Goal: Task Accomplishment & Management: Manage account settings

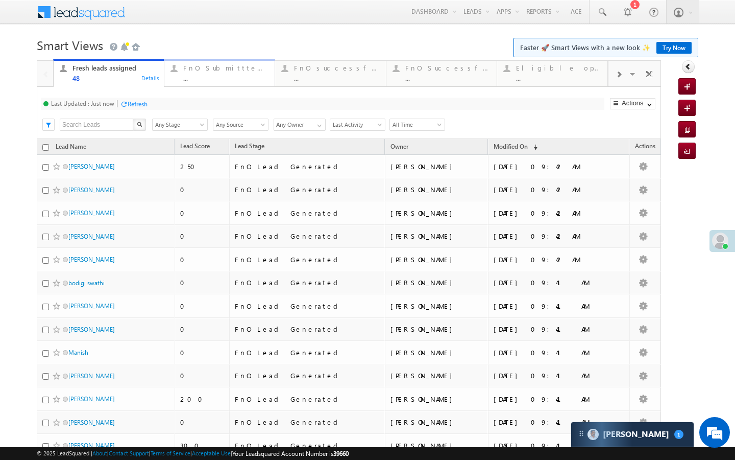
click at [192, 81] on div "..." at bounding box center [225, 78] width 85 height 8
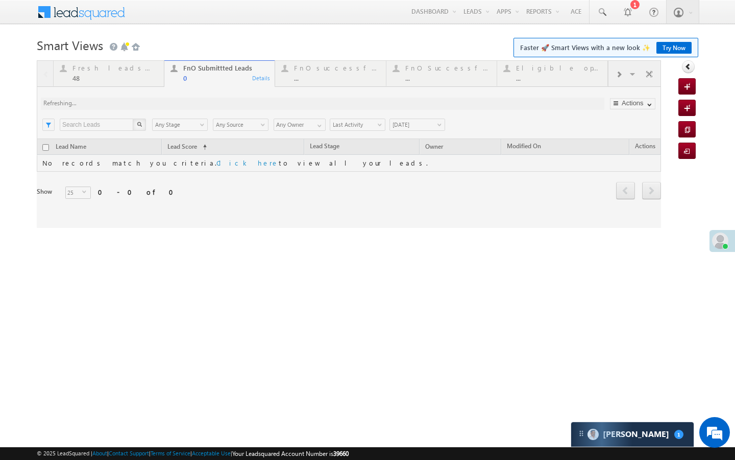
click at [138, 79] on div at bounding box center [349, 143] width 624 height 167
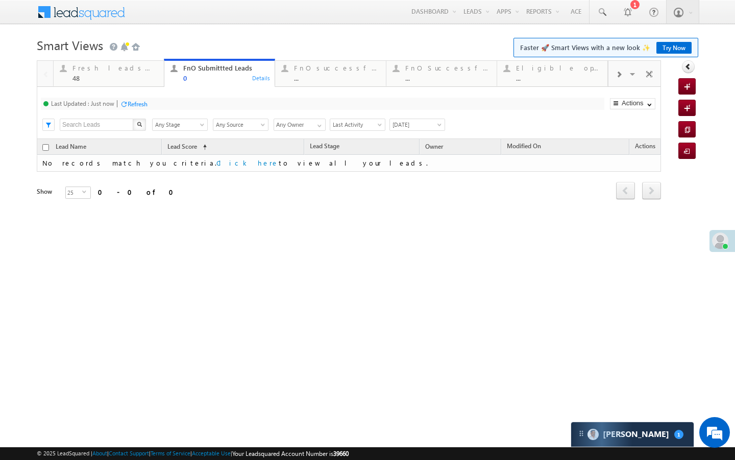
click at [138, 79] on div "48" at bounding box center [115, 78] width 85 height 8
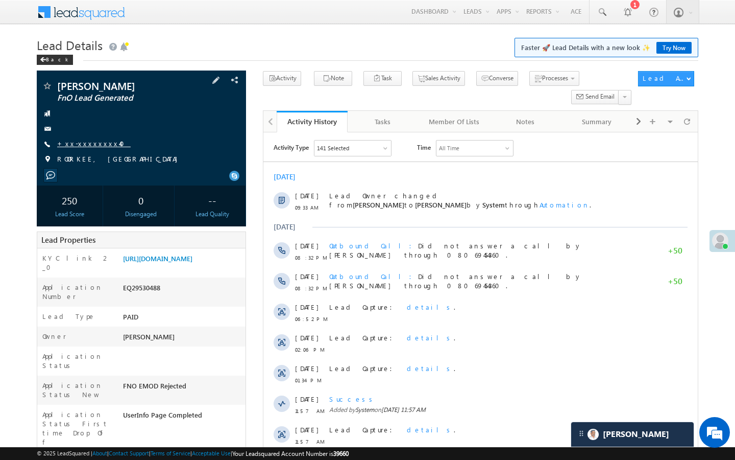
click at [101, 142] on link "+xx-xxxxxxxx40" at bounding box center [94, 143] width 74 height 9
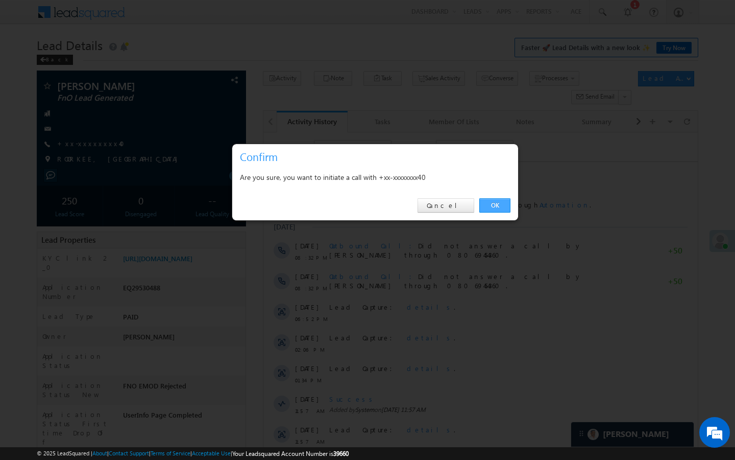
click at [498, 208] on link "OK" at bounding box center [494, 205] width 31 height 14
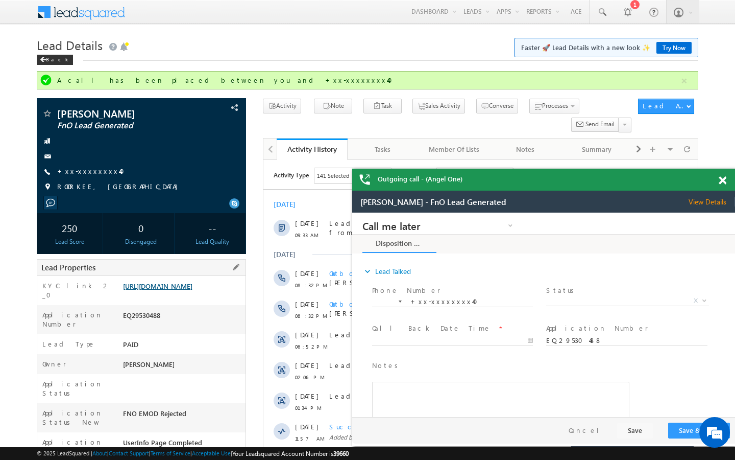
click at [178, 287] on link "https://angelbroking1-pk3em7sa.customui-test.leadsquared.com?leadId=bfdbe43a-e9…" at bounding box center [157, 285] width 69 height 9
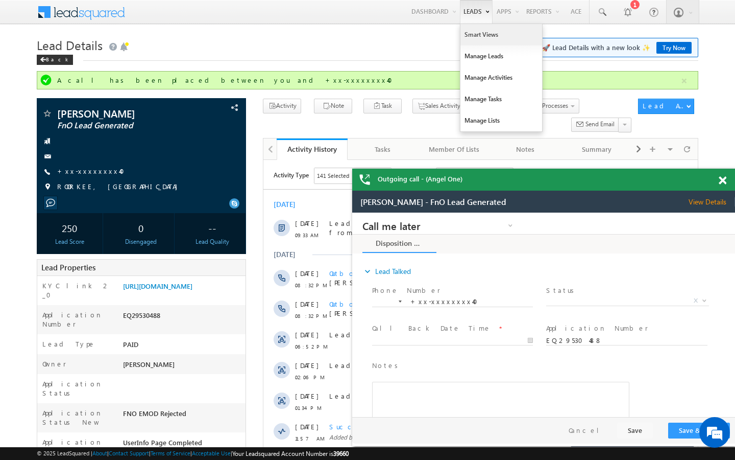
click at [475, 39] on link "Smart Views" at bounding box center [502, 34] width 82 height 21
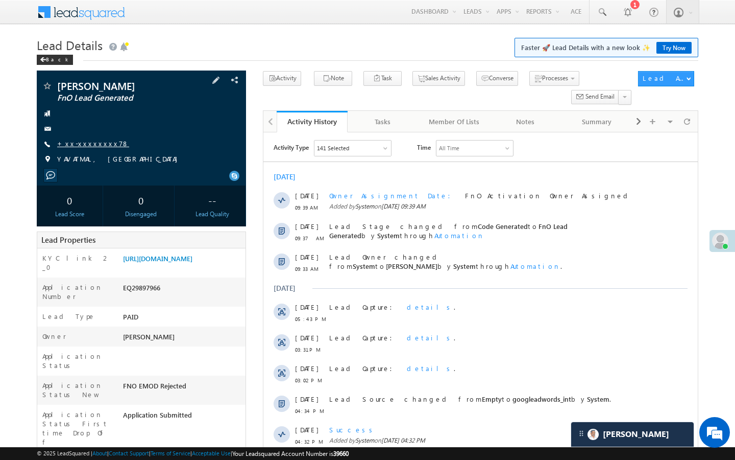
click at [87, 142] on link "+xx-xxxxxxxx78" at bounding box center [93, 143] width 72 height 9
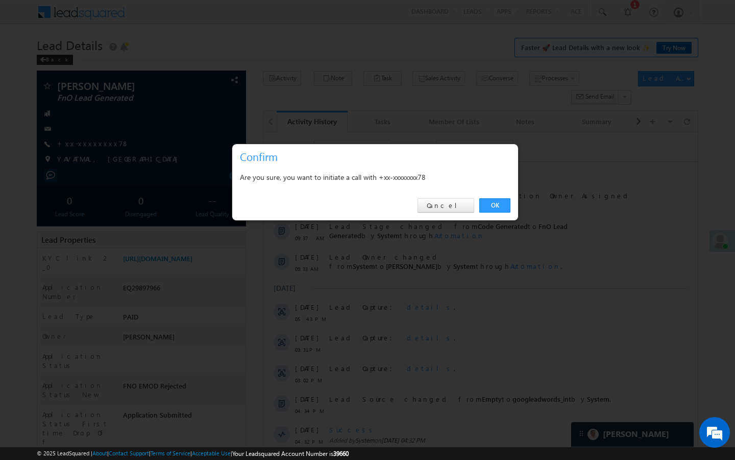
click at [493, 196] on div "OK Cancel" at bounding box center [375, 205] width 286 height 29
drag, startPoint x: 493, startPoint y: 199, endPoint x: 230, endPoint y: 87, distance: 286.2
click at [493, 199] on link "OK" at bounding box center [494, 205] width 31 height 14
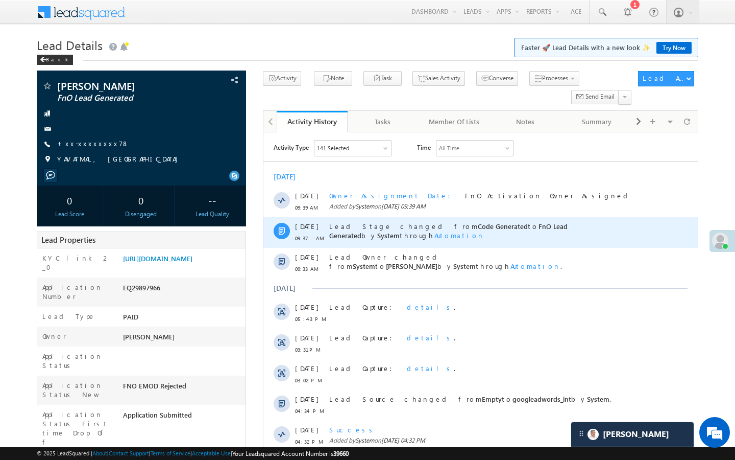
click at [493, 219] on div "Lead Stage changed from Code Generated to FnO Lead Generated by System through …" at bounding box center [488, 232] width 318 height 31
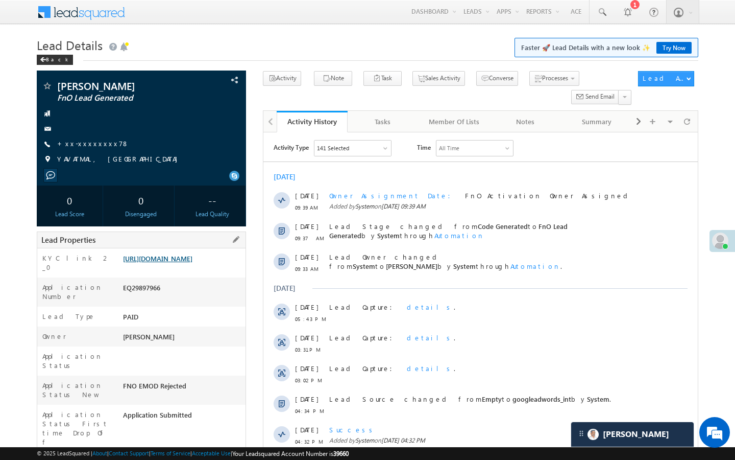
click at [192, 260] on link "https://angelbroking1-pk3em7sa.customui-test.leadsquared.com?leadId=56656cbf-0a…" at bounding box center [157, 258] width 69 height 9
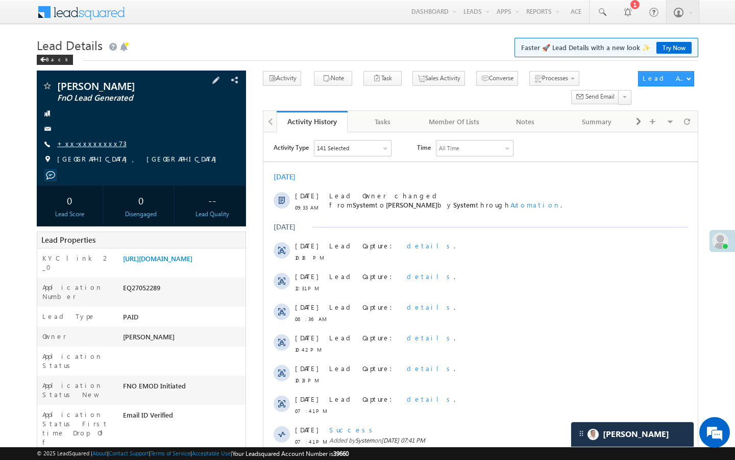
click at [83, 143] on link "+xx-xxxxxxxx73" at bounding box center [91, 143] width 69 height 9
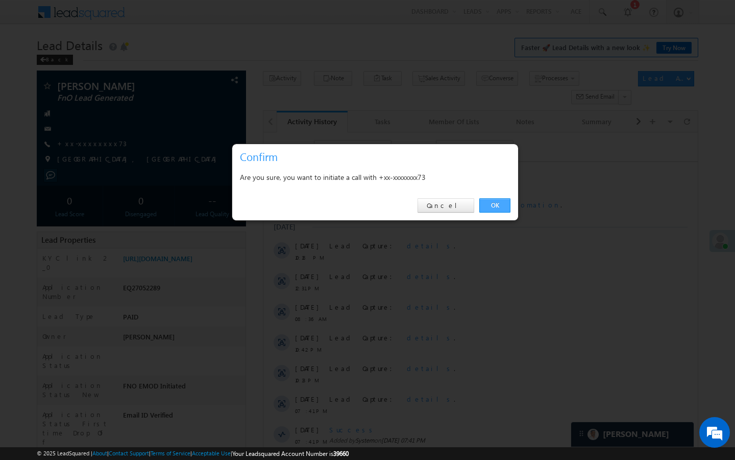
click at [479, 207] on link "OK" at bounding box center [494, 205] width 31 height 14
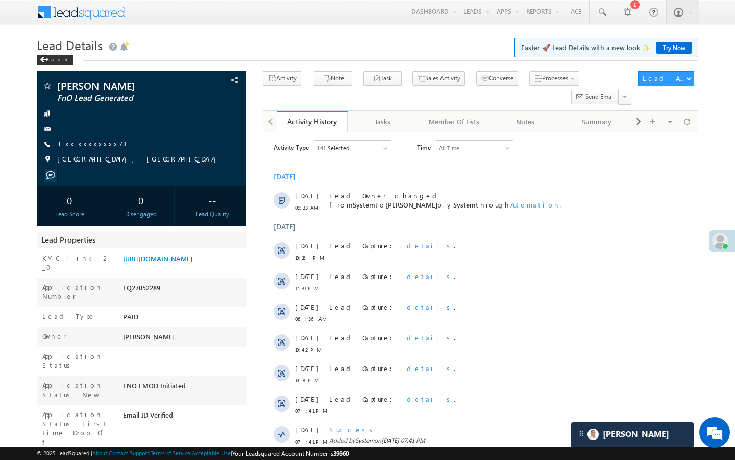
click at [487, 225] on div "[DATE]" at bounding box center [480, 226] width 434 height 9
click at [192, 262] on link "[URL][DOMAIN_NAME]" at bounding box center [157, 258] width 69 height 9
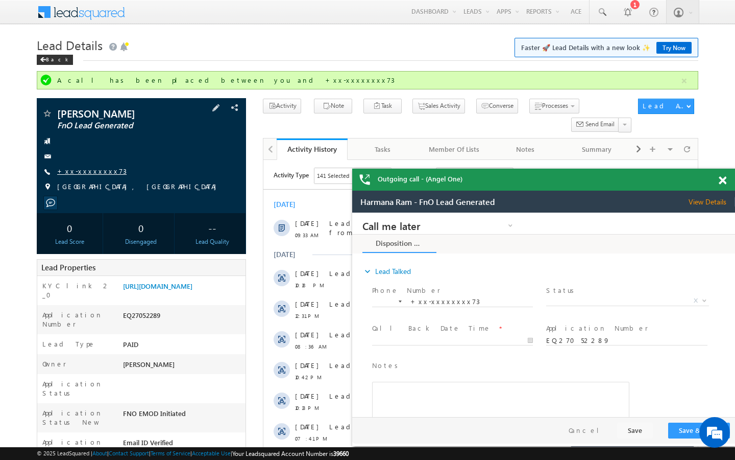
click at [94, 174] on link "+xx-xxxxxxxx73" at bounding box center [91, 170] width 69 height 9
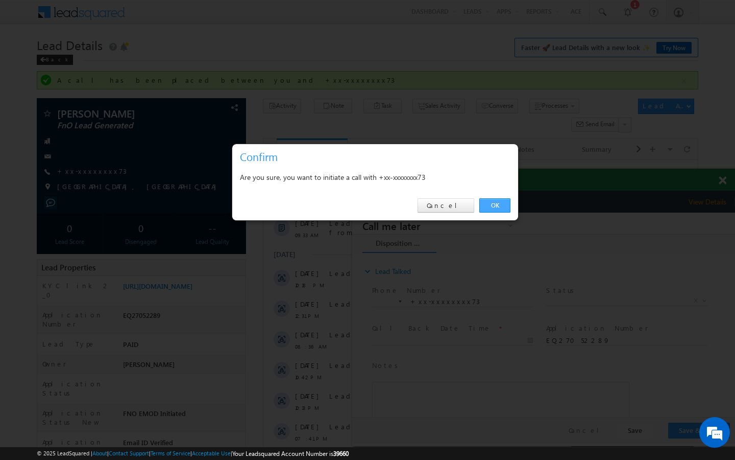
click at [487, 202] on link "OK" at bounding box center [494, 205] width 31 height 14
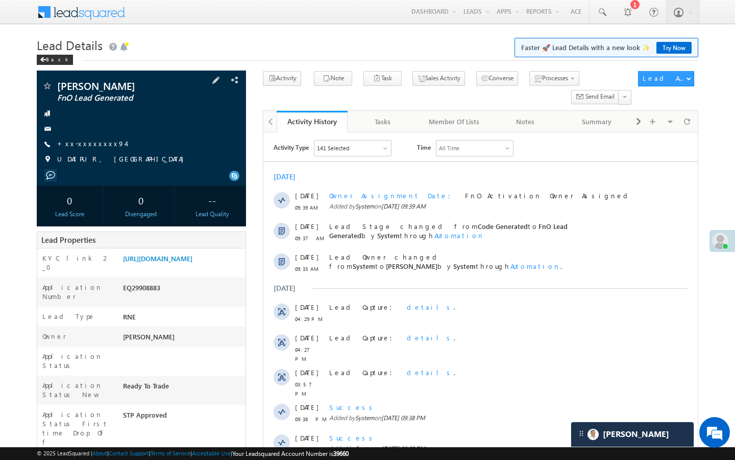
drag, startPoint x: 98, startPoint y: 148, endPoint x: 19, endPoint y: 32, distance: 140.5
click at [98, 148] on span "+xx-xxxxxxxx94" at bounding box center [91, 144] width 68 height 10
click at [89, 142] on link "+xx-xxxxxxxx94" at bounding box center [91, 143] width 68 height 9
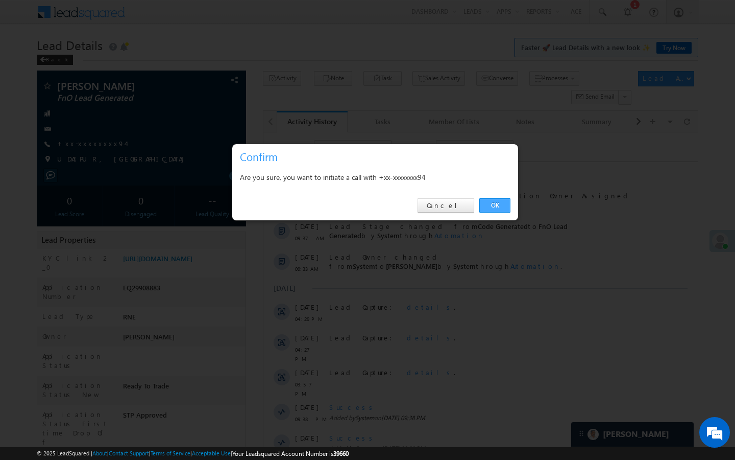
drag, startPoint x: 498, startPoint y: 206, endPoint x: 26, endPoint y: 92, distance: 486.4
click at [498, 206] on link "OK" at bounding box center [494, 205] width 31 height 14
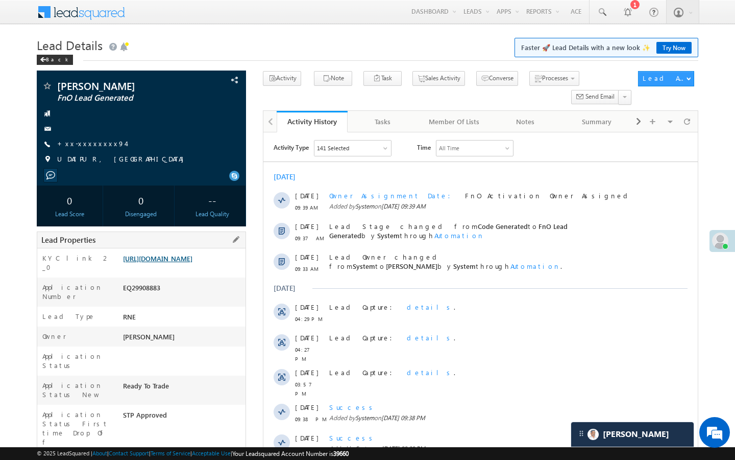
click at [175, 260] on link "https://angelbroking1-pk3em7sa.customui-test.leadsquared.com?leadId=cc58dfe2-f4…" at bounding box center [157, 258] width 69 height 9
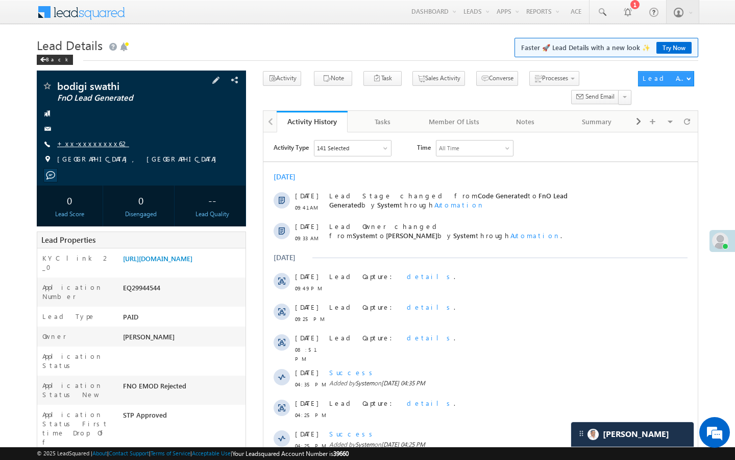
click at [88, 143] on link "+xx-xxxxxxxx62" at bounding box center [93, 143] width 72 height 9
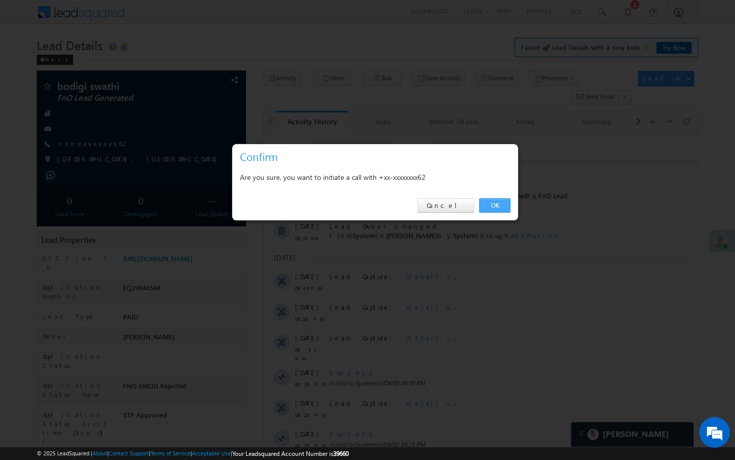
click at [499, 209] on link "OK" at bounding box center [494, 205] width 31 height 14
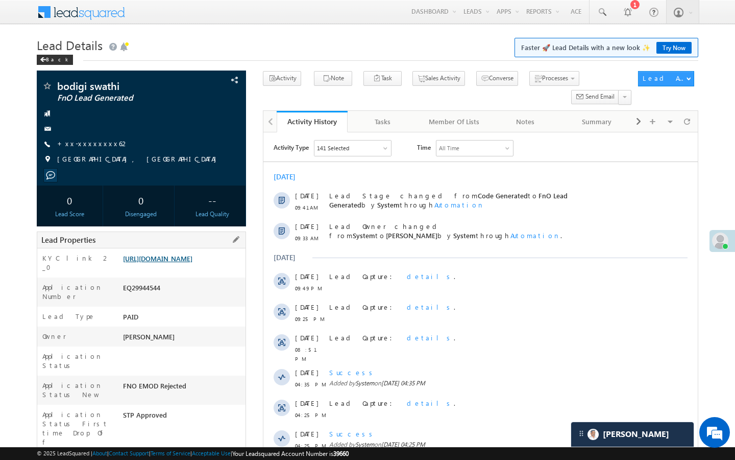
click at [178, 259] on link "https://angelbroking1-pk3em7sa.customui-test.leadsquared.com?leadId=62dc3df8-ea…" at bounding box center [157, 258] width 69 height 9
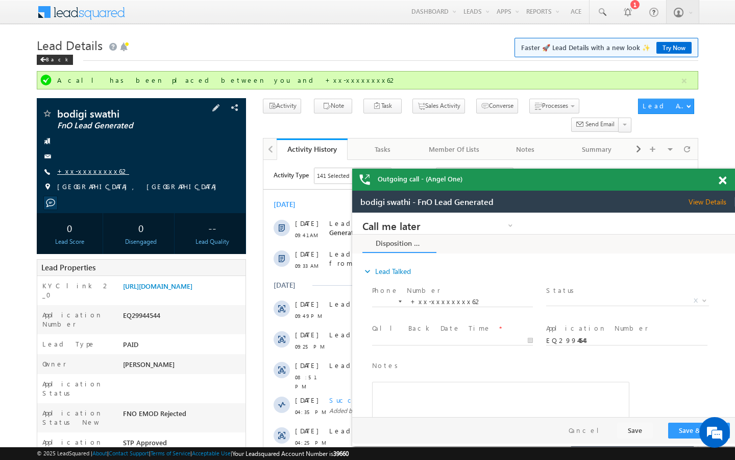
click at [88, 172] on link "+xx-xxxxxxxx62" at bounding box center [93, 170] width 72 height 9
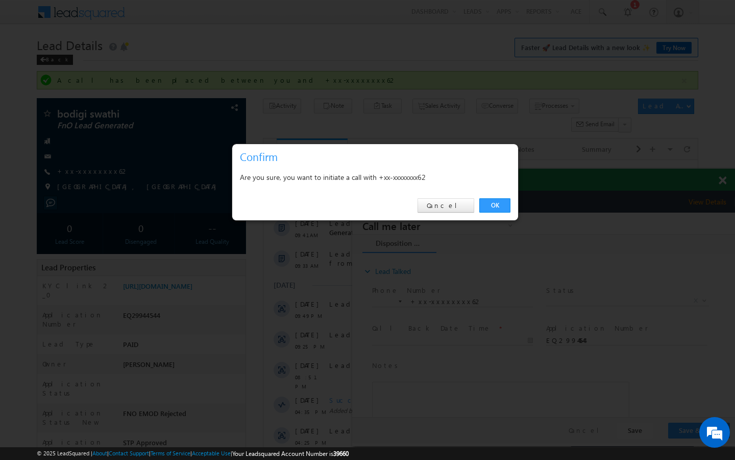
click at [502, 212] on div "OK Cancel" at bounding box center [375, 205] width 286 height 29
click at [502, 204] on link "OK" at bounding box center [494, 205] width 31 height 14
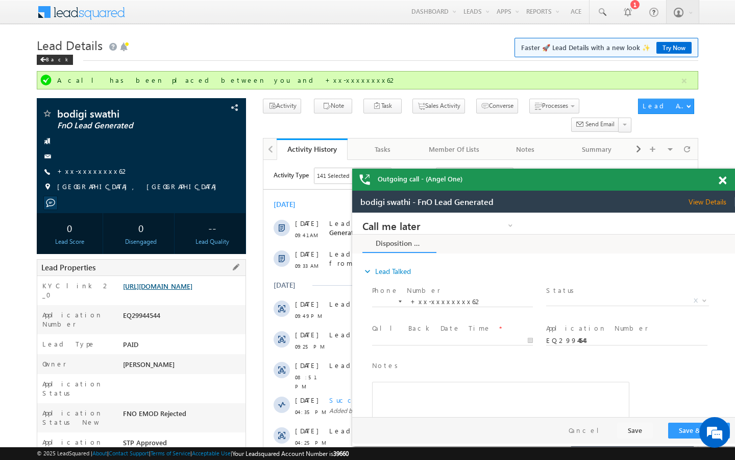
click at [176, 290] on link "https://angelbroking1-pk3em7sa.customui-test.leadsquared.com?leadId=62dc3df8-ea…" at bounding box center [157, 285] width 69 height 9
click at [48, 110] on div "Star Lead" at bounding box center [63, 104] width 52 height 13
click at [48, 114] on span at bounding box center [47, 114] width 10 height 10
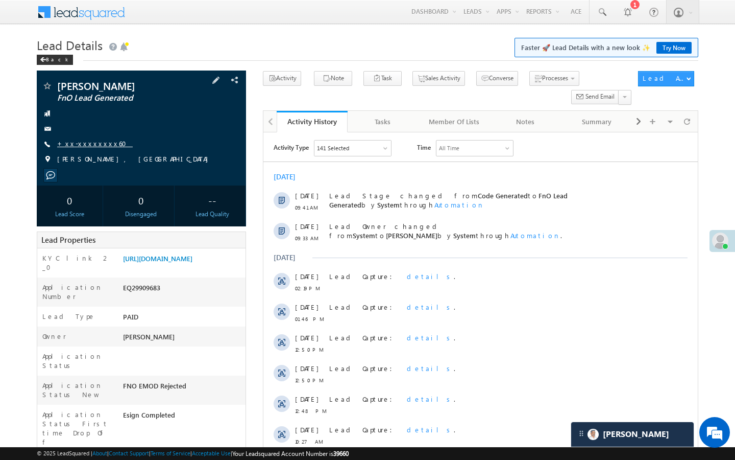
click at [94, 145] on link "+xx-xxxxxxxx60" at bounding box center [95, 143] width 76 height 9
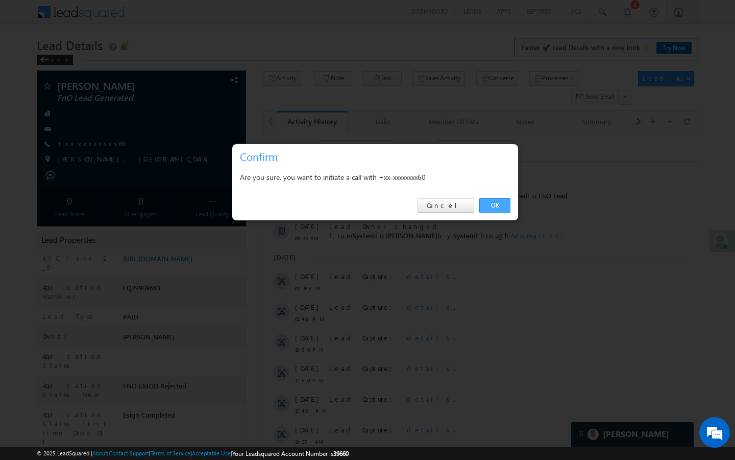
click at [502, 204] on link "OK" at bounding box center [494, 205] width 31 height 14
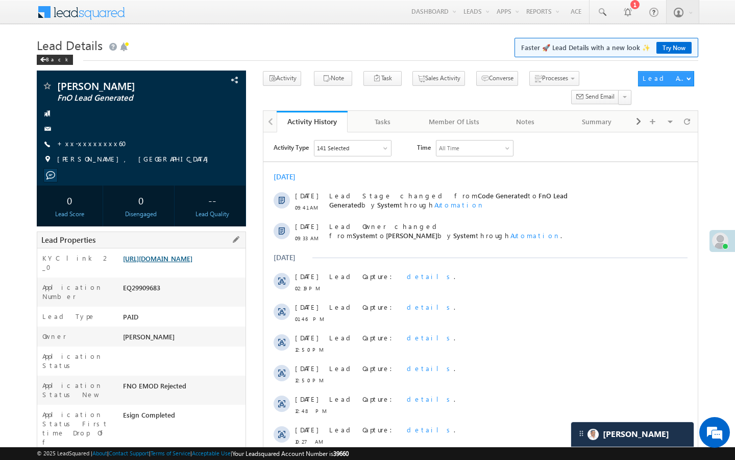
click at [192, 262] on link "https://angelbroking1-pk3em7sa.customui-test.leadsquared.com?leadId=cde4d92f-9e…" at bounding box center [157, 258] width 69 height 9
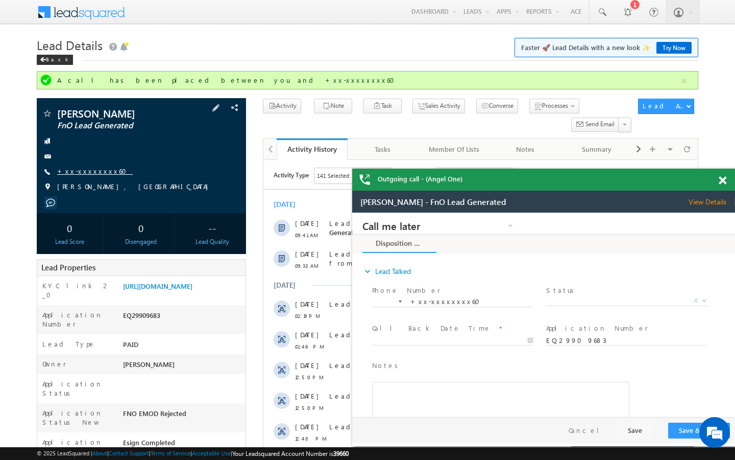
click at [87, 169] on link "+xx-xxxxxxxx60" at bounding box center [95, 170] width 76 height 9
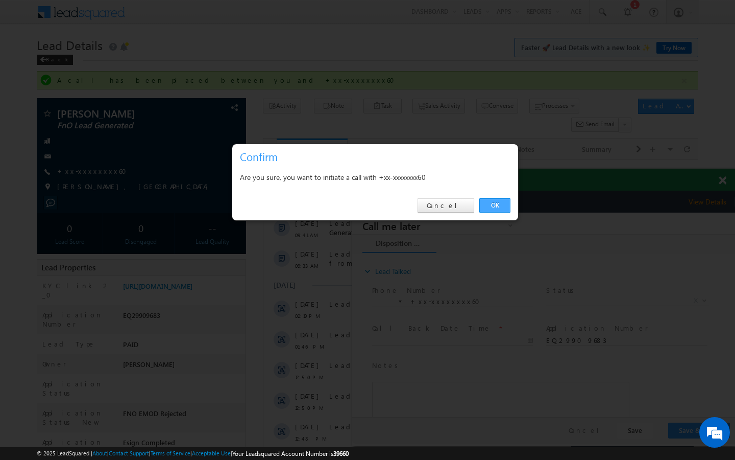
click at [502, 210] on link "OK" at bounding box center [494, 205] width 31 height 14
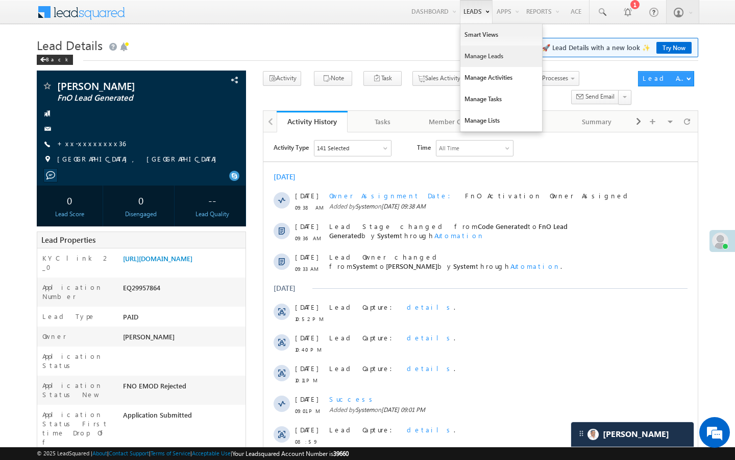
click at [467, 57] on link "Manage Leads" at bounding box center [502, 55] width 82 height 21
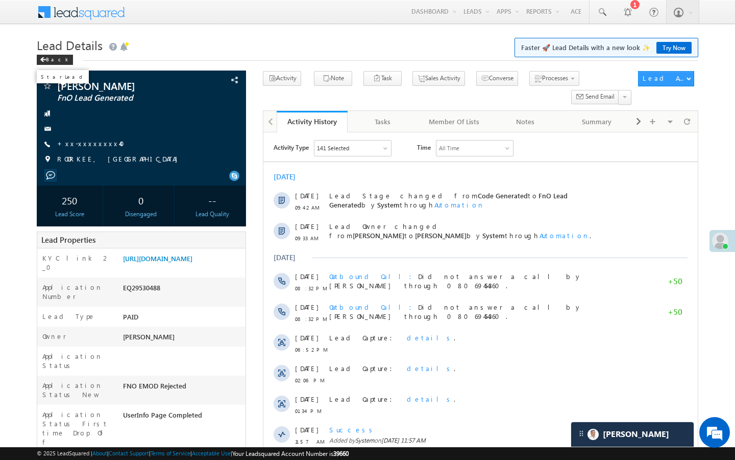
click at [45, 84] on div "Star Lead" at bounding box center [62, 76] width 57 height 18
click at [47, 91] on span at bounding box center [47, 87] width 10 height 10
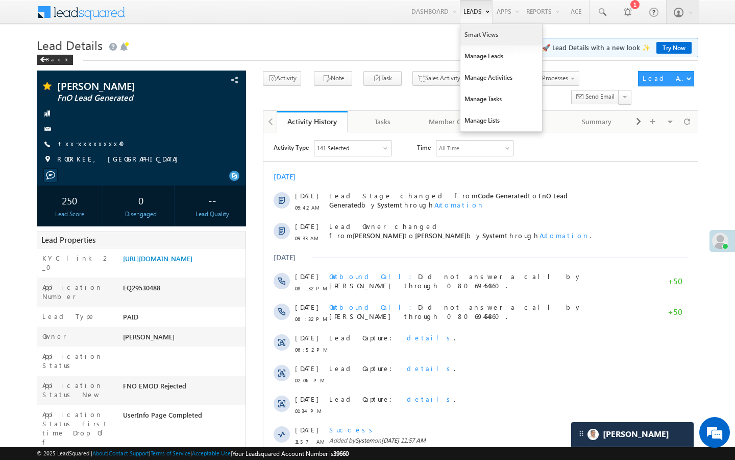
click at [468, 32] on link "Smart Views" at bounding box center [502, 34] width 82 height 21
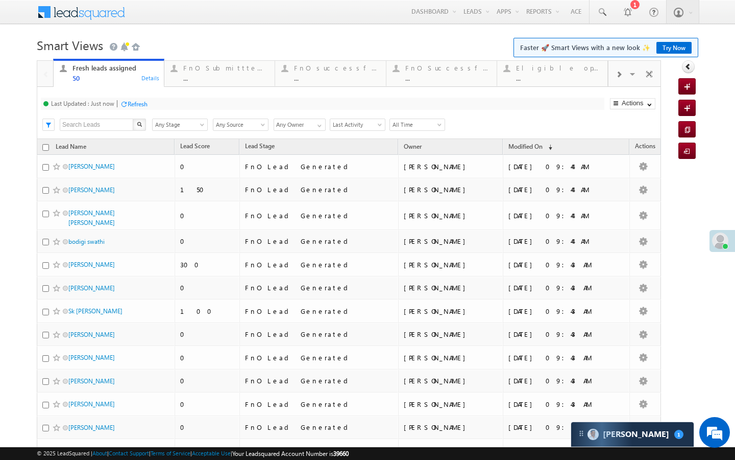
click at [196, 77] on div "..." at bounding box center [225, 78] width 85 height 8
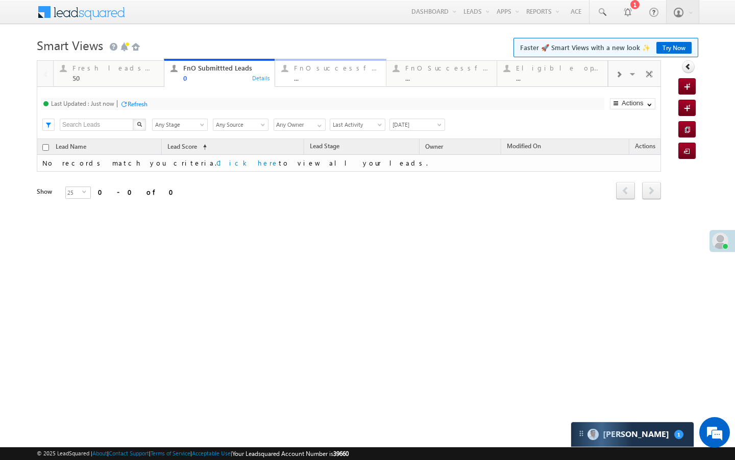
click at [312, 84] on link "FnO successful today Leads ... Details" at bounding box center [330, 73] width 111 height 28
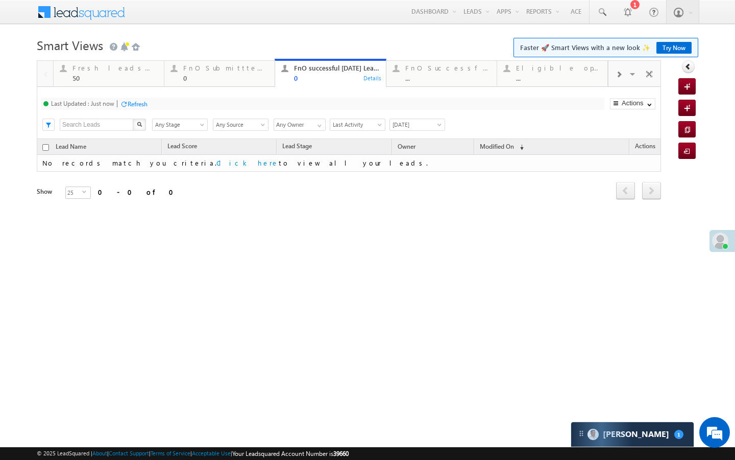
click at [155, 92] on div "Last Updated : Just now Refresh Refreshing... Search X Lead Stage Any Stage Any…" at bounding box center [349, 113] width 624 height 52
click at [155, 84] on link "Fresh leads assigned 50 Details" at bounding box center [108, 73] width 111 height 28
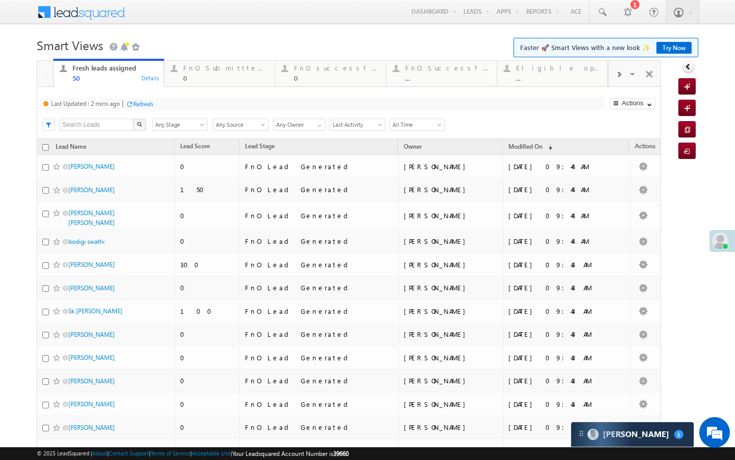
click at [152, 100] on div "Refresh" at bounding box center [143, 104] width 20 height 8
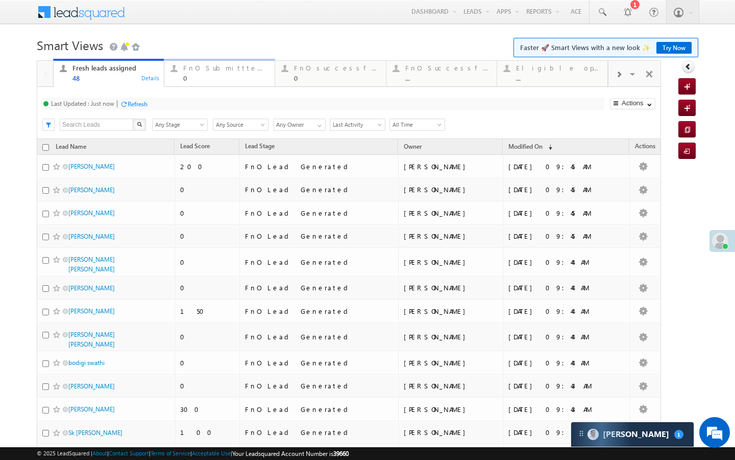
click at [204, 80] on div "0" at bounding box center [225, 78] width 85 height 8
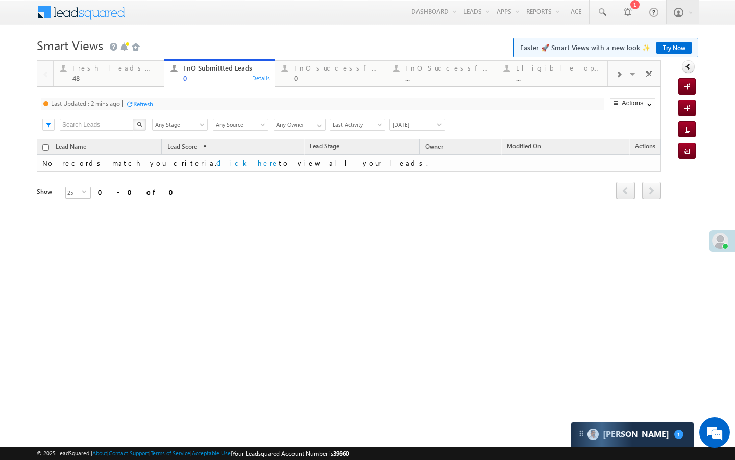
click at [153, 103] on div "Refresh" at bounding box center [143, 104] width 20 height 8
click at [125, 79] on div "48" at bounding box center [115, 78] width 85 height 8
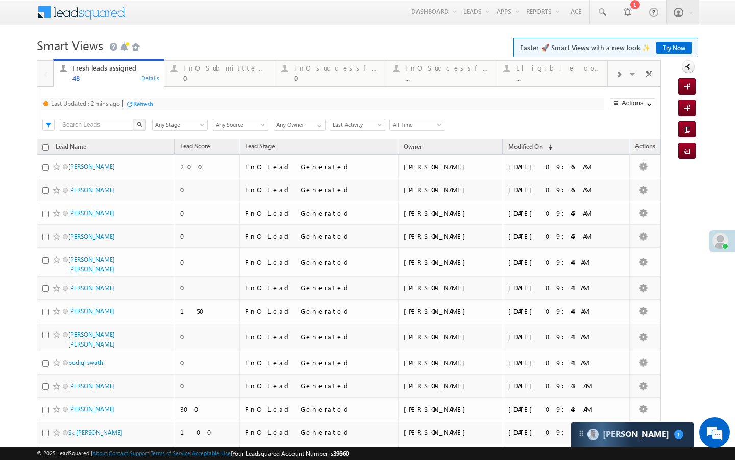
click at [140, 99] on div "Last Updated : 2 mins ago Refresh Refreshing..." at bounding box center [323, 104] width 564 height 12
click at [140, 102] on div "Refresh" at bounding box center [143, 104] width 20 height 8
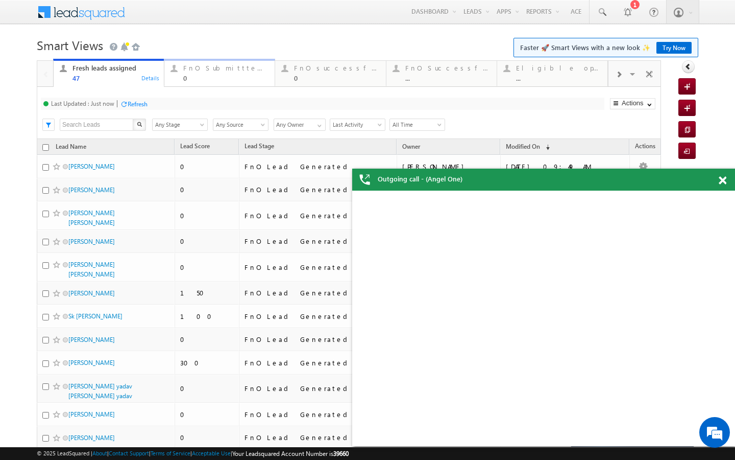
click at [202, 82] on link "FnO Submittted Leads 0 Details" at bounding box center [219, 73] width 111 height 28
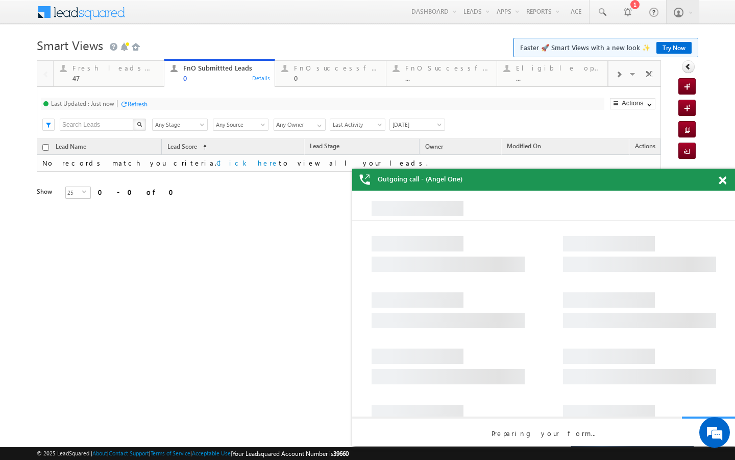
click at [144, 109] on div "Last Updated : Just now Refresh Refreshing..." at bounding box center [323, 104] width 564 height 12
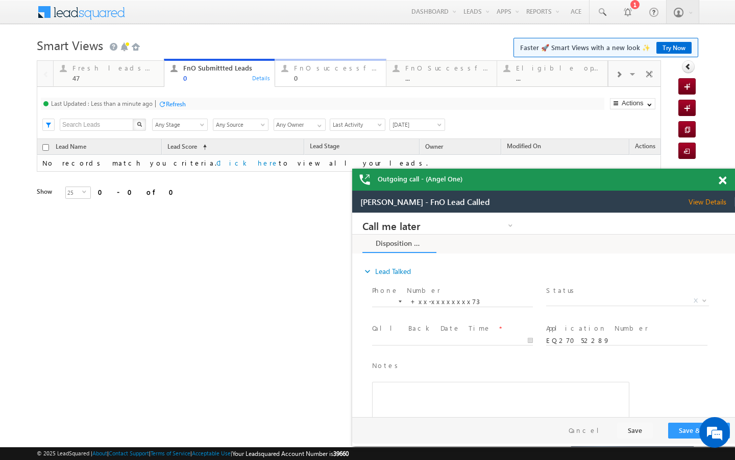
drag, startPoint x: 332, startPoint y: 67, endPoint x: 214, endPoint y: 140, distance: 139.1
click at [332, 67] on div "FnO successful today Leads" at bounding box center [336, 68] width 85 height 8
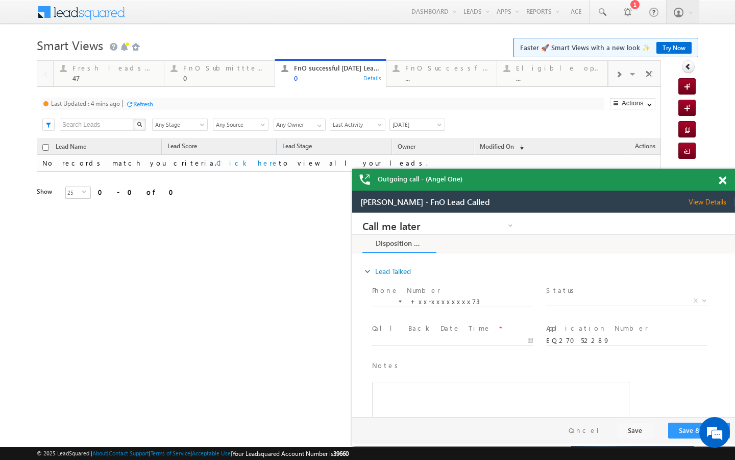
click at [138, 103] on div "Refresh" at bounding box center [143, 104] width 20 height 8
click at [96, 84] on link "Fresh leads assigned 47 Details" at bounding box center [108, 73] width 111 height 28
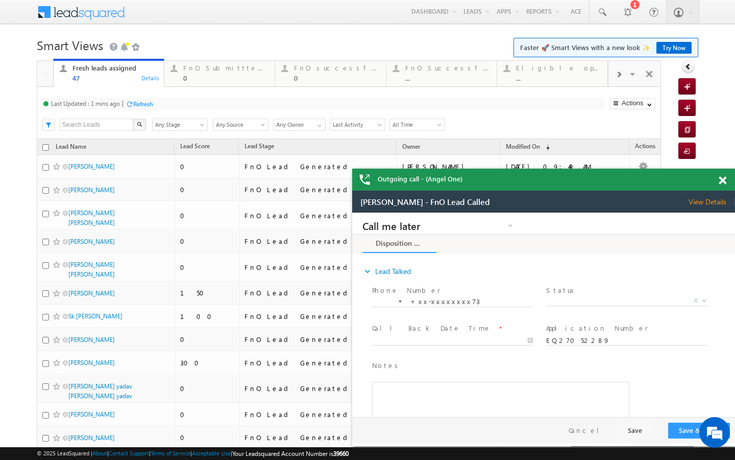
click at [144, 107] on div "Refresh" at bounding box center [143, 104] width 20 height 8
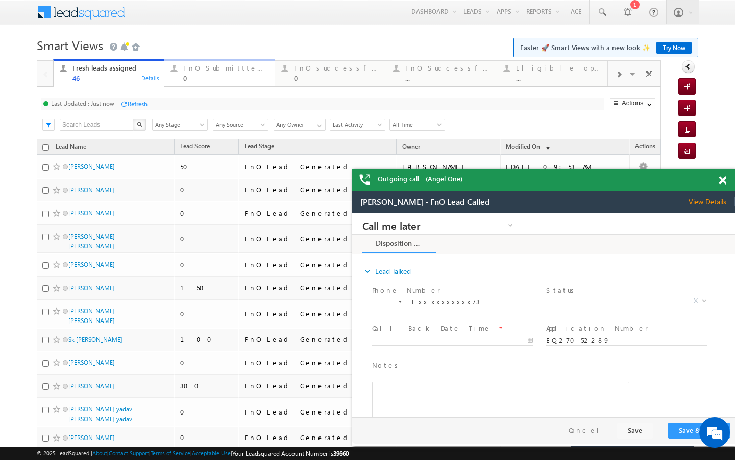
click at [201, 76] on div "0" at bounding box center [225, 78] width 85 height 8
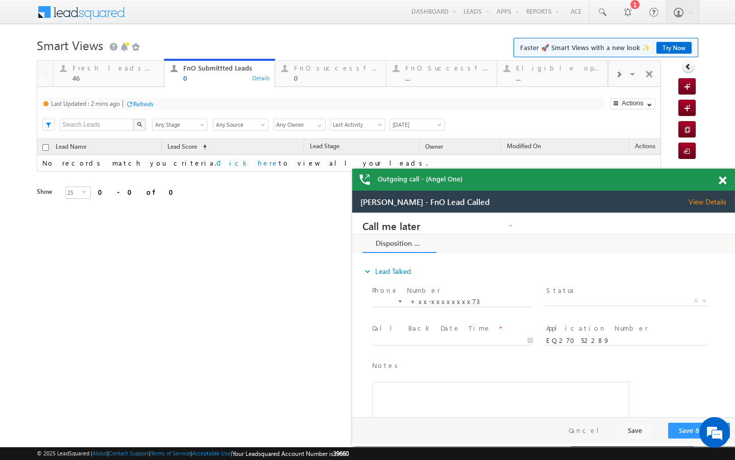
click at [143, 106] on div "Refresh" at bounding box center [143, 104] width 20 height 8
click at [128, 81] on div "46" at bounding box center [115, 78] width 85 height 8
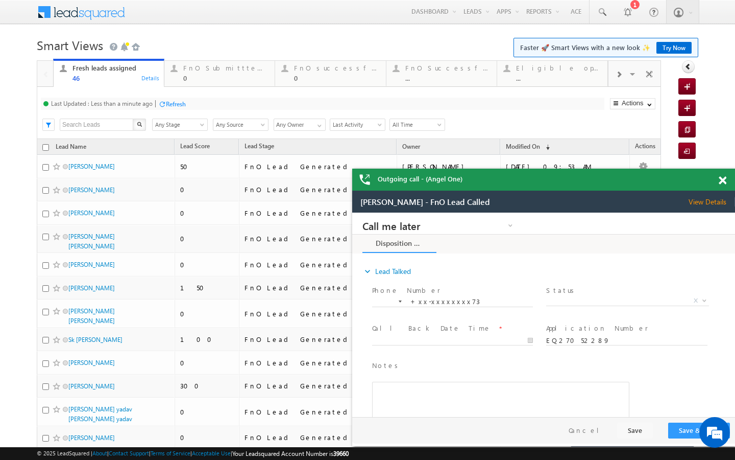
click at [158, 102] on div "Last Updated : Less than a minute ago Refresh Refreshing..." at bounding box center [323, 104] width 564 height 12
click at [186, 101] on div "Refresh" at bounding box center [176, 104] width 20 height 8
click at [185, 94] on div "Last Updated : Just now Refresh Refreshing... Search X Lead Stage Any Stage Any…" at bounding box center [349, 113] width 624 height 52
drag, startPoint x: 192, startPoint y: 84, endPoint x: 145, endPoint y: 108, distance: 53.4
click at [192, 84] on link "FnO Submittted Leads 0 Details" at bounding box center [219, 73] width 111 height 28
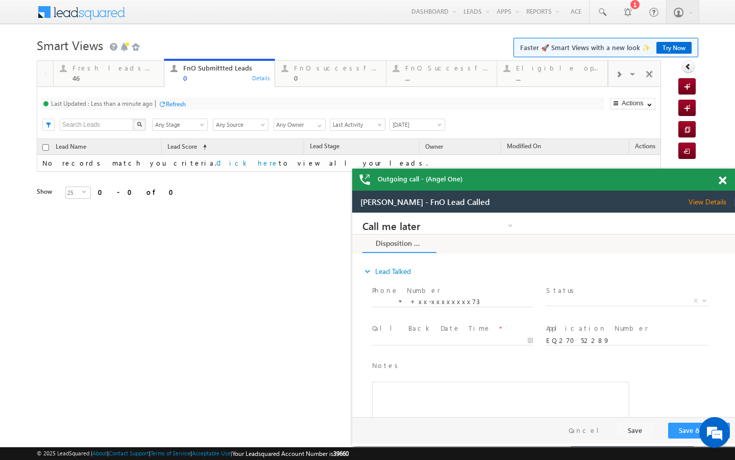
click at [174, 101] on div "Refresh" at bounding box center [176, 104] width 20 height 8
click at [301, 79] on div "0" at bounding box center [336, 78] width 85 height 8
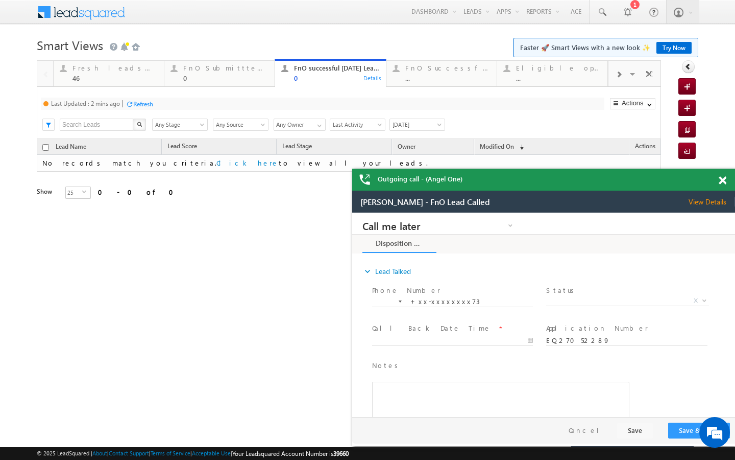
click at [149, 106] on div "Refresh" at bounding box center [143, 104] width 20 height 8
click at [601, 7] on span at bounding box center [602, 12] width 10 height 10
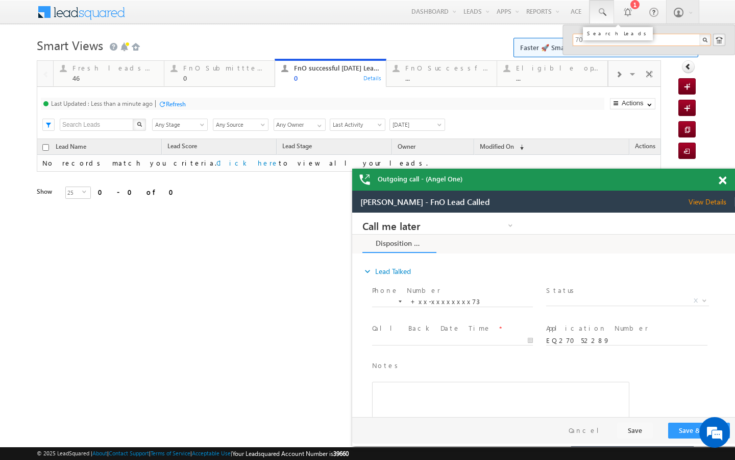
type input "7"
type input "9164898207"
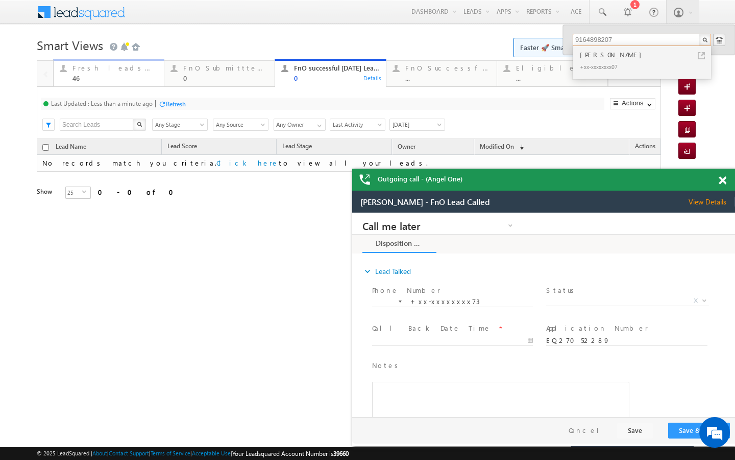
click at [144, 70] on div "Fresh leads assigned" at bounding box center [115, 68] width 85 height 8
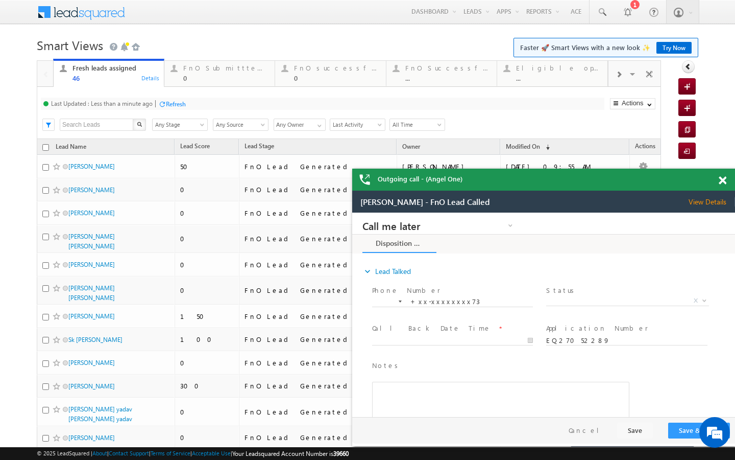
click at [176, 103] on div "Refresh" at bounding box center [176, 104] width 20 height 8
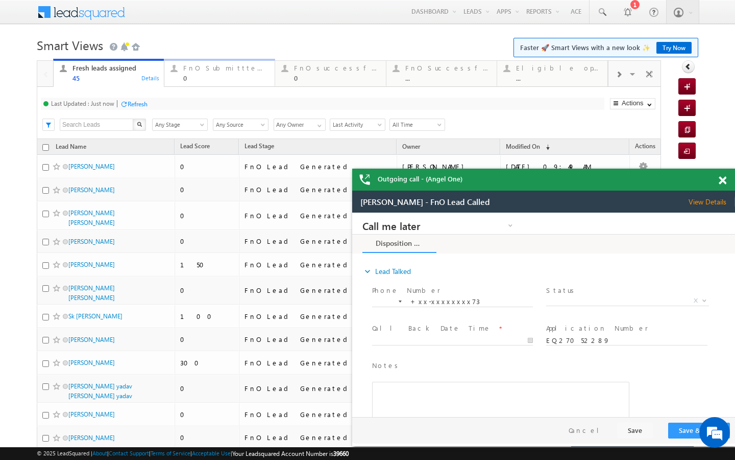
click at [182, 82] on link "FnO Submittted Leads 0 Details" at bounding box center [219, 73] width 111 height 28
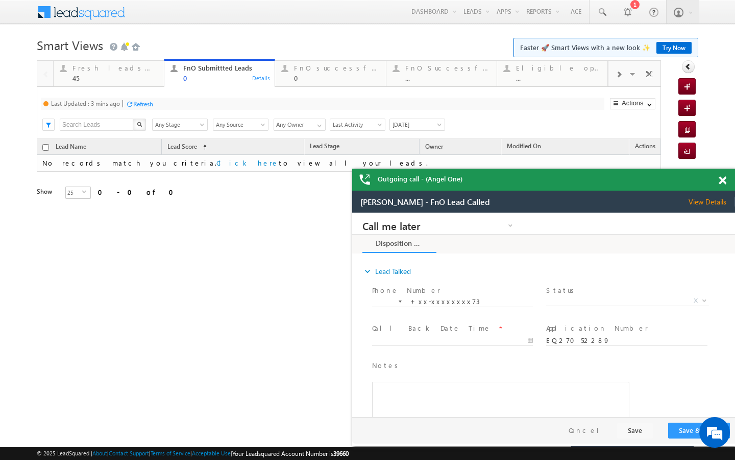
click at [136, 105] on div "Refresh" at bounding box center [143, 104] width 20 height 8
click at [332, 80] on div "0" at bounding box center [336, 78] width 85 height 8
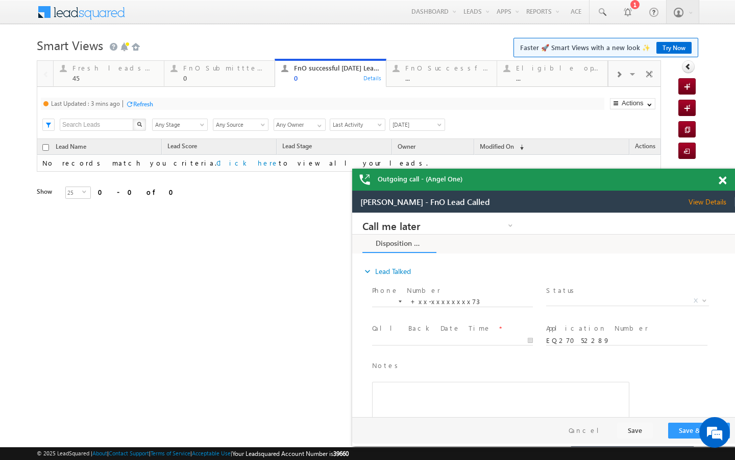
click at [142, 106] on div "Refresh" at bounding box center [143, 104] width 20 height 8
click at [145, 78] on div "45" at bounding box center [115, 78] width 85 height 8
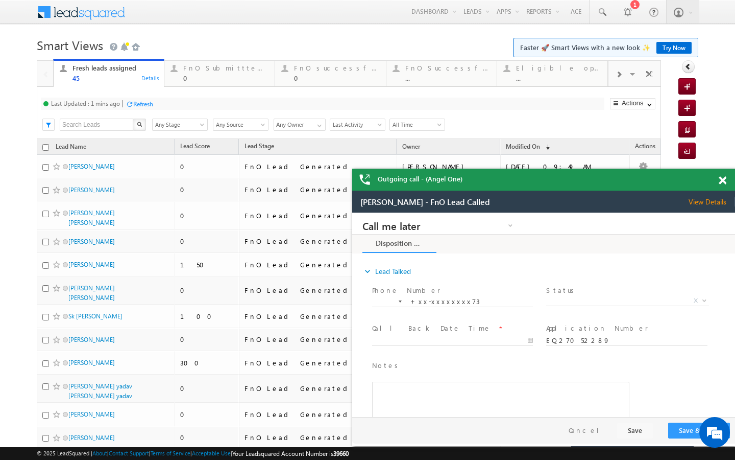
click at [146, 105] on div "Refresh" at bounding box center [143, 104] width 20 height 8
click at [236, 70] on div "FnO Submittted Leads" at bounding box center [225, 68] width 85 height 8
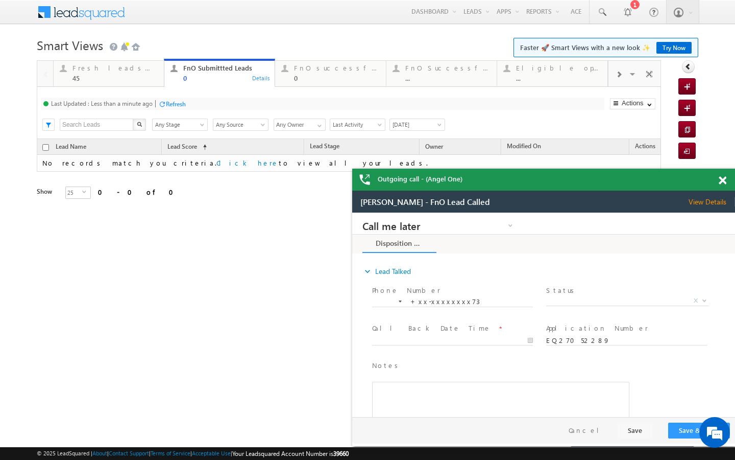
click at [723, 182] on span at bounding box center [723, 180] width 8 height 9
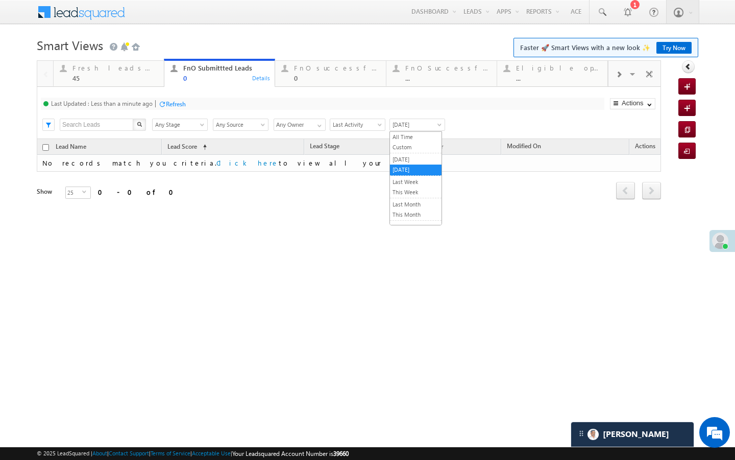
click at [425, 129] on span "[DATE]" at bounding box center [416, 124] width 52 height 9
click at [403, 153] on ul "All Time Custom Yesterday Today Last Week This Week Last Month This Month Last …" at bounding box center [416, 178] width 53 height 94
click at [403, 158] on link "[DATE]" at bounding box center [416, 159] width 52 height 9
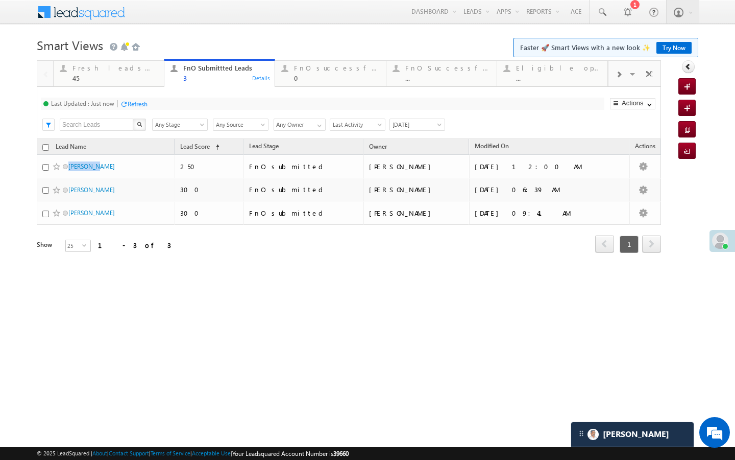
click at [407, 123] on span "[DATE]" at bounding box center [416, 124] width 52 height 9
click at [405, 174] on li "[DATE]" at bounding box center [416, 169] width 52 height 11
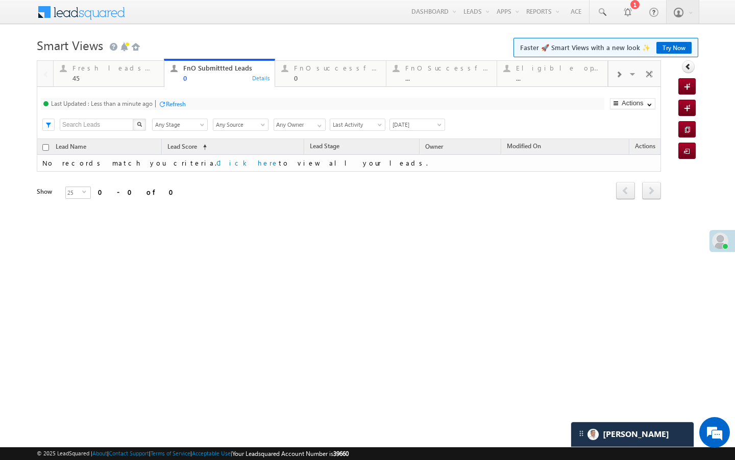
click at [420, 126] on span "[DATE]" at bounding box center [416, 124] width 52 height 9
click at [407, 162] on link "[DATE]" at bounding box center [416, 159] width 52 height 9
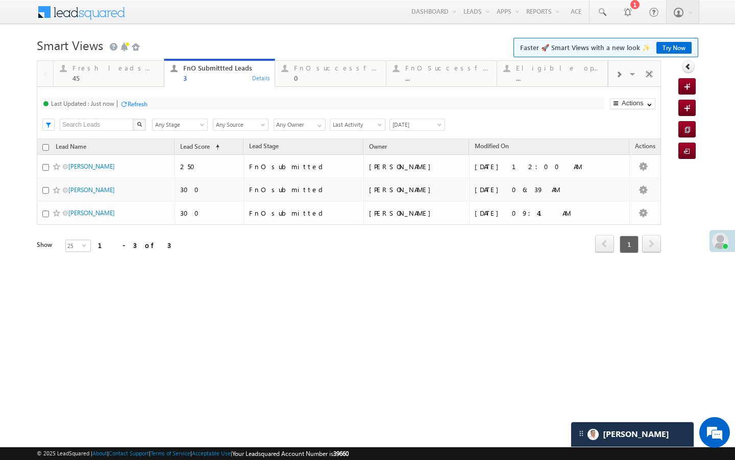
click at [426, 126] on span "[DATE]" at bounding box center [416, 124] width 52 height 9
click at [410, 171] on link "[DATE]" at bounding box center [416, 169] width 52 height 9
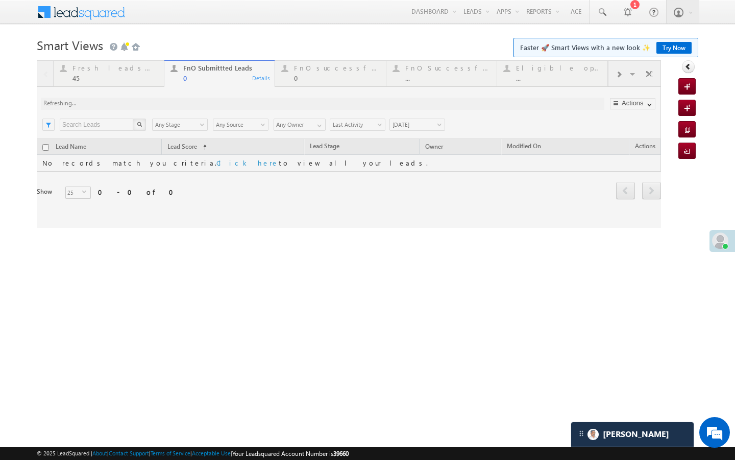
click at [620, 71] on div at bounding box center [349, 143] width 624 height 167
click at [619, 71] on div at bounding box center [349, 143] width 624 height 167
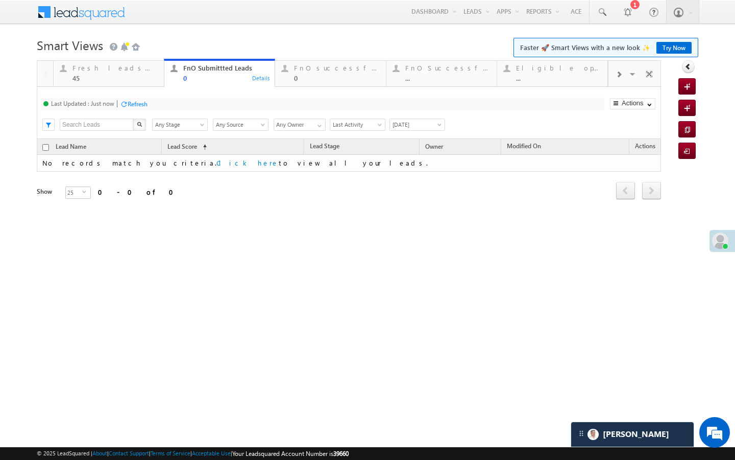
click at [619, 71] on span at bounding box center [619, 74] width 6 height 8
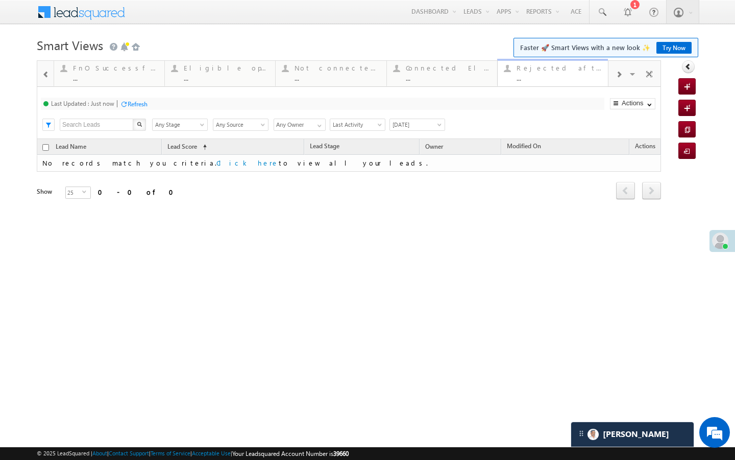
click at [556, 74] on div "..." at bounding box center [559, 78] width 85 height 8
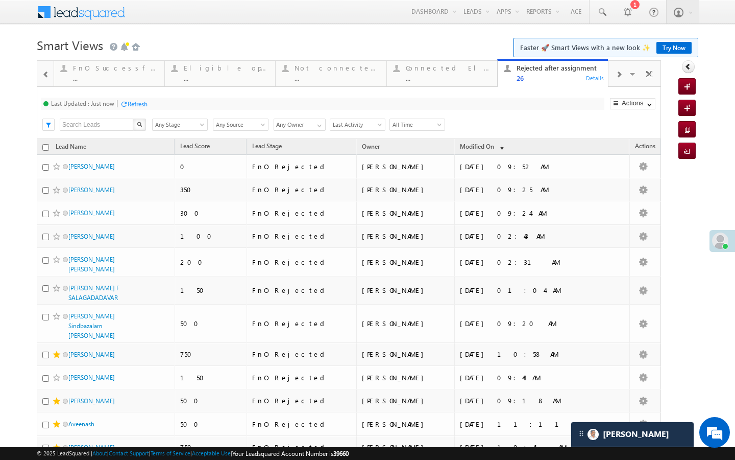
click at [621, 77] on span at bounding box center [619, 74] width 6 height 8
click at [540, 81] on div "..." at bounding box center [559, 78] width 85 height 8
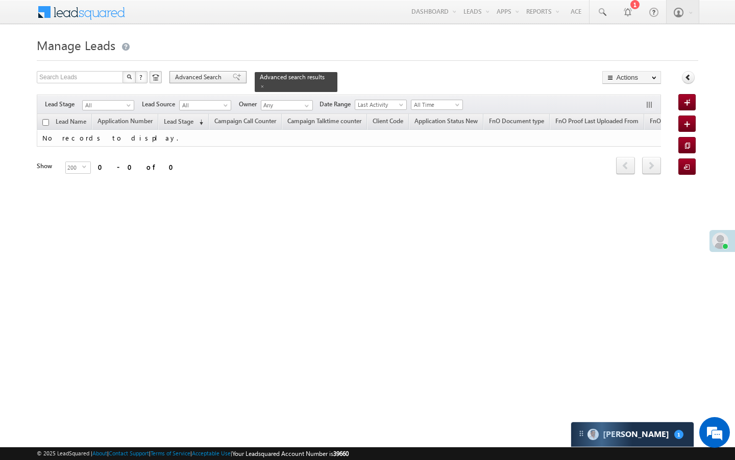
click at [200, 75] on span "Advanced Search" at bounding box center [200, 77] width 50 height 9
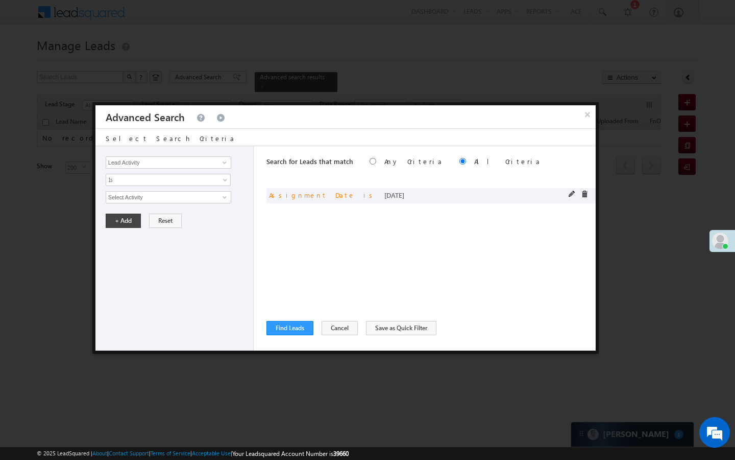
click at [587, 191] on span at bounding box center [584, 193] width 7 height 7
click at [177, 160] on input "Lead Activity" at bounding box center [169, 162] width 126 height 12
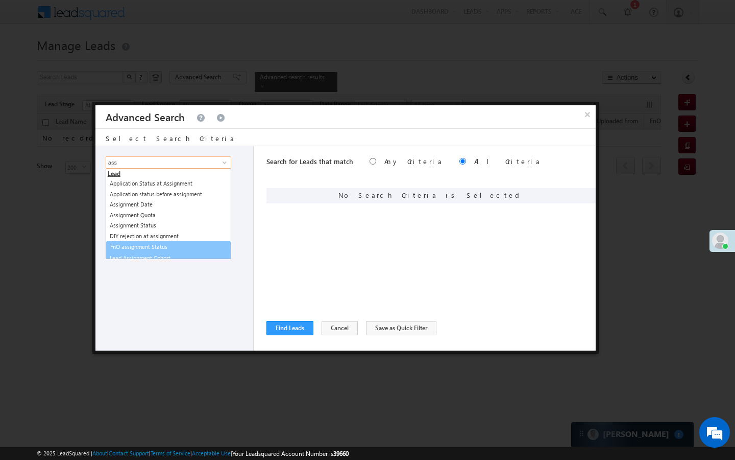
scroll to position [5, 0]
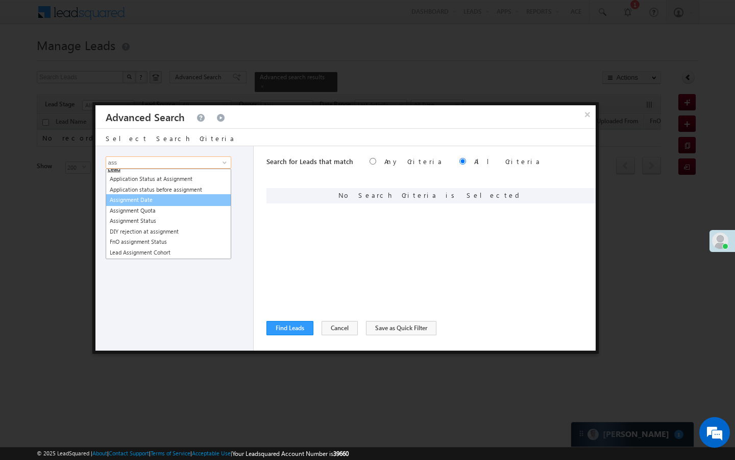
click at [131, 199] on link "Assignment Date" at bounding box center [169, 200] width 126 height 12
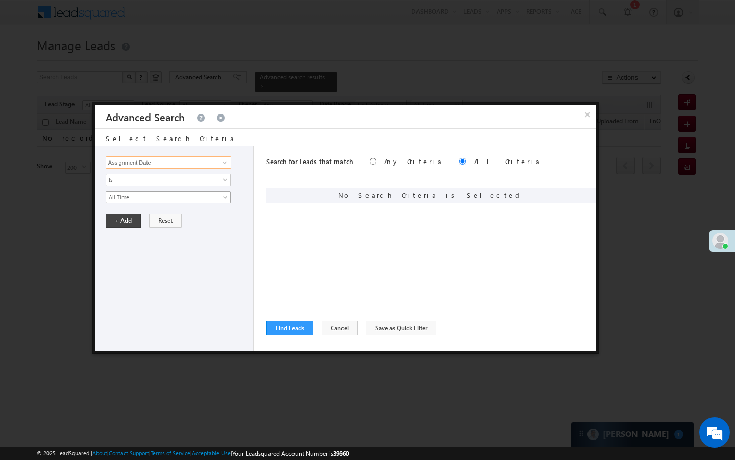
type input "Assignment Date"
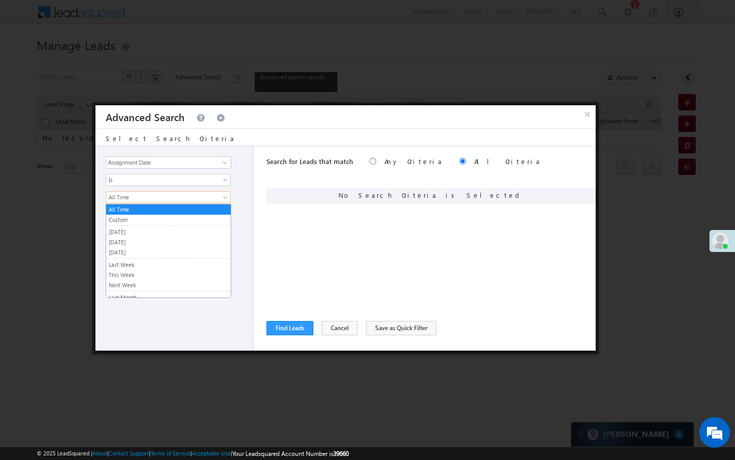
click at [139, 196] on span "All Time" at bounding box center [161, 196] width 111 height 9
click at [130, 222] on link "Custom" at bounding box center [168, 219] width 125 height 9
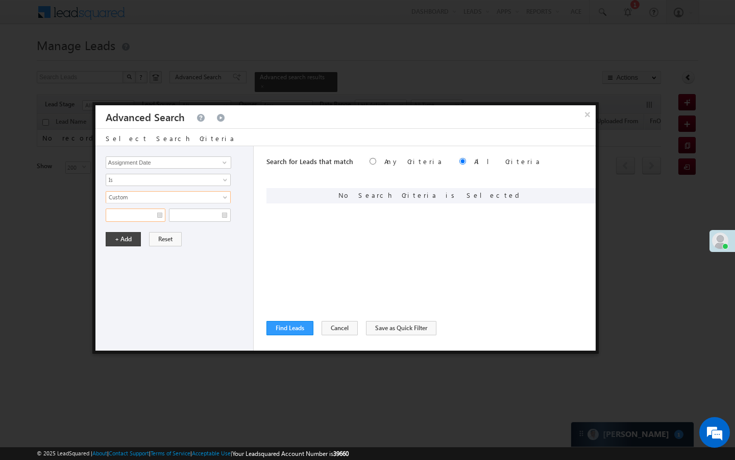
click at [130, 220] on input "text" at bounding box center [136, 214] width 60 height 13
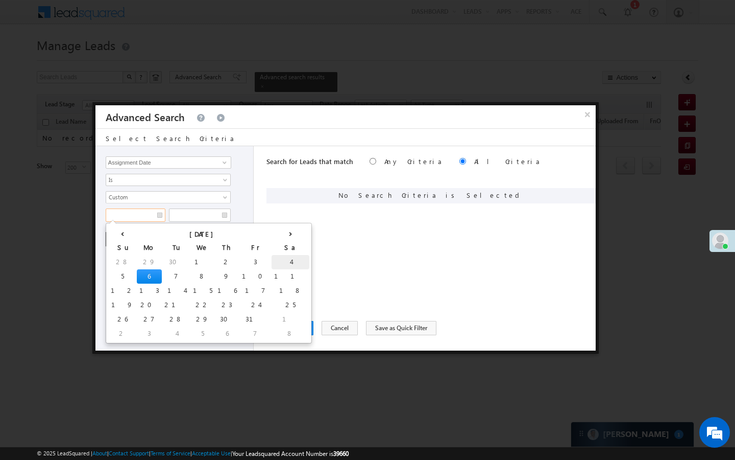
click at [272, 262] on td "4" at bounding box center [291, 262] width 38 height 14
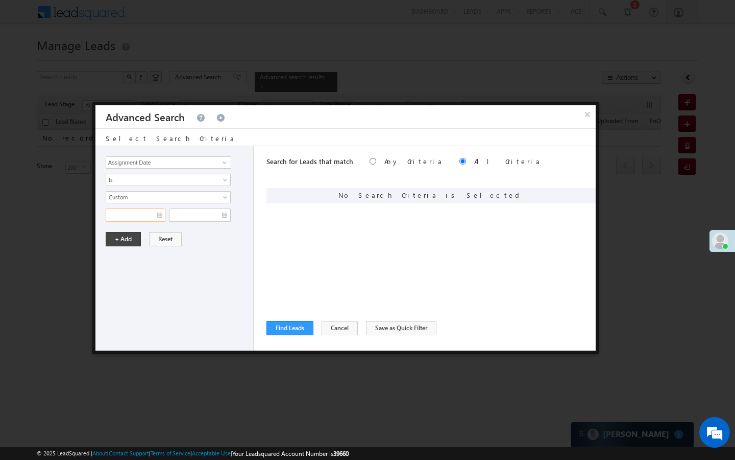
type input "[DATE]"
click at [185, 215] on input "text" at bounding box center [200, 214] width 62 height 13
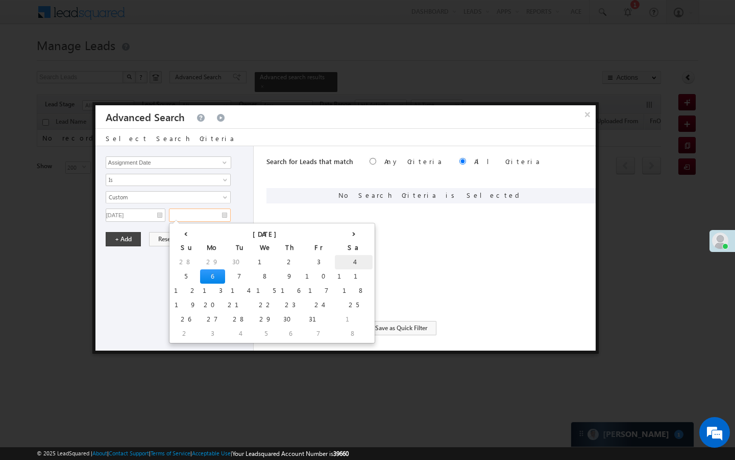
click at [335, 262] on td "4" at bounding box center [354, 262] width 38 height 14
type input "10/04/25"
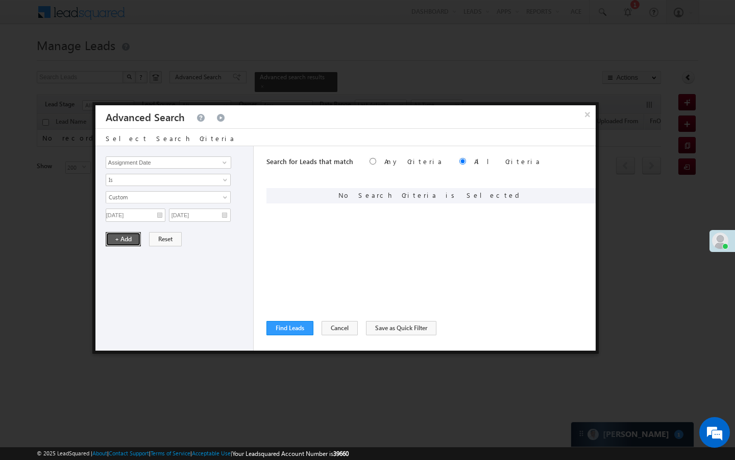
click at [113, 243] on button "+ Add" at bounding box center [123, 239] width 35 height 14
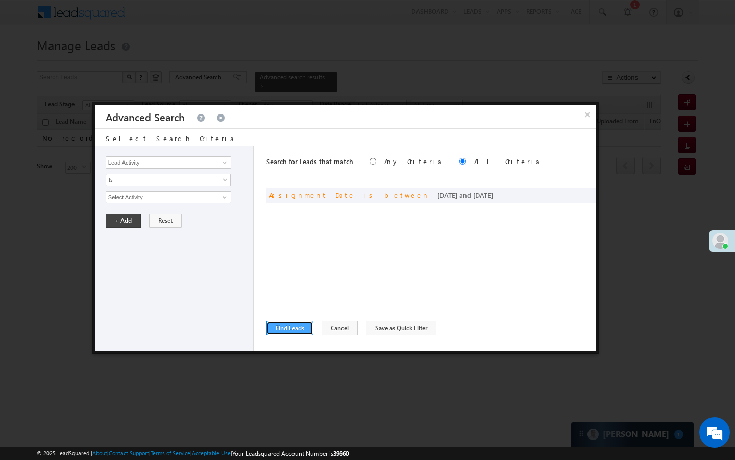
click at [294, 329] on button "Find Leads" at bounding box center [290, 328] width 47 height 14
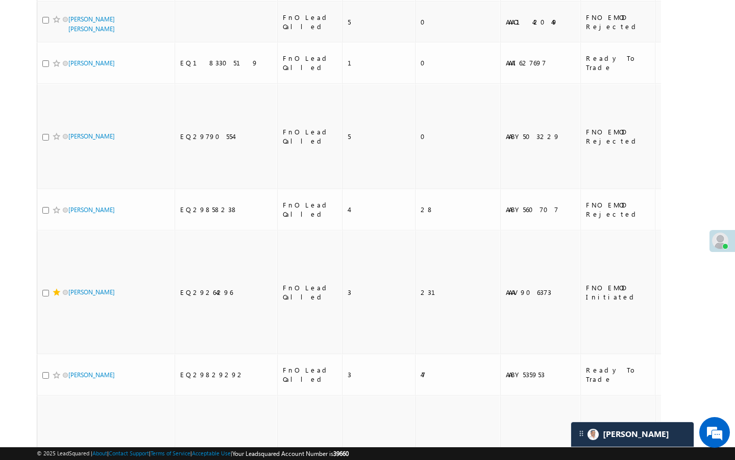
scroll to position [1082, 0]
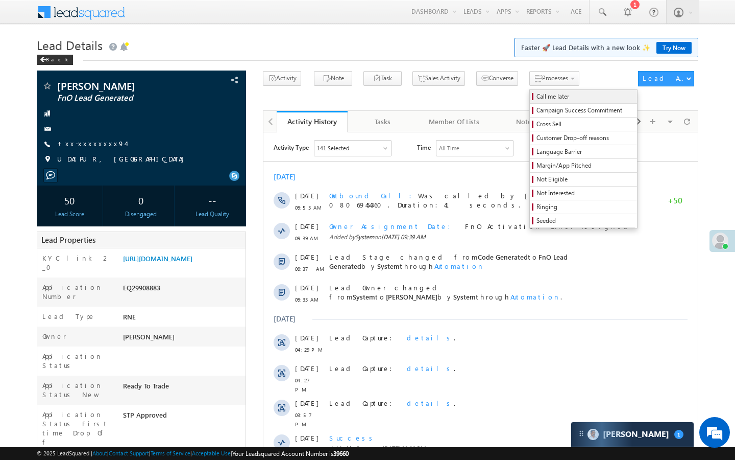
click at [537, 101] on span "Call me later" at bounding box center [585, 96] width 97 height 9
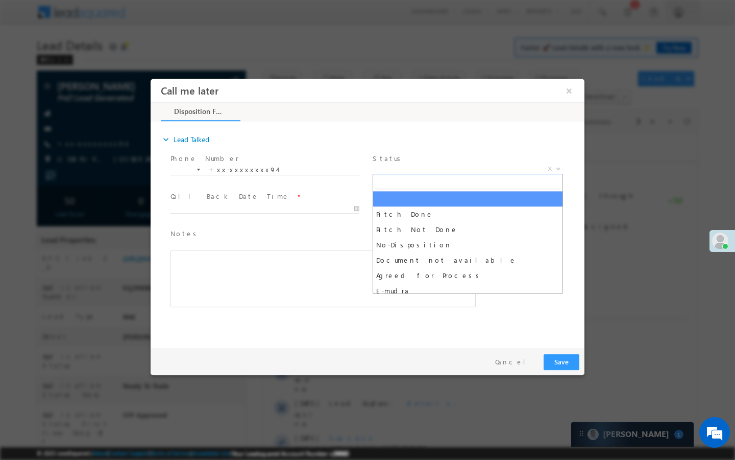
click at [499, 167] on span "X" at bounding box center [468, 169] width 190 height 10
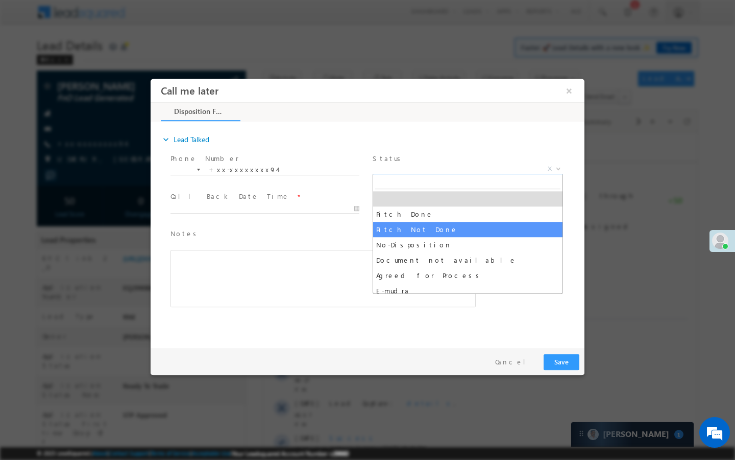
select select "Pitch Not Done"
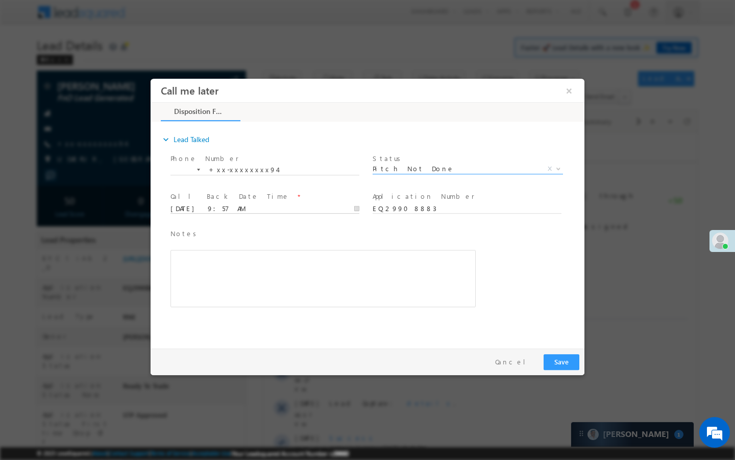
click at [319, 209] on input "[DATE] 9:57 AM" at bounding box center [265, 209] width 189 height 10
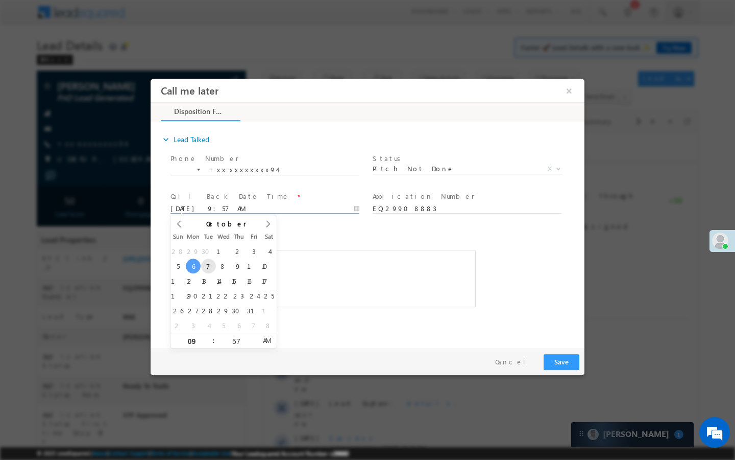
type input "[DATE] 9:57 AM"
click at [550, 360] on button "Save" at bounding box center [562, 362] width 36 height 16
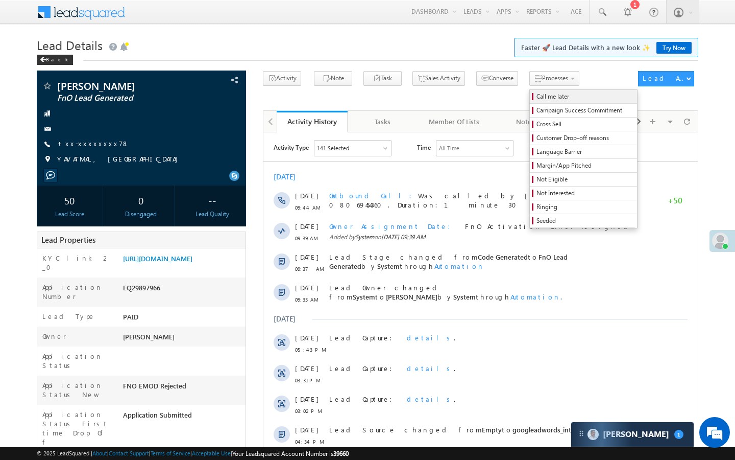
click at [537, 92] on span "Call me later" at bounding box center [585, 96] width 97 height 9
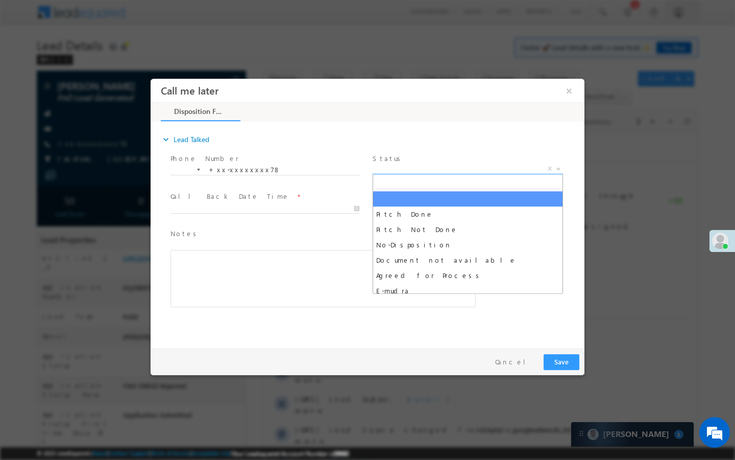
click at [506, 168] on span "X" at bounding box center [468, 169] width 190 height 10
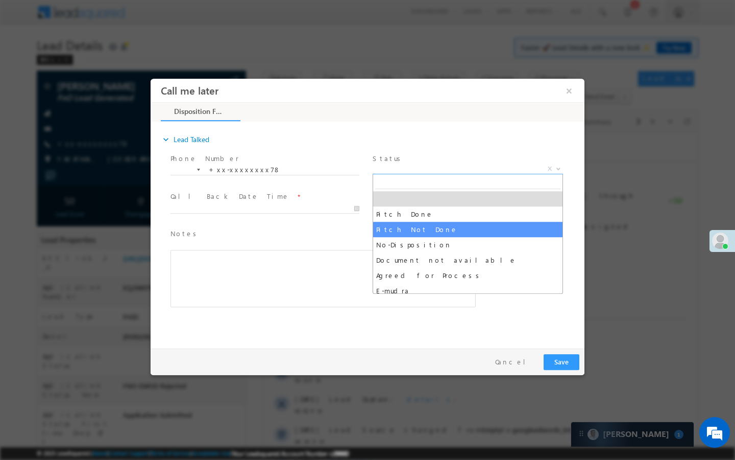
select select "Pitch Not Done"
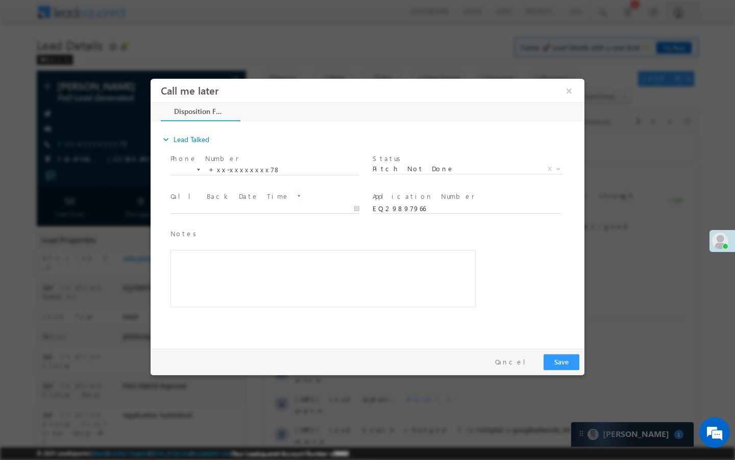
click at [333, 202] on div at bounding box center [270, 208] width 198 height 12
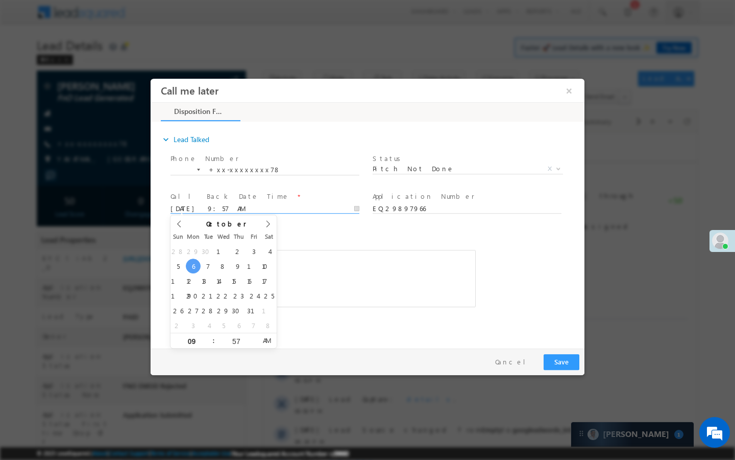
click at [333, 209] on input "10/06/25 9:57 AM" at bounding box center [265, 209] width 189 height 10
type input "10/07/25 9:57 AM"
click at [556, 357] on button "Save" at bounding box center [562, 362] width 36 height 16
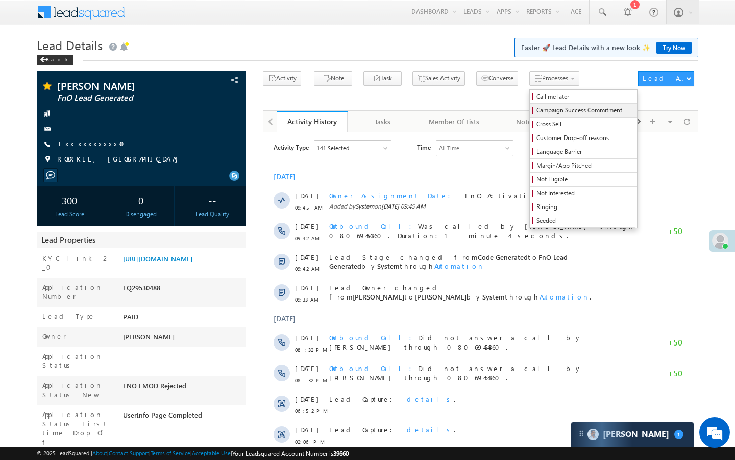
click at [537, 108] on span "Campaign Success Commitment" at bounding box center [585, 110] width 97 height 9
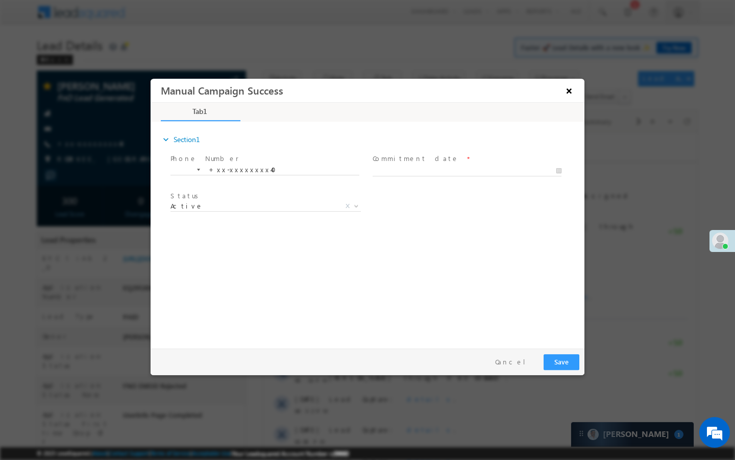
click at [570, 91] on button "×" at bounding box center [569, 90] width 17 height 19
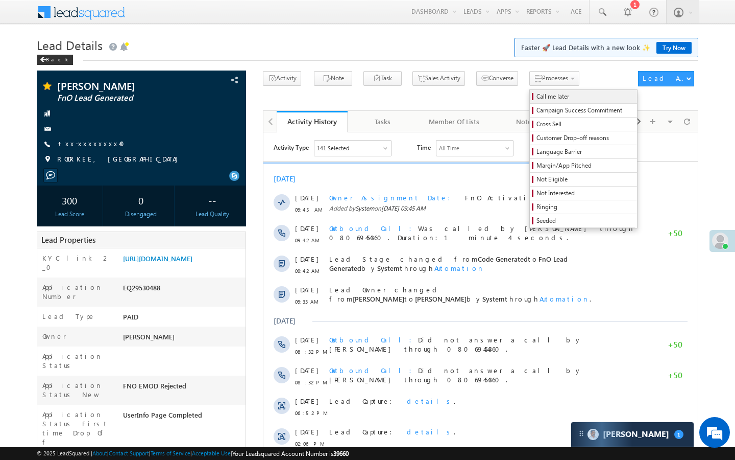
click at [537, 95] on span "Call me later" at bounding box center [585, 96] width 97 height 9
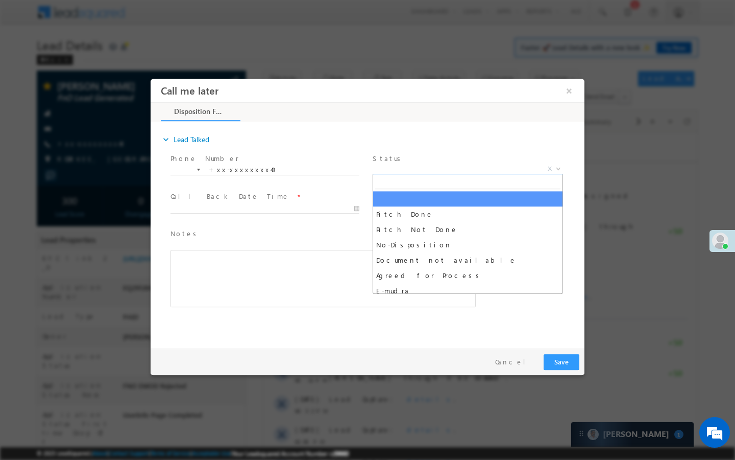
click at [515, 167] on span "X" at bounding box center [468, 169] width 190 height 10
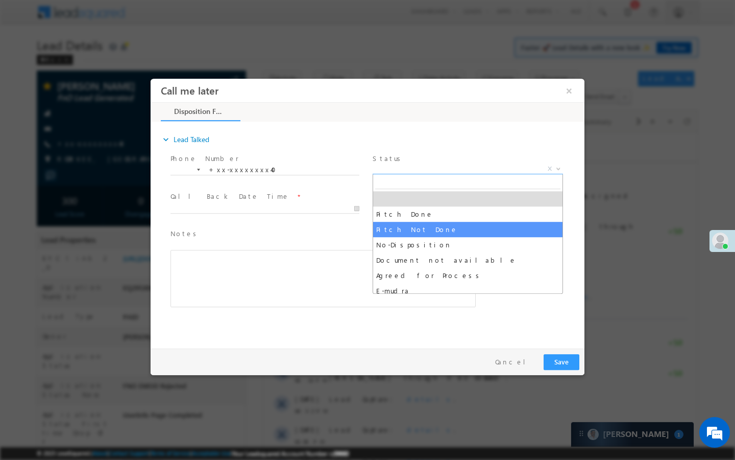
select select "Pitch Not Done"
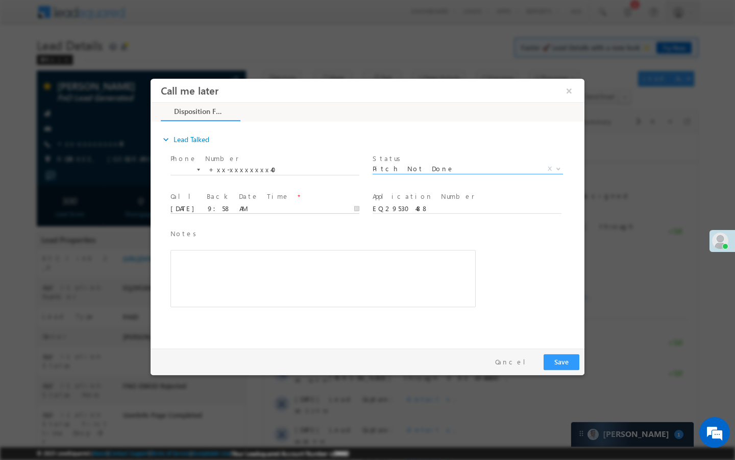
click at [326, 209] on input "[DATE] 9:58 AM" at bounding box center [265, 209] width 189 height 10
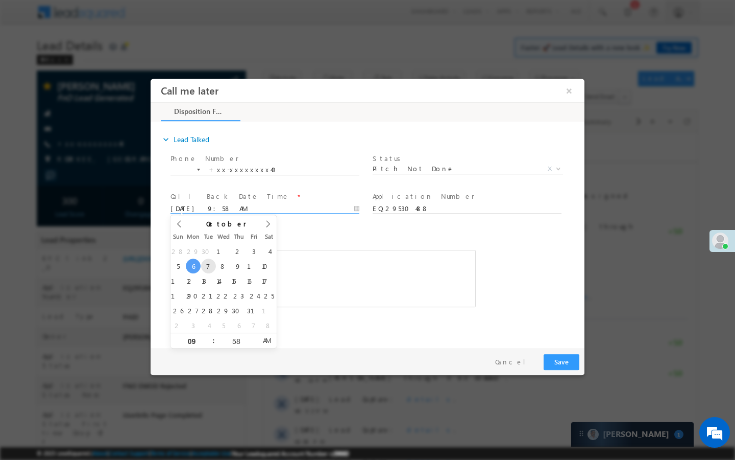
type input "[DATE] 9:58 AM"
click at [558, 361] on button "Save" at bounding box center [562, 362] width 36 height 16
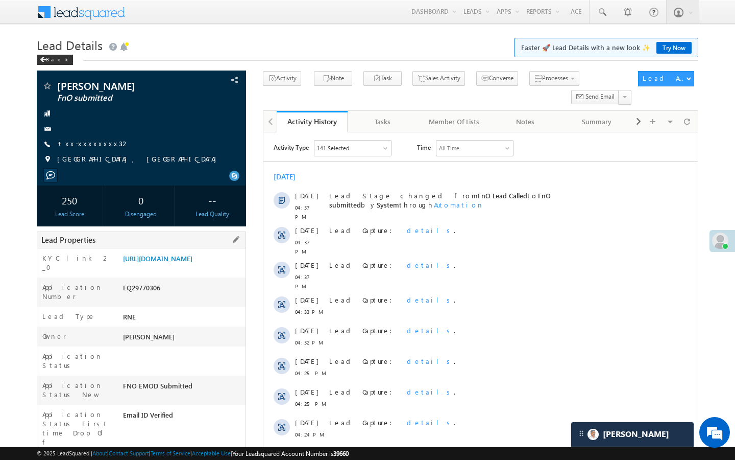
drag, startPoint x: 124, startPoint y: 433, endPoint x: 188, endPoint y: 433, distance: 64.8
click at [188, 457] on div "AABY486121" at bounding box center [182, 464] width 125 height 14
copy div "AABY486121"
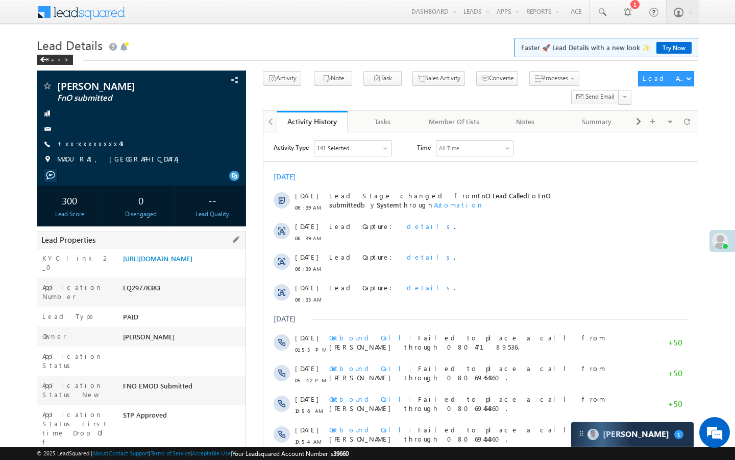
drag, startPoint x: 123, startPoint y: 434, endPoint x: 176, endPoint y: 434, distance: 53.1
click at [176, 457] on div "AABY492833" at bounding box center [182, 464] width 125 height 14
copy div "AABY492833"
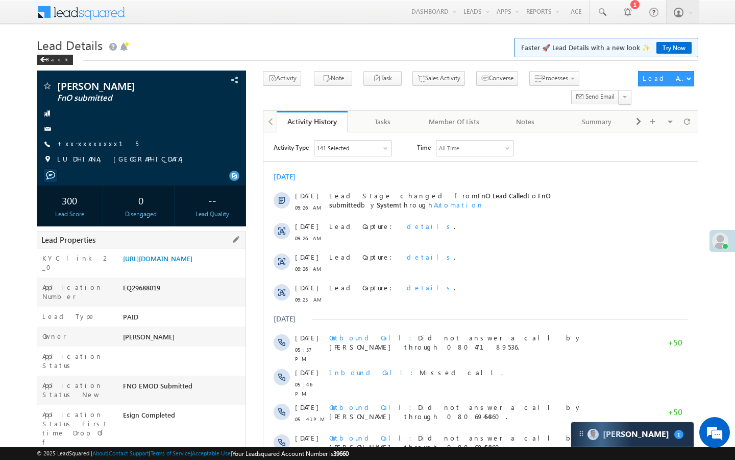
drag, startPoint x: 124, startPoint y: 424, endPoint x: 168, endPoint y: 424, distance: 44.4
click at [168, 457] on div "AABY415351" at bounding box center [182, 464] width 125 height 14
copy div "AABY415351"
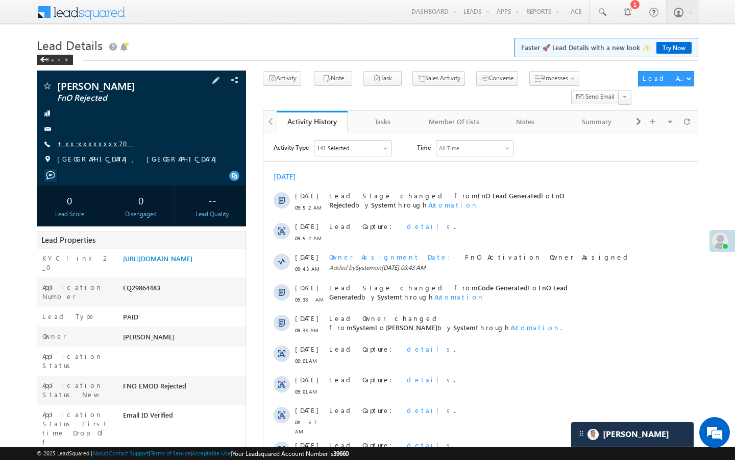
click at [90, 141] on link "+xx-xxxxxxxx70" at bounding box center [95, 143] width 77 height 9
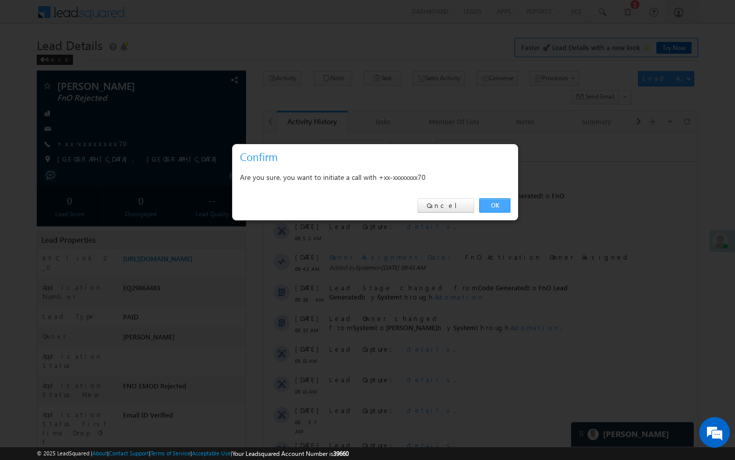
click at [501, 207] on link "OK" at bounding box center [494, 205] width 31 height 14
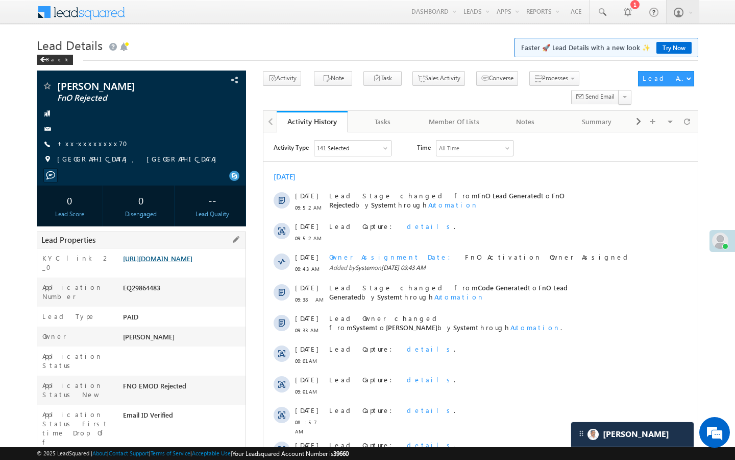
click at [187, 262] on link "https://angelbroking1-pk3em7sa.customui-test.leadsquared.com?leadId=c0f2318c-90…" at bounding box center [157, 258] width 69 height 9
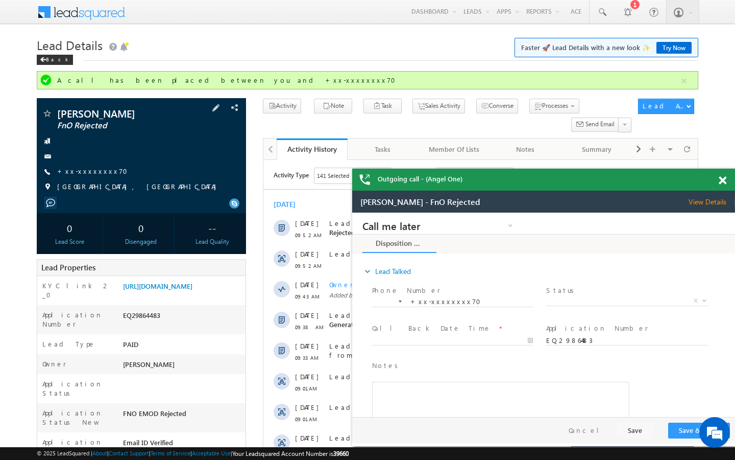
click at [86, 165] on div "RAJVIR KAUR FnO Rejected +xx-xxxxxxxx70" at bounding box center [141, 152] width 199 height 89
click at [87, 171] on link "+xx-xxxxxxxx70" at bounding box center [95, 170] width 77 height 9
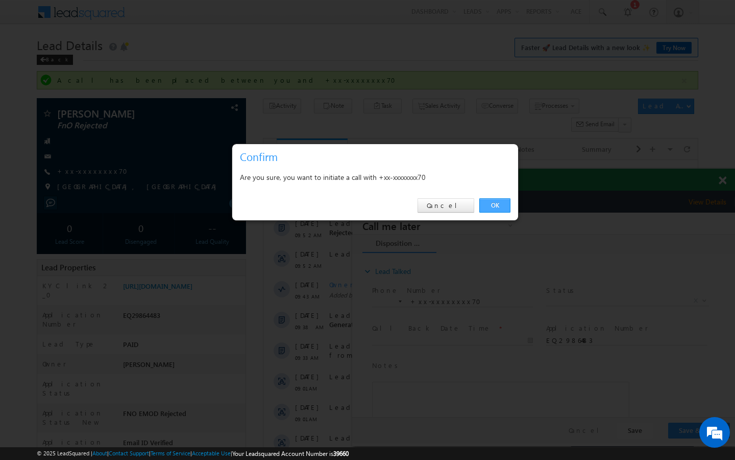
click at [499, 203] on link "OK" at bounding box center [494, 205] width 31 height 14
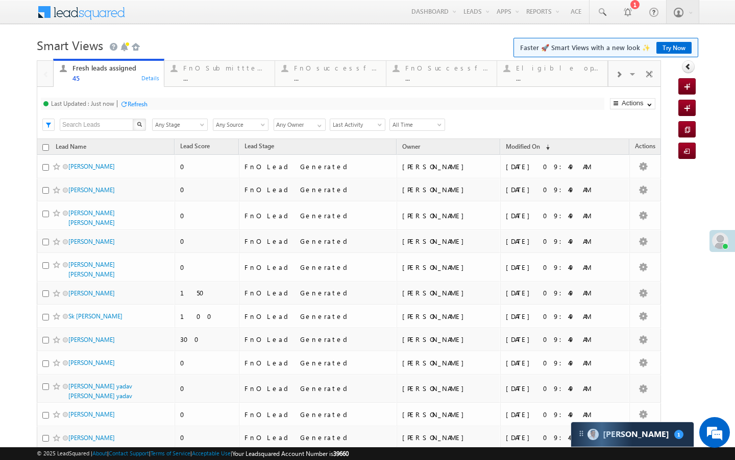
click at [198, 89] on div "Last Updated : Just now Refresh Refreshing... Search X Lead Stage Any Stage Any…" at bounding box center [349, 113] width 624 height 52
click at [212, 78] on div "..." at bounding box center [225, 78] width 85 height 8
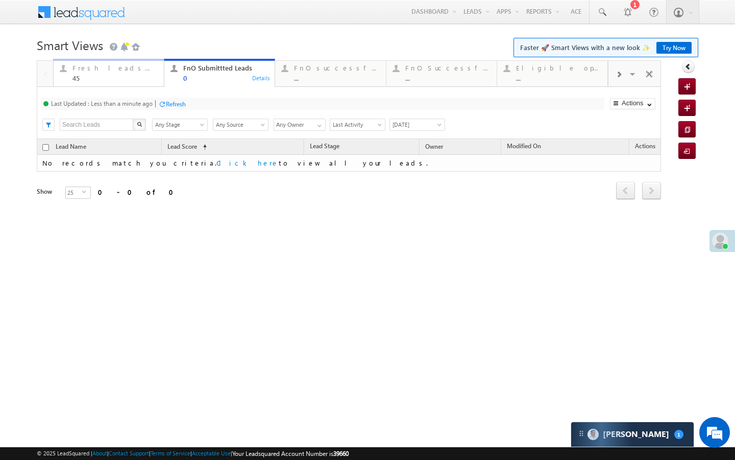
click at [158, 82] on link "Fresh leads assigned 45 Details" at bounding box center [108, 73] width 111 height 28
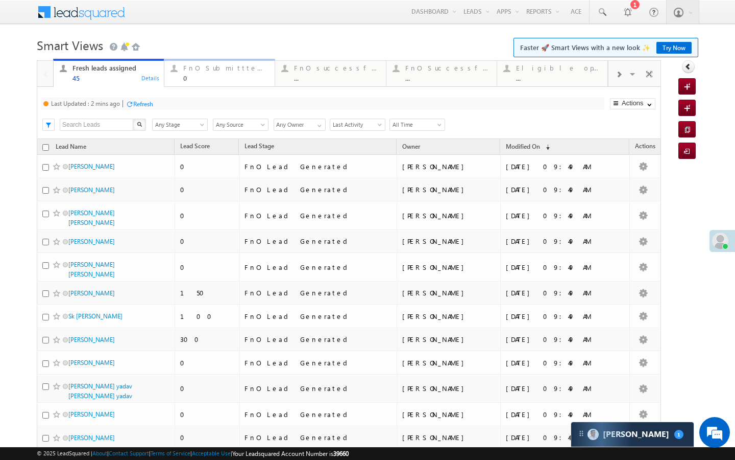
click at [207, 76] on div "0" at bounding box center [225, 78] width 85 height 8
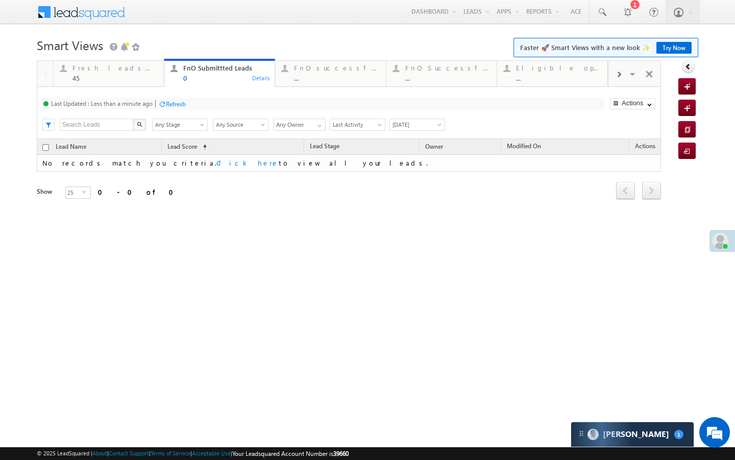
click at [142, 88] on div "Last Updated : Less than a minute ago Refresh Refreshing... Search X Lead Stage…" at bounding box center [349, 113] width 624 height 52
click at [167, 106] on div "Refresh" at bounding box center [176, 104] width 20 height 8
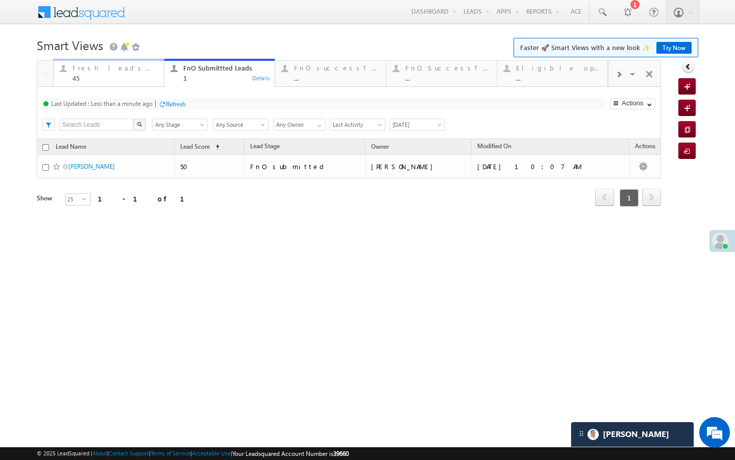
click at [149, 84] on link "Fresh leads assigned 45 Details" at bounding box center [108, 73] width 111 height 28
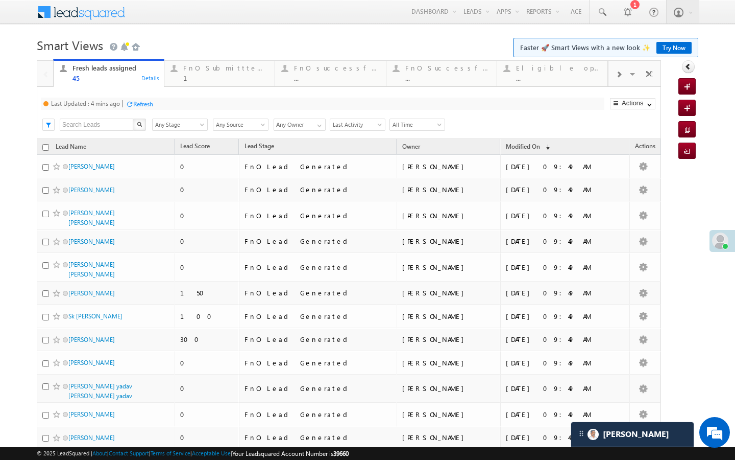
click at [147, 108] on div "Refresh" at bounding box center [140, 104] width 28 height 10
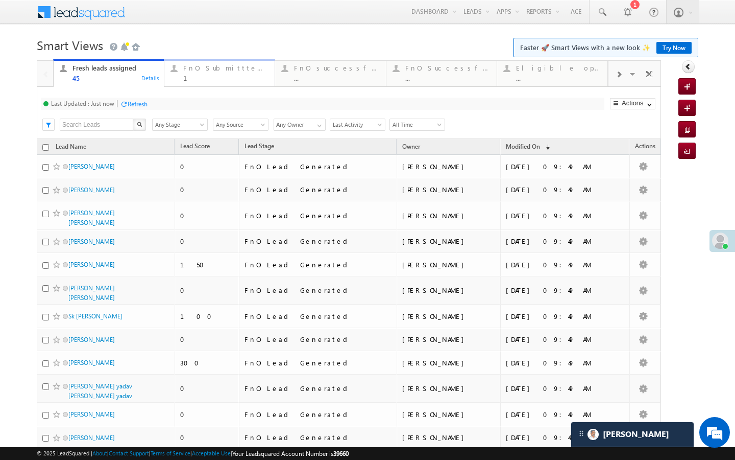
click at [202, 79] on div "1" at bounding box center [225, 78] width 85 height 8
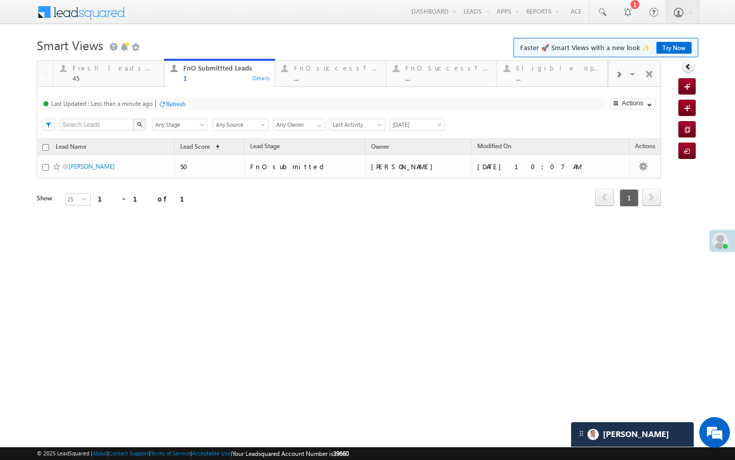
click at [164, 103] on div at bounding box center [162, 104] width 8 height 8
click at [297, 78] on div "..." at bounding box center [336, 78] width 85 height 8
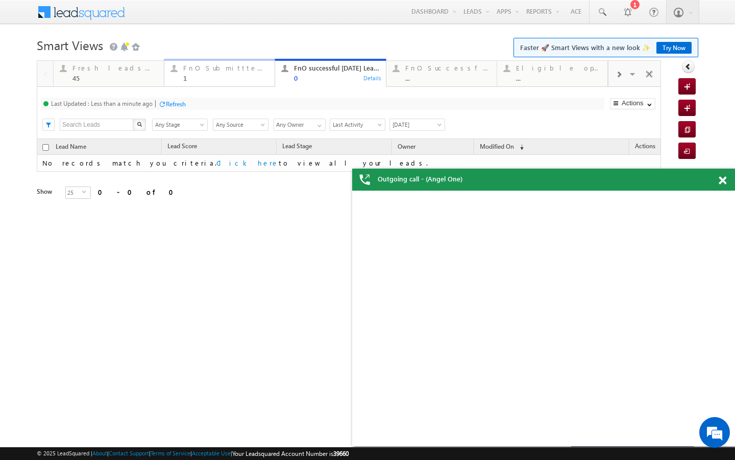
click at [188, 78] on div "1" at bounding box center [225, 78] width 85 height 8
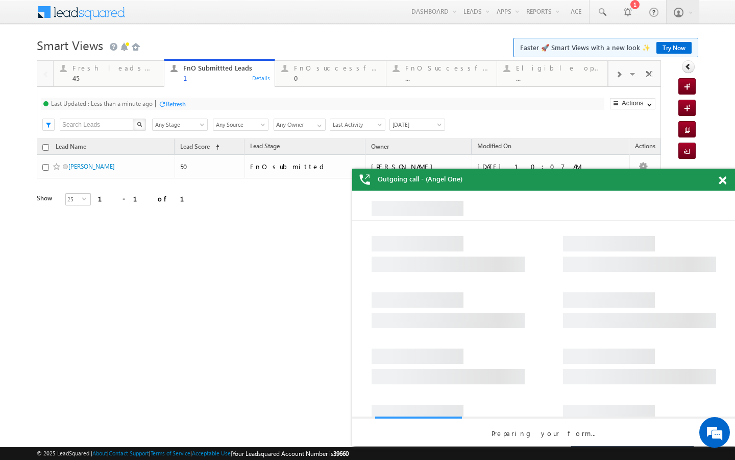
click at [172, 105] on div "Refresh" at bounding box center [176, 104] width 20 height 8
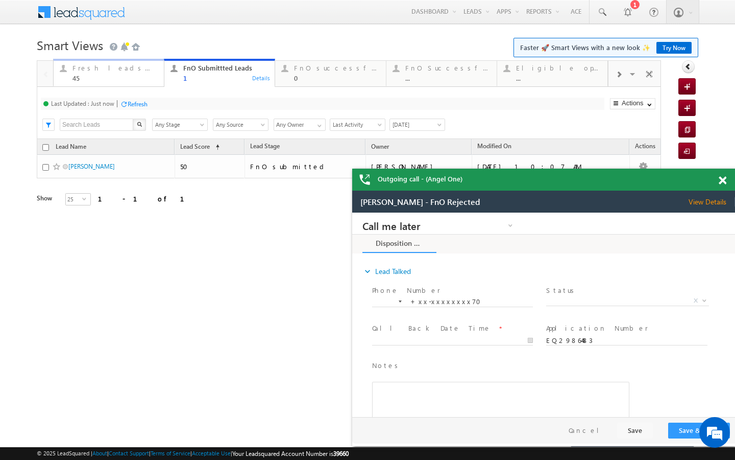
click at [154, 68] on div "Fresh leads assigned" at bounding box center [115, 68] width 85 height 8
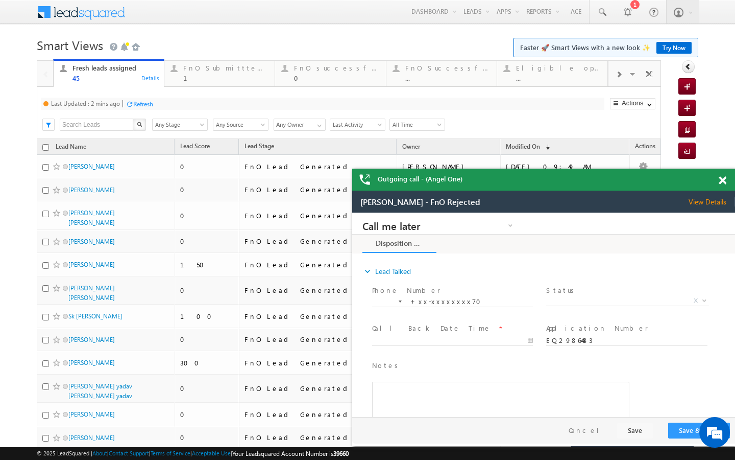
click at [153, 109] on div "Last Updated : 2 mins ago Refresh Refreshing..." at bounding box center [323, 104] width 564 height 12
click at [153, 105] on div "Refresh" at bounding box center [143, 104] width 20 height 8
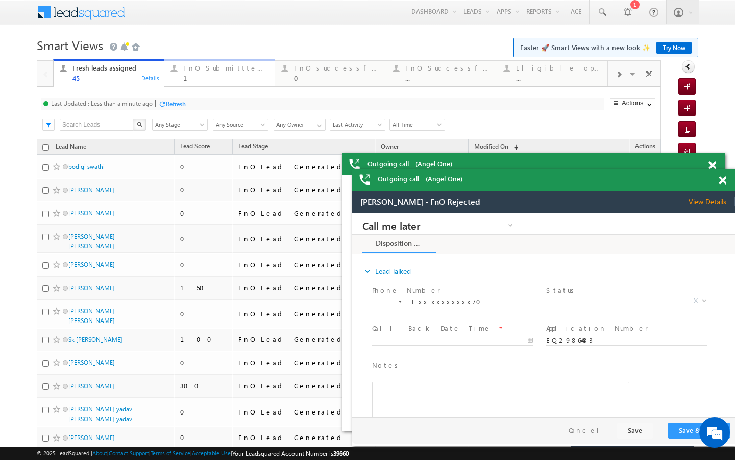
click at [220, 86] on link "FnO Submittted Leads 1 Details" at bounding box center [219, 73] width 111 height 28
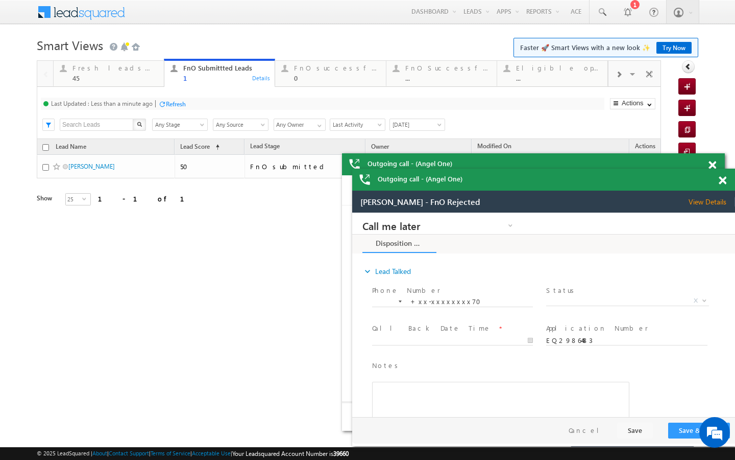
click at [170, 103] on div "Refresh" at bounding box center [176, 104] width 20 height 8
click at [305, 81] on div "0" at bounding box center [336, 78] width 85 height 8
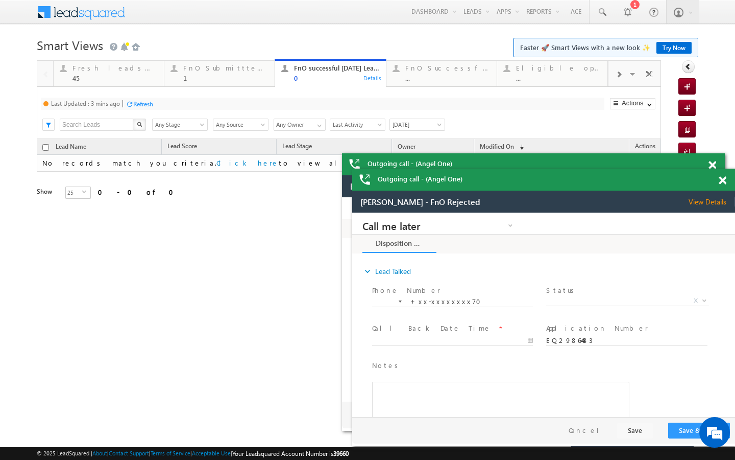
click at [149, 103] on div "Refresh" at bounding box center [143, 104] width 20 height 8
click at [618, 73] on span at bounding box center [619, 74] width 6 height 8
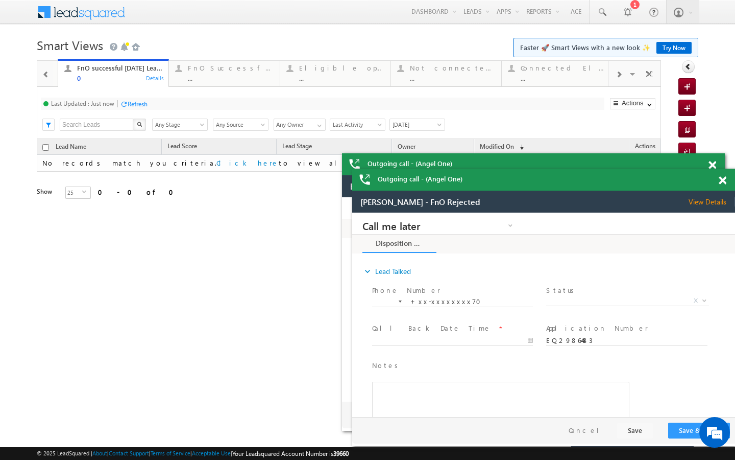
click at [618, 73] on span at bounding box center [619, 74] width 6 height 8
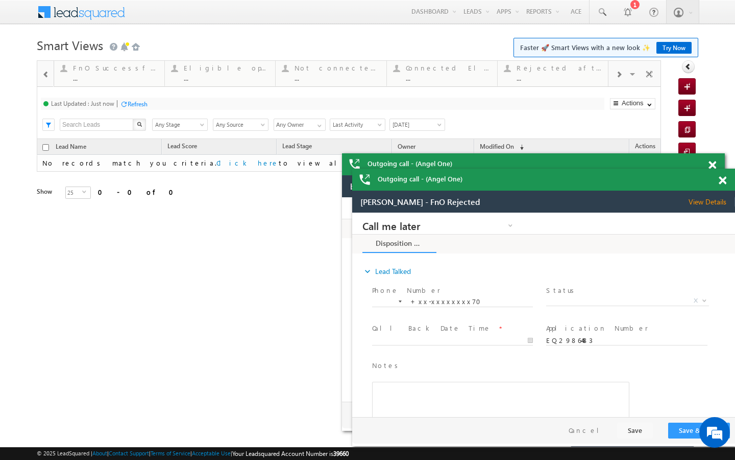
click at [618, 73] on span at bounding box center [619, 74] width 6 height 8
click at [618, 73] on div "Visible Tabs Fresh leads assigned Default FnO Submittted Leads Default FnO succ…" at bounding box center [635, 73] width 53 height 25
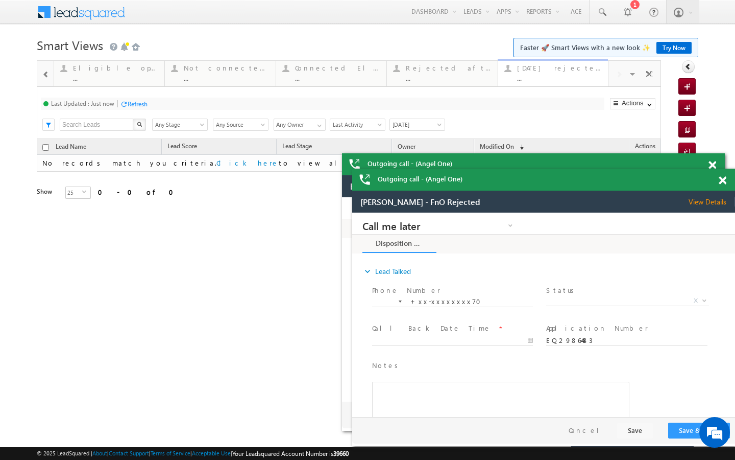
click at [584, 75] on div "..." at bounding box center [559, 78] width 85 height 8
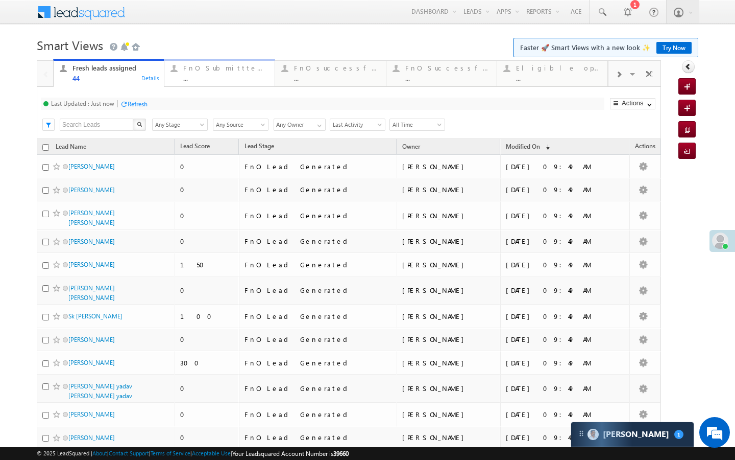
click at [200, 83] on link "FnO Submittted Leads ... Details" at bounding box center [219, 73] width 111 height 28
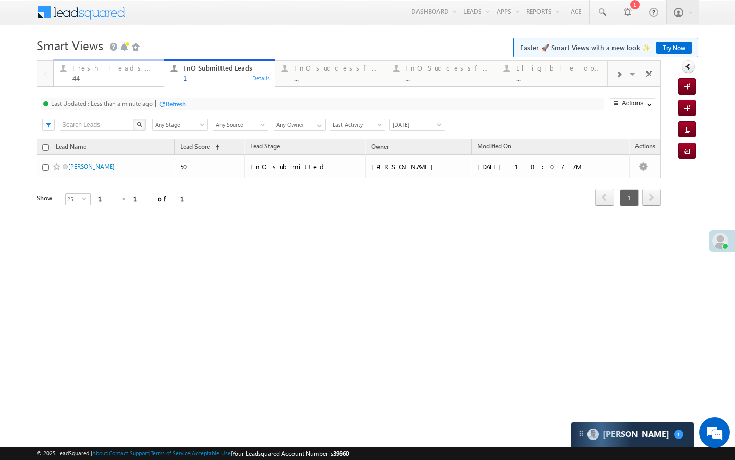
click at [155, 75] on div "44" at bounding box center [115, 78] width 85 height 8
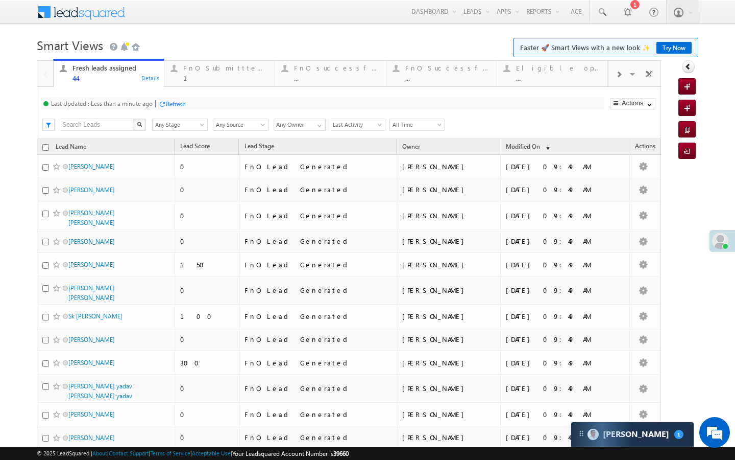
click at [175, 109] on div "Last Updated : Less than a minute ago Refresh Refreshing..." at bounding box center [323, 104] width 564 height 12
click at [176, 104] on div "Refresh" at bounding box center [176, 104] width 20 height 8
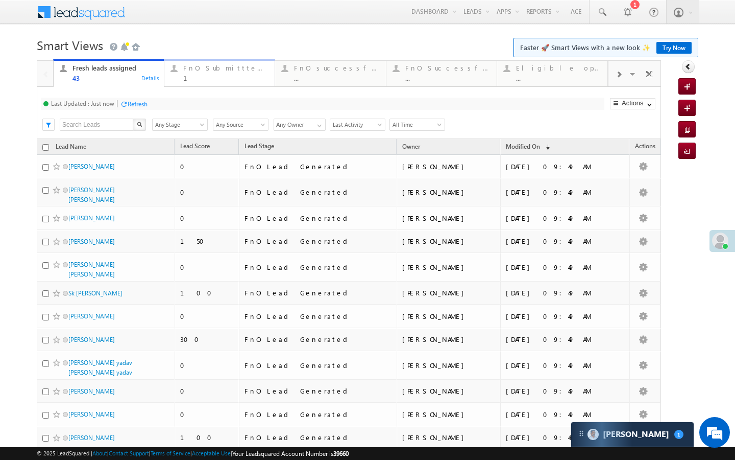
click at [186, 85] on link "FnO Submittted Leads 1 Details" at bounding box center [219, 73] width 111 height 28
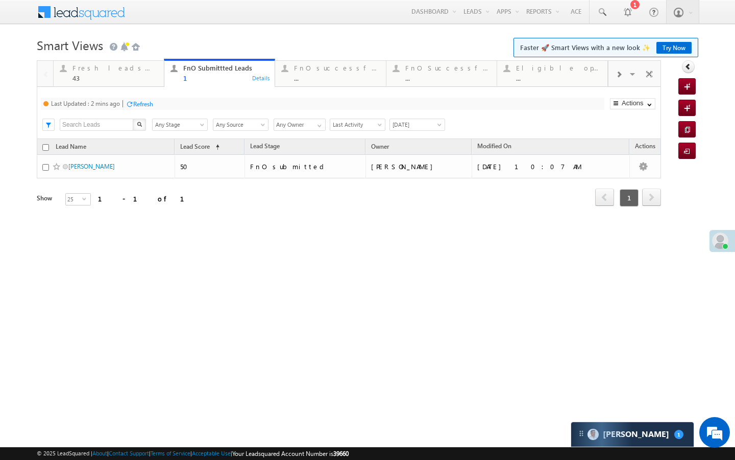
click at [144, 106] on div "Refresh" at bounding box center [143, 104] width 20 height 8
click at [135, 82] on link "Fresh leads assigned 43 Details" at bounding box center [108, 73] width 111 height 28
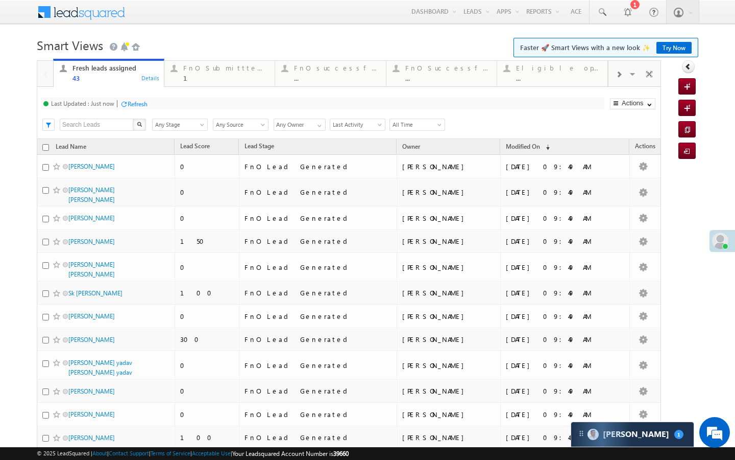
click at [138, 107] on div "Refresh" at bounding box center [138, 104] width 20 height 8
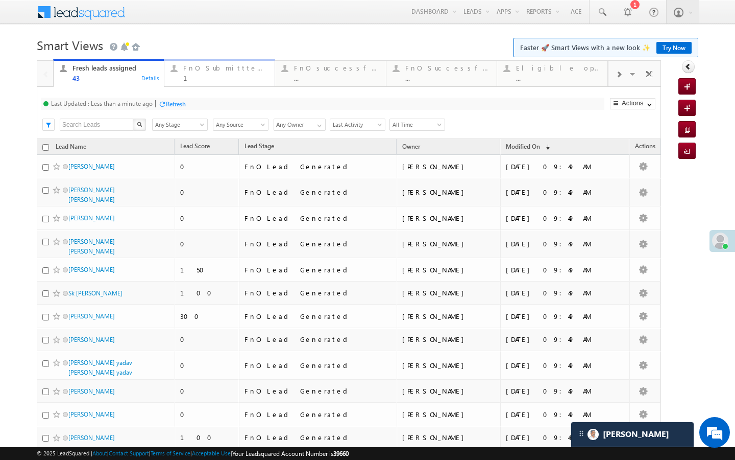
click at [174, 83] on div "Fresh leads assigned 43 Details FnO Submittted Leads 1 Details FnO successful t…" at bounding box center [349, 443] width 624 height 767
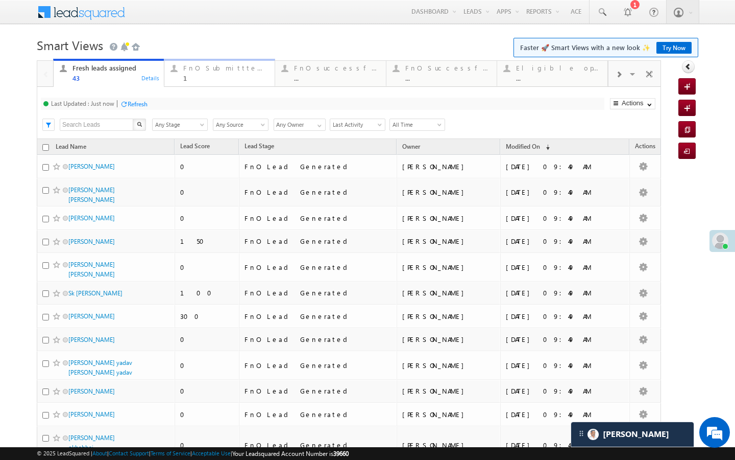
click at [190, 71] on div "FnO Submittted Leads" at bounding box center [225, 68] width 85 height 8
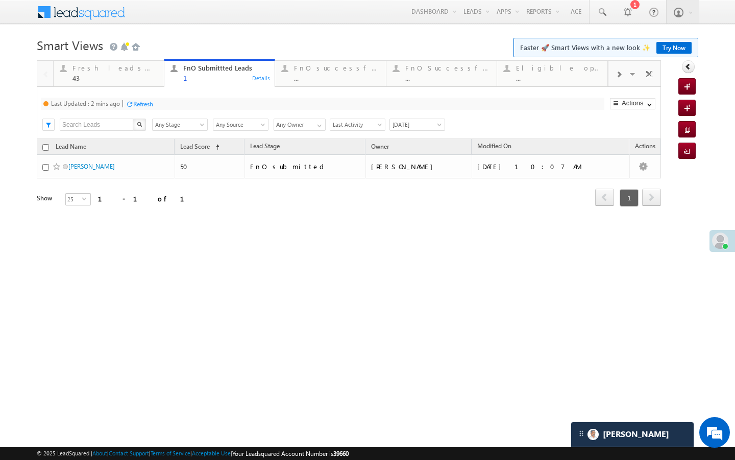
click at [143, 107] on div "Refresh" at bounding box center [143, 104] width 20 height 8
click at [332, 70] on div "FnO successful today Leads" at bounding box center [336, 68] width 85 height 8
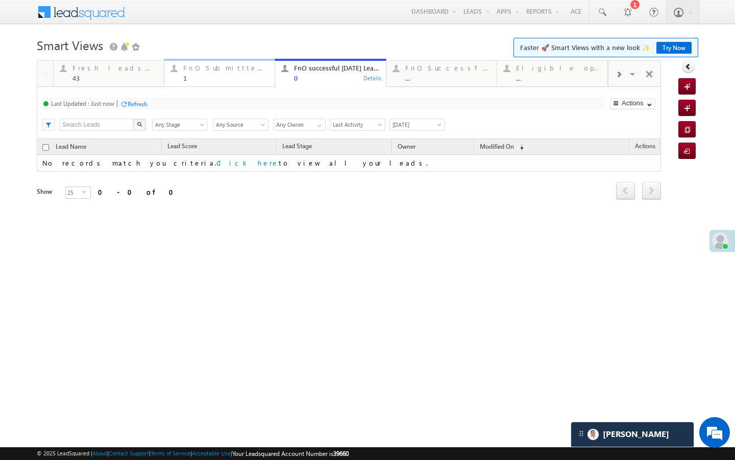
drag, startPoint x: 234, startPoint y: 75, endPoint x: 203, endPoint y: 94, distance: 37.1
click at [234, 75] on div "1" at bounding box center [225, 78] width 85 height 8
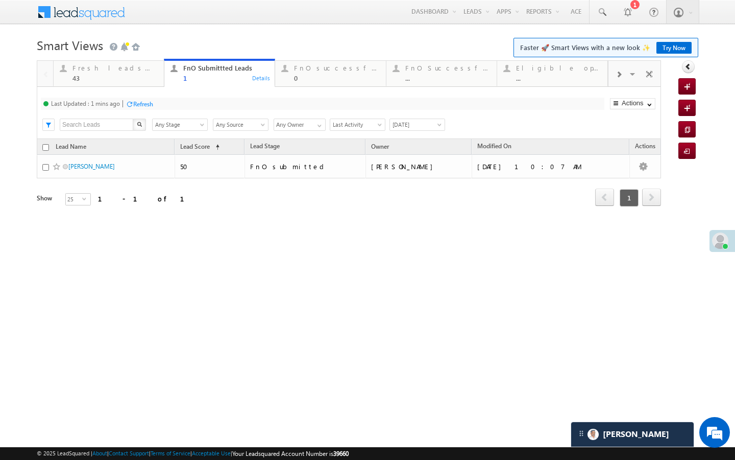
click at [151, 104] on div "Refresh" at bounding box center [143, 104] width 20 height 8
click at [125, 79] on div "43" at bounding box center [115, 78] width 85 height 8
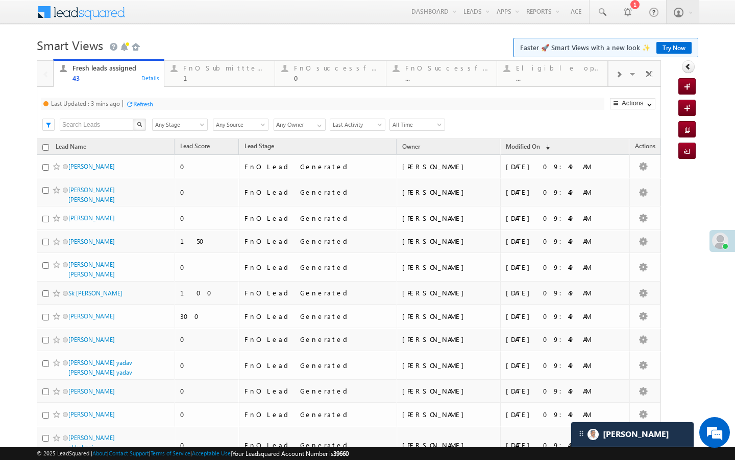
click at [152, 101] on div "Refresh" at bounding box center [143, 104] width 20 height 8
click at [192, 80] on div "1" at bounding box center [225, 78] width 85 height 8
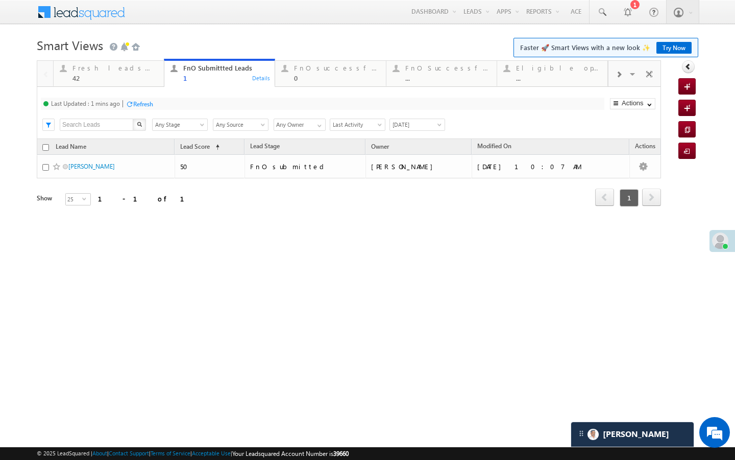
click at [142, 93] on div "Last Updated : 1 mins ago Refresh Refreshing... Search X Lead Stage Any Stage A…" at bounding box center [349, 113] width 624 height 52
click at [142, 106] on div "Refresh" at bounding box center [143, 104] width 20 height 8
click at [295, 66] on div "FnO successful today Leads" at bounding box center [336, 68] width 85 height 8
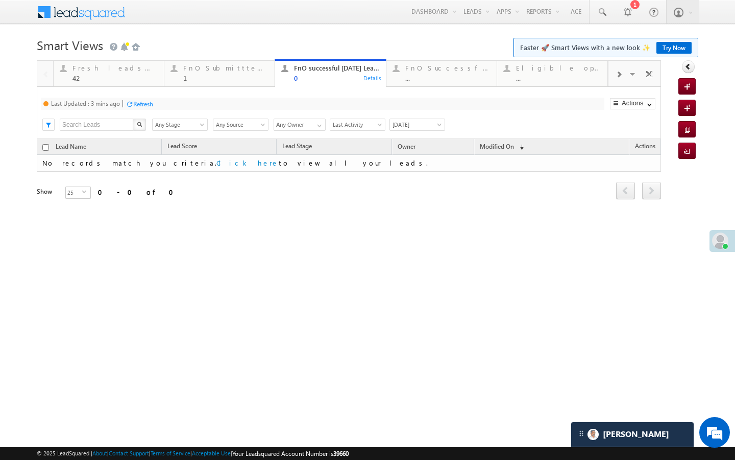
click at [143, 104] on div "Refresh" at bounding box center [143, 104] width 20 height 8
drag, startPoint x: 222, startPoint y: 79, endPoint x: 169, endPoint y: 111, distance: 62.1
click at [222, 79] on div "1" at bounding box center [225, 78] width 85 height 8
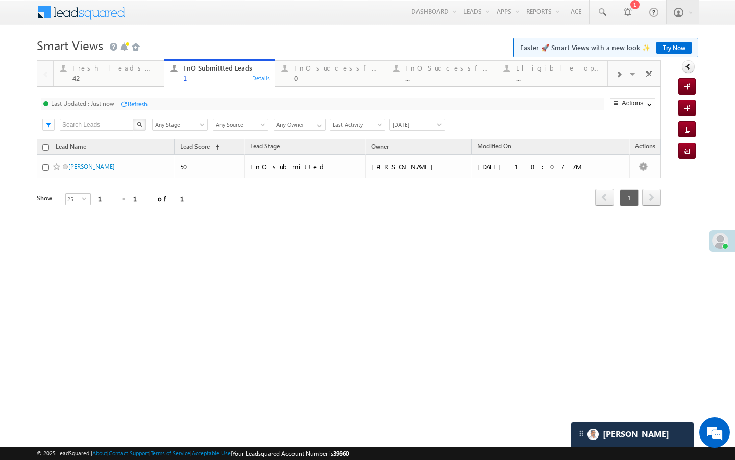
click at [130, 108] on div "Refresh" at bounding box center [134, 104] width 28 height 10
click at [137, 90] on div "Last Updated : Just now Refresh Refreshing... Search X Lead Stage Any Stage Any…" at bounding box center [349, 113] width 624 height 52
click at [151, 76] on div "42" at bounding box center [115, 78] width 85 height 8
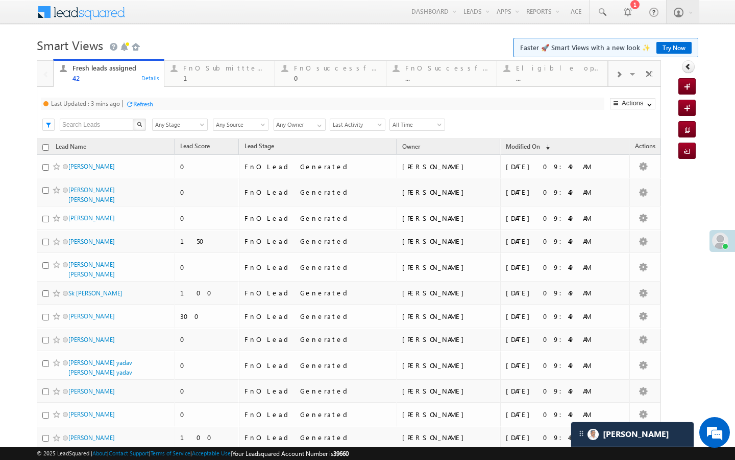
click at [143, 104] on div "Refresh" at bounding box center [143, 104] width 20 height 8
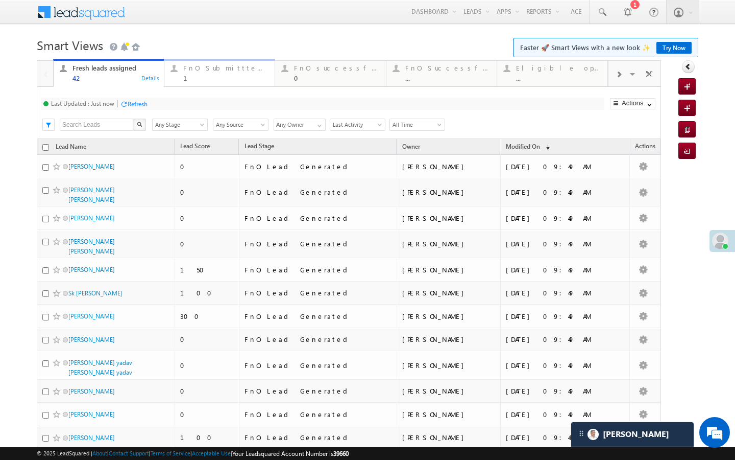
click at [194, 69] on div "FnO Submittted Leads" at bounding box center [225, 68] width 85 height 8
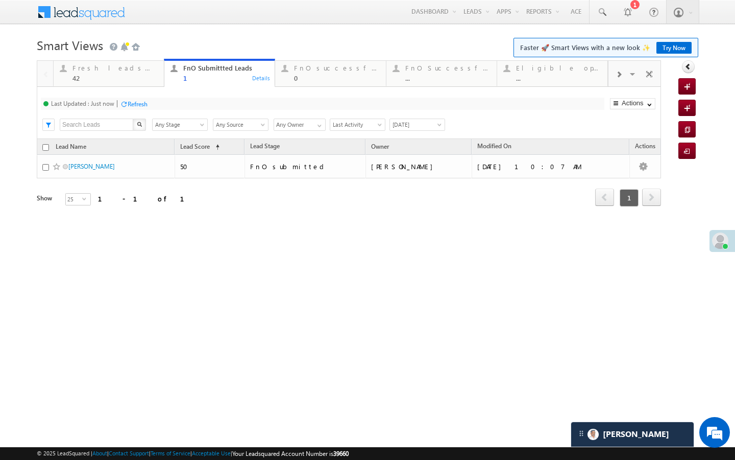
click at [136, 105] on div "Refresh" at bounding box center [138, 104] width 20 height 8
click at [136, 101] on div "Refresh" at bounding box center [138, 104] width 20 height 8
click at [140, 104] on div "Refresh" at bounding box center [138, 104] width 20 height 8
click at [146, 71] on div "Fresh leads assigned" at bounding box center [115, 68] width 85 height 8
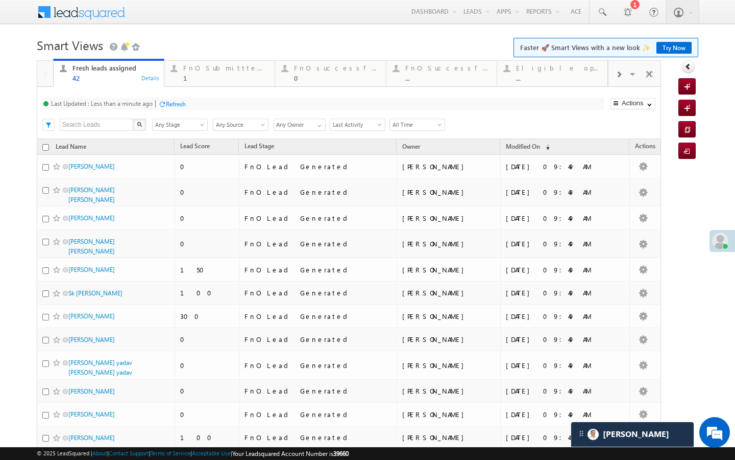
click at [165, 106] on div at bounding box center [162, 104] width 8 height 8
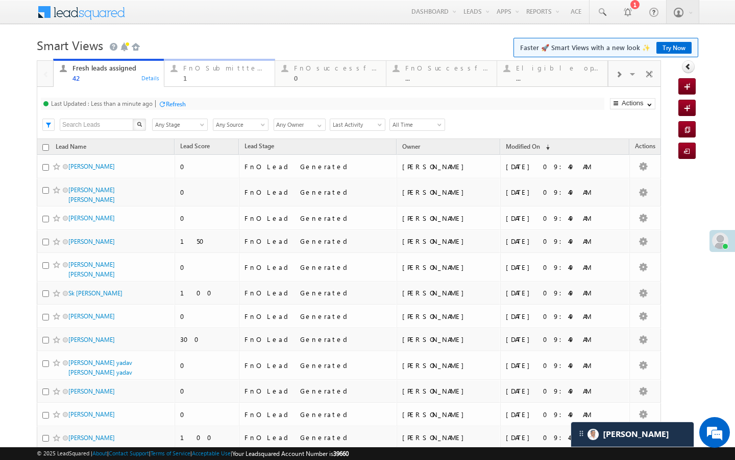
click at [211, 75] on div "1" at bounding box center [225, 78] width 85 height 8
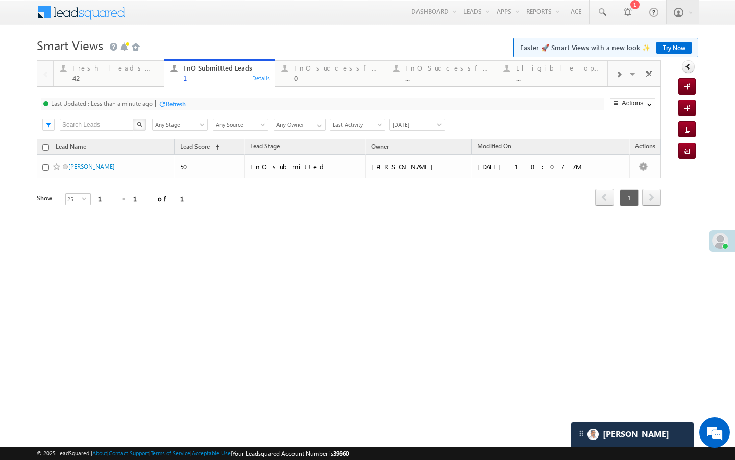
click at [175, 99] on div "Refresh" at bounding box center [172, 104] width 28 height 10
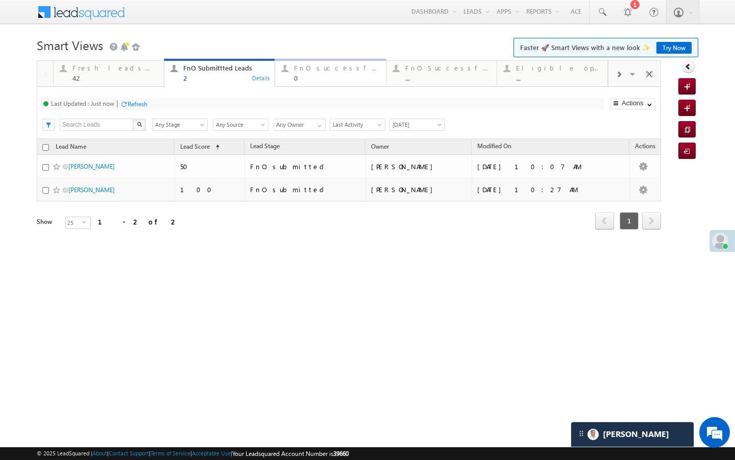
click at [342, 81] on div "0" at bounding box center [336, 78] width 85 height 8
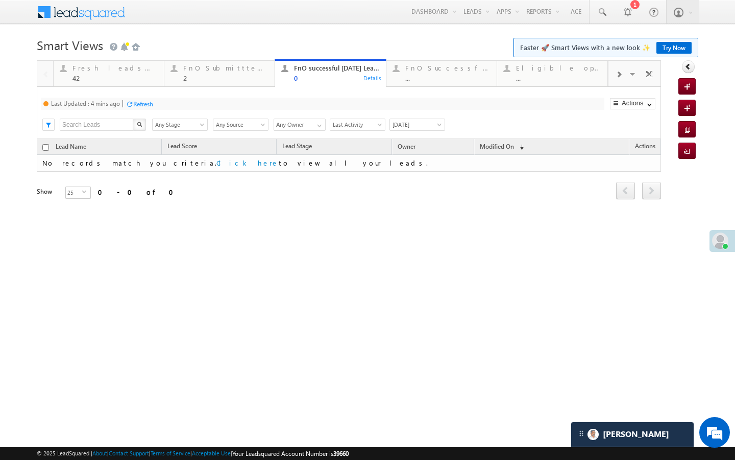
click at [140, 100] on div "Refresh" at bounding box center [143, 104] width 20 height 8
click at [204, 80] on div "2" at bounding box center [225, 78] width 85 height 8
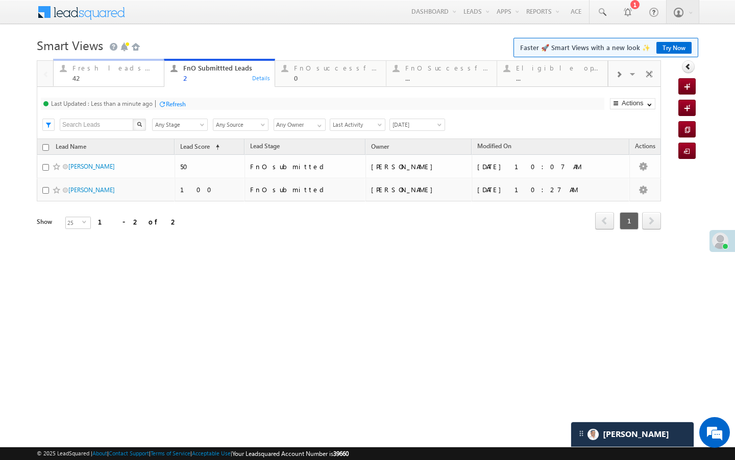
drag, startPoint x: 125, startPoint y: 82, endPoint x: 164, endPoint y: 119, distance: 54.2
click at [125, 82] on div "42" at bounding box center [115, 78] width 85 height 8
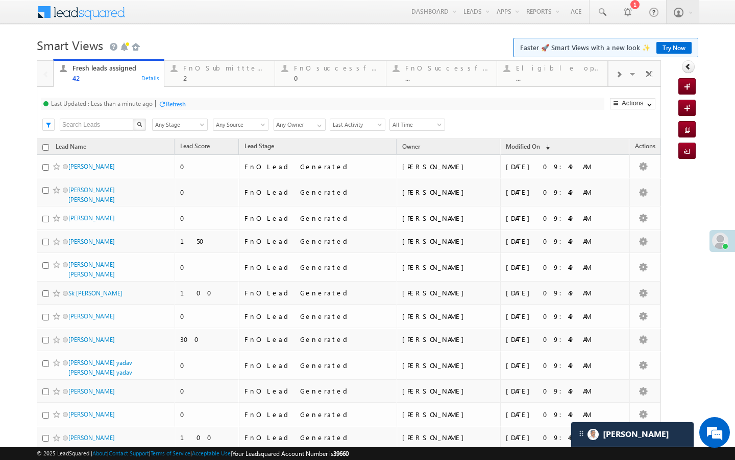
click at [170, 106] on div "Refresh" at bounding box center [176, 104] width 20 height 8
click at [215, 82] on div "2" at bounding box center [225, 78] width 85 height 8
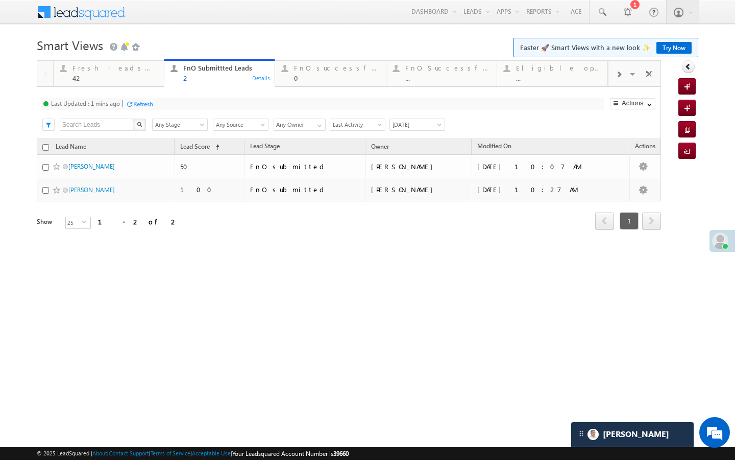
click at [149, 105] on div "Refresh" at bounding box center [143, 104] width 20 height 8
click at [138, 77] on div "42" at bounding box center [115, 78] width 85 height 8
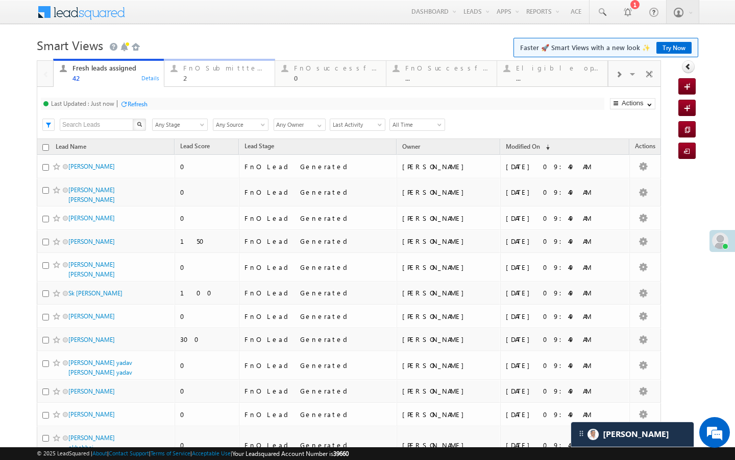
click at [195, 79] on div "2" at bounding box center [225, 78] width 85 height 8
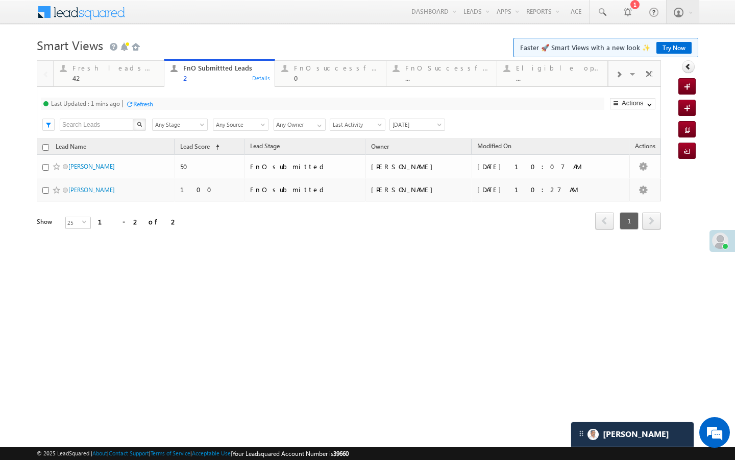
click at [142, 102] on div "Refresh" at bounding box center [143, 104] width 20 height 8
click at [173, 99] on div "Refresh" at bounding box center [172, 104] width 28 height 10
click at [163, 77] on link "Fresh leads assigned 42 Details" at bounding box center [108, 73] width 111 height 28
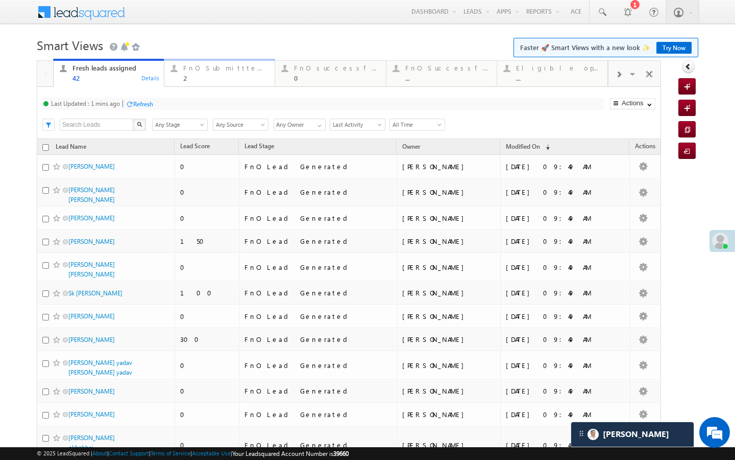
click at [194, 71] on div "FnO Submittted Leads" at bounding box center [225, 68] width 85 height 8
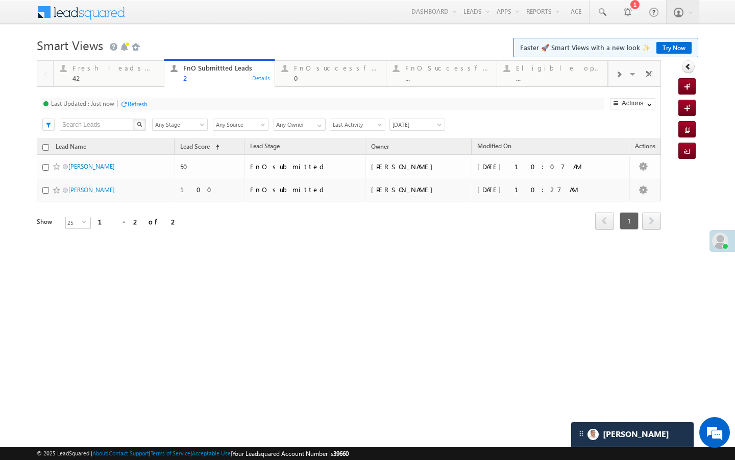
click at [142, 102] on div "Refresh" at bounding box center [138, 104] width 20 height 8
click at [135, 102] on div "Refresh" at bounding box center [138, 104] width 20 height 8
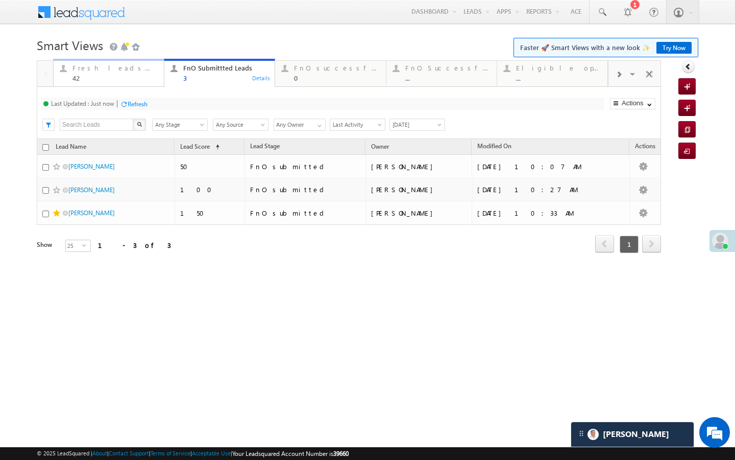
click at [133, 84] on link "Fresh leads assigned 42 Details" at bounding box center [108, 73] width 111 height 28
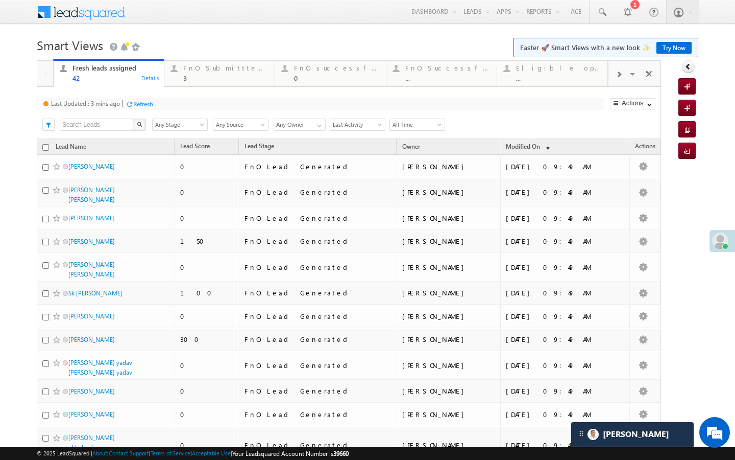
click at [149, 102] on div "Refresh" at bounding box center [143, 104] width 20 height 8
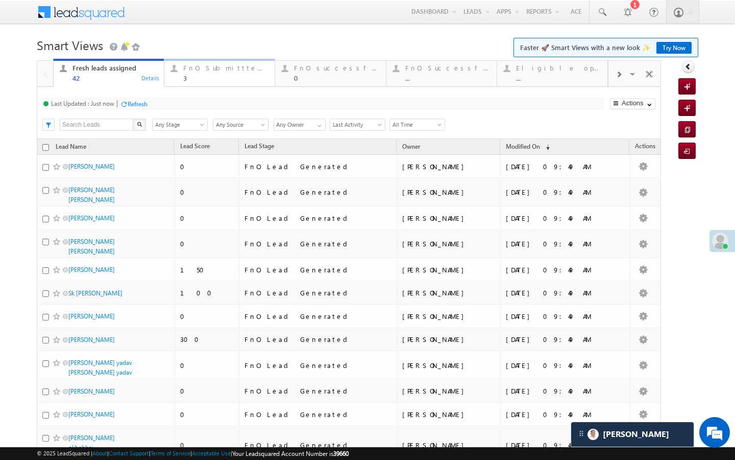
click at [210, 86] on link "FnO Submittted Leads 3 Details" at bounding box center [219, 73] width 111 height 28
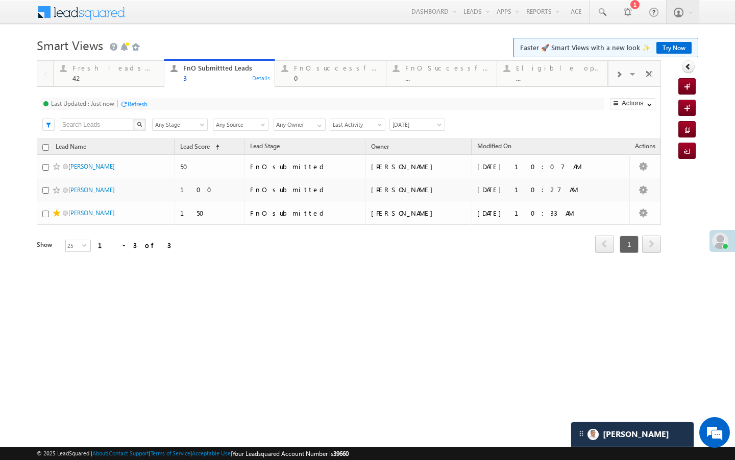
click at [138, 103] on div "Refresh" at bounding box center [138, 104] width 20 height 8
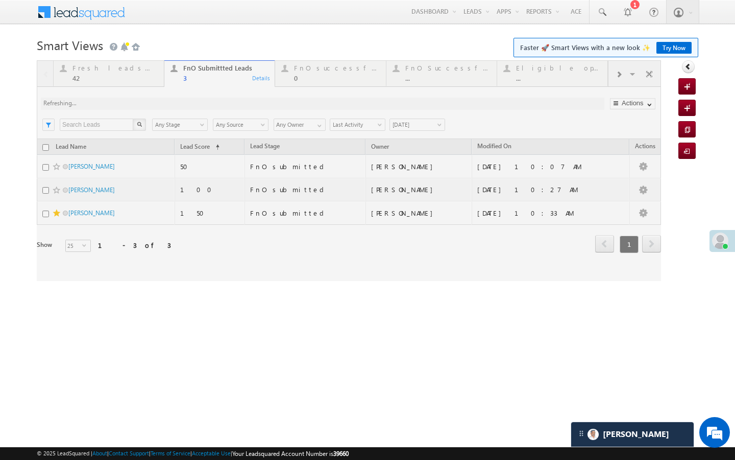
click at [153, 79] on div at bounding box center [349, 170] width 624 height 221
click at [155, 73] on div at bounding box center [349, 170] width 624 height 221
click at [158, 74] on div at bounding box center [349, 170] width 624 height 221
click at [144, 78] on div at bounding box center [349, 170] width 624 height 221
click at [157, 84] on div at bounding box center [349, 170] width 624 height 221
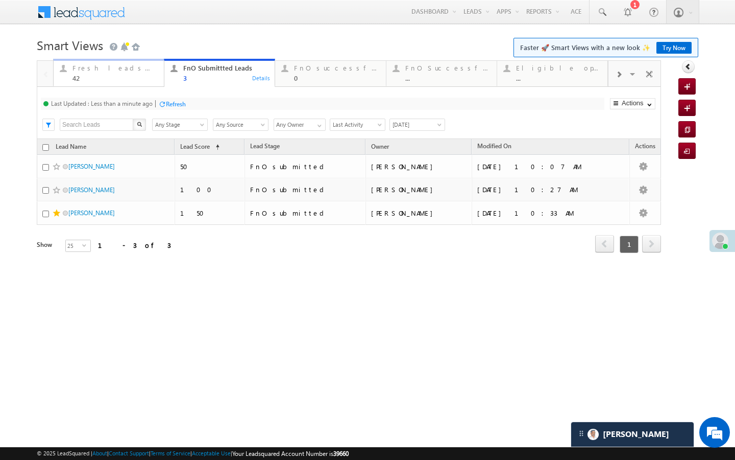
click at [135, 72] on div "Fresh leads assigned 42" at bounding box center [115, 72] width 85 height 20
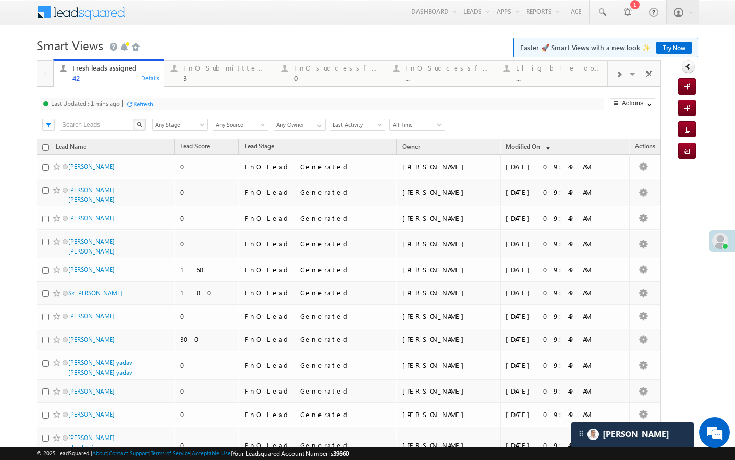
click at [151, 102] on div "Refresh" at bounding box center [143, 104] width 20 height 8
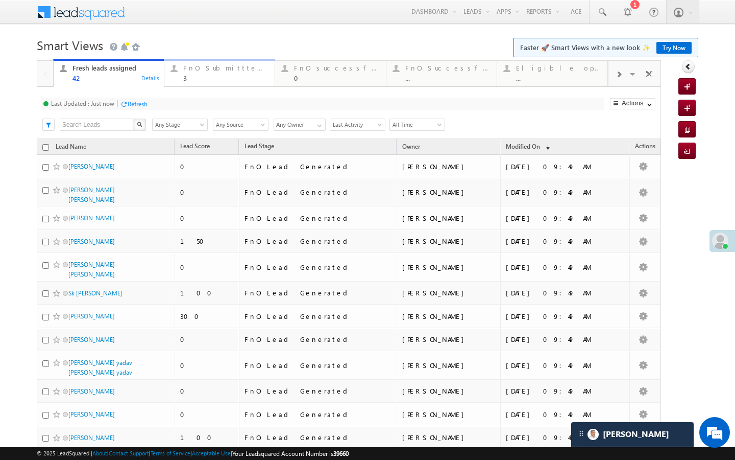
click at [200, 78] on div "3" at bounding box center [225, 78] width 85 height 8
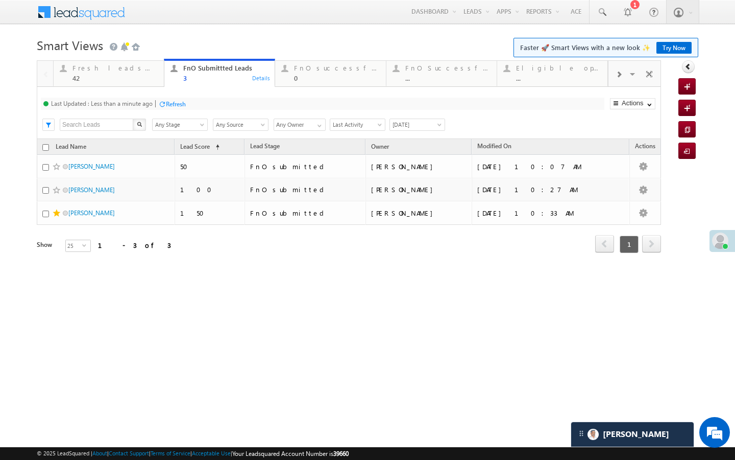
click at [168, 107] on div "Refresh" at bounding box center [176, 104] width 20 height 8
click at [162, 61] on link "Fresh leads assigned 42 Details" at bounding box center [108, 73] width 111 height 28
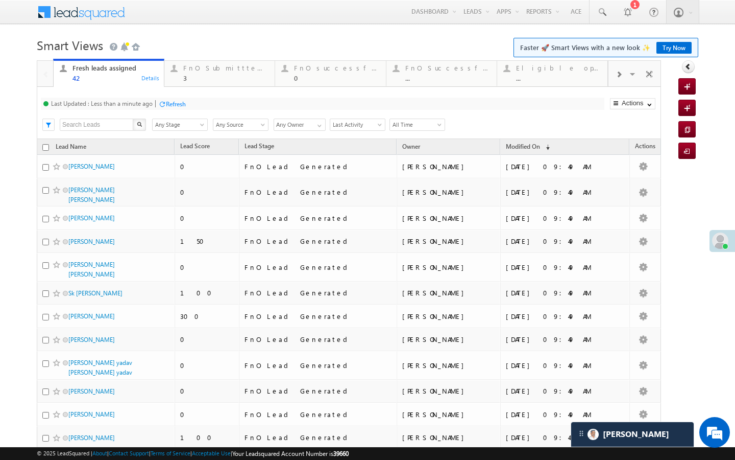
click at [157, 68] on div "Fresh leads assigned" at bounding box center [115, 68] width 85 height 8
click at [173, 109] on div "Last Updated : Less than a minute ago Refresh Refreshing..." at bounding box center [323, 104] width 564 height 12
click at [173, 107] on div "Refresh" at bounding box center [176, 104] width 20 height 8
click at [214, 83] on div "Fresh leads assigned 42 Details FnO Submittted Leads 3 Details FnO successful t…" at bounding box center [349, 443] width 624 height 767
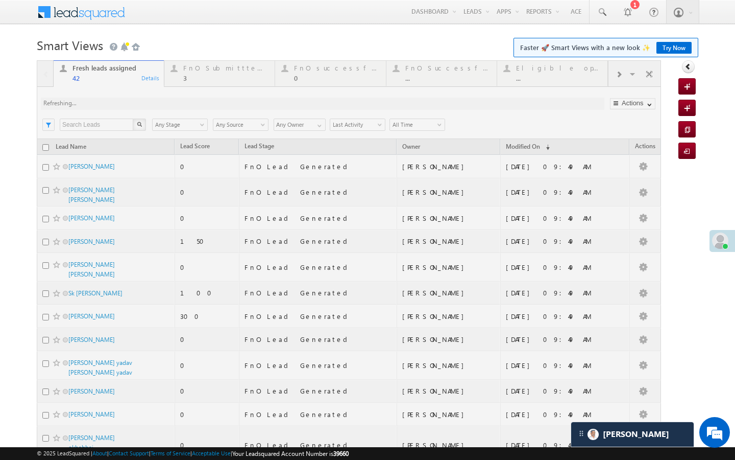
click at [165, 104] on div at bounding box center [349, 443] width 624 height 767
click at [231, 63] on div at bounding box center [349, 443] width 624 height 767
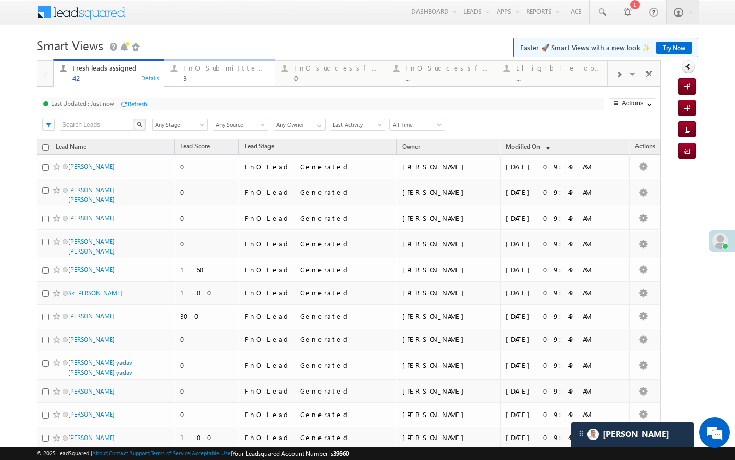
click at [212, 75] on div "3" at bounding box center [225, 78] width 85 height 8
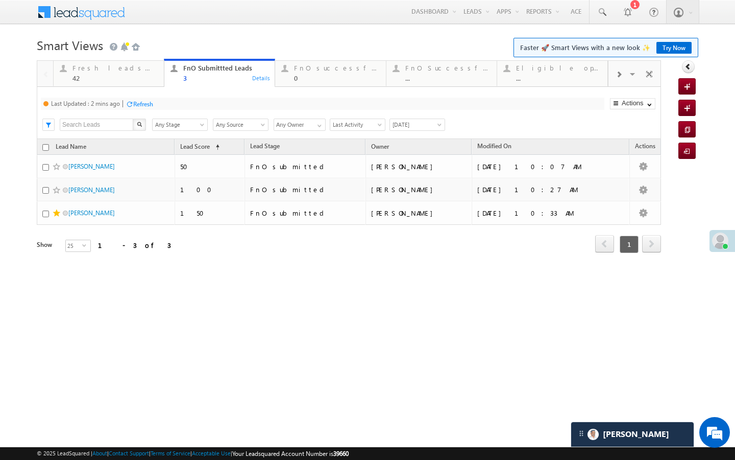
click at [149, 103] on div "Refresh" at bounding box center [143, 104] width 20 height 8
click at [132, 73] on div "Fresh leads assigned 42" at bounding box center [115, 72] width 85 height 20
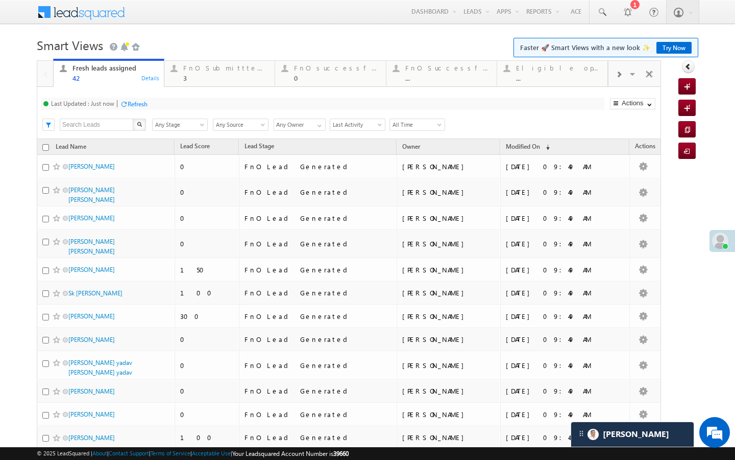
click at [137, 100] on div "Refresh" at bounding box center [138, 104] width 20 height 8
click at [216, 77] on div "3" at bounding box center [225, 78] width 85 height 8
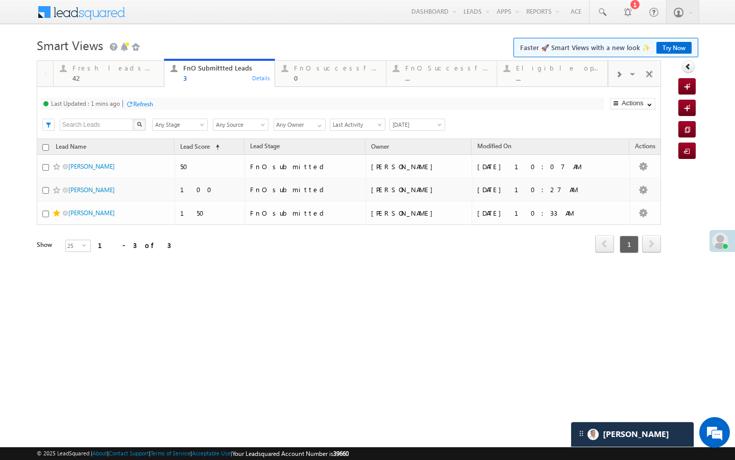
click at [149, 106] on div "Refresh" at bounding box center [143, 104] width 20 height 8
click at [160, 101] on div at bounding box center [162, 104] width 8 height 8
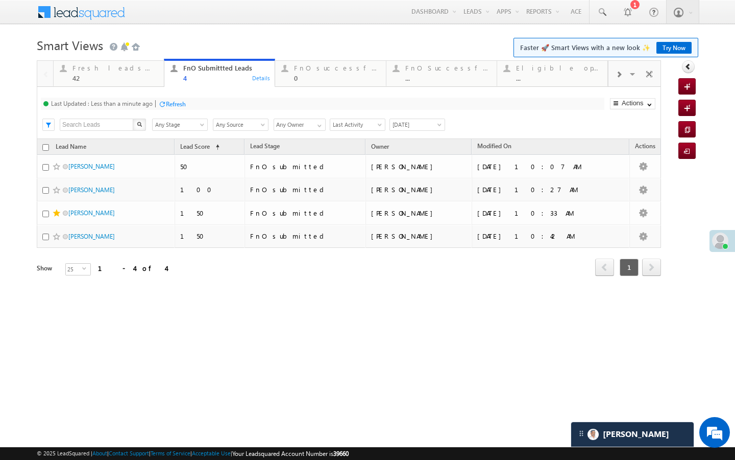
drag, startPoint x: 119, startPoint y: 80, endPoint x: 134, endPoint y: 87, distance: 16.4
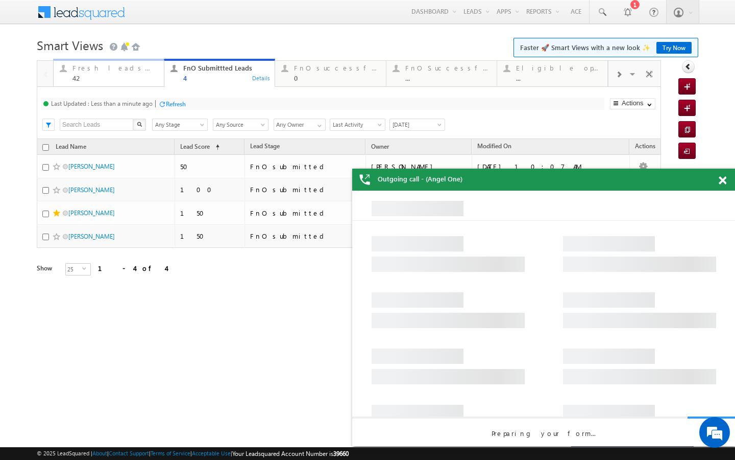
click at [133, 62] on div "Fresh leads assigned 42" at bounding box center [115, 72] width 85 height 20
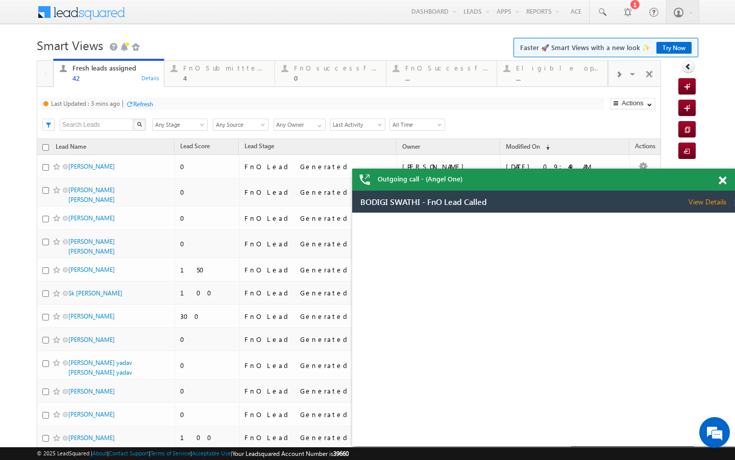
click at [153, 100] on div "Refresh" at bounding box center [143, 104] width 20 height 8
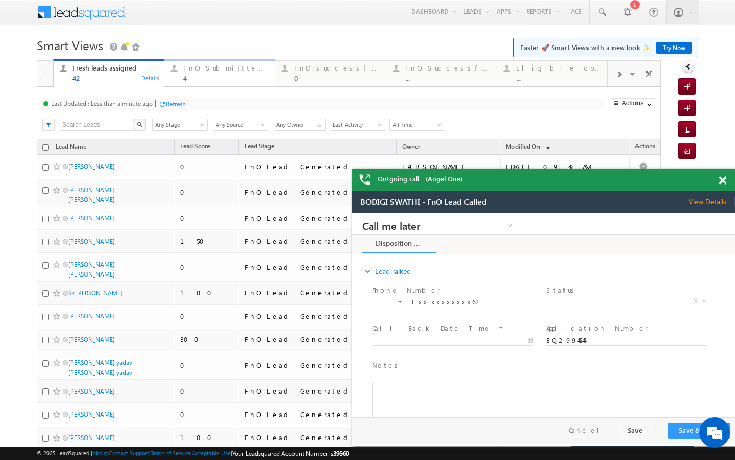
click at [228, 77] on div "4" at bounding box center [225, 78] width 85 height 8
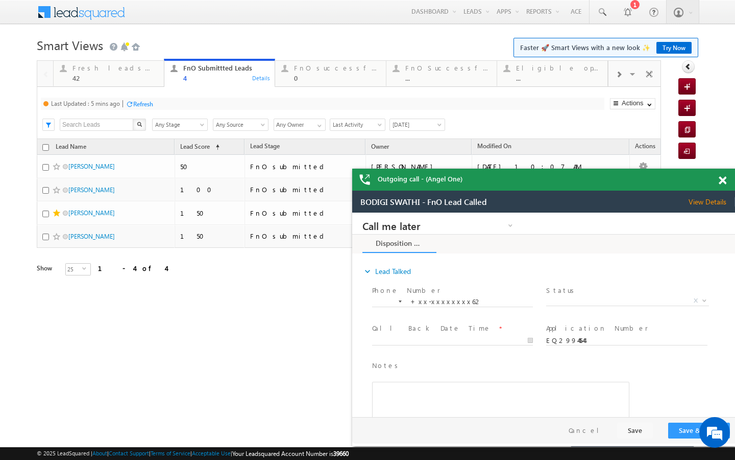
click at [150, 109] on div "Last Updated : 5 mins ago Refresh Refreshing..." at bounding box center [323, 104] width 564 height 12
click at [155, 95] on div "Last Updated : 5 mins ago Refresh Refreshing... Search X Lead Stage Any Stage A…" at bounding box center [349, 113] width 624 height 52
click at [143, 101] on div "Refresh" at bounding box center [143, 104] width 20 height 8
click at [318, 73] on div "FnO successful today Leads 0" at bounding box center [336, 72] width 85 height 20
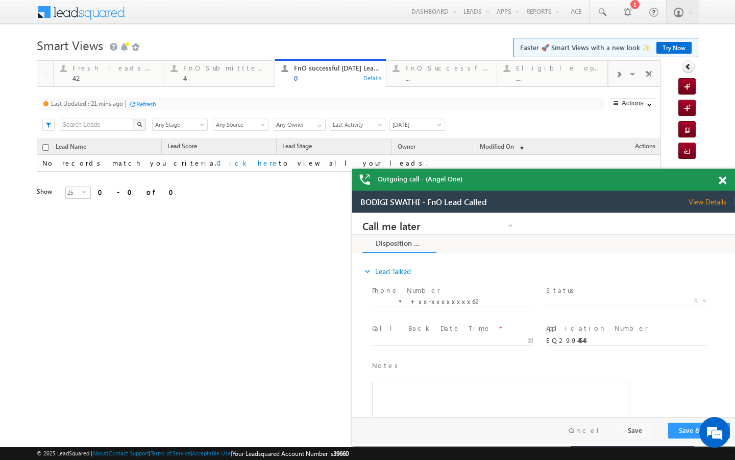
click at [131, 108] on div "Refresh" at bounding box center [143, 104] width 28 height 10
click at [136, 107] on div at bounding box center [133, 104] width 8 height 8
click at [253, 75] on div "4" at bounding box center [225, 78] width 85 height 8
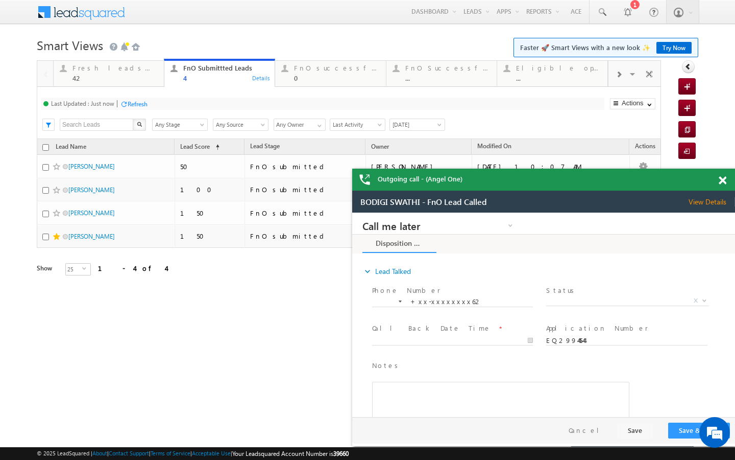
click at [146, 106] on div "Refresh" at bounding box center [138, 104] width 20 height 8
click at [324, 73] on div "FnO successful today Leads 0" at bounding box center [336, 72] width 85 height 20
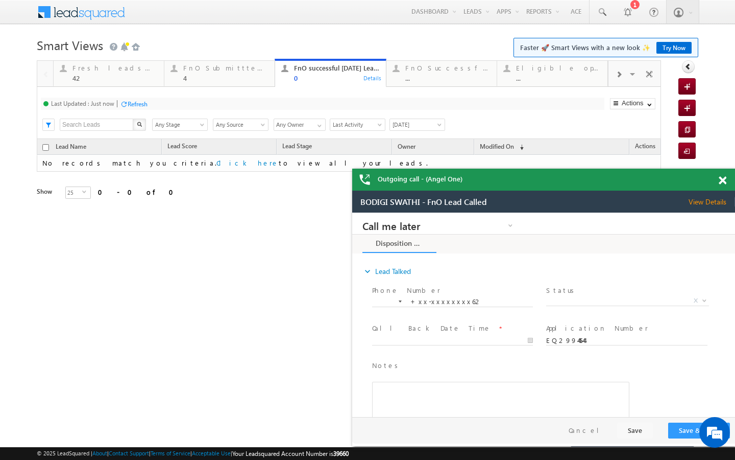
click at [147, 99] on div "Refresh" at bounding box center [134, 104] width 28 height 10
click at [135, 85] on link "Fresh leads assigned 42 Details" at bounding box center [108, 73] width 111 height 28
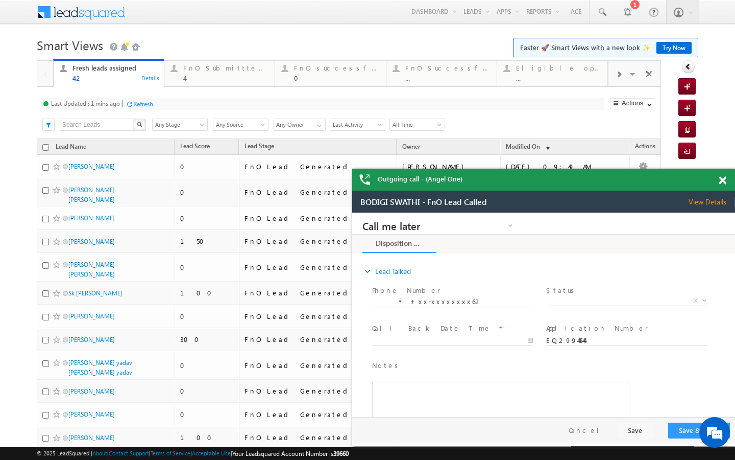
click at [149, 102] on div "Refresh" at bounding box center [143, 104] width 20 height 8
drag, startPoint x: 192, startPoint y: 75, endPoint x: 181, endPoint y: 83, distance: 13.8
click at [192, 75] on div "4" at bounding box center [225, 78] width 85 height 8
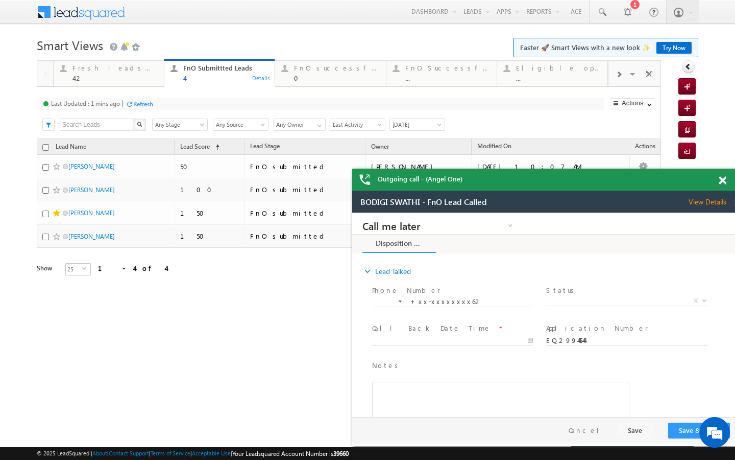
click at [148, 103] on div "Refresh" at bounding box center [143, 104] width 20 height 8
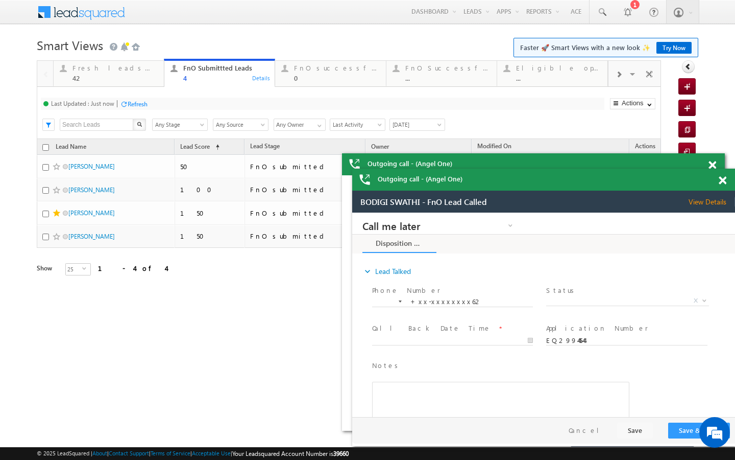
click at [140, 103] on div "Refresh" at bounding box center [138, 104] width 20 height 8
click at [134, 87] on div "Last Updated : Just now Refresh Refreshing... Search X Lead Stage Any Stage Any…" at bounding box center [349, 113] width 624 height 52
click at [142, 71] on div "Fresh leads assigned" at bounding box center [115, 68] width 85 height 8
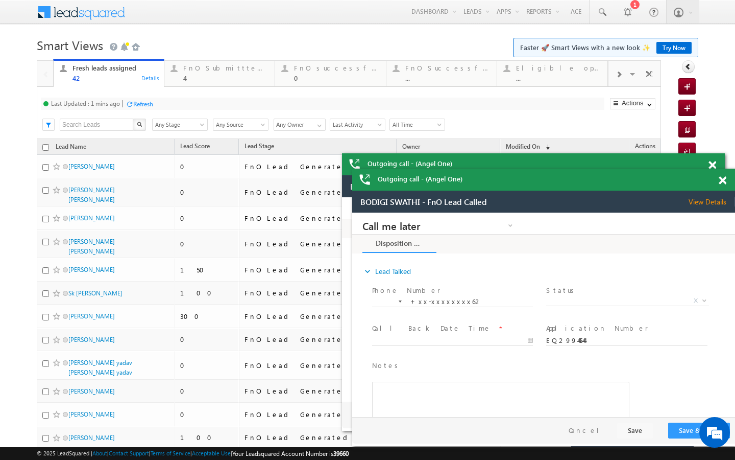
click at [142, 110] on div "Last Updated : 1 mins ago Refresh Refreshing... Search X Lead Stage Any Stage A…" at bounding box center [349, 113] width 624 height 52
click at [142, 106] on div "Refresh" at bounding box center [143, 104] width 20 height 8
click at [194, 64] on div "FnO Submittted Leads" at bounding box center [225, 68] width 85 height 8
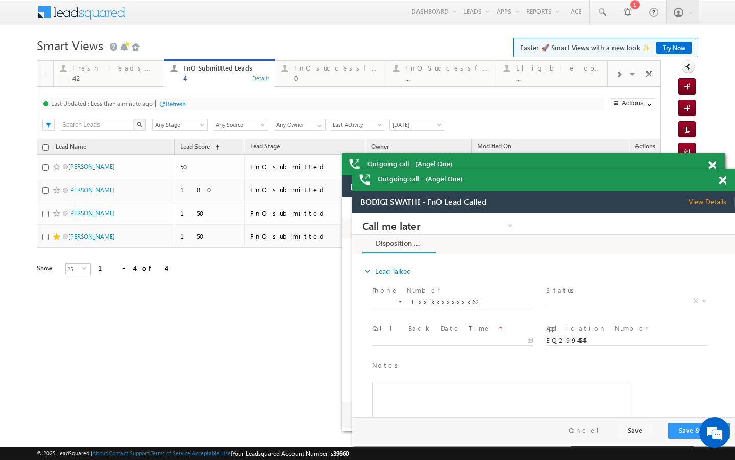
click at [170, 102] on div "Refresh" at bounding box center [176, 104] width 20 height 8
click at [147, 79] on div "42" at bounding box center [115, 78] width 85 height 8
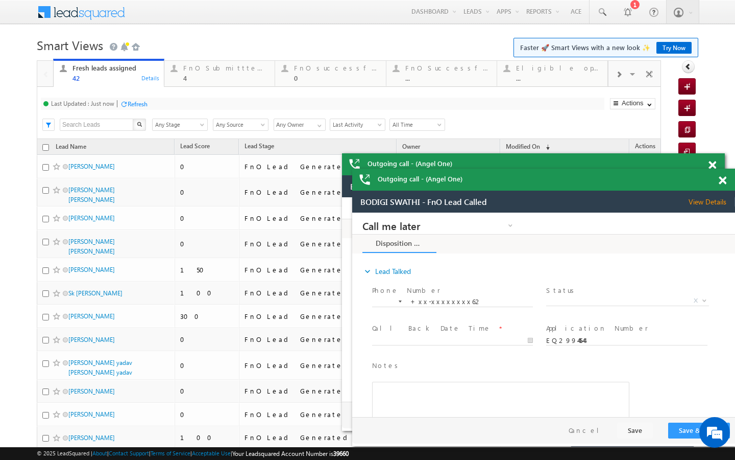
click at [148, 102] on div "Refresh" at bounding box center [138, 104] width 20 height 8
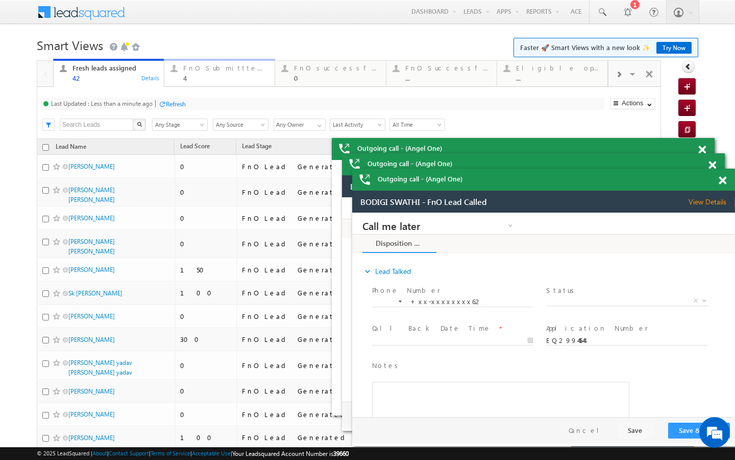
click at [186, 78] on div "4" at bounding box center [225, 78] width 85 height 8
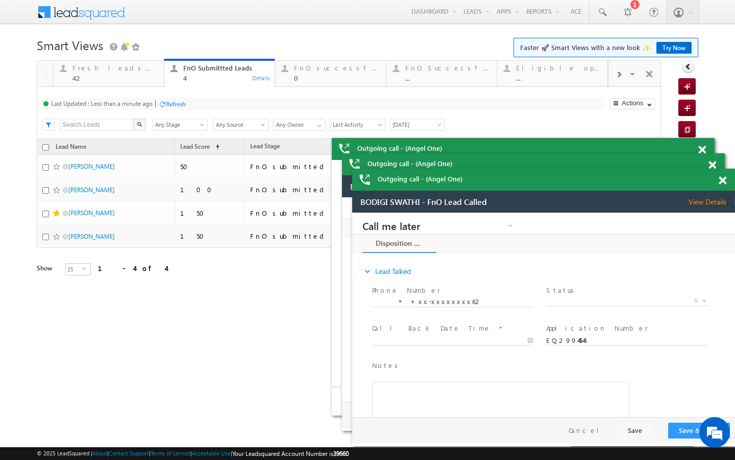
click at [167, 107] on div "Refresh" at bounding box center [176, 104] width 20 height 8
click at [145, 77] on div "42" at bounding box center [115, 78] width 85 height 8
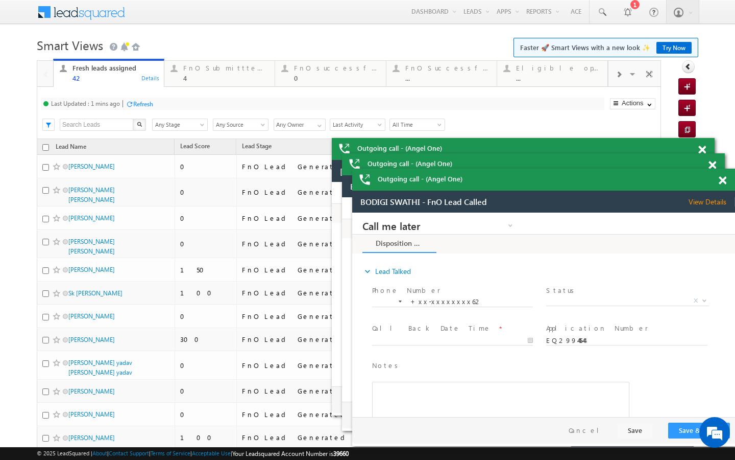
click at [142, 108] on div "Refresh" at bounding box center [140, 104] width 28 height 10
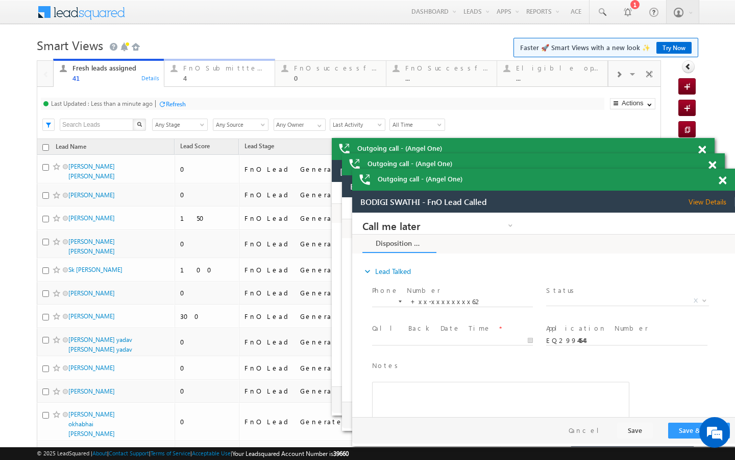
drag, startPoint x: 177, startPoint y: 79, endPoint x: 167, endPoint y: 99, distance: 22.1
click at [177, 79] on div "FnO Submittted Leads 4 Details" at bounding box center [219, 72] width 108 height 20
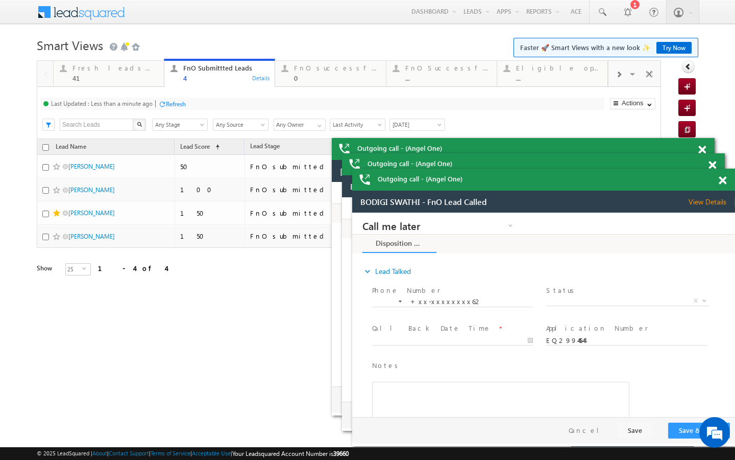
click at [165, 103] on div at bounding box center [162, 104] width 8 height 8
click at [153, 71] on div "Fresh leads assigned" at bounding box center [115, 68] width 85 height 8
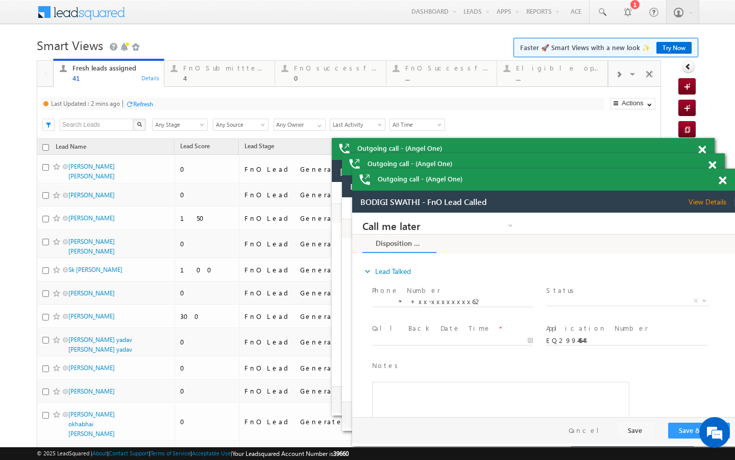
click at [152, 106] on div "Refresh" at bounding box center [143, 104] width 20 height 8
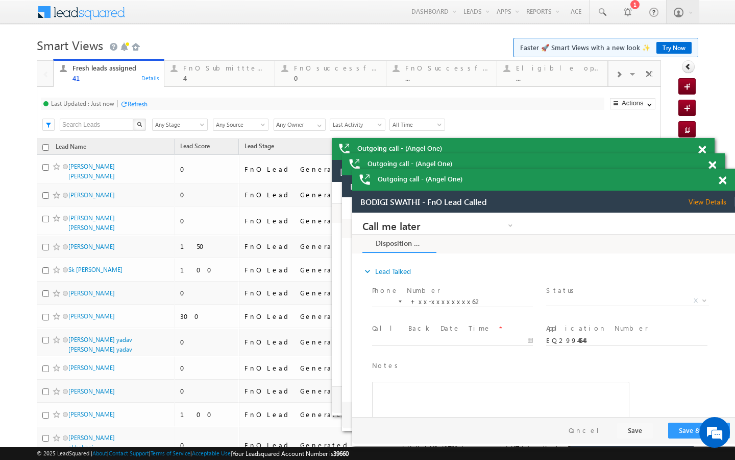
click at [232, 83] on link "FnO Submittted Leads 4 Details" at bounding box center [219, 74] width 111 height 26
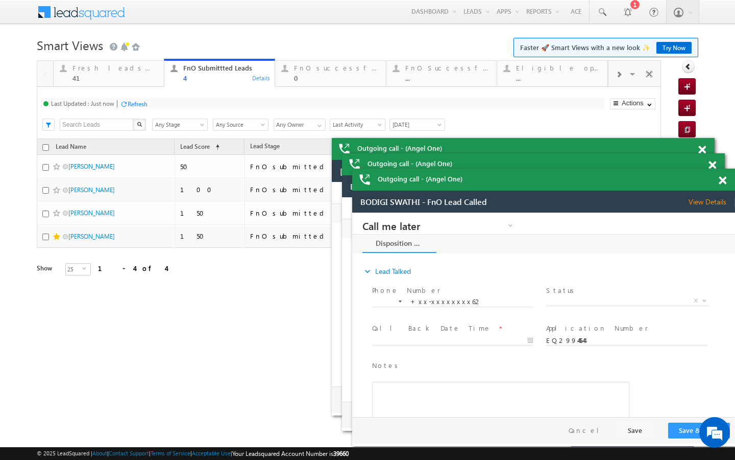
click at [143, 107] on div "Refresh" at bounding box center [138, 104] width 20 height 8
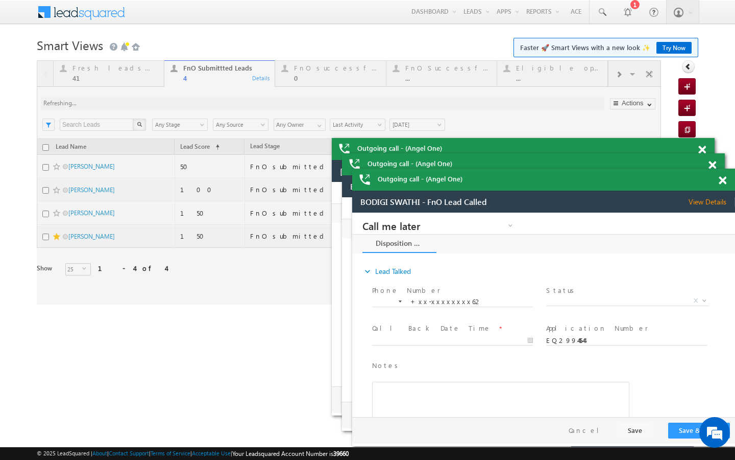
click at [288, 71] on div at bounding box center [349, 182] width 624 height 244
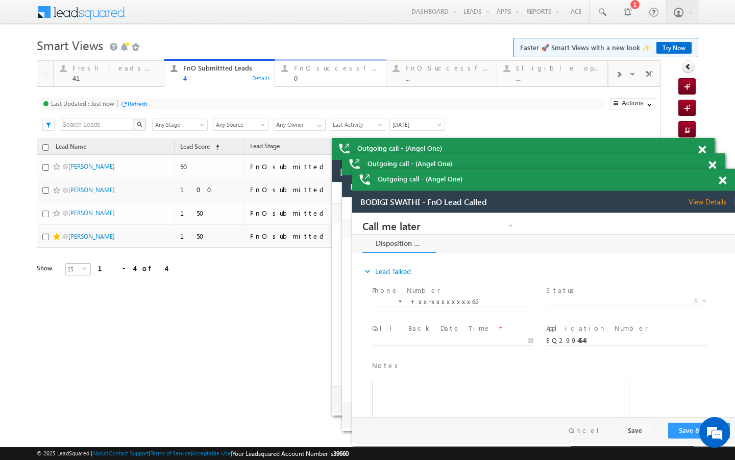
drag, startPoint x: 290, startPoint y: 70, endPoint x: 186, endPoint y: 97, distance: 107.0
click at [290, 70] on div at bounding box center [284, 68] width 13 height 13
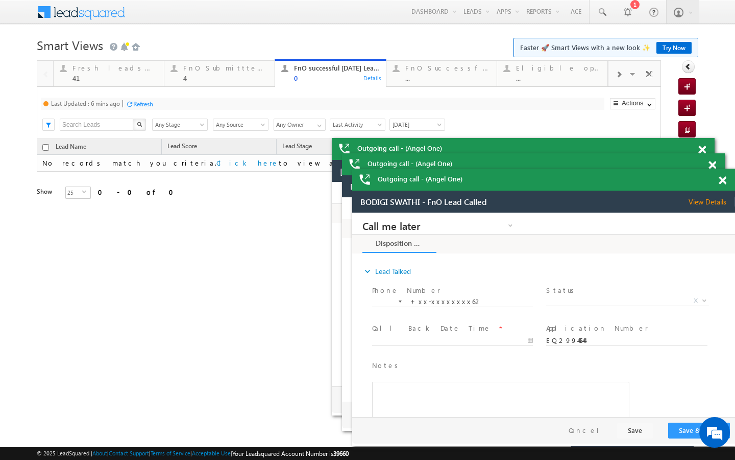
click at [145, 103] on div "Refresh" at bounding box center [143, 104] width 20 height 8
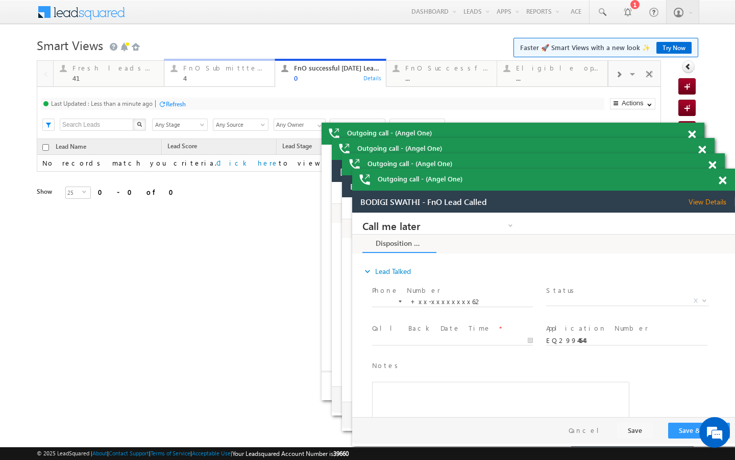
drag, startPoint x: 231, startPoint y: 79, endPoint x: 173, endPoint y: 89, distance: 58.7
click at [231, 79] on div "4" at bounding box center [225, 78] width 85 height 8
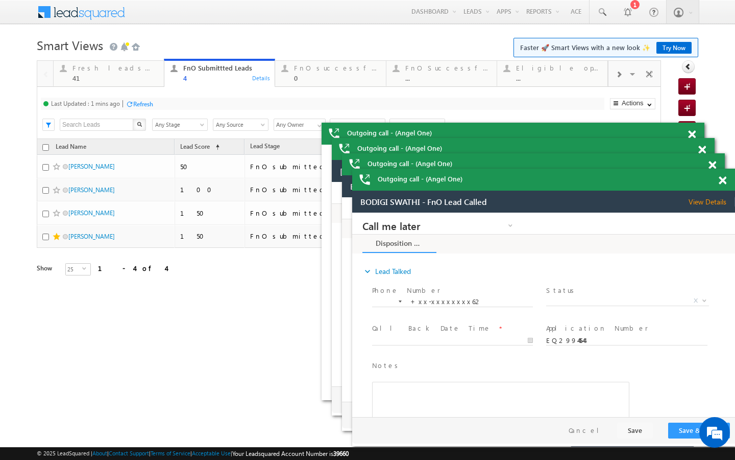
click at [136, 101] on div "Refresh" at bounding box center [143, 104] width 20 height 8
click at [143, 74] on div "Fresh leads assigned 41" at bounding box center [115, 72] width 85 height 20
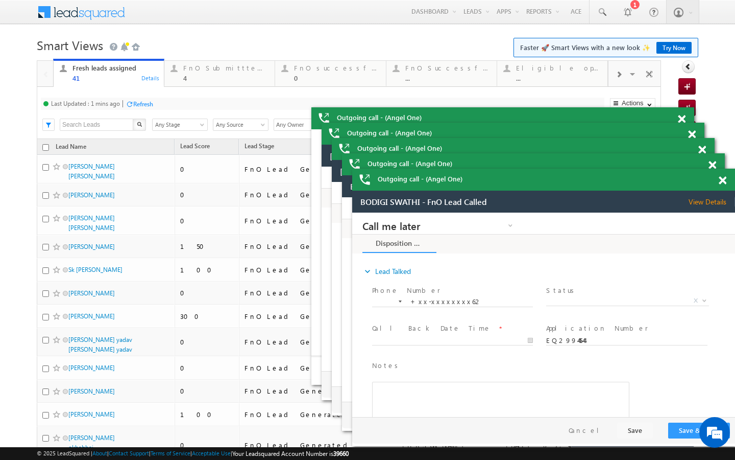
click at [152, 106] on div "Refresh" at bounding box center [143, 104] width 20 height 8
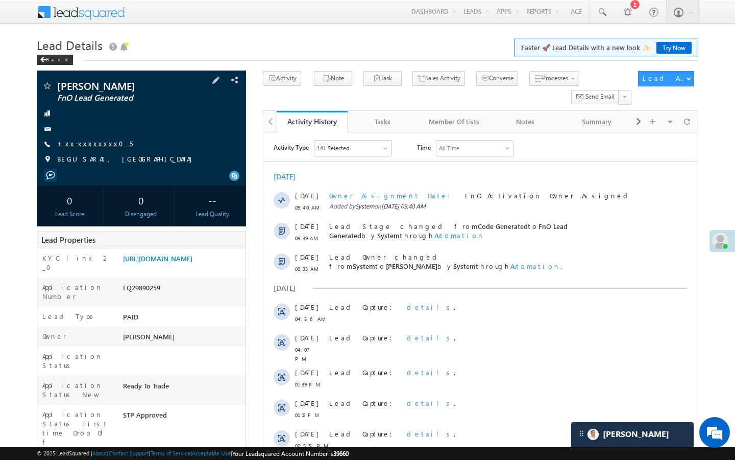
click at [84, 146] on link "+xx-xxxxxxxx05" at bounding box center [95, 143] width 76 height 9
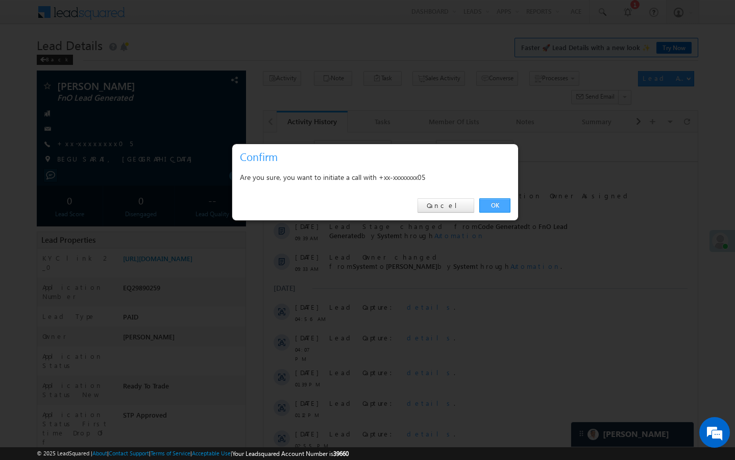
drag, startPoint x: 508, startPoint y: 210, endPoint x: 11, endPoint y: 142, distance: 501.4
click at [508, 210] on link "OK" at bounding box center [494, 205] width 31 height 14
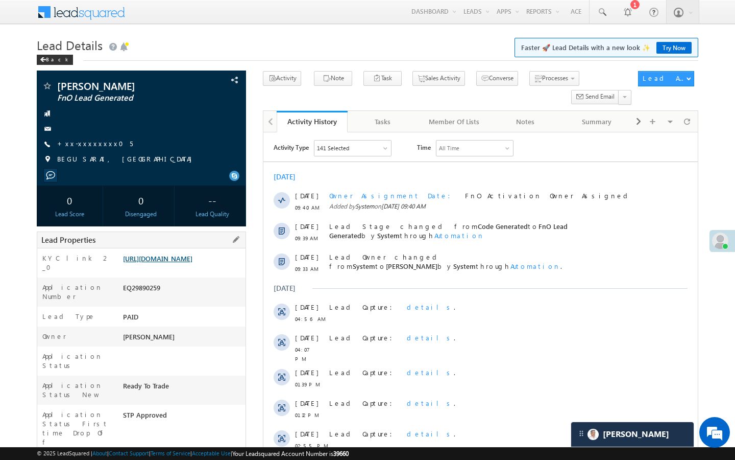
click at [192, 262] on link "[URL][DOMAIN_NAME]" at bounding box center [157, 258] width 69 height 9
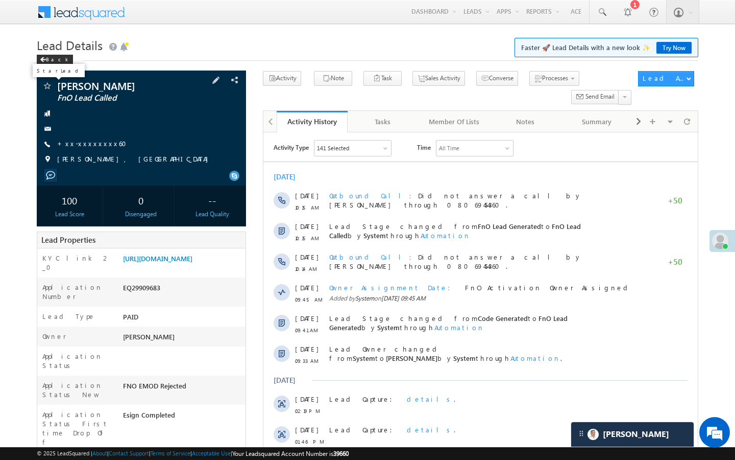
click at [50, 85] on span at bounding box center [47, 87] width 10 height 10
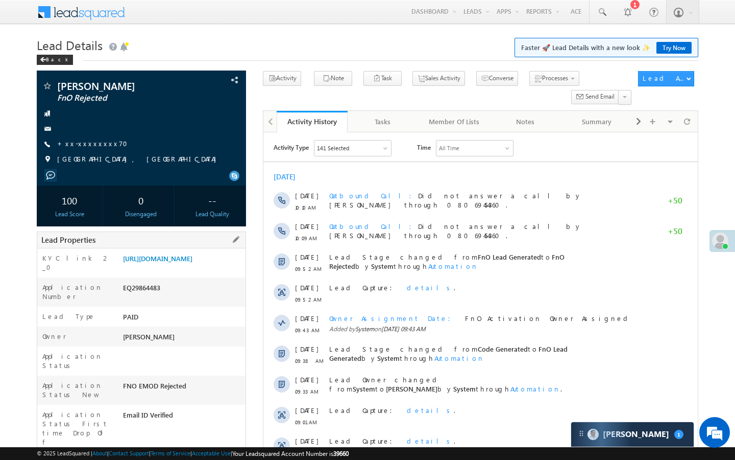
drag, startPoint x: 120, startPoint y: 434, endPoint x: 176, endPoint y: 432, distance: 55.7
click at [176, 457] on div "AABY565961" at bounding box center [182, 464] width 125 height 14
copy div "AABY565961"
click at [101, 142] on link "+xx-xxxxxxxx70" at bounding box center [95, 143] width 77 height 9
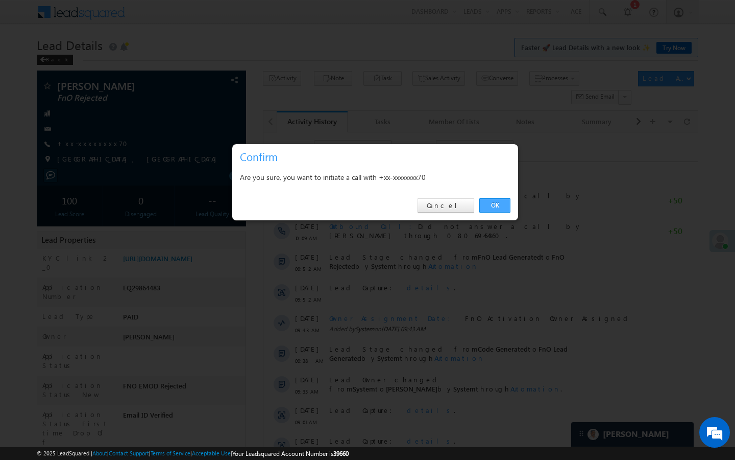
click at [509, 202] on link "OK" at bounding box center [494, 205] width 31 height 14
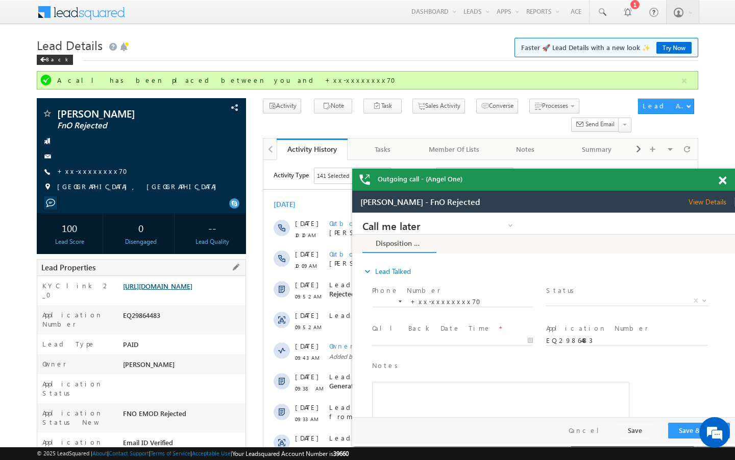
click at [192, 290] on link "[URL][DOMAIN_NAME]" at bounding box center [157, 285] width 69 height 9
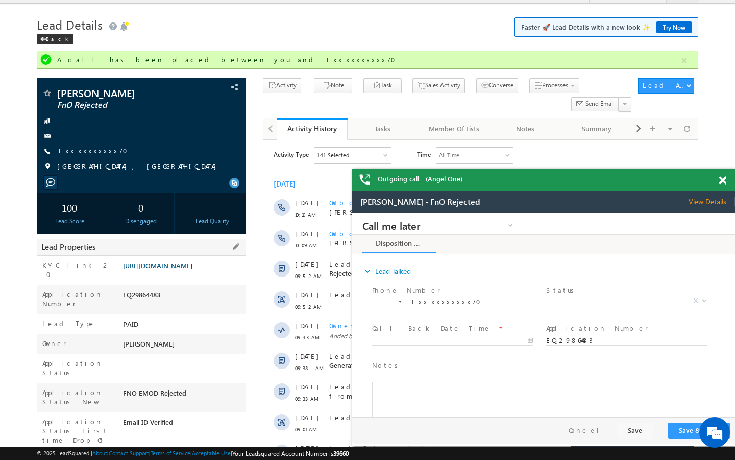
scroll to position [41, 0]
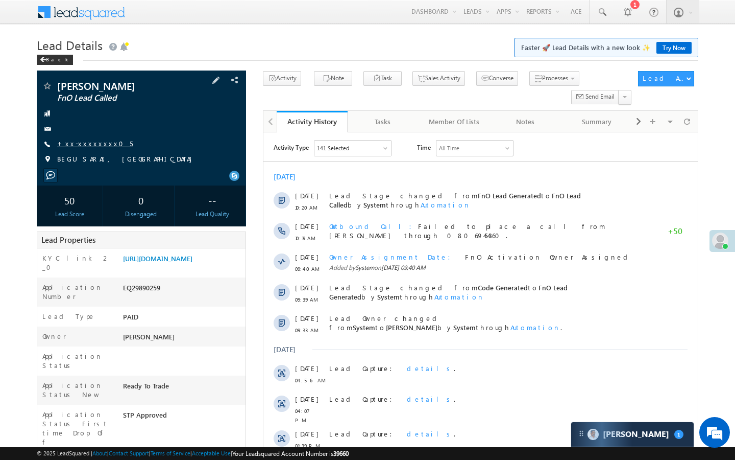
click at [92, 142] on link "+xx-xxxxxxxx05" at bounding box center [95, 143] width 76 height 9
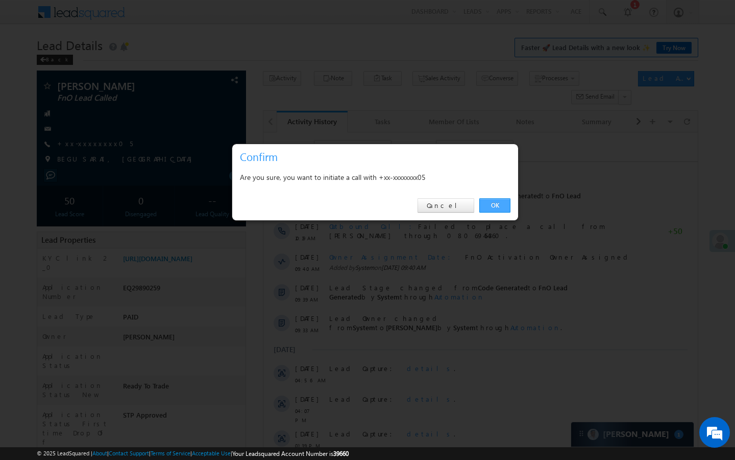
click at [499, 209] on link "OK" at bounding box center [494, 205] width 31 height 14
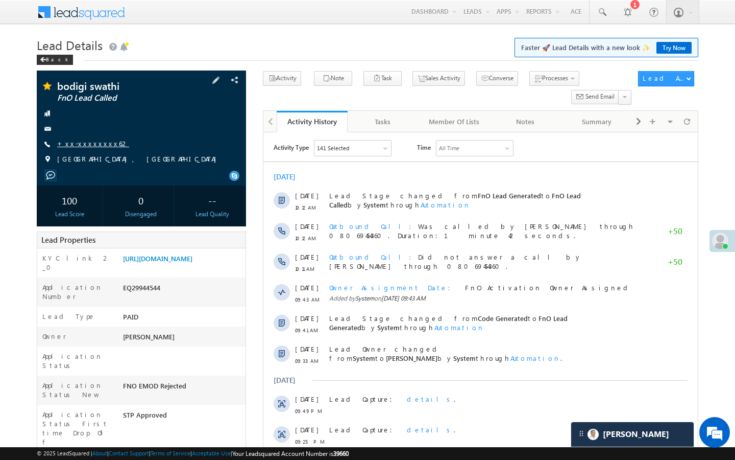
click at [101, 144] on link "+xx-xxxxxxxx62" at bounding box center [93, 143] width 72 height 9
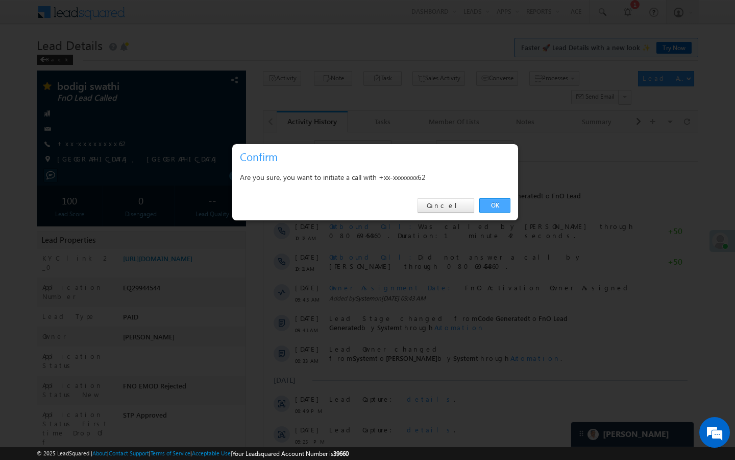
click at [498, 207] on link "OK" at bounding box center [494, 205] width 31 height 14
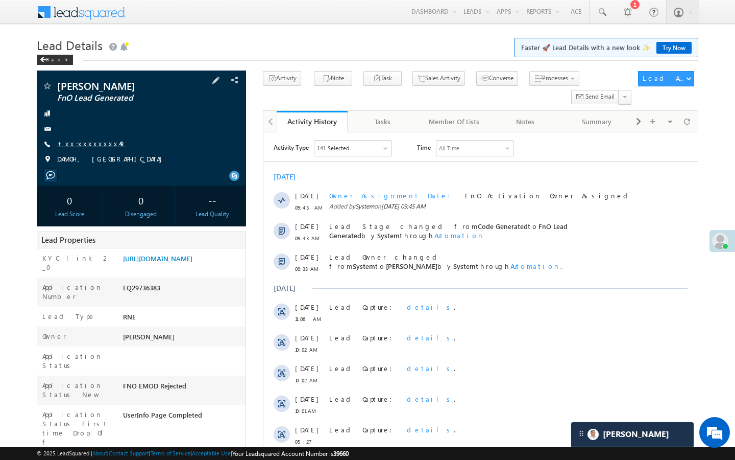
click at [101, 142] on link "+xx-xxxxxxxx49" at bounding box center [91, 143] width 68 height 9
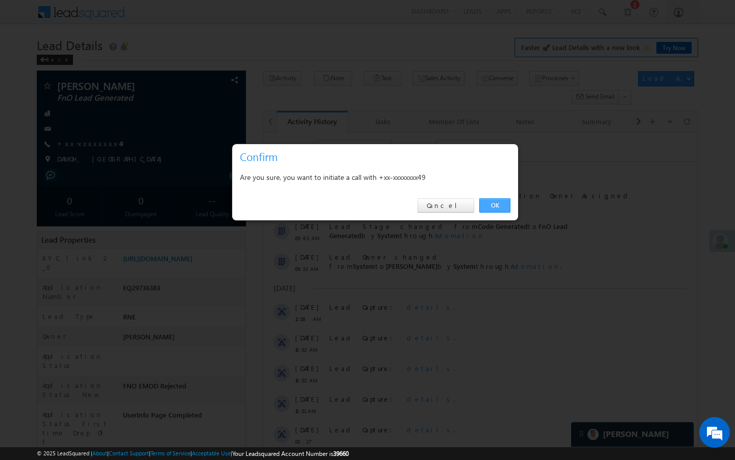
drag, startPoint x: 500, startPoint y: 200, endPoint x: 96, endPoint y: 119, distance: 411.7
click at [500, 200] on link "OK" at bounding box center [494, 205] width 31 height 14
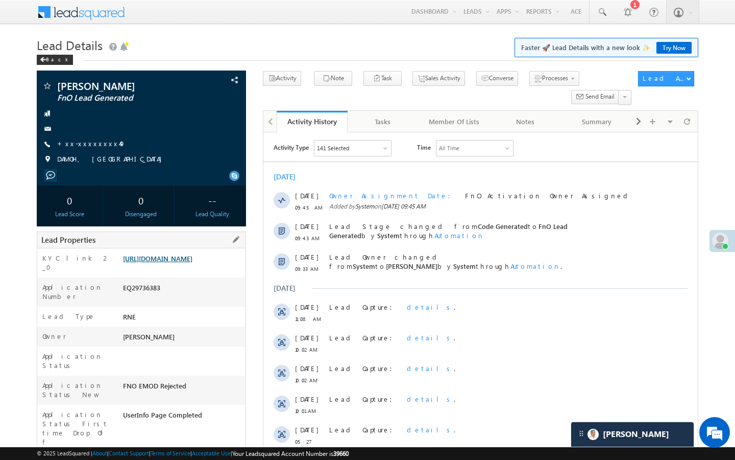
click at [155, 261] on link "[URL][DOMAIN_NAME]" at bounding box center [157, 258] width 69 height 9
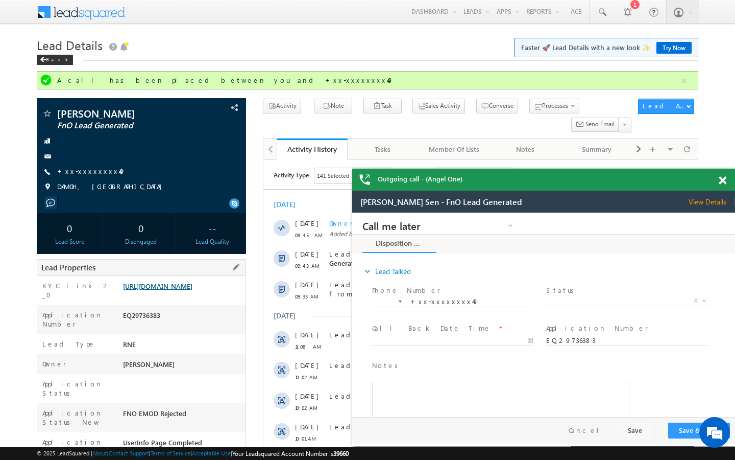
click at [192, 290] on link "[URL][DOMAIN_NAME]" at bounding box center [157, 285] width 69 height 9
click at [88, 178] on div "[PERSON_NAME] FnO Lead Generated +xx-xxxxxxxx49" at bounding box center [141, 152] width 199 height 89
click at [90, 174] on link "+xx-xxxxxxxx49" at bounding box center [91, 170] width 68 height 9
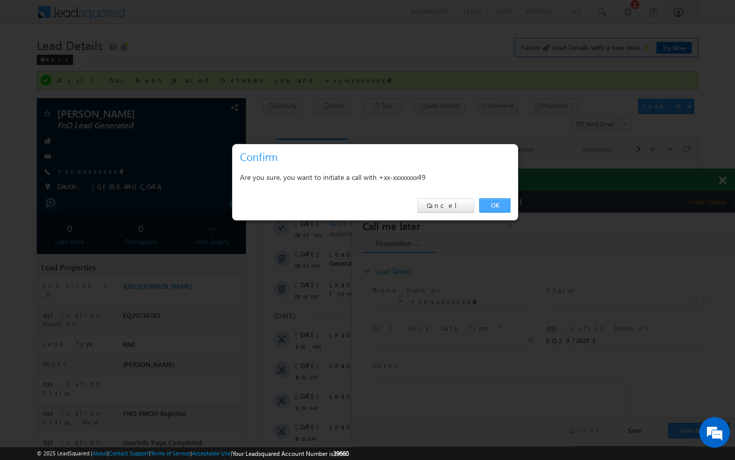
click at [492, 202] on link "OK" at bounding box center [494, 205] width 31 height 14
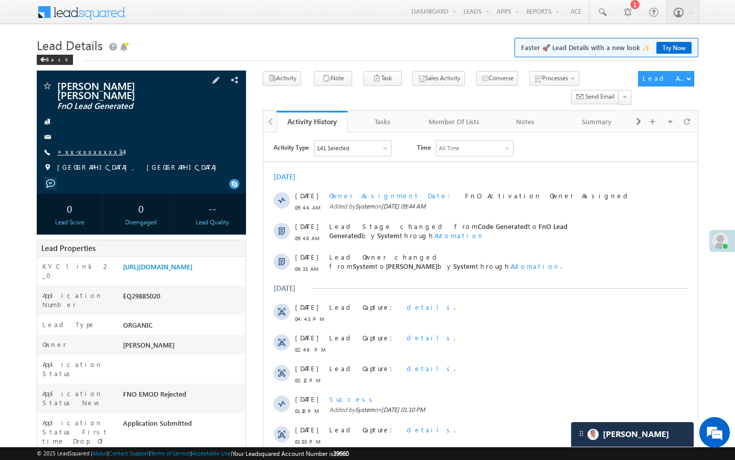
click at [90, 147] on link "+xx-xxxxxxxx34" at bounding box center [90, 151] width 66 height 9
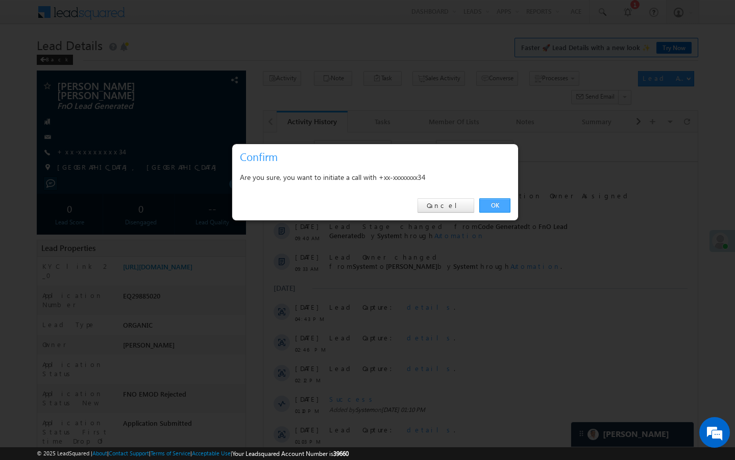
drag, startPoint x: 490, startPoint y: 208, endPoint x: 6, endPoint y: 128, distance: 491.0
click at [490, 208] on link "OK" at bounding box center [494, 205] width 31 height 14
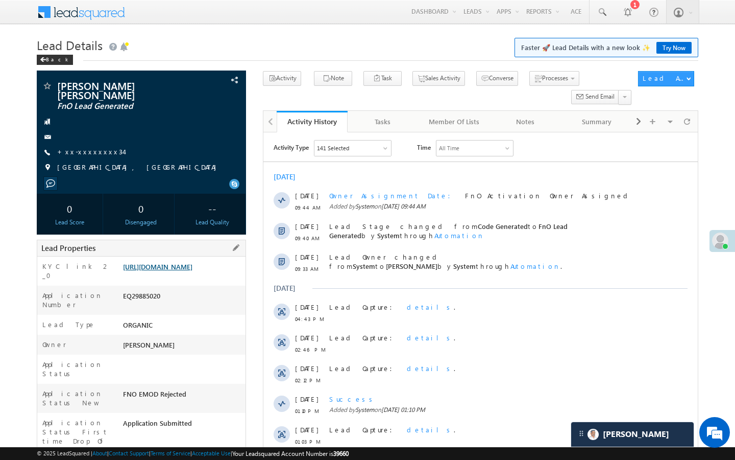
click at [149, 270] on link "https://angelbroking1-pk3em7sa.customui-test.leadsquared.com?leadId=9f759ce3-7a…" at bounding box center [157, 266] width 69 height 9
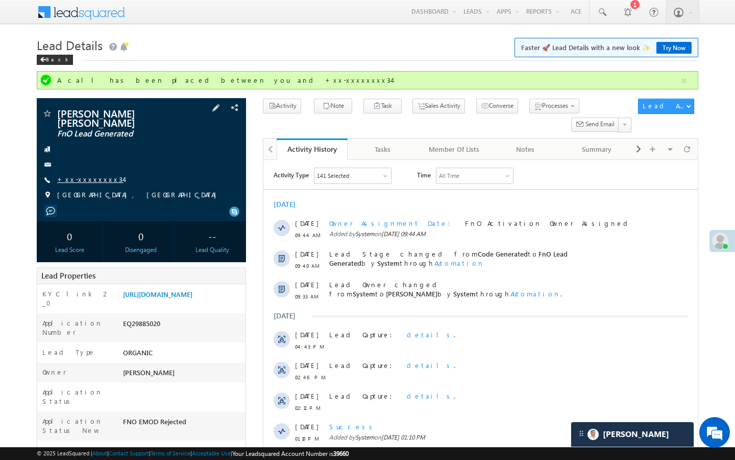
click at [80, 175] on link "+xx-xxxxxxxx34" at bounding box center [90, 179] width 66 height 9
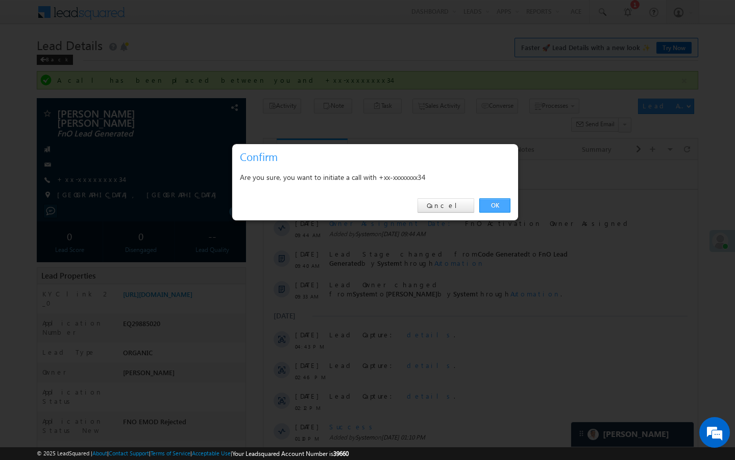
click at [492, 209] on link "OK" at bounding box center [494, 205] width 31 height 14
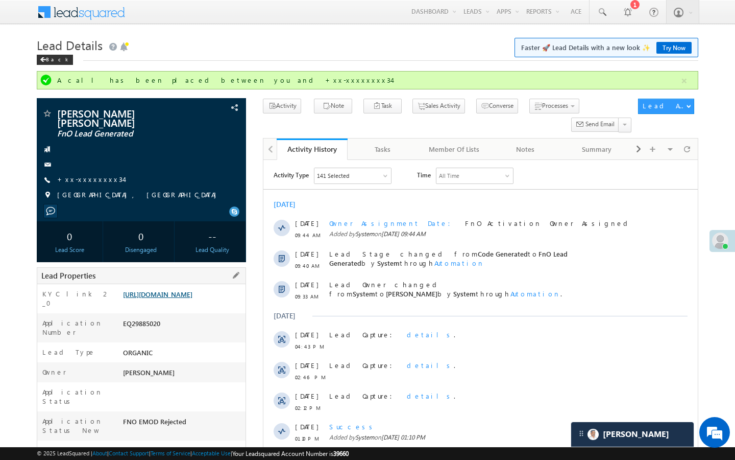
click at [192, 298] on link "https://angelbroking1-pk3em7sa.customui-test.leadsquared.com?leadId=9f759ce3-7a…" at bounding box center [157, 293] width 69 height 9
click at [46, 111] on div "Star Lead" at bounding box center [62, 104] width 57 height 18
click at [46, 113] on span at bounding box center [47, 114] width 10 height 10
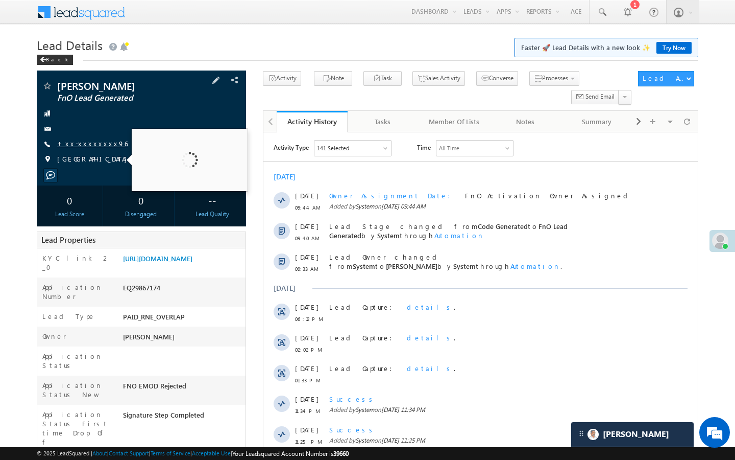
click at [91, 148] on link "+xx-xxxxxxxx96" at bounding box center [92, 143] width 70 height 9
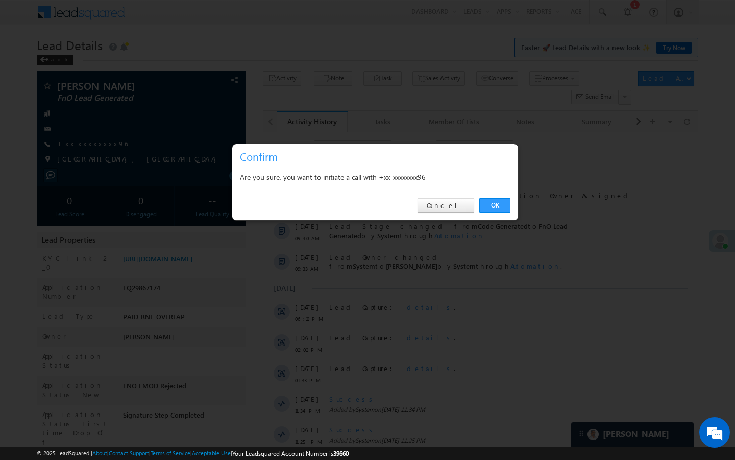
click at [493, 198] on div "OK Cancel" at bounding box center [375, 205] width 286 height 29
click at [491, 204] on link "OK" at bounding box center [494, 205] width 31 height 14
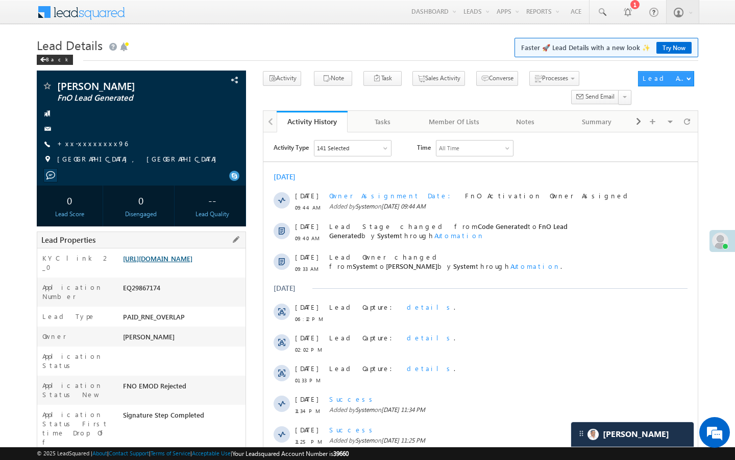
click at [192, 259] on link "[URL][DOMAIN_NAME]" at bounding box center [157, 258] width 69 height 9
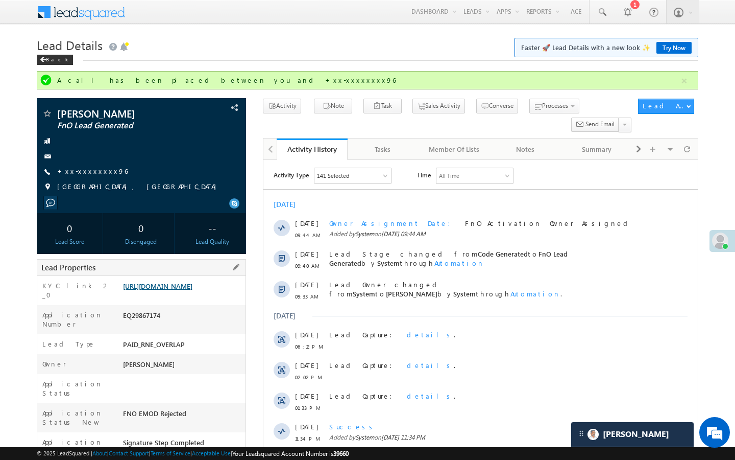
click at [192, 290] on link "[URL][DOMAIN_NAME]" at bounding box center [157, 285] width 69 height 9
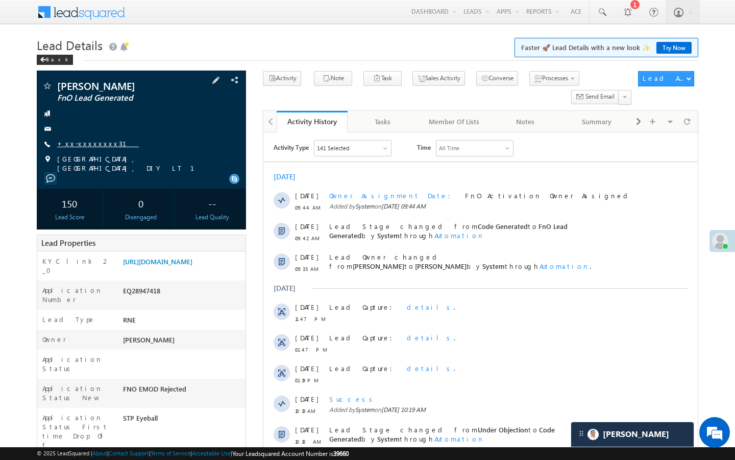
click at [92, 139] on link "+xx-xxxxxxxx31" at bounding box center [98, 143] width 82 height 9
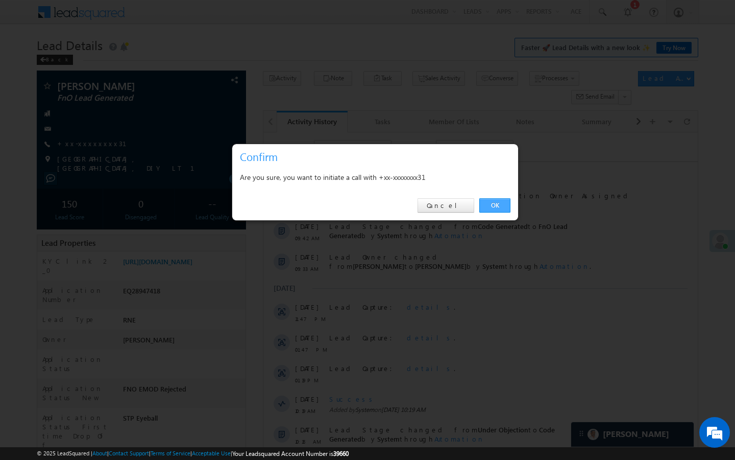
click at [499, 202] on link "OK" at bounding box center [494, 205] width 31 height 14
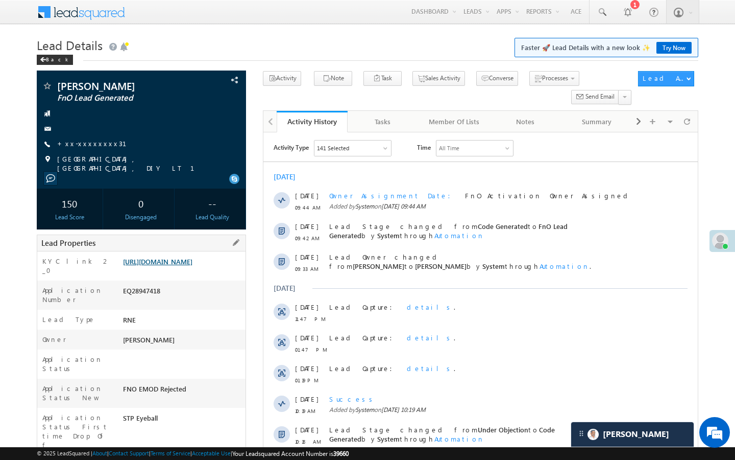
click at [192, 265] on link "[URL][DOMAIN_NAME]" at bounding box center [157, 261] width 69 height 9
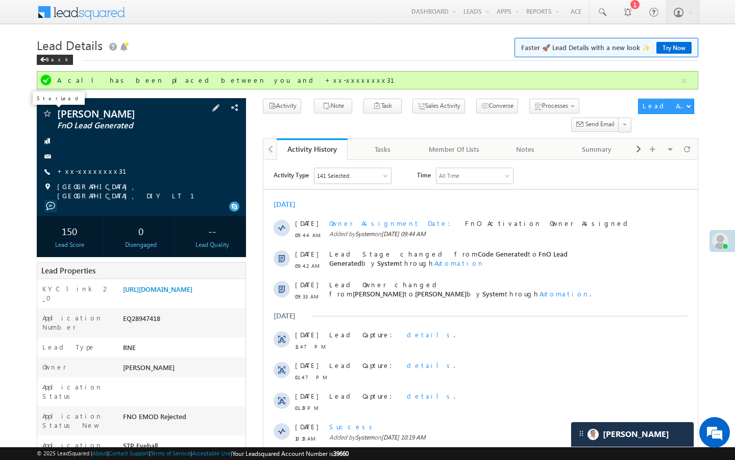
click at [45, 114] on span at bounding box center [47, 114] width 10 height 10
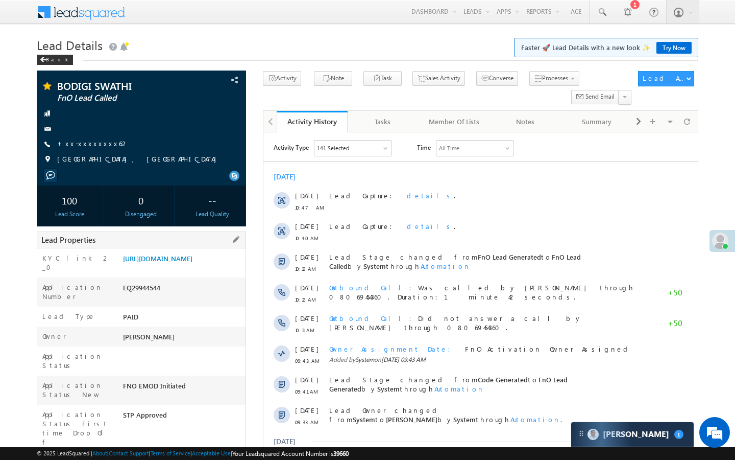
drag, startPoint x: 125, startPoint y: 432, endPoint x: 198, endPoint y: 430, distance: 73.0
click at [198, 457] on div "AABY634629" at bounding box center [182, 464] width 125 height 14
copy div "AABY634629"
click at [90, 143] on link "+xx-xxxxxxxx62" at bounding box center [93, 143] width 72 height 9
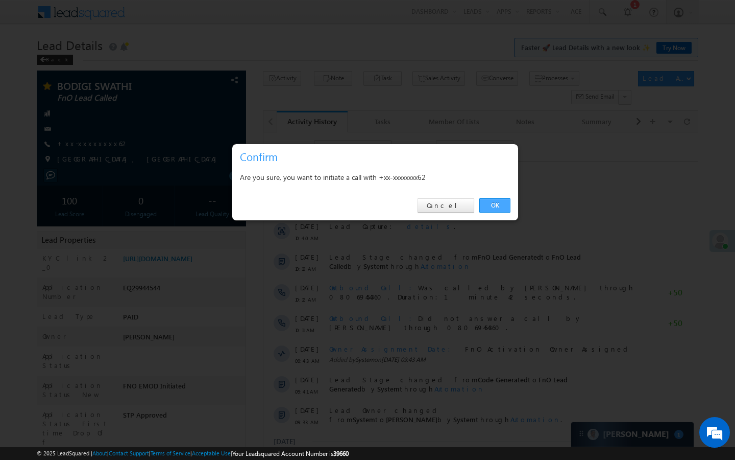
click at [497, 202] on link "OK" at bounding box center [494, 205] width 31 height 14
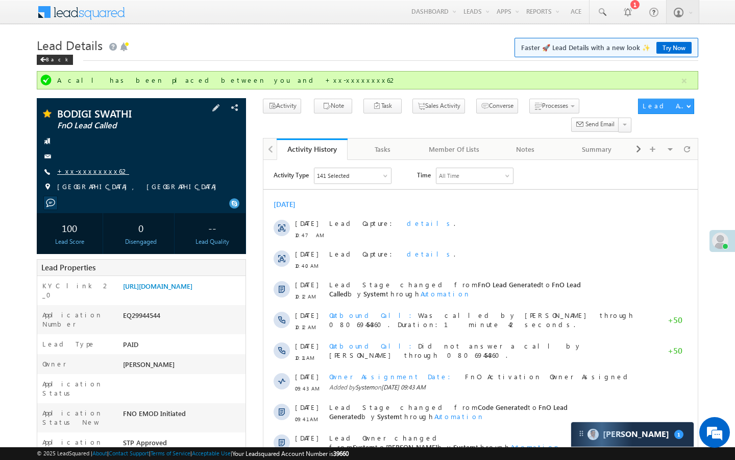
click at [98, 171] on link "+xx-xxxxxxxx62" at bounding box center [93, 170] width 72 height 9
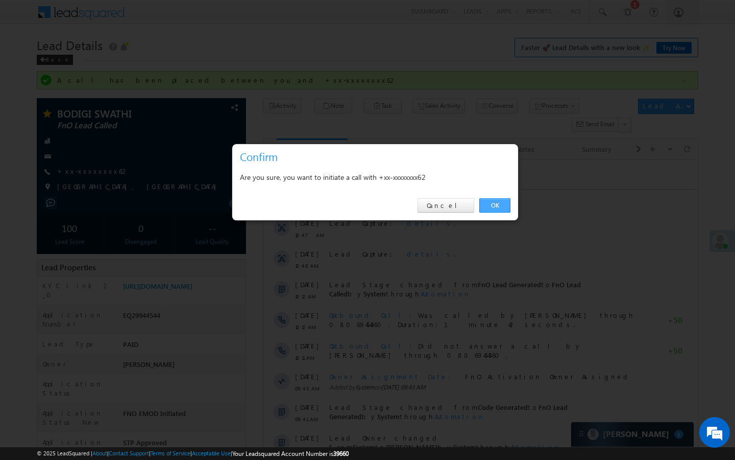
click at [494, 204] on link "OK" at bounding box center [494, 205] width 31 height 14
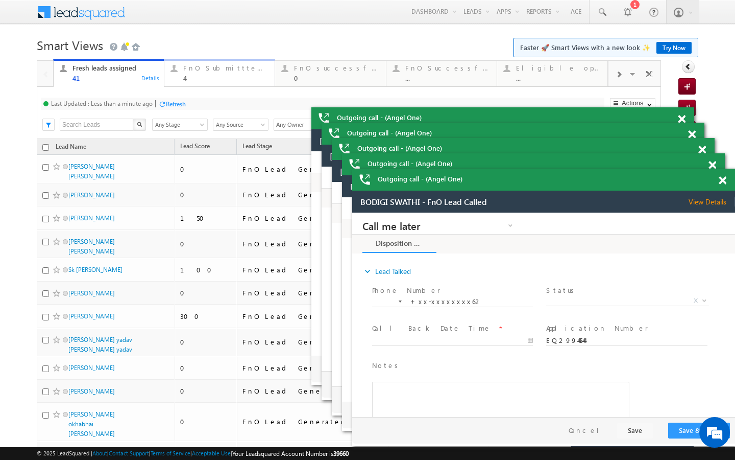
click at [212, 65] on div "FnO Submittted Leads" at bounding box center [225, 68] width 85 height 8
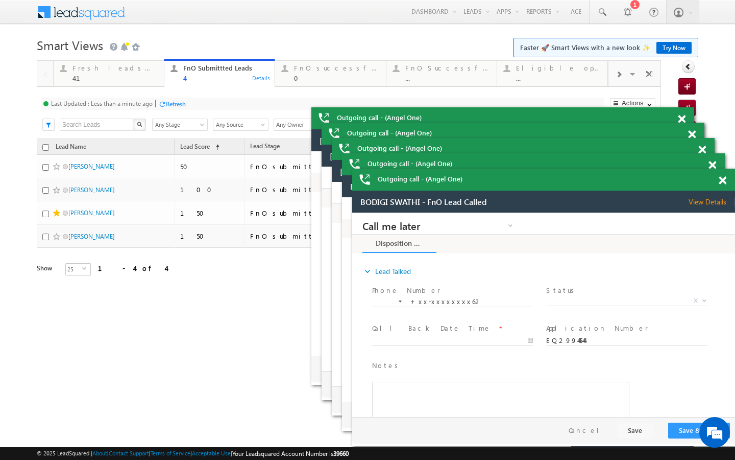
click div
click link "Fresh leads assigned 41 Details"
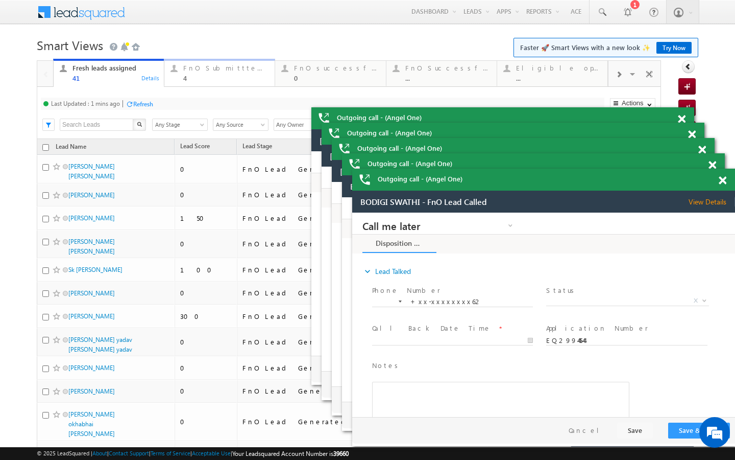
drag, startPoint x: 223, startPoint y: 70, endPoint x: 177, endPoint y: 99, distance: 54.4
click div "FnO Submittted Leads"
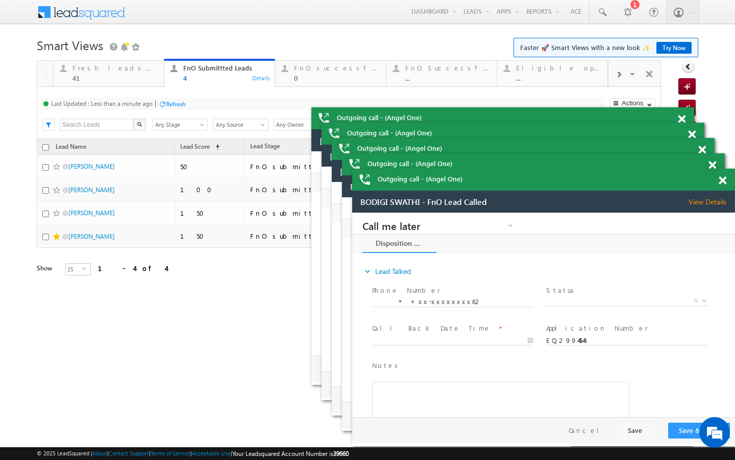
click div
click div "41"
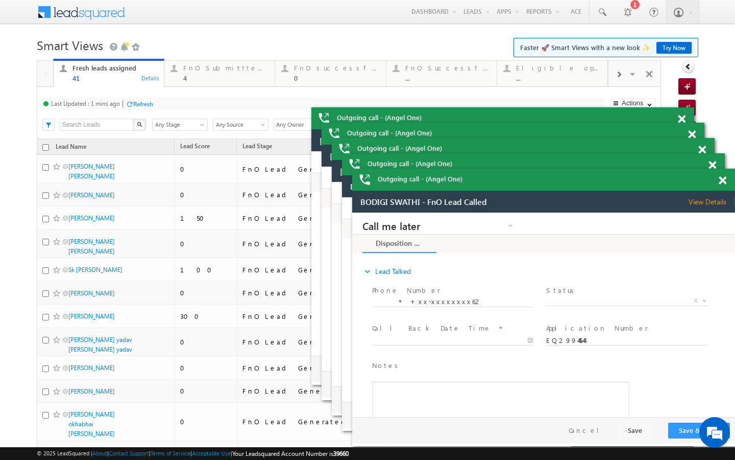
click div "Refresh"
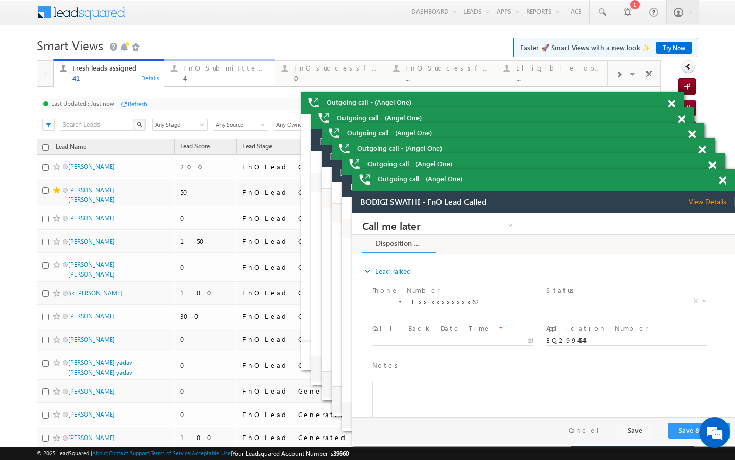
click div "4"
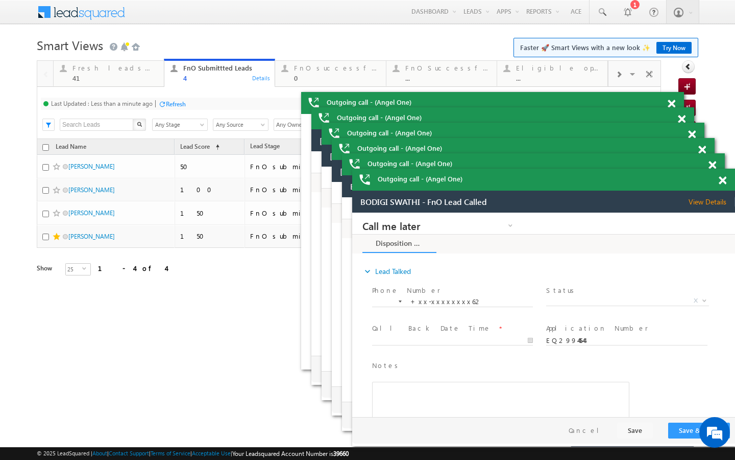
click div "Refresh"
click link "Fresh leads assigned 41 Details"
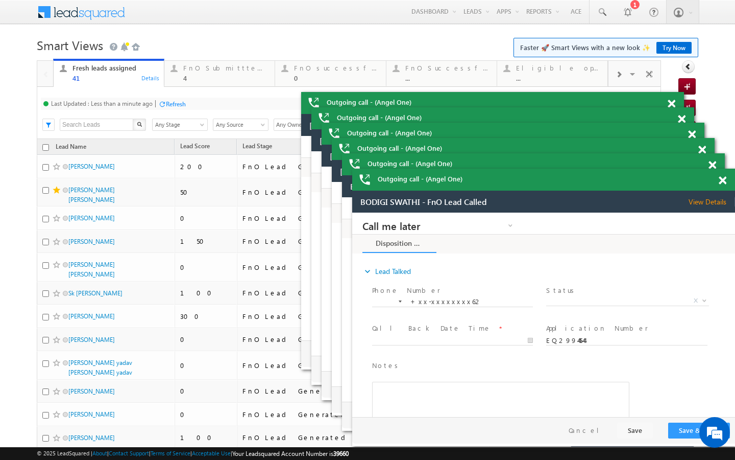
click div
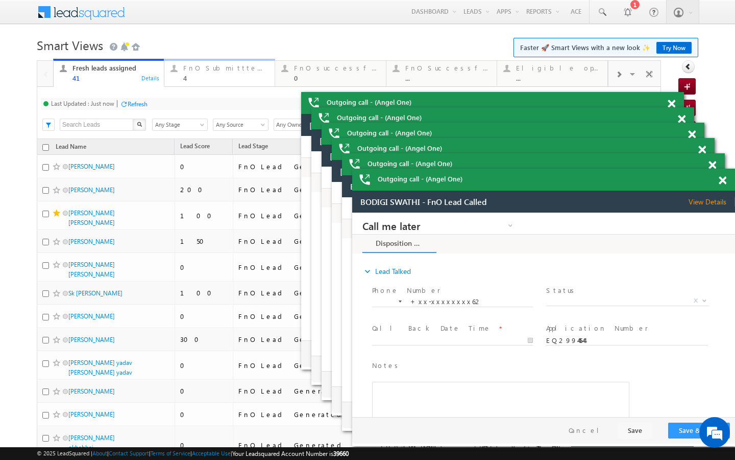
drag, startPoint x: 180, startPoint y: 77, endPoint x: 179, endPoint y: 110, distance: 33.2
click div "FnO Submittted Leads 4 Details"
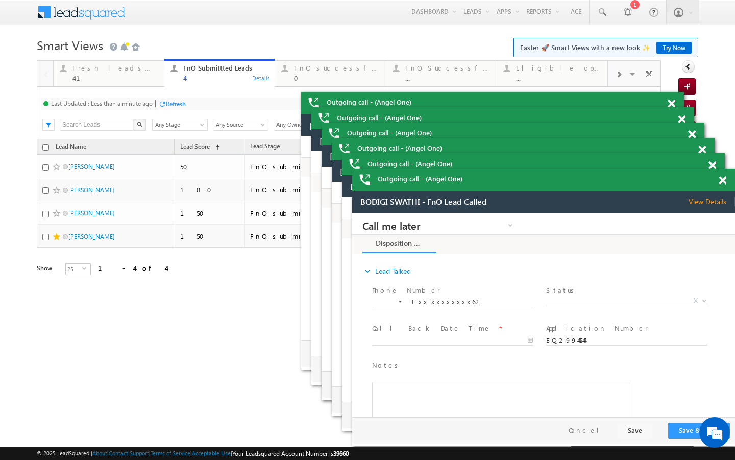
click div "Refresh"
click div "41"
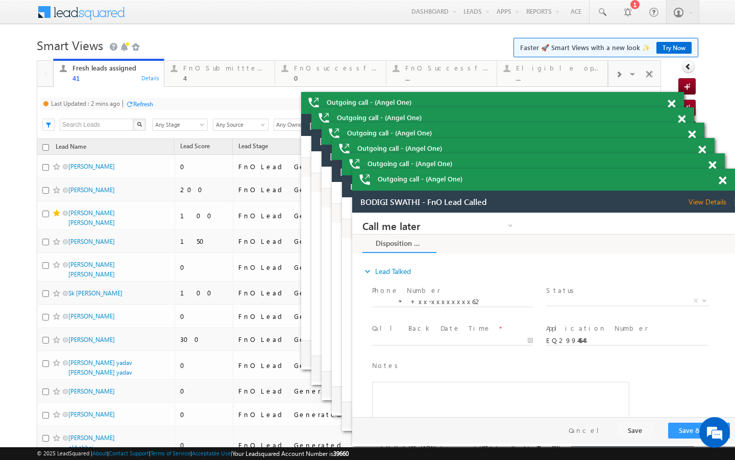
click div "Refresh"
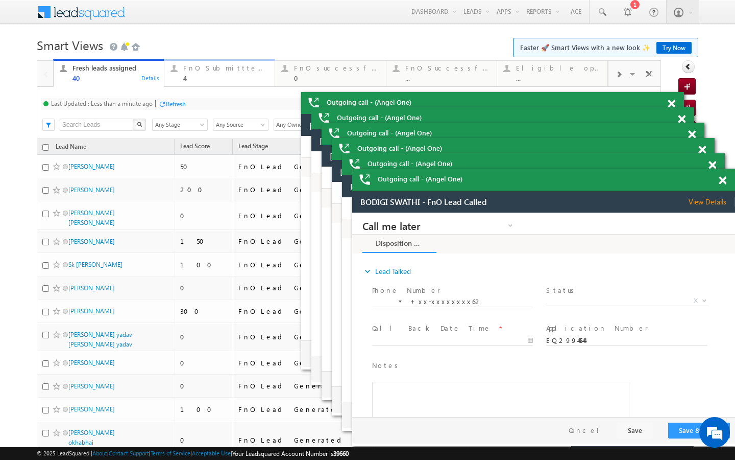
click div "FnO Submittted Leads"
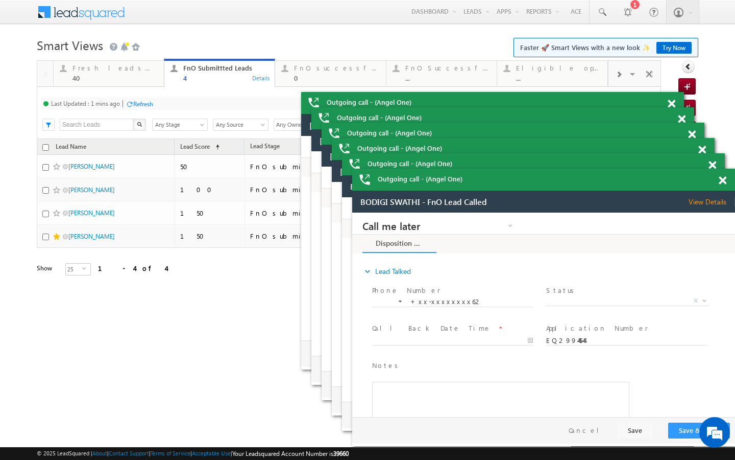
click div "Refresh"
click link "Fresh leads assigned 40 Details"
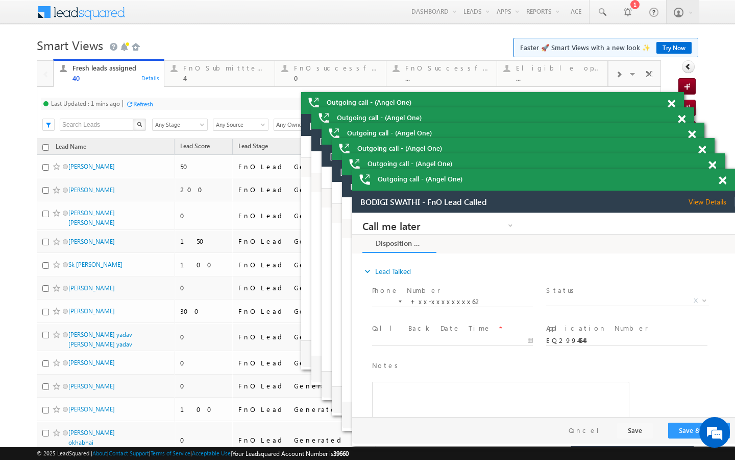
click div "Last Updated : 1 mins ago Refresh Refreshing..."
click div "Last Updated : 1 mins ago Refresh Refreshing... Search X Lead Stage Any Stage A…"
click div "Refresh"
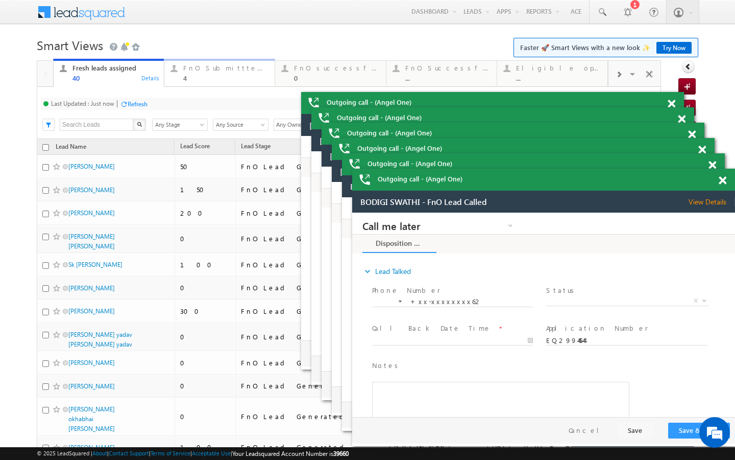
drag, startPoint x: 227, startPoint y: 84, endPoint x: 176, endPoint y: 106, distance: 55.3
click link "FnO Submittted Leads 4 Details"
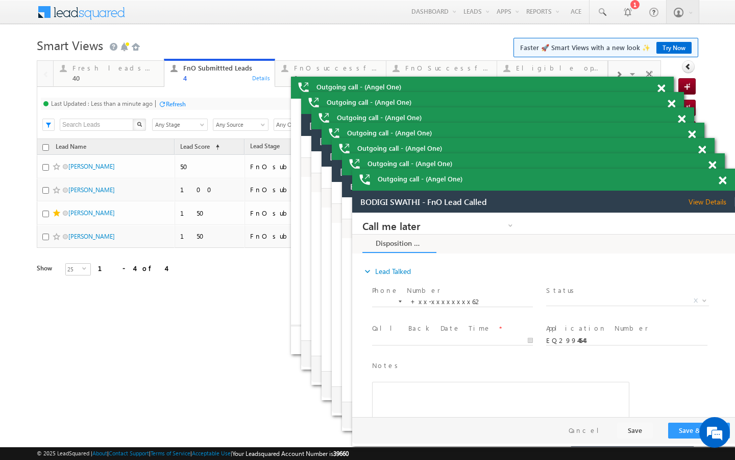
click div
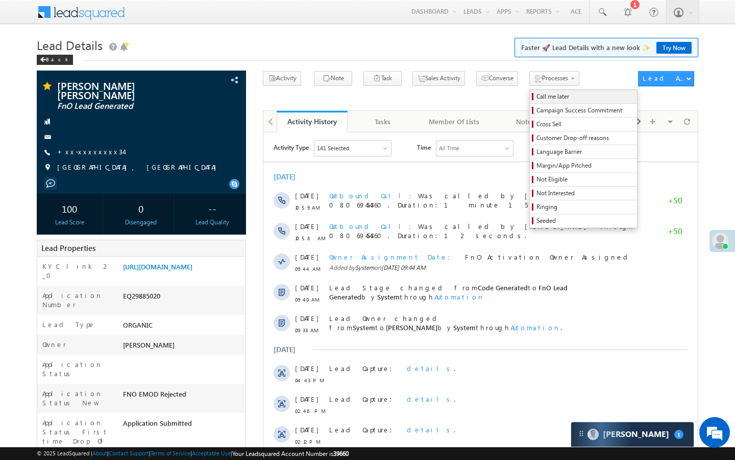
click at [537, 95] on span "Call me later" at bounding box center [585, 96] width 97 height 9
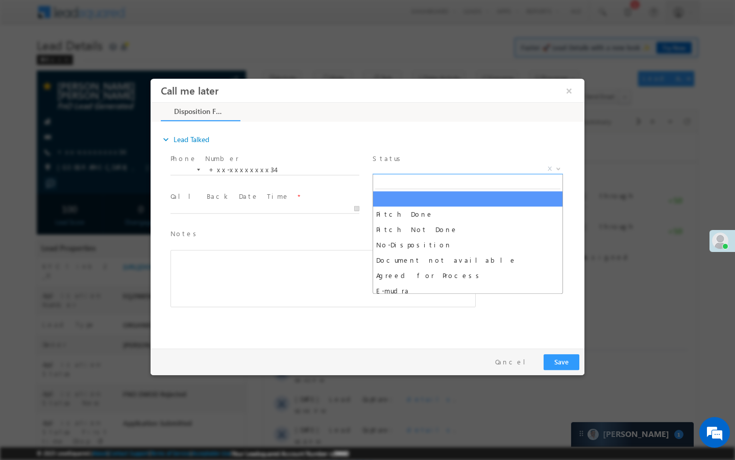
click at [498, 171] on span "X" at bounding box center [468, 169] width 190 height 10
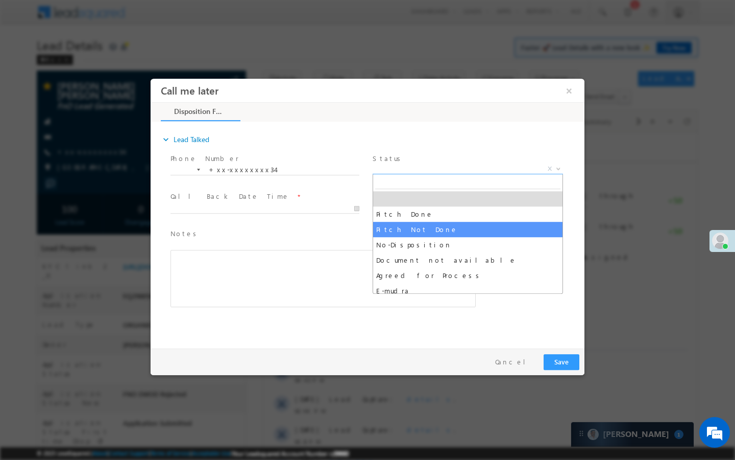
select select "Pitch Not Done"
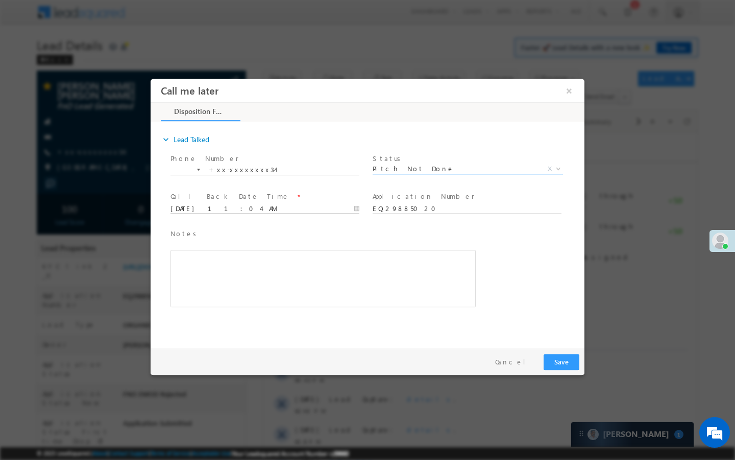
click at [342, 208] on input "10/06/25 11:04 AM" at bounding box center [265, 209] width 189 height 10
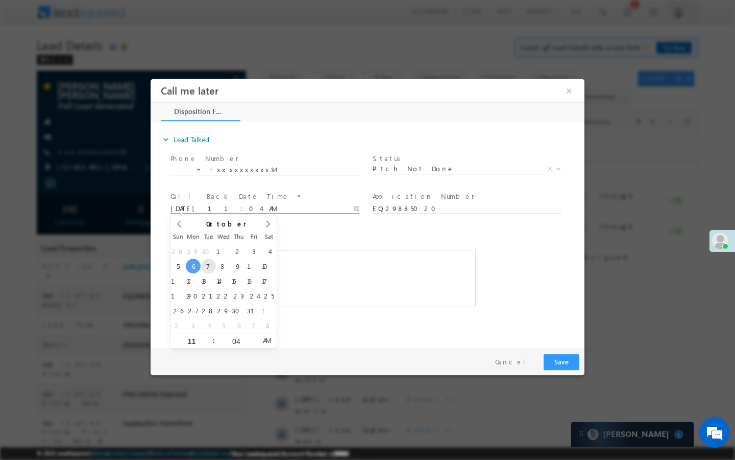
type input "10/07/25 11:04 AM"
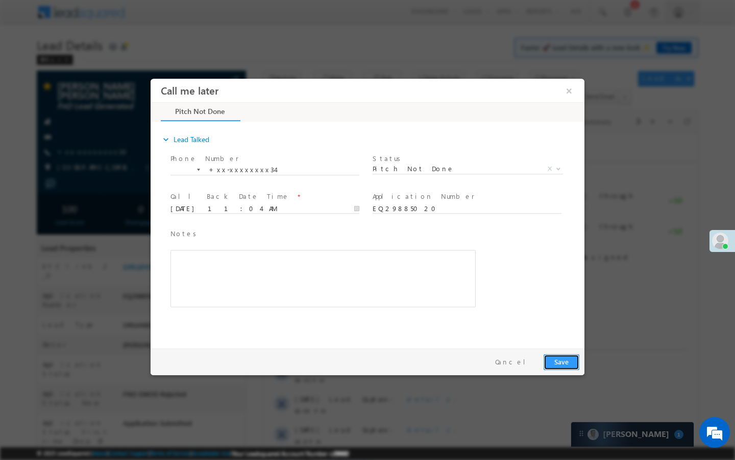
click at [562, 360] on button "Save" at bounding box center [562, 362] width 36 height 16
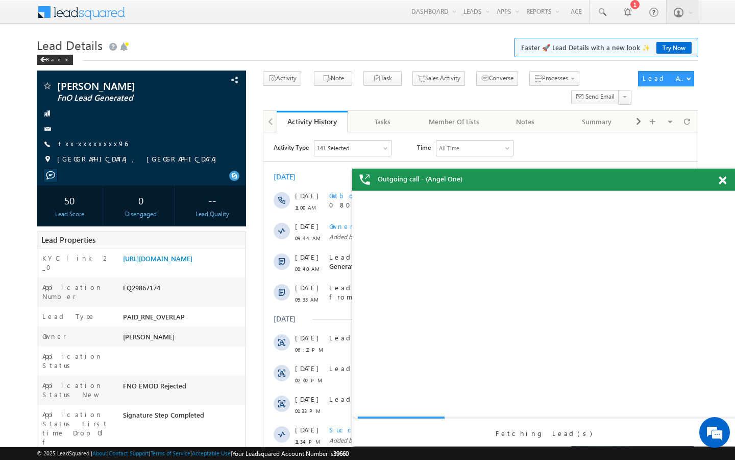
click at [722, 179] on span at bounding box center [723, 180] width 8 height 9
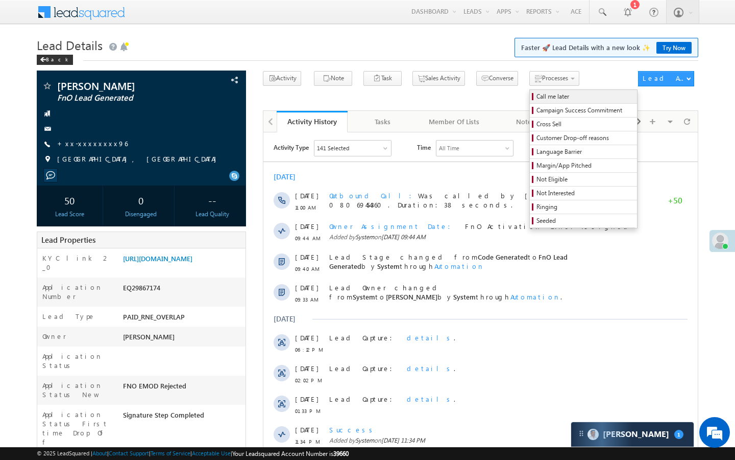
click at [537, 95] on span "Call me later" at bounding box center [585, 96] width 97 height 9
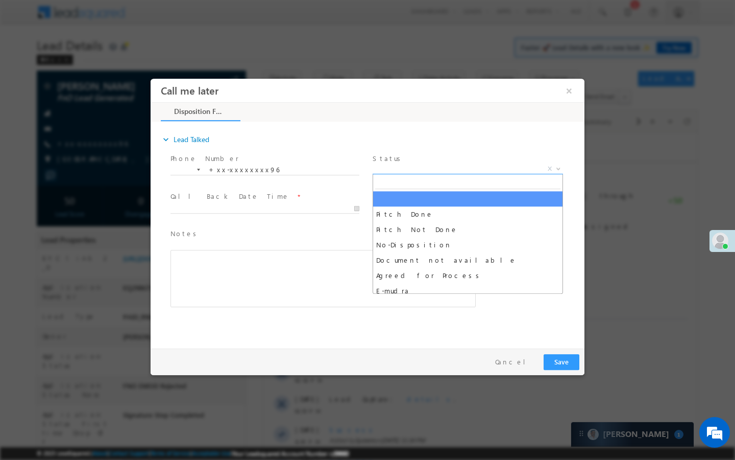
click at [503, 165] on span "X" at bounding box center [468, 169] width 190 height 10
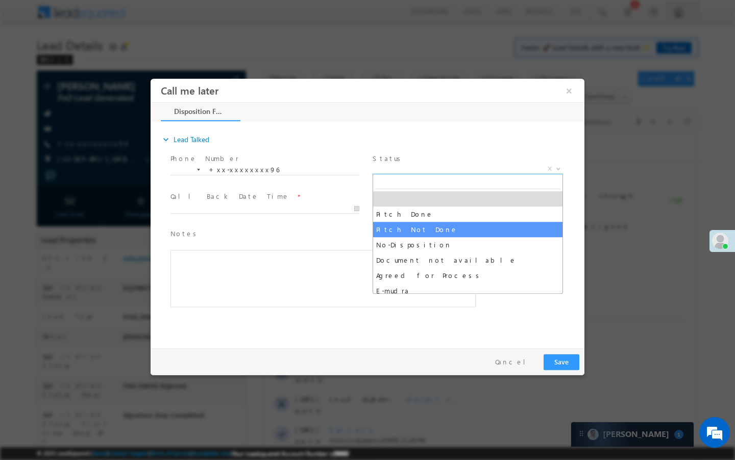
select select "Pitch Not Done"
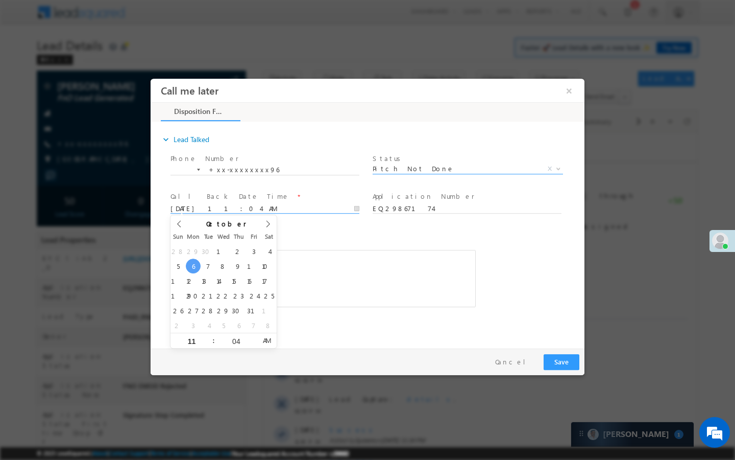
click at [346, 204] on input "[DATE] 11:04 AM" at bounding box center [265, 209] width 189 height 10
type input "[DATE] 11:04 AM"
click at [564, 360] on button "Save" at bounding box center [562, 362] width 36 height 16
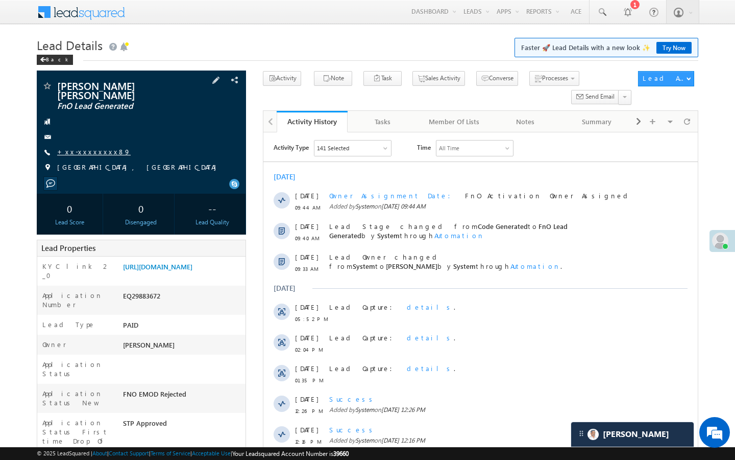
click at [90, 147] on link "+xx-xxxxxxxx89" at bounding box center [94, 151] width 74 height 9
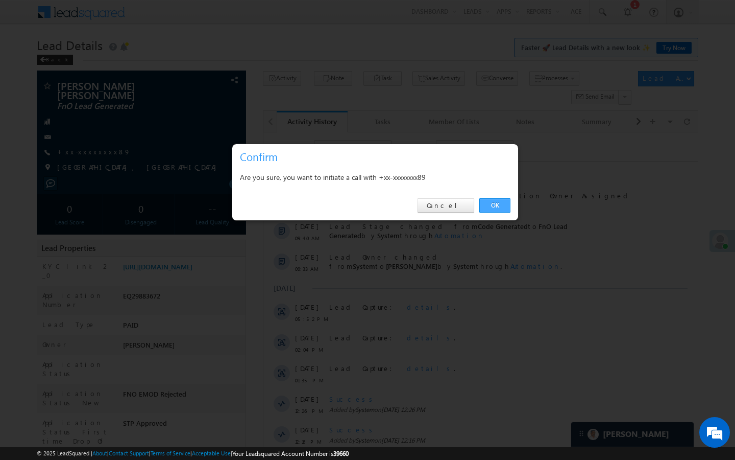
drag, startPoint x: 234, startPoint y: 91, endPoint x: 508, endPoint y: 205, distance: 296.1
click at [508, 205] on link "OK" at bounding box center [494, 205] width 31 height 14
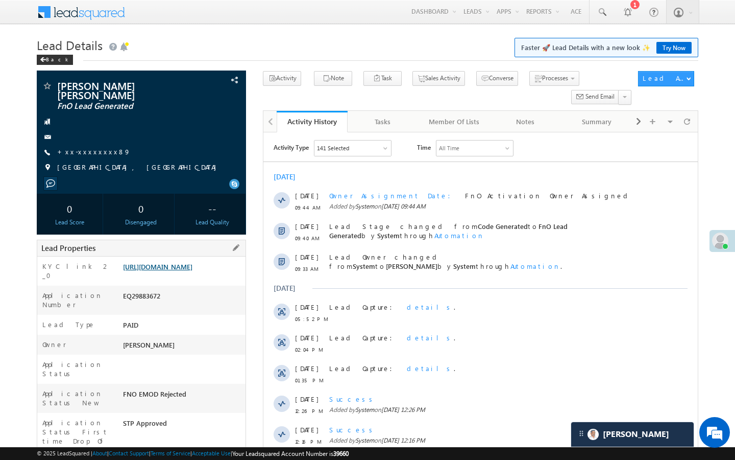
click at [192, 266] on link "https://angelbroking1-pk3em7sa.customui-test.leadsquared.com?leadId=a574cf93-9a…" at bounding box center [157, 266] width 69 height 9
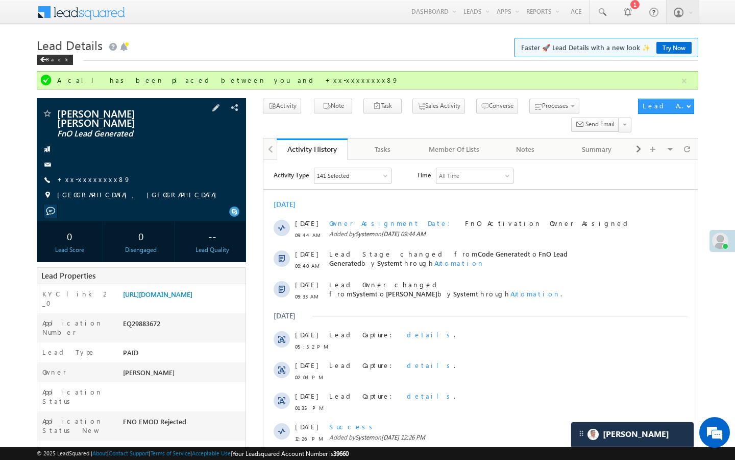
click at [79, 176] on span "+xx-xxxxxxxx89" at bounding box center [94, 180] width 74 height 10
click at [85, 175] on link "+xx-xxxxxxxx89" at bounding box center [94, 179] width 74 height 9
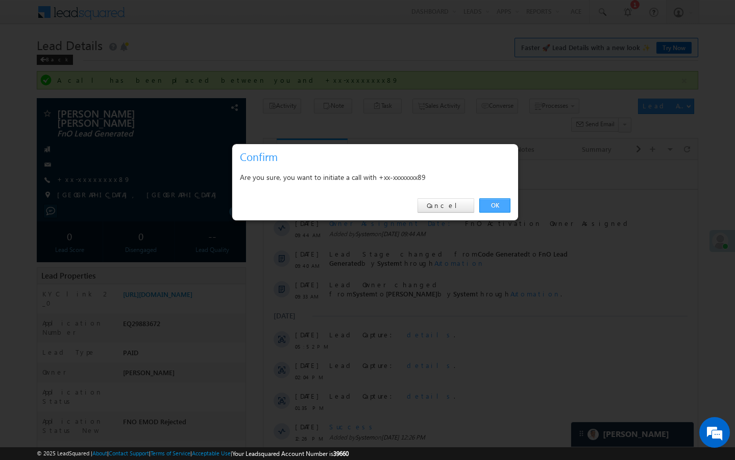
drag, startPoint x: 509, startPoint y: 205, endPoint x: 227, endPoint y: 26, distance: 334.0
click at [509, 205] on link "OK" at bounding box center [494, 205] width 31 height 14
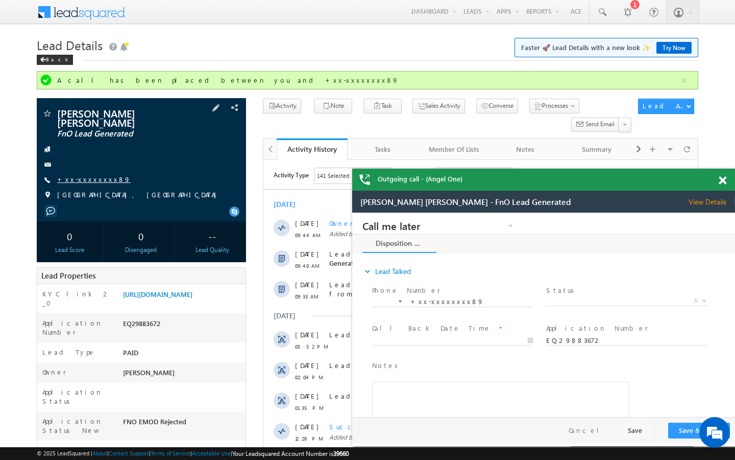
click at [88, 175] on link "+xx-xxxxxxxx89" at bounding box center [94, 179] width 74 height 9
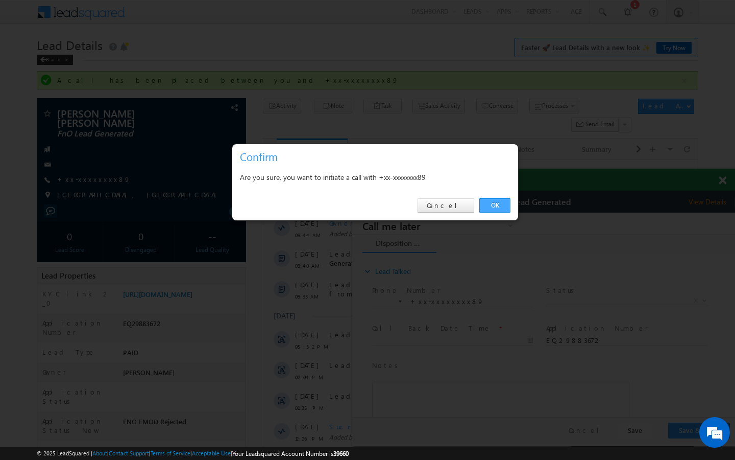
click at [487, 199] on link "OK" at bounding box center [494, 205] width 31 height 14
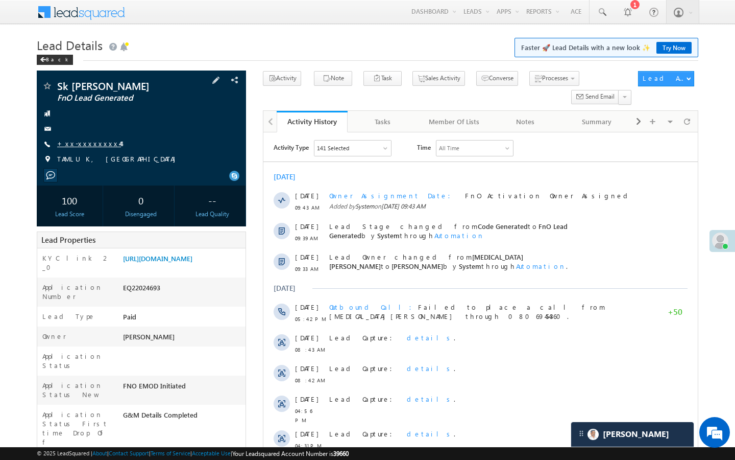
click at [94, 143] on link "+xx-xxxxxxxx44" at bounding box center [89, 143] width 64 height 9
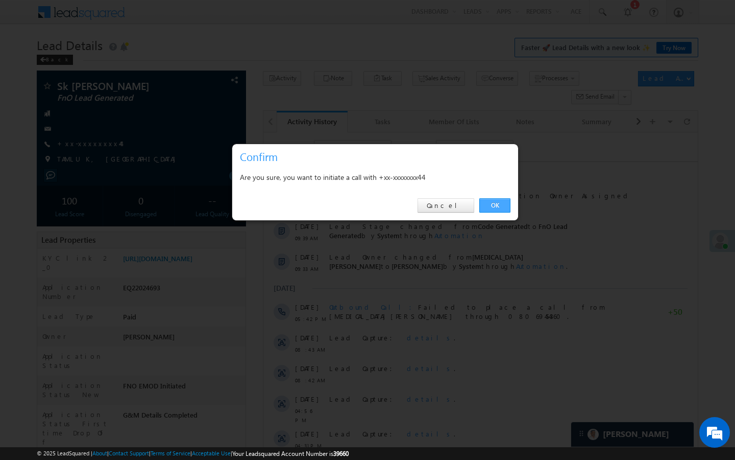
drag, startPoint x: 502, startPoint y: 207, endPoint x: 59, endPoint y: 117, distance: 452.3
click at [502, 207] on link "OK" at bounding box center [494, 205] width 31 height 14
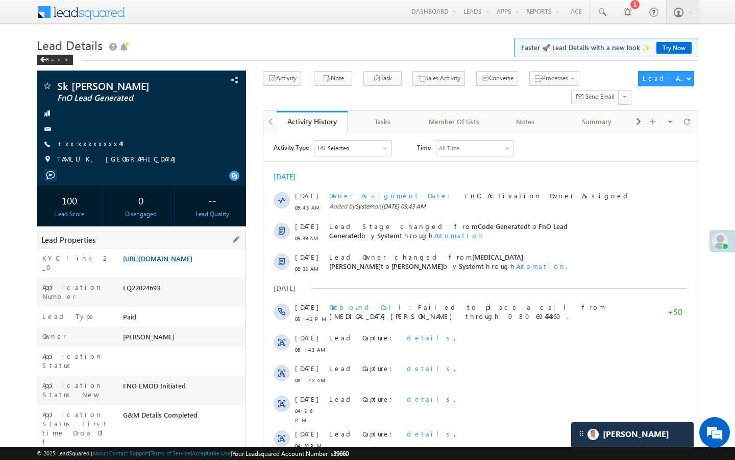
click at [163, 262] on link "[URL][DOMAIN_NAME]" at bounding box center [157, 258] width 69 height 9
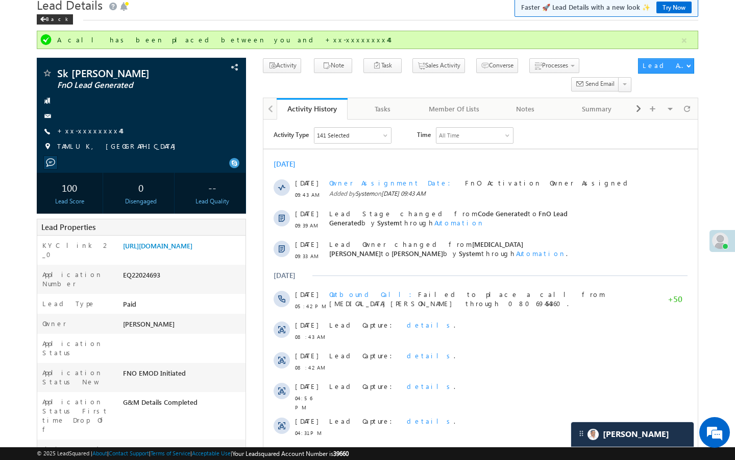
scroll to position [41, 0]
drag, startPoint x: 124, startPoint y: 419, endPoint x: 197, endPoint y: 419, distance: 73.0
click at [197, 444] on div "AAAB497699" at bounding box center [182, 451] width 125 height 14
copy div "AAAB497699"
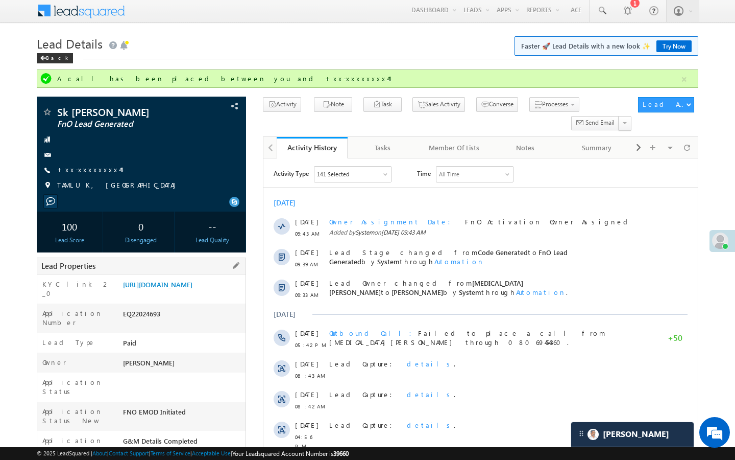
scroll to position [0, 0]
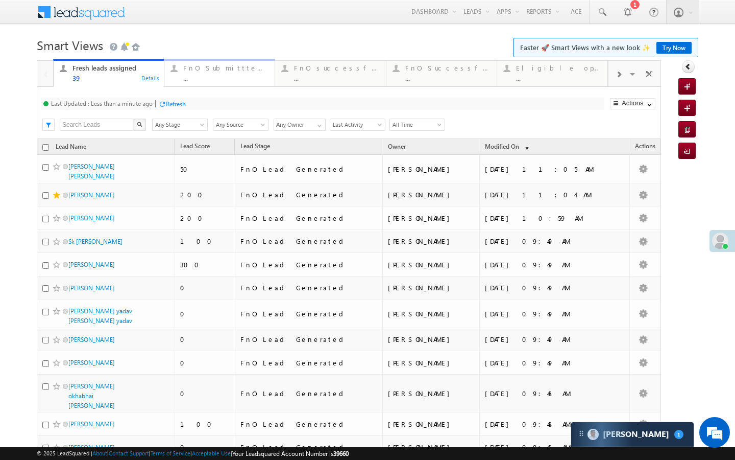
click at [222, 83] on link "FnO Submittted Leads ... Details" at bounding box center [219, 73] width 111 height 28
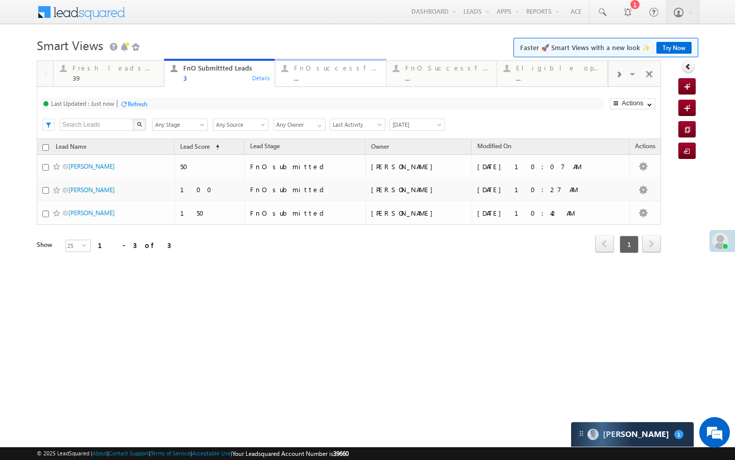
click at [334, 77] on div "..." at bounding box center [336, 78] width 85 height 8
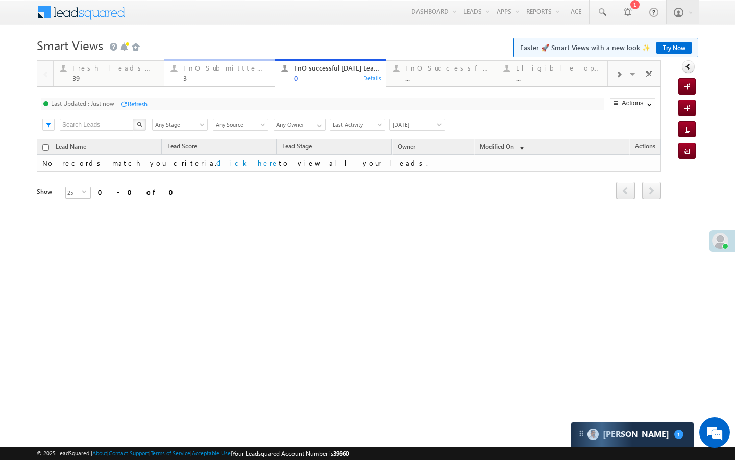
click at [215, 81] on div "3" at bounding box center [225, 78] width 85 height 8
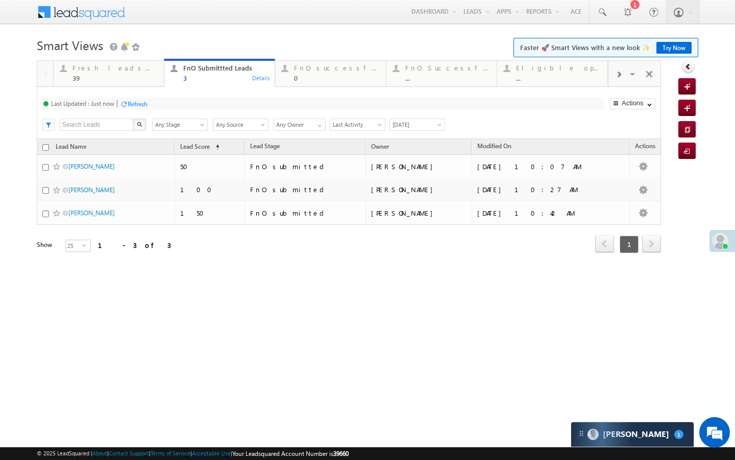
click at [619, 78] on span at bounding box center [619, 74] width 6 height 8
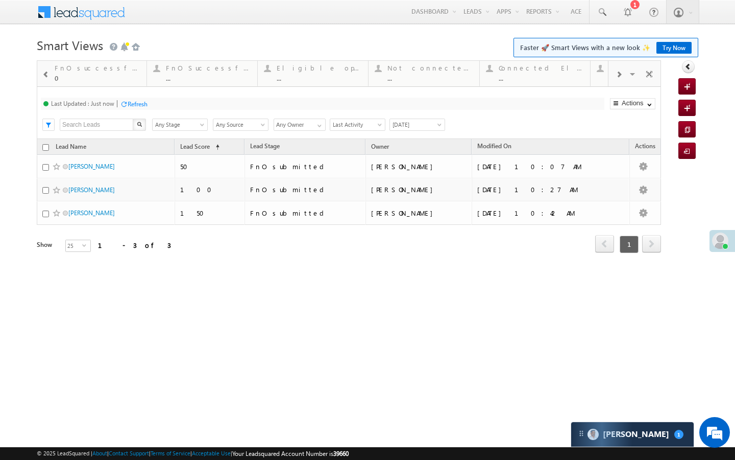
click at [619, 78] on span at bounding box center [619, 74] width 6 height 8
click at [599, 76] on div "..." at bounding box center [559, 78] width 85 height 8
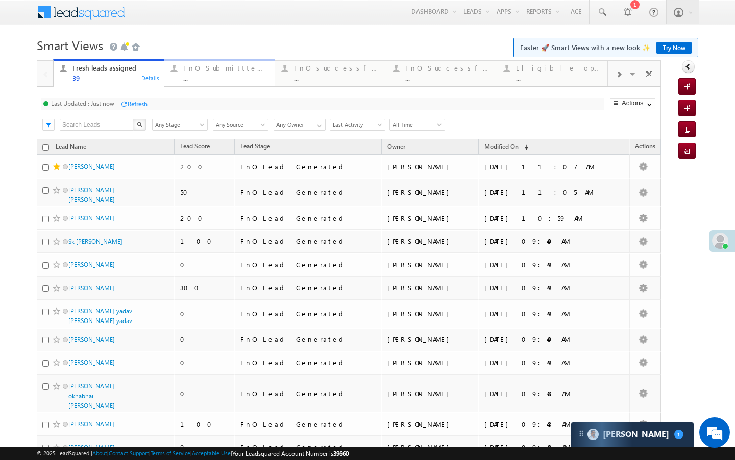
click at [233, 80] on div "..." at bounding box center [225, 78] width 85 height 8
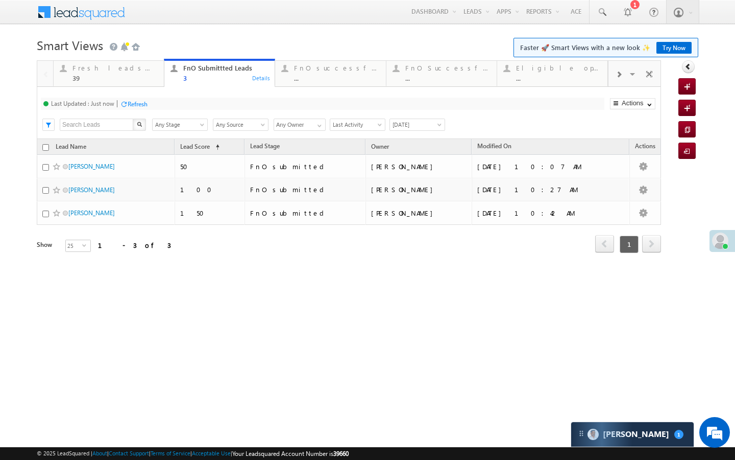
click at [416, 125] on span "[DATE]" at bounding box center [416, 124] width 52 height 9
click at [401, 158] on link "[DATE]" at bounding box center [416, 159] width 52 height 9
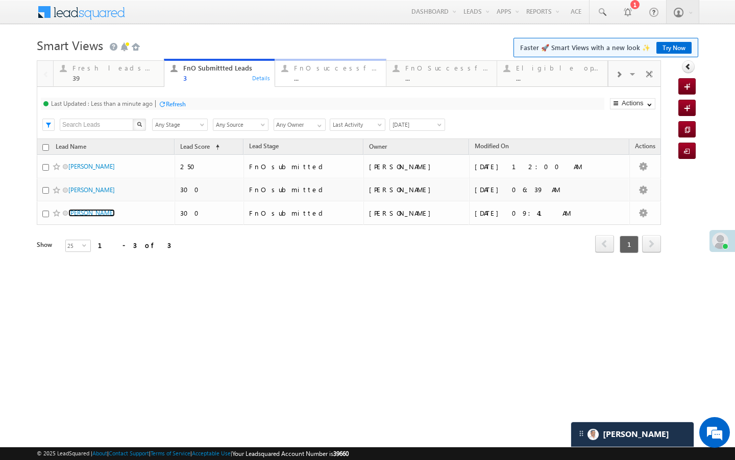
click at [281, 70] on div at bounding box center [284, 68] width 13 height 13
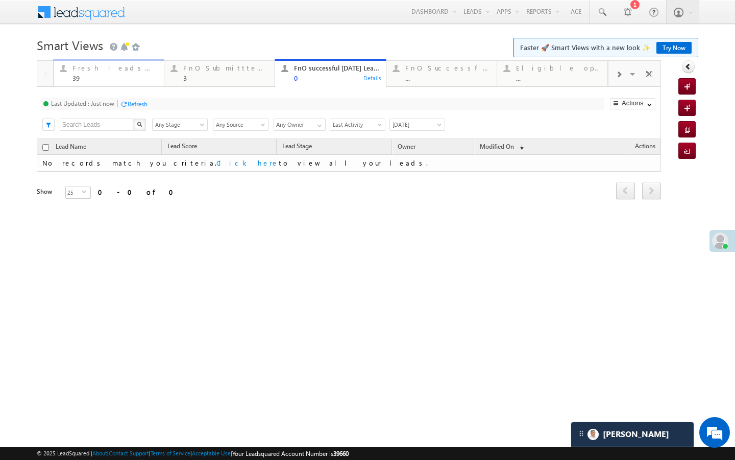
click at [140, 81] on div "39" at bounding box center [115, 78] width 85 height 8
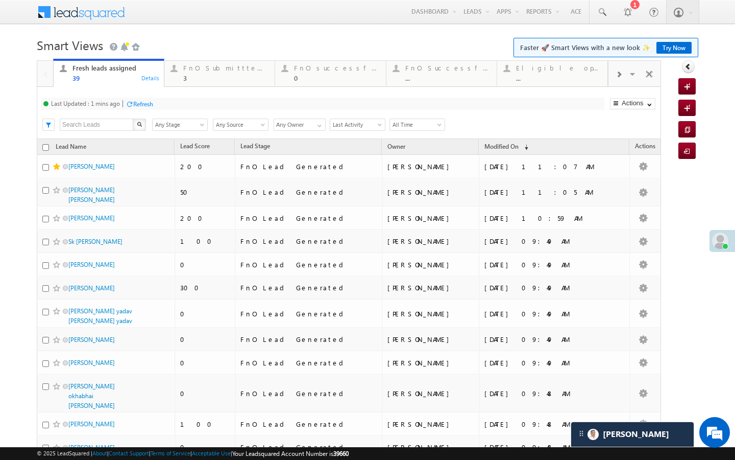
click at [152, 101] on div "Refresh" at bounding box center [143, 104] width 20 height 8
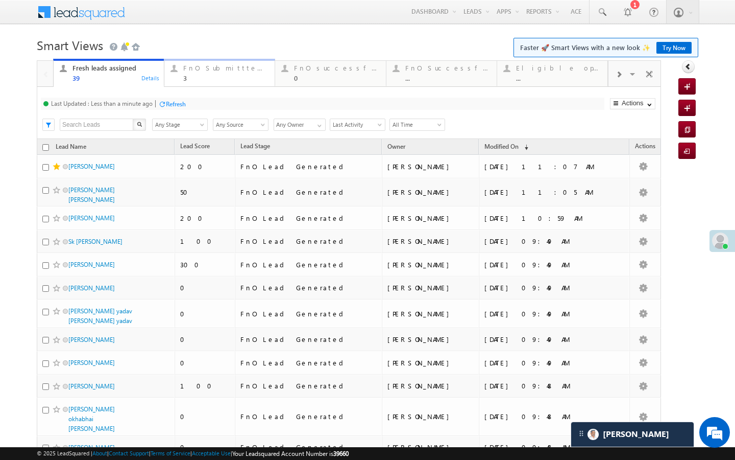
click at [217, 76] on div "3" at bounding box center [225, 78] width 85 height 8
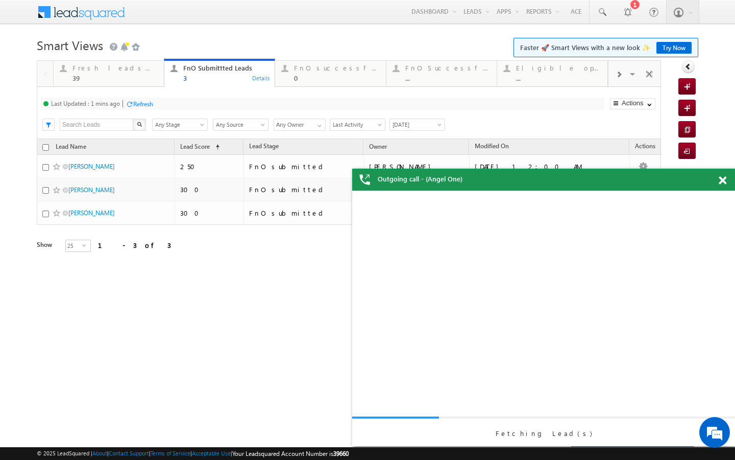
click at [150, 106] on div "Refresh" at bounding box center [143, 104] width 20 height 8
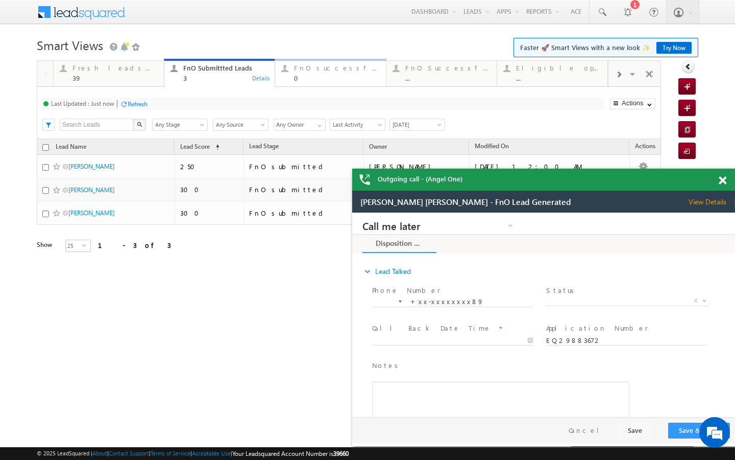
click at [297, 67] on div "FnO successful today Leads" at bounding box center [336, 68] width 85 height 8
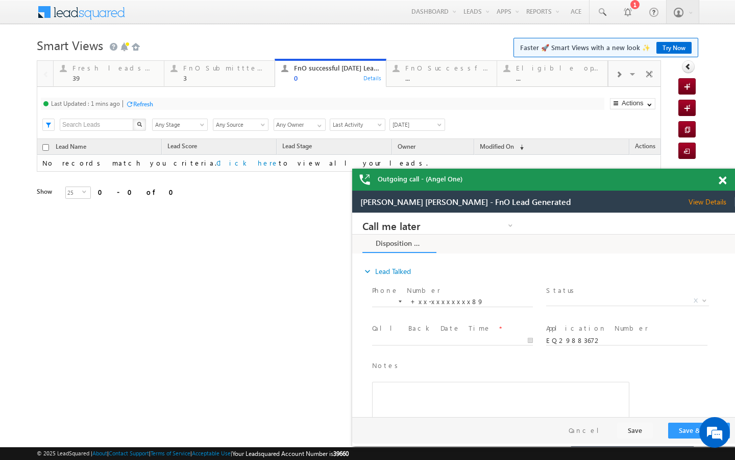
click at [152, 109] on div "Fresh leads assigned 39 Details FnO Submittted Leads 3 Details FnO successful t…" at bounding box center [349, 143] width 624 height 167
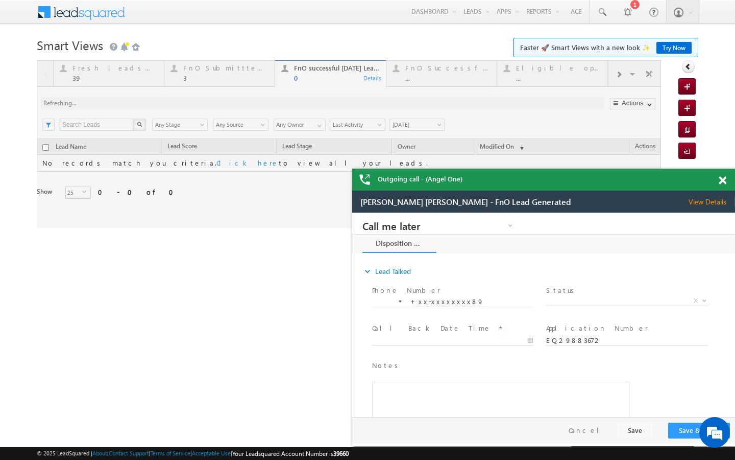
click at [150, 105] on div at bounding box center [349, 143] width 624 height 167
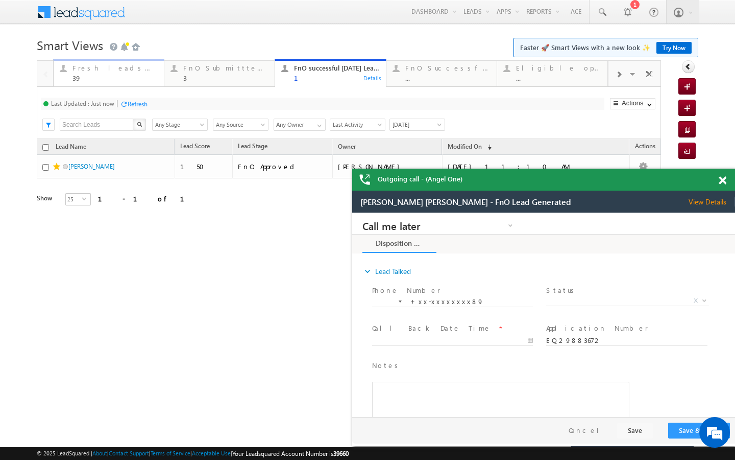
click at [149, 80] on div "39" at bounding box center [115, 78] width 85 height 8
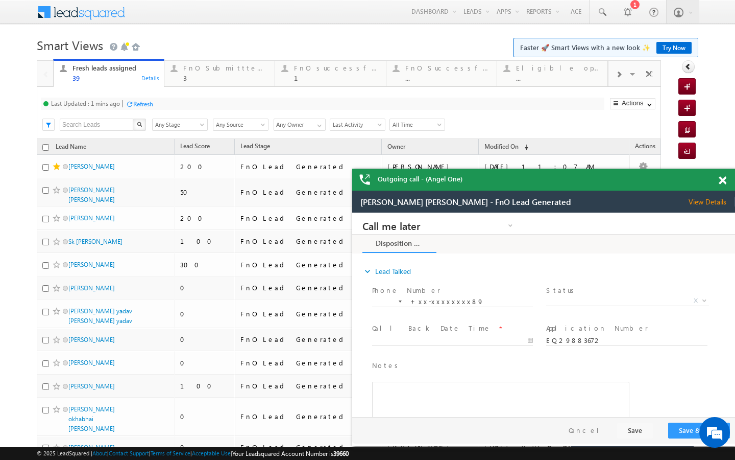
click at [149, 107] on div "Refresh" at bounding box center [143, 104] width 20 height 8
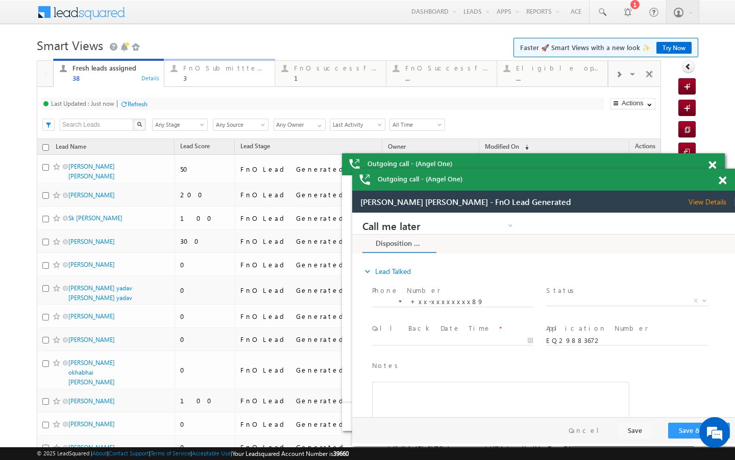
click at [192, 78] on div "3" at bounding box center [225, 78] width 85 height 8
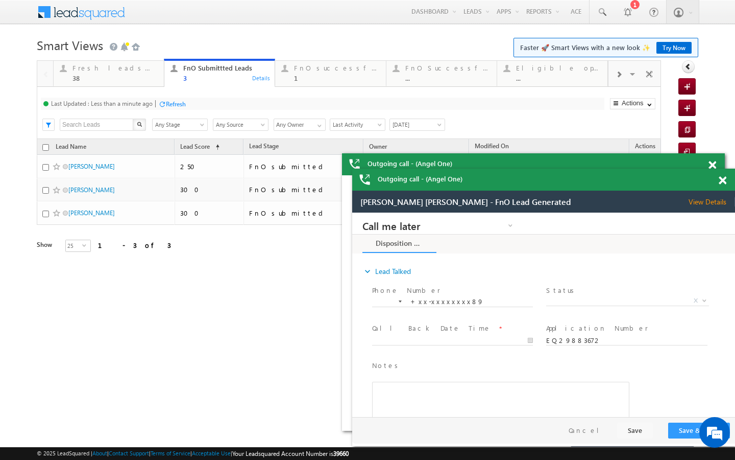
click at [150, 107] on div "Last Updated : Less than a minute ago" at bounding box center [102, 104] width 102 height 8
click at [179, 106] on div "Refresh" at bounding box center [176, 104] width 20 height 8
click at [134, 77] on div "38" at bounding box center [115, 78] width 85 height 8
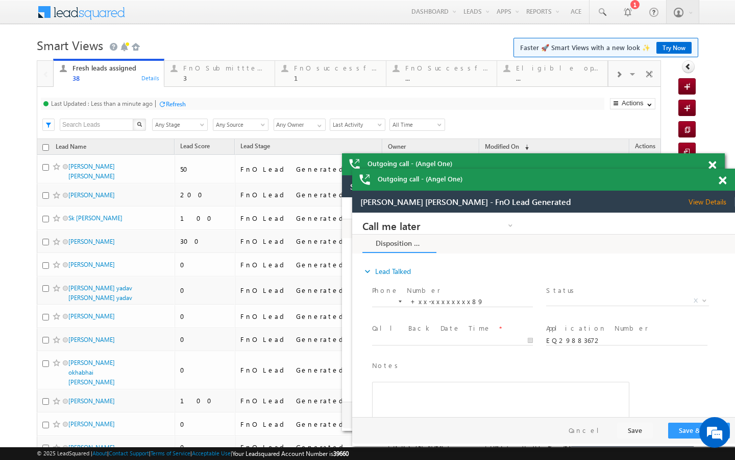
click at [144, 103] on div "Last Updated : Less than a minute ago" at bounding box center [102, 104] width 102 height 8
click at [165, 103] on div at bounding box center [162, 104] width 8 height 8
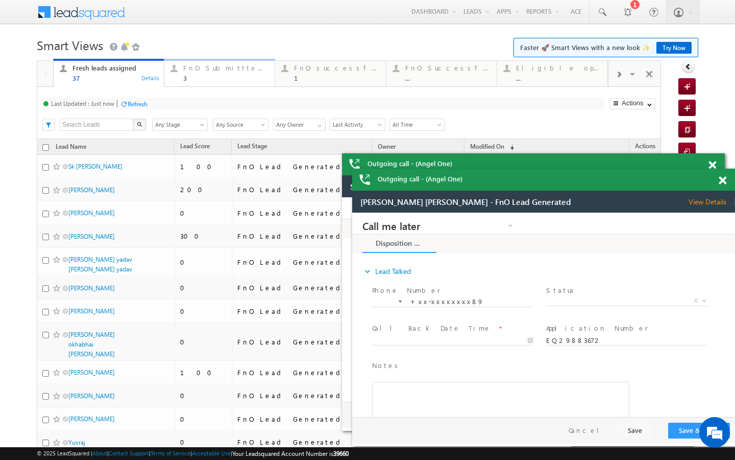
click at [192, 73] on div "FnO Submittted Leads 3" at bounding box center [225, 72] width 85 height 20
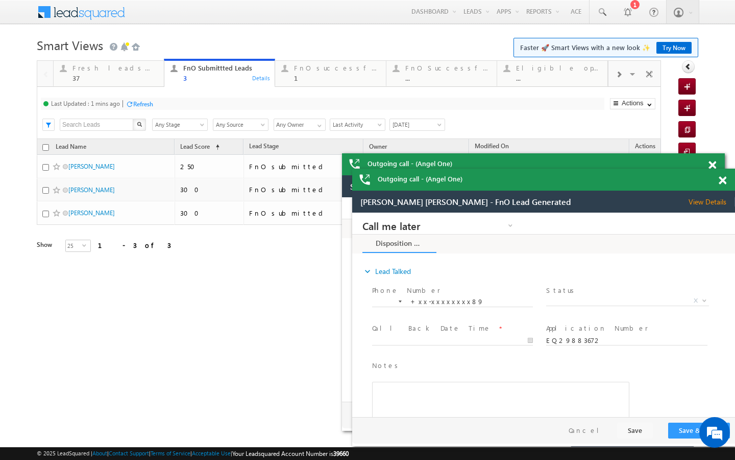
click at [144, 107] on div "Refresh" at bounding box center [143, 104] width 20 height 8
drag, startPoint x: 139, startPoint y: 83, endPoint x: 157, endPoint y: 101, distance: 24.9
click at [139, 83] on link "Fresh leads assigned 37 Details" at bounding box center [108, 73] width 111 height 28
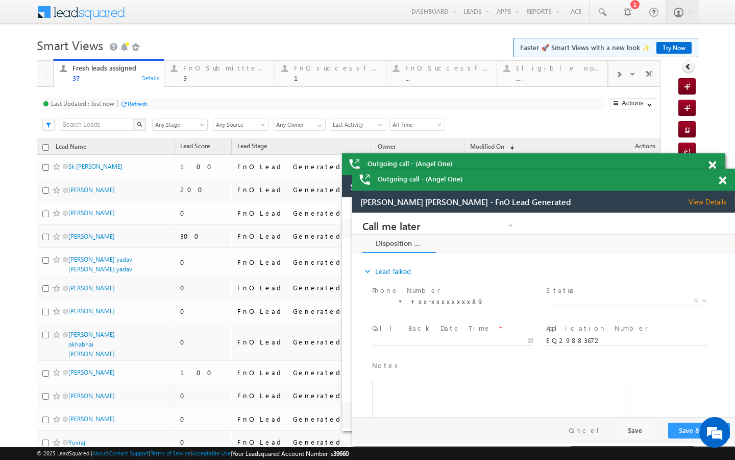
click at [140, 101] on div "Refresh" at bounding box center [138, 104] width 20 height 8
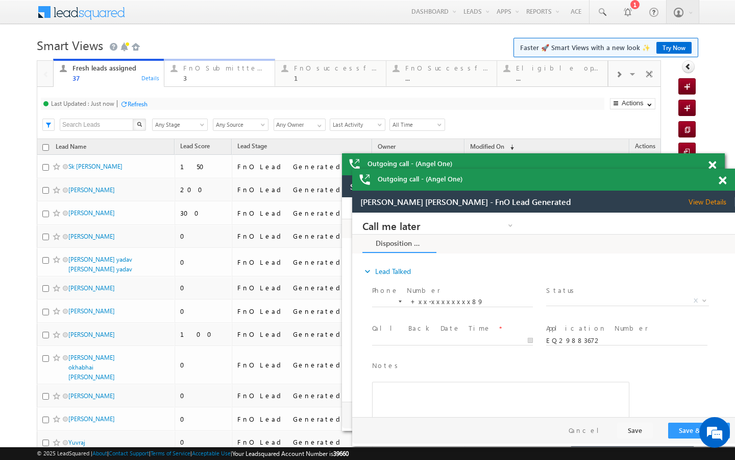
click at [188, 67] on div "FnO Submittted Leads" at bounding box center [225, 68] width 85 height 8
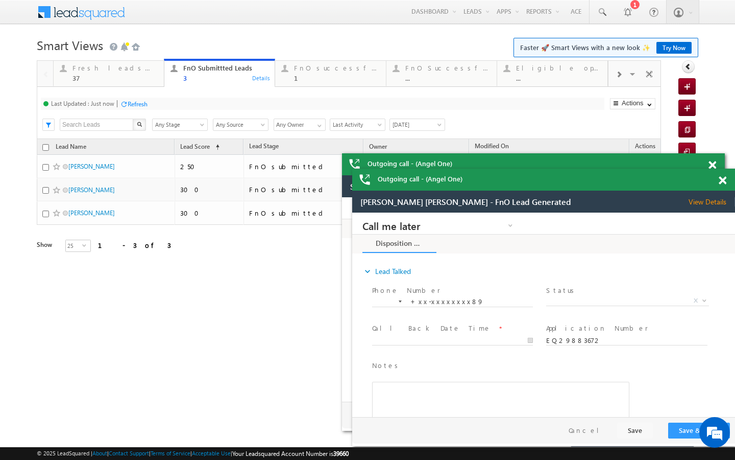
click at [142, 107] on div "Refresh" at bounding box center [138, 104] width 20 height 8
click at [123, 75] on div "37" at bounding box center [115, 78] width 85 height 8
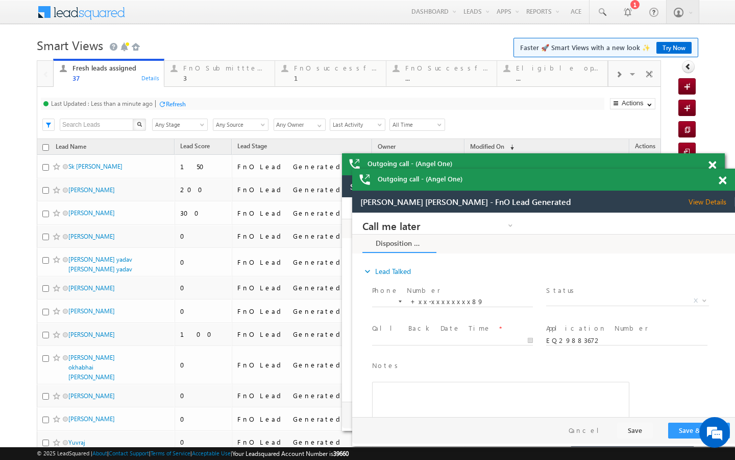
click at [176, 106] on div "Refresh" at bounding box center [176, 104] width 20 height 8
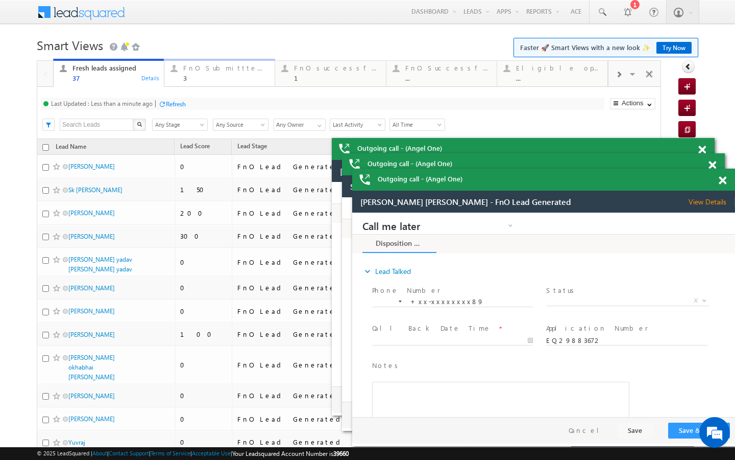
click at [221, 85] on link "FnO Submittted Leads 3 Details" at bounding box center [219, 73] width 111 height 28
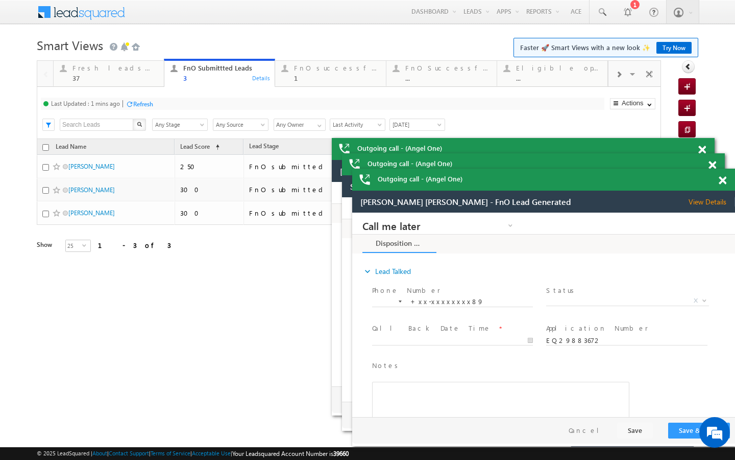
click at [140, 109] on div "Last Updated : 1 mins ago Refresh Refreshing..." at bounding box center [323, 104] width 564 height 12
click at [146, 106] on div "Refresh" at bounding box center [143, 104] width 20 height 8
click at [141, 56] on div at bounding box center [368, 57] width 662 height 6
click at [143, 76] on div "37" at bounding box center [115, 78] width 85 height 8
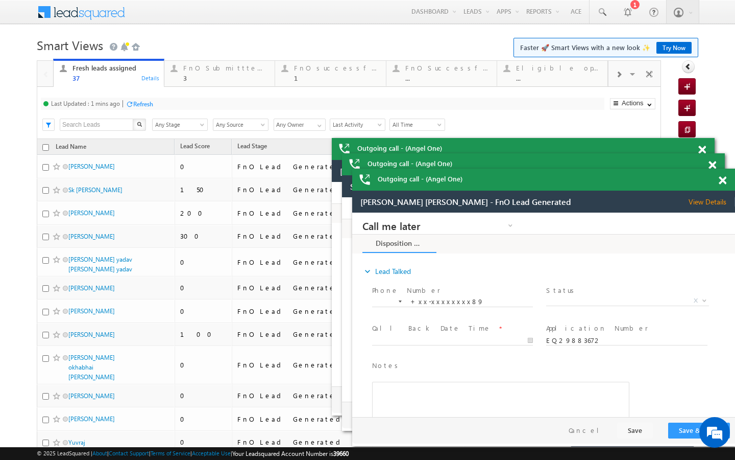
click at [153, 106] on div "Refresh" at bounding box center [143, 104] width 20 height 8
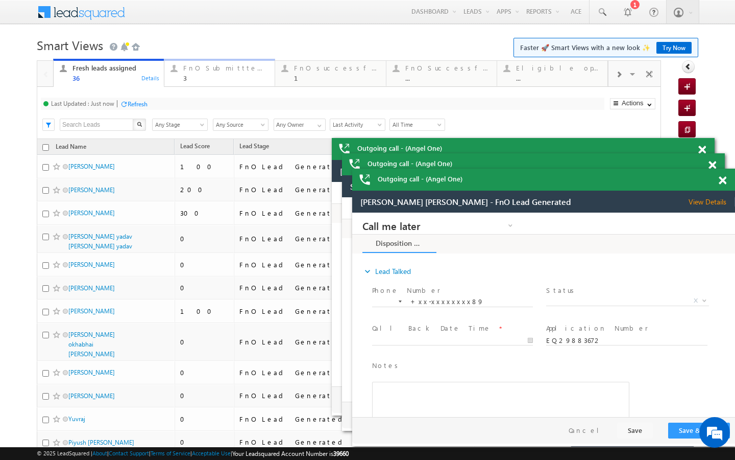
click at [176, 82] on link "FnO Submittted Leads 3 Details" at bounding box center [219, 73] width 111 height 28
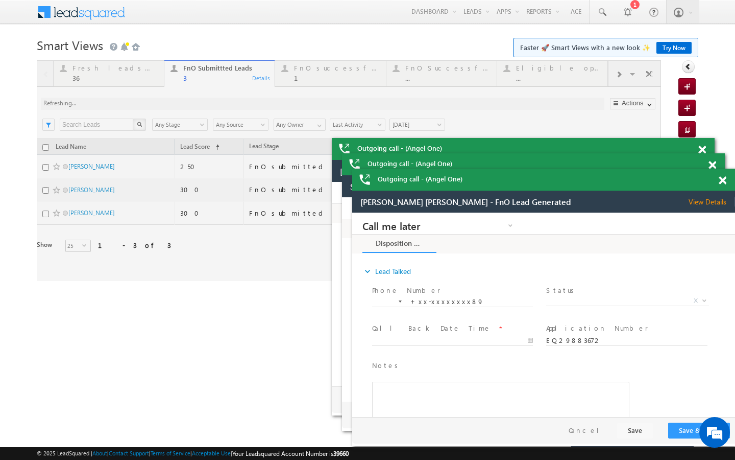
click at [146, 99] on div at bounding box center [349, 170] width 624 height 221
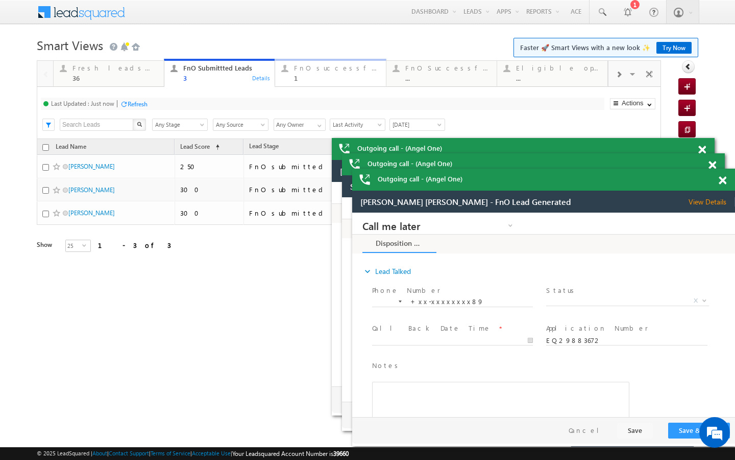
drag, startPoint x: 286, startPoint y: 65, endPoint x: 168, endPoint y: 114, distance: 127.5
click at [286, 65] on div at bounding box center [284, 68] width 13 height 13
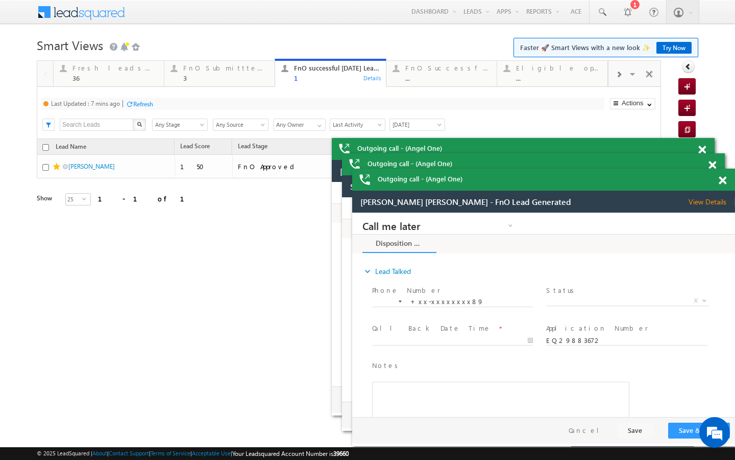
click at [141, 108] on div "Refresh" at bounding box center [140, 104] width 28 height 10
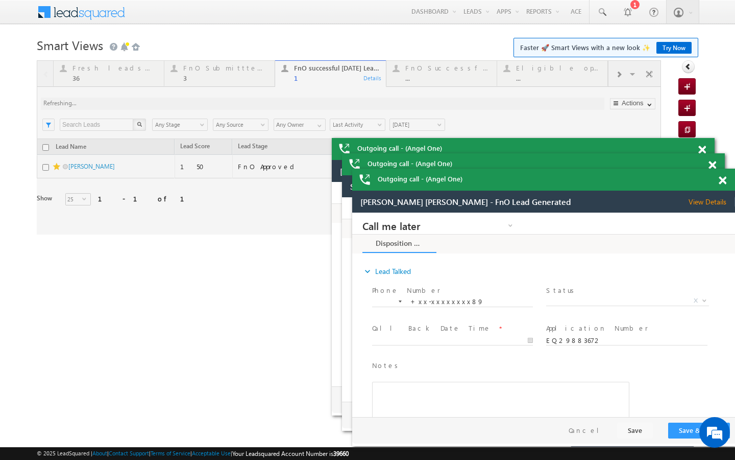
click at [141, 107] on div at bounding box center [349, 147] width 624 height 174
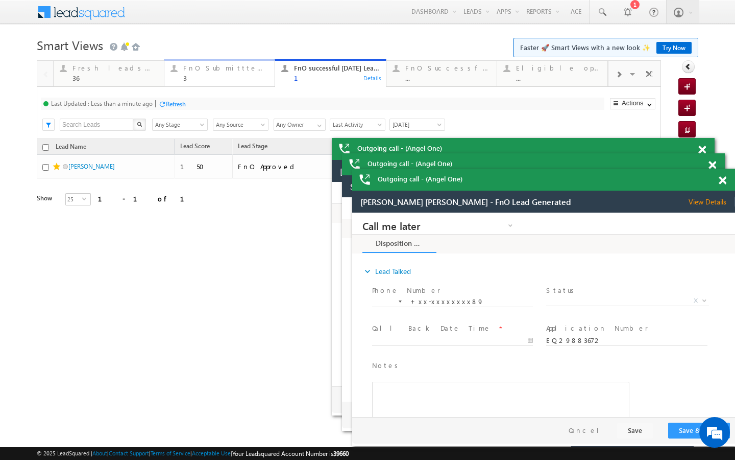
click at [186, 84] on link "FnO Submittted Leads 3 Details" at bounding box center [219, 73] width 111 height 28
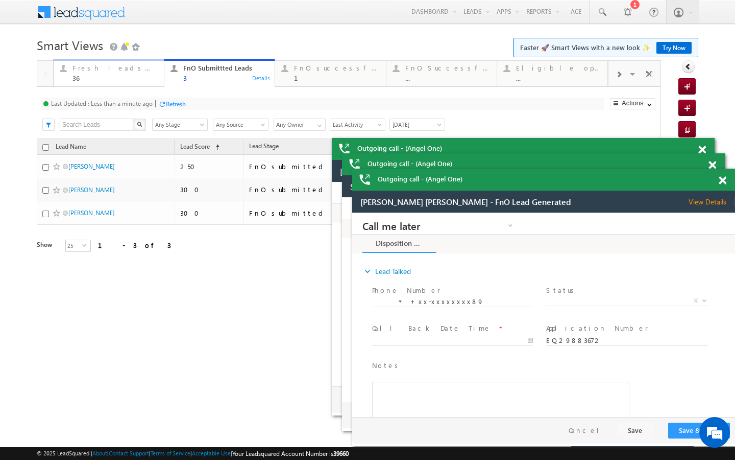
click at [143, 81] on div "36" at bounding box center [115, 78] width 85 height 8
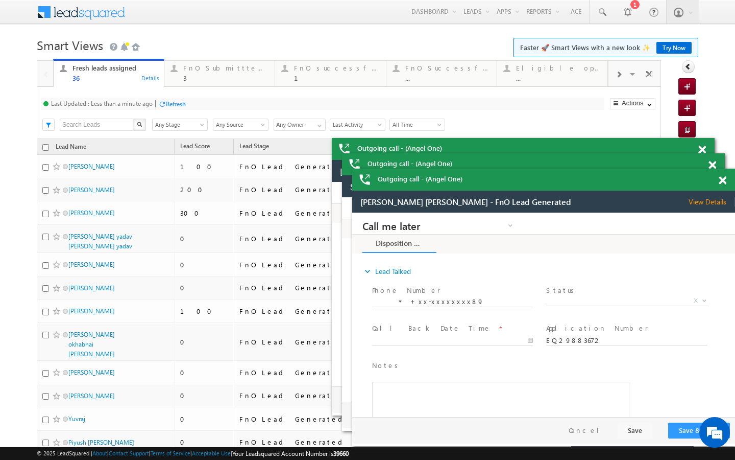
click at [164, 100] on div "Refresh" at bounding box center [172, 104] width 28 height 10
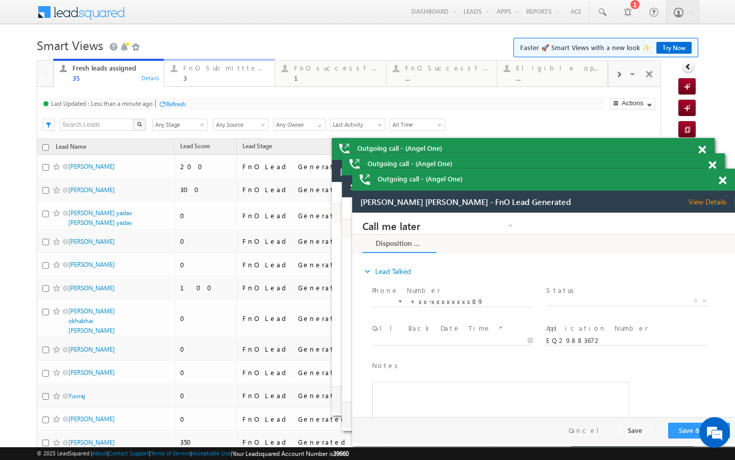
drag, startPoint x: 195, startPoint y: 81, endPoint x: 189, endPoint y: 88, distance: 8.8
click at [195, 81] on div "3" at bounding box center [225, 78] width 85 height 8
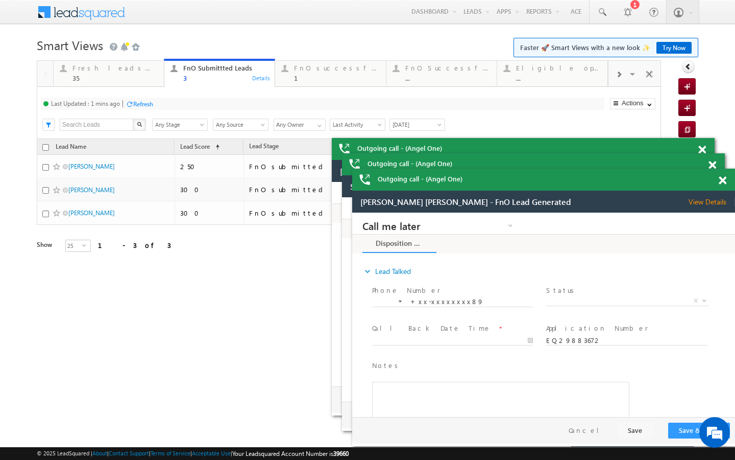
click at [147, 109] on div "Last Updated : 1 mins ago Refresh Refreshing..." at bounding box center [323, 104] width 564 height 12
click at [148, 99] on div "Refresh" at bounding box center [140, 104] width 28 height 10
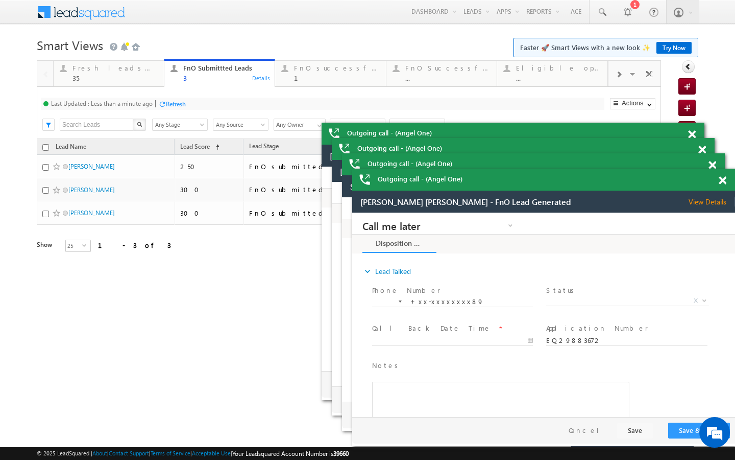
click at [158, 99] on div "Last Updated : Less than a minute ago Refresh Refreshing..." at bounding box center [323, 104] width 564 height 12
click at [162, 100] on div "Refresh" at bounding box center [172, 104] width 28 height 10
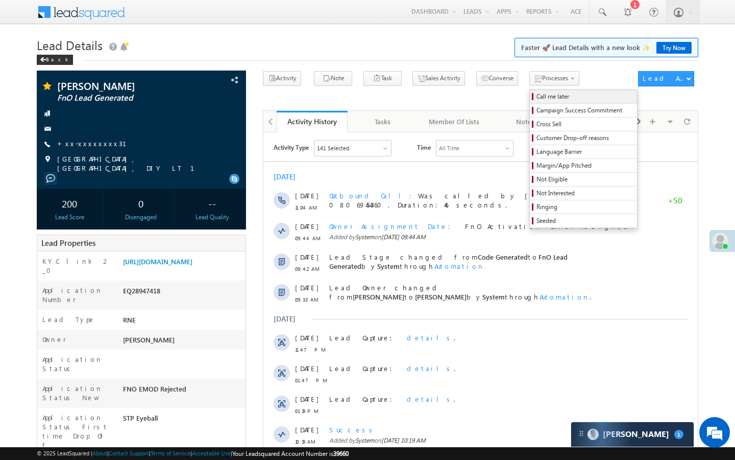
click at [537, 98] on span "Call me later" at bounding box center [585, 96] width 97 height 9
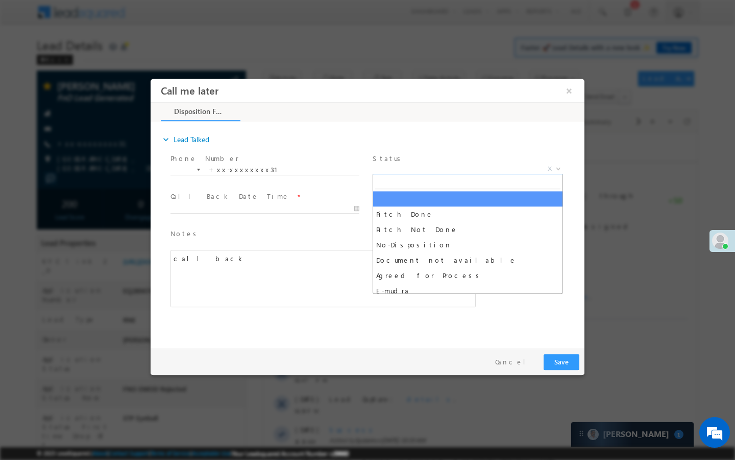
click at [492, 168] on span "X" at bounding box center [468, 169] width 190 height 10
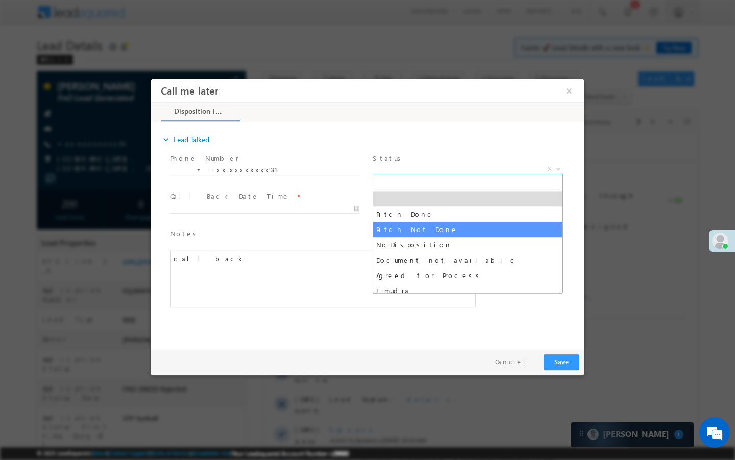
select select "Pitch Not Done"
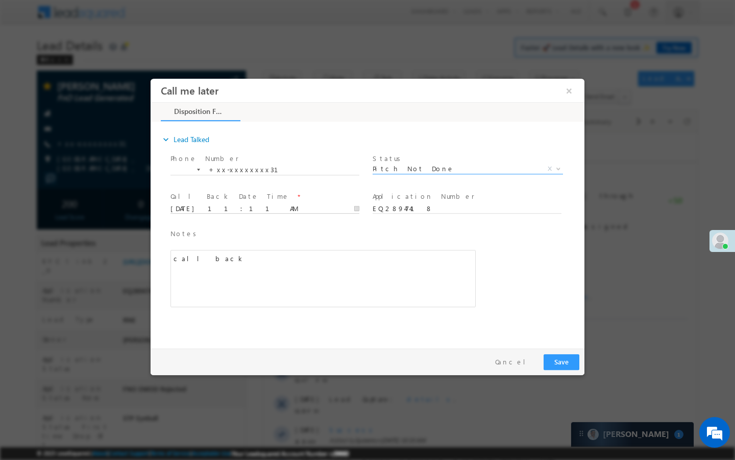
click at [325, 204] on input "[DATE] 11:11 AM" at bounding box center [265, 209] width 189 height 10
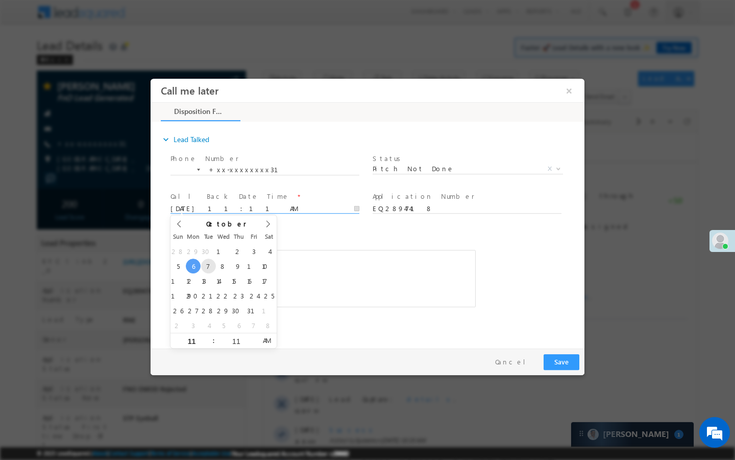
type input "[DATE] 11:11 AM"
click at [552, 356] on button "Save" at bounding box center [562, 362] width 36 height 16
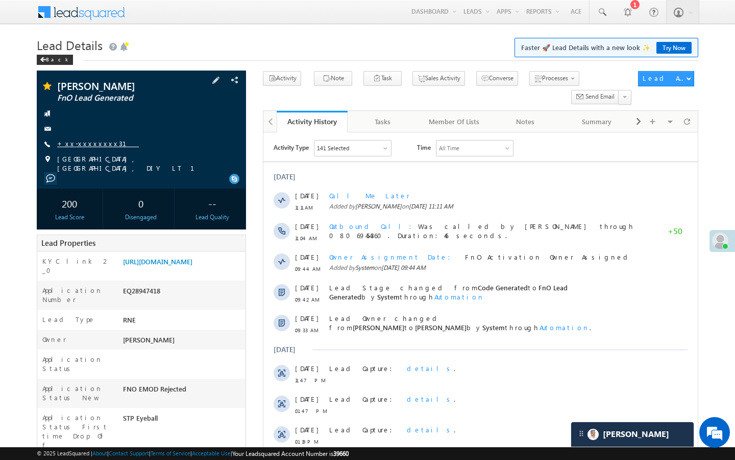
click at [93, 141] on link "+xx-xxxxxxxx31" at bounding box center [98, 143] width 82 height 9
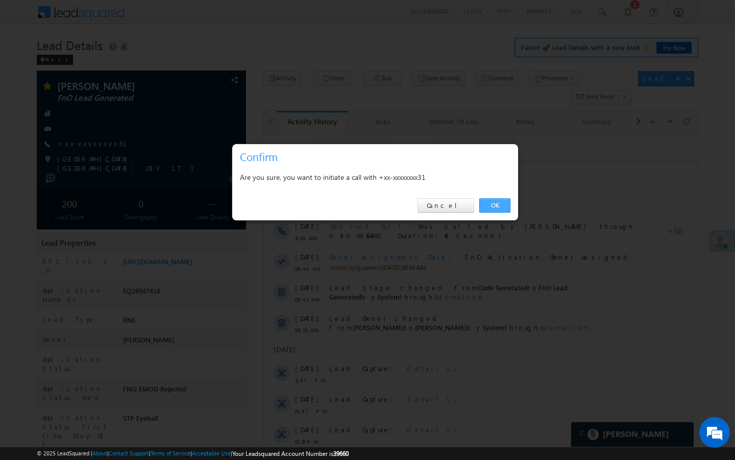
click at [501, 200] on link "OK" at bounding box center [494, 205] width 31 height 14
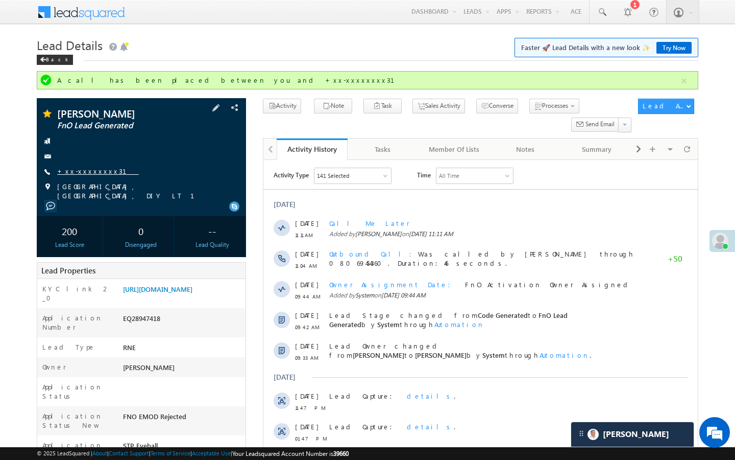
click at [90, 171] on link "+xx-xxxxxxxx31" at bounding box center [98, 170] width 82 height 9
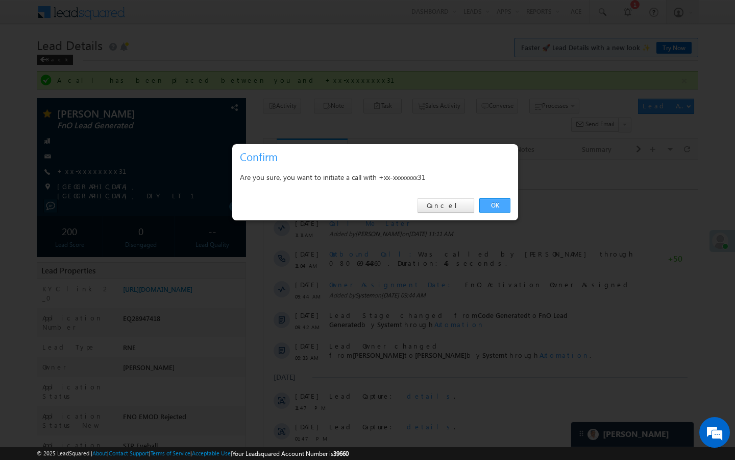
drag, startPoint x: 497, startPoint y: 208, endPoint x: 230, endPoint y: 59, distance: 306.1
click at [497, 208] on link "OK" at bounding box center [494, 205] width 31 height 14
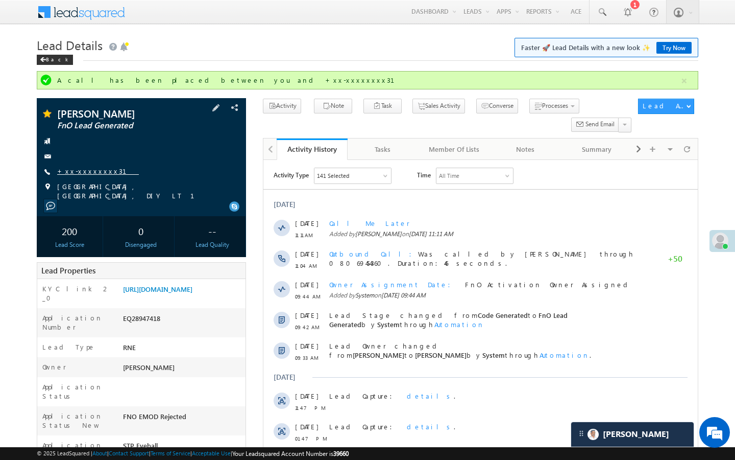
click at [89, 171] on link "+xx-xxxxxxxx31" at bounding box center [98, 170] width 82 height 9
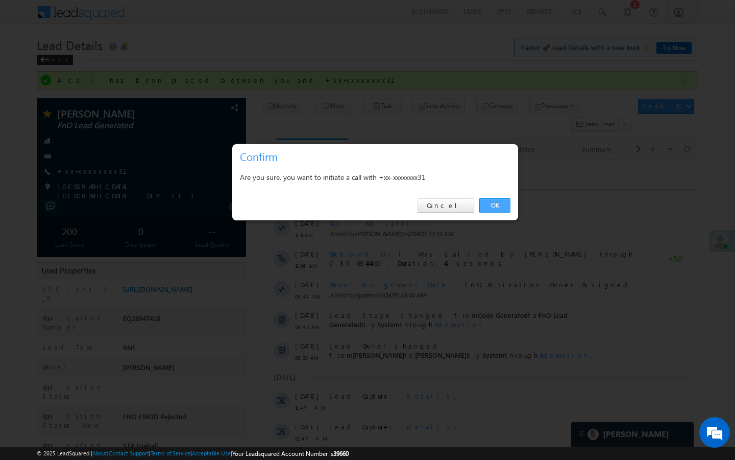
click at [500, 208] on link "OK" at bounding box center [494, 205] width 31 height 14
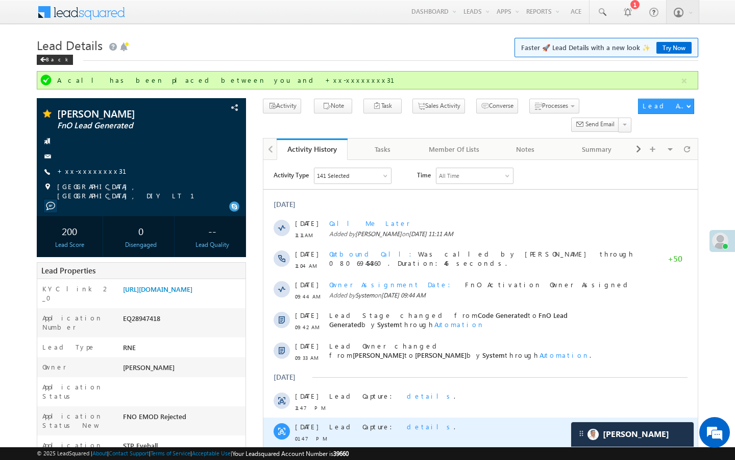
click at [267, 422] on div "[DATE] 01:47 PM Lead Capture: details ." at bounding box center [480, 432] width 434 height 31
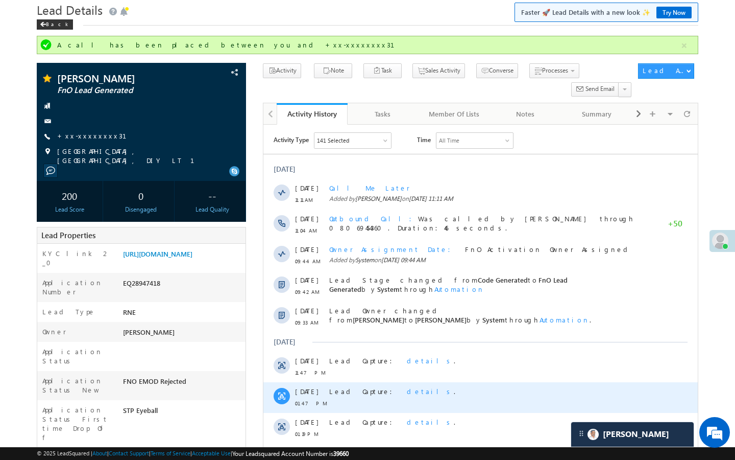
scroll to position [41, 0]
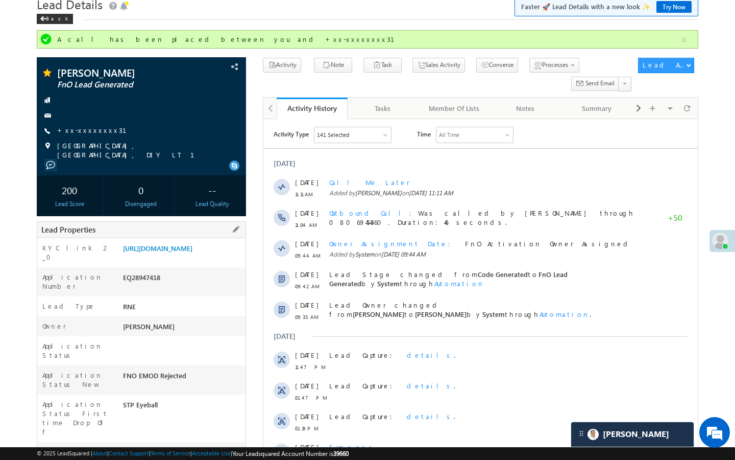
drag, startPoint x: 123, startPoint y: 409, endPoint x: 171, endPoint y: 409, distance: 47.5
click at [171, 447] on div "AABX786055" at bounding box center [182, 454] width 125 height 14
copy div "AABX786055"
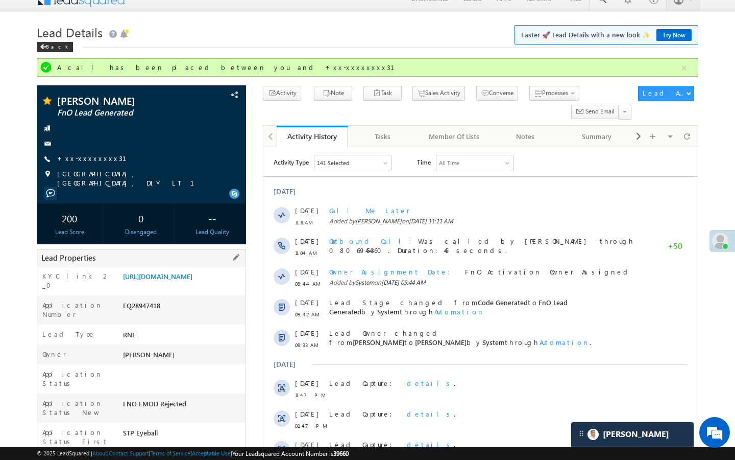
scroll to position [0, 0]
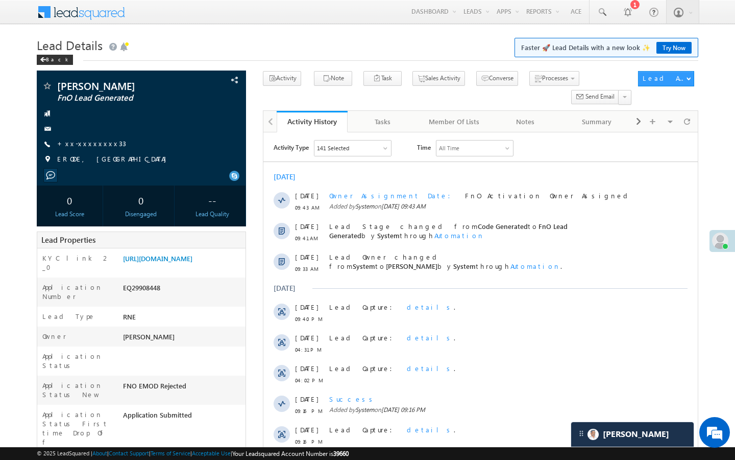
click at [90, 148] on span "+xx-xxxxxxxx33" at bounding box center [91, 144] width 69 height 10
click at [92, 142] on link "+xx-xxxxxxxx33" at bounding box center [91, 143] width 69 height 9
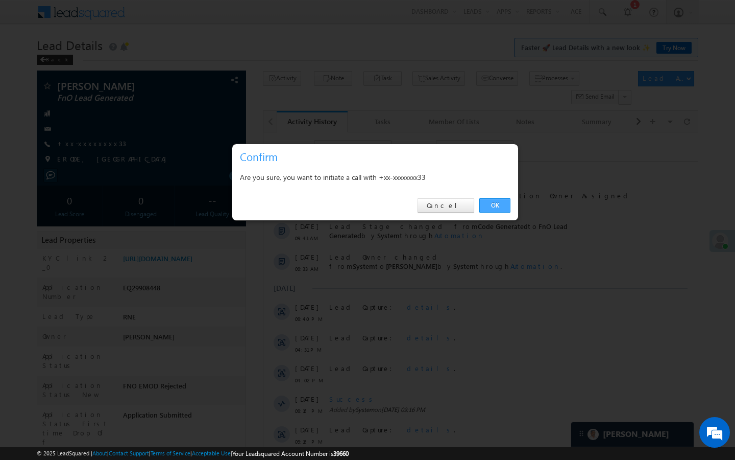
drag, startPoint x: 499, startPoint y: 211, endPoint x: 235, endPoint y: 96, distance: 287.2
click at [499, 211] on link "OK" at bounding box center [494, 205] width 31 height 14
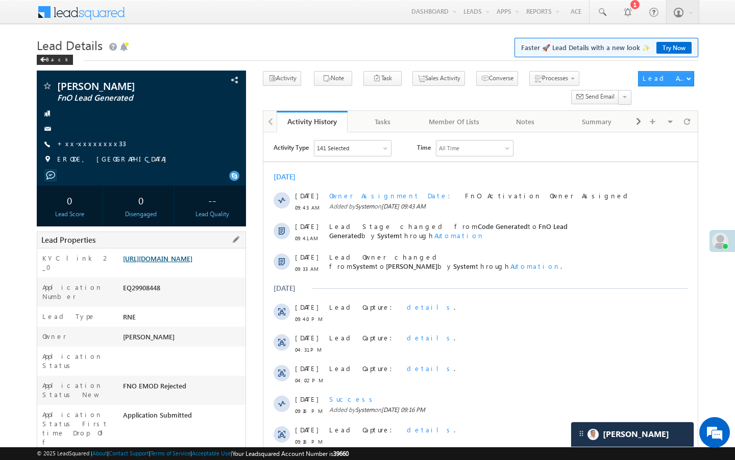
click at [192, 262] on link "[URL][DOMAIN_NAME]" at bounding box center [157, 258] width 69 height 9
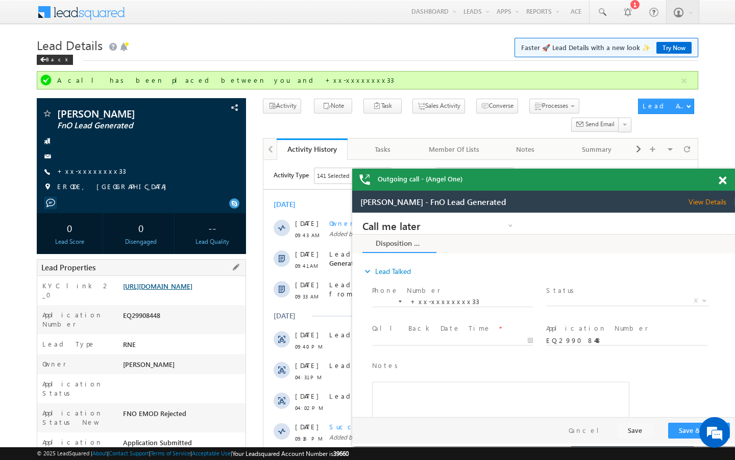
click at [192, 290] on link "[URL][DOMAIN_NAME]" at bounding box center [157, 285] width 69 height 9
click at [87, 168] on link "+xx-xxxxxxxx33" at bounding box center [91, 170] width 69 height 9
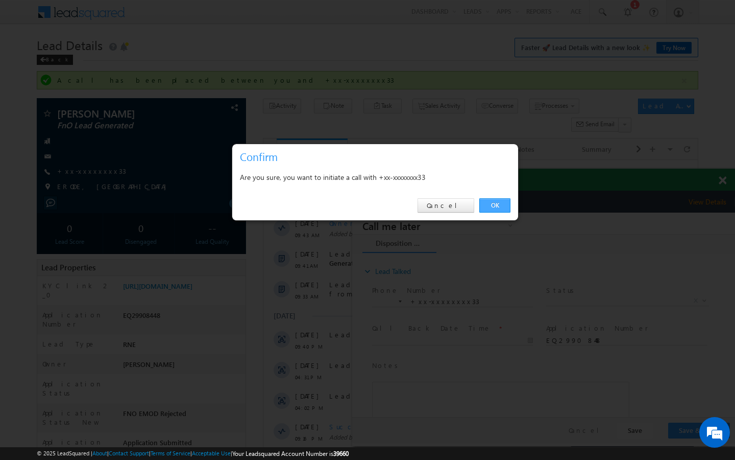
click at [506, 207] on link "OK" at bounding box center [494, 205] width 31 height 14
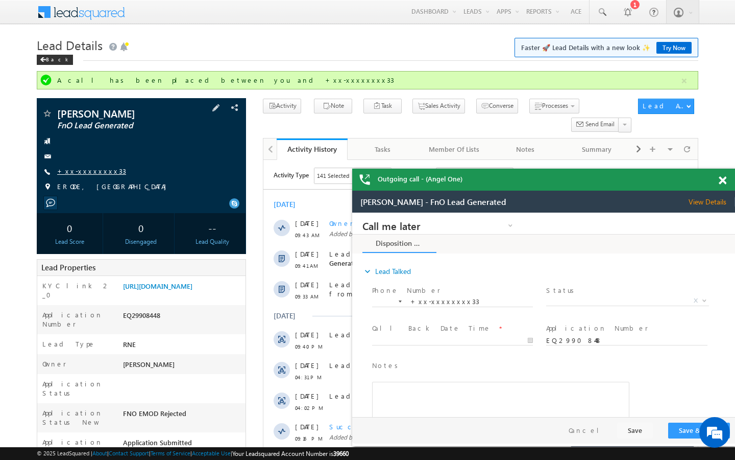
click at [81, 172] on link "+xx-xxxxxxxx33" at bounding box center [91, 170] width 69 height 9
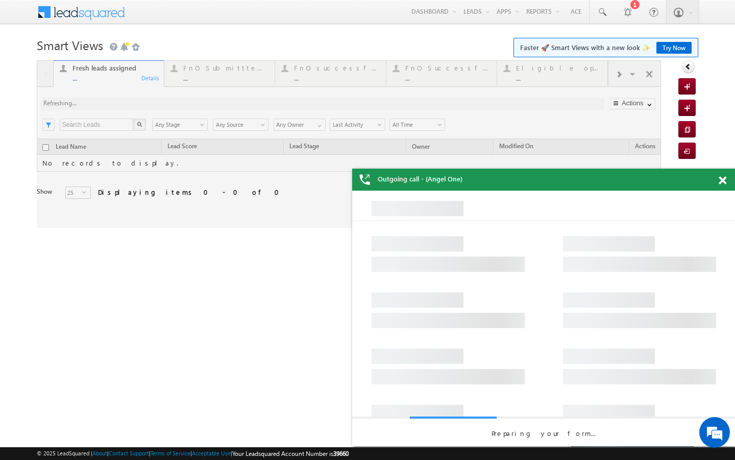
click at [722, 179] on span at bounding box center [723, 180] width 8 height 9
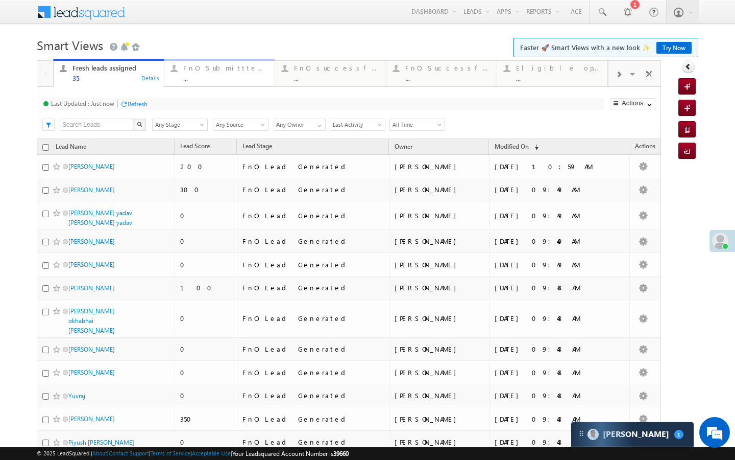
click at [223, 74] on div "FnO Submittted Leads ..." at bounding box center [225, 72] width 85 height 20
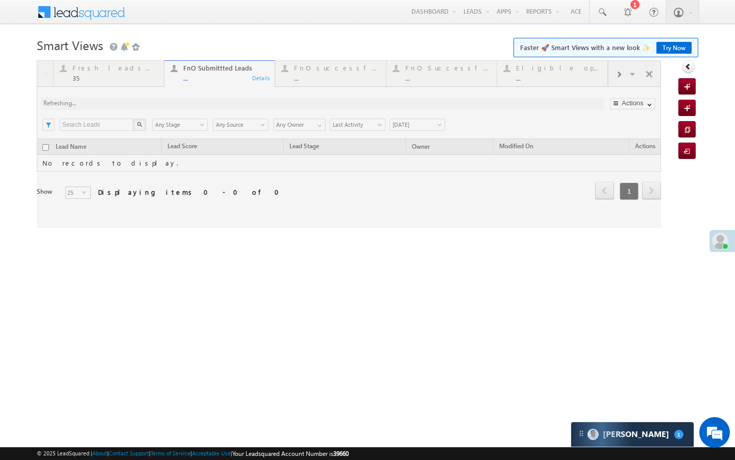
click at [426, 126] on div at bounding box center [349, 143] width 624 height 167
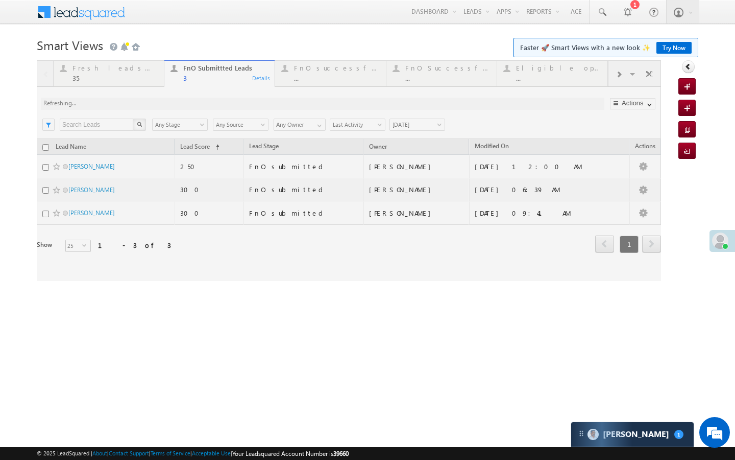
click at [427, 127] on div at bounding box center [349, 170] width 624 height 221
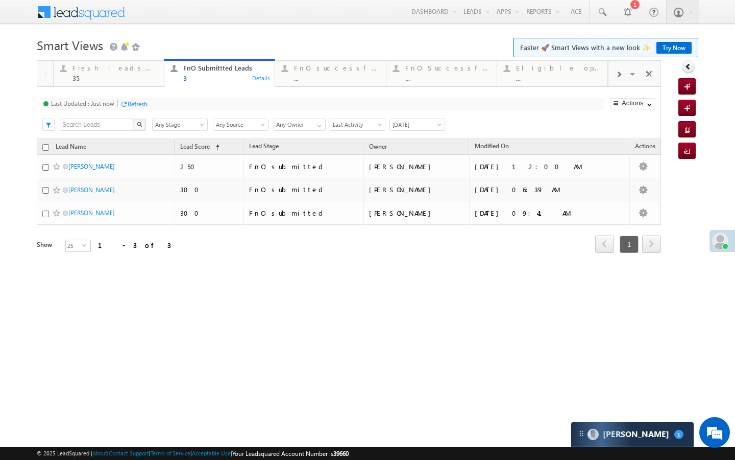
click at [427, 126] on span "[DATE]" at bounding box center [416, 124] width 52 height 9
click at [405, 165] on link "[DATE]" at bounding box center [416, 169] width 52 height 9
click at [330, 79] on div "..." at bounding box center [336, 78] width 85 height 8
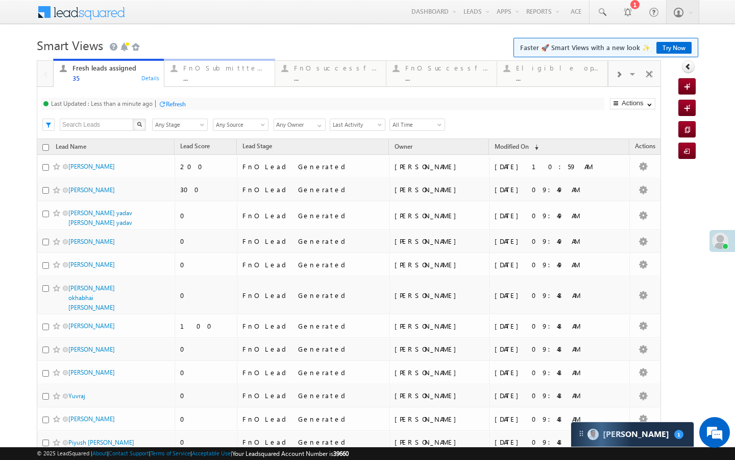
click at [200, 69] on div "FnO Submittted Leads" at bounding box center [225, 68] width 85 height 8
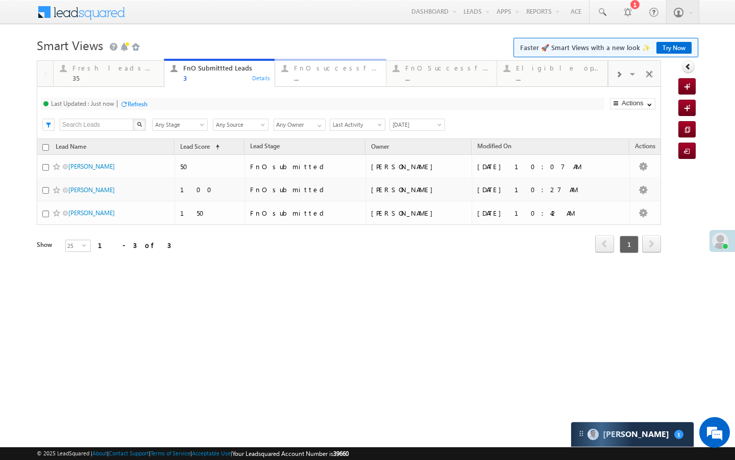
click at [317, 70] on div "FnO successful [DATE] Leads" at bounding box center [336, 68] width 85 height 8
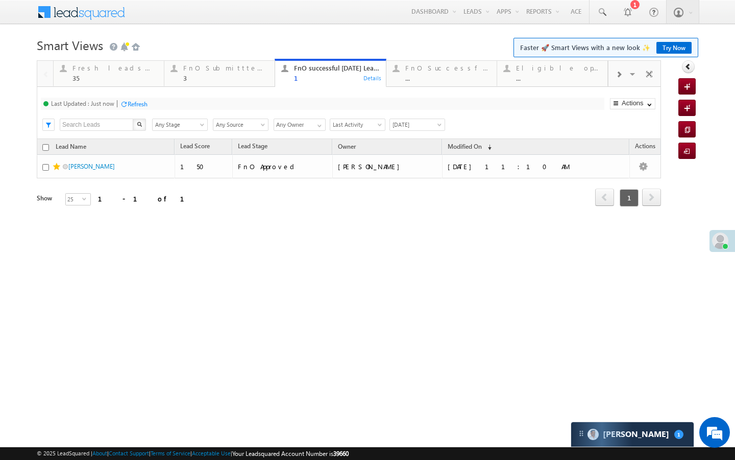
click at [621, 70] on span at bounding box center [619, 74] width 6 height 8
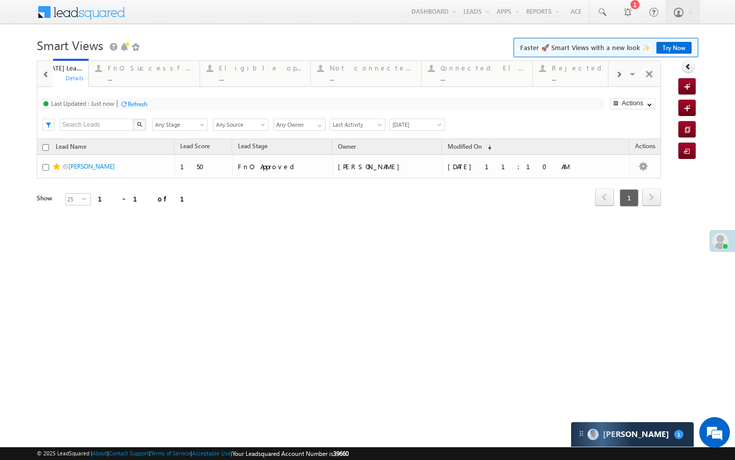
click at [621, 70] on span at bounding box center [619, 74] width 6 height 8
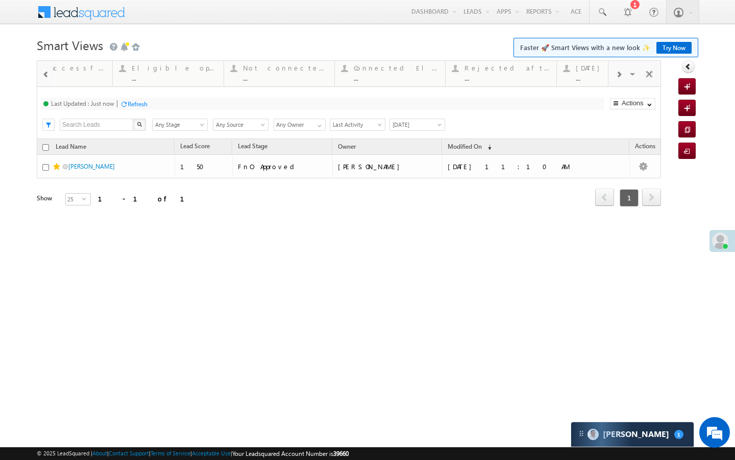
click at [621, 70] on span at bounding box center [619, 74] width 6 height 8
click at [621, 70] on div "Visible Tabs Fresh leads assigned Default FnO Submittted Leads Default FnO succ…" at bounding box center [635, 73] width 53 height 25
click at [549, 82] on link "Today's rejected leads ... Details" at bounding box center [553, 73] width 111 height 28
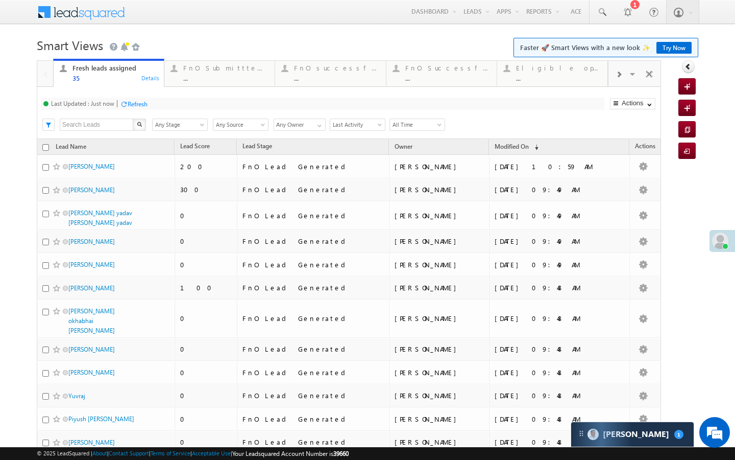
click at [225, 85] on link "FnO Submittted Leads ... Details" at bounding box center [219, 74] width 111 height 26
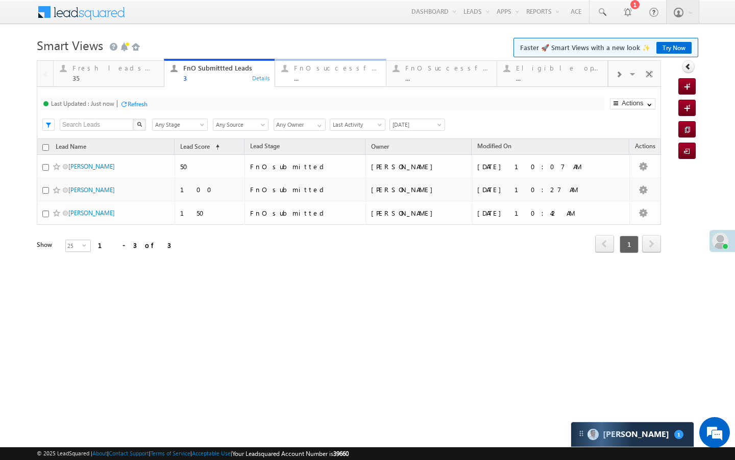
click at [306, 80] on div "..." at bounding box center [336, 78] width 85 height 8
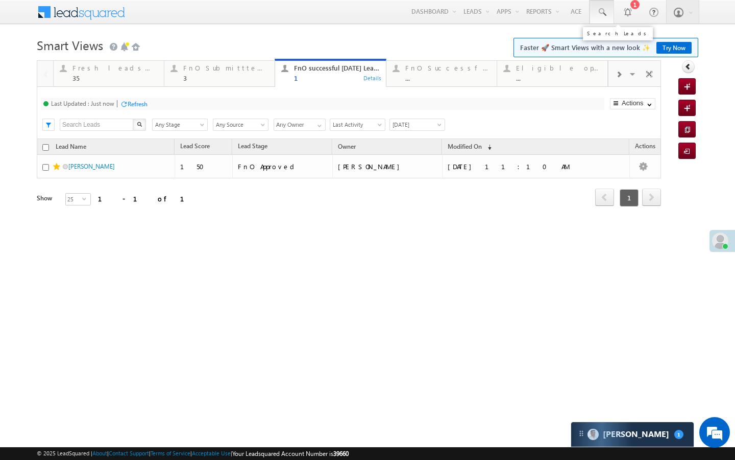
click at [608, 11] on link at bounding box center [602, 11] width 25 height 23
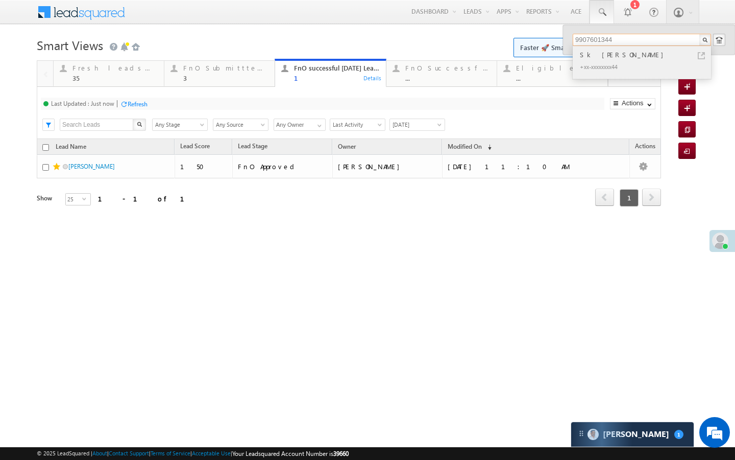
type input "9907601344"
click at [701, 56] on link at bounding box center [701, 55] width 7 height 7
click at [206, 82] on div "3" at bounding box center [225, 78] width 85 height 8
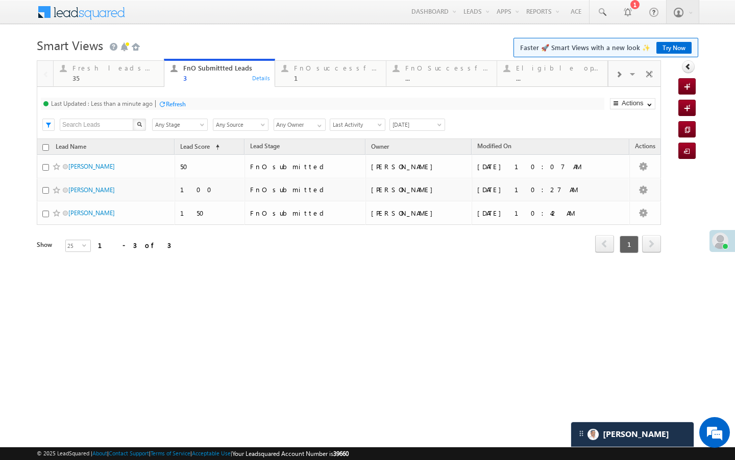
click at [161, 103] on div at bounding box center [162, 104] width 8 height 8
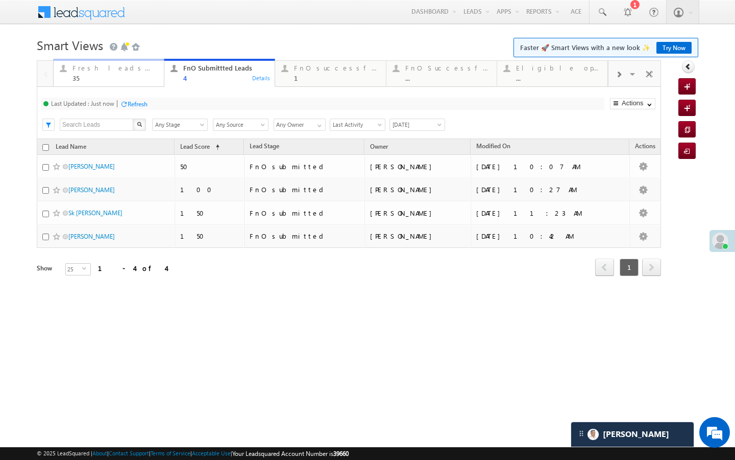
click at [150, 73] on div "Fresh leads assigned 35" at bounding box center [115, 72] width 85 height 20
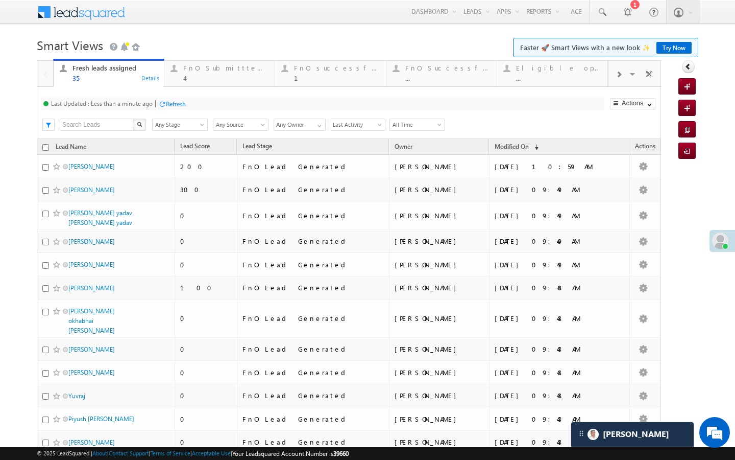
click at [168, 111] on div "Last Updated : Less than a minute ago Refresh Refreshing... Search X Lead Stage…" at bounding box center [349, 113] width 624 height 52
click at [168, 107] on div "Refresh" at bounding box center [176, 104] width 20 height 8
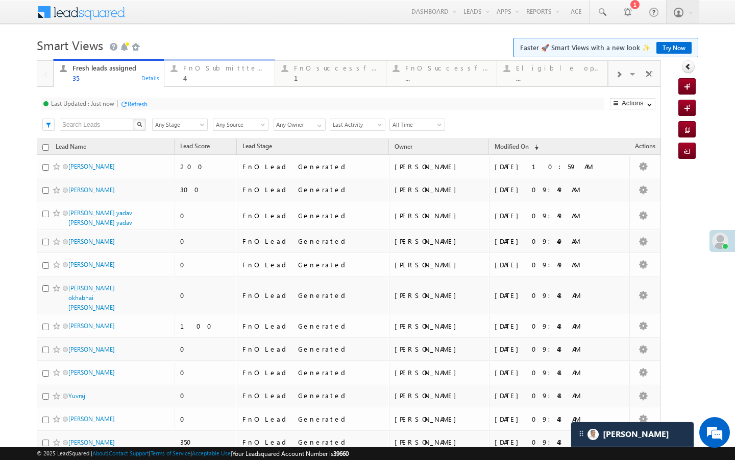
click at [180, 82] on link "FnO Submittted Leads 4 Details" at bounding box center [219, 73] width 111 height 28
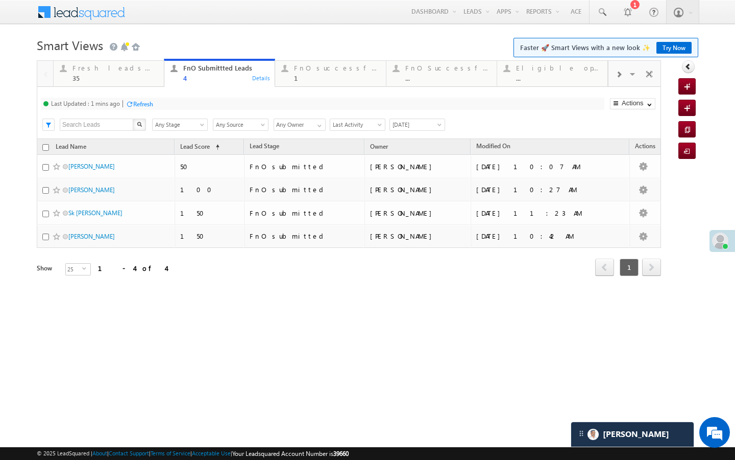
click at [148, 104] on div "Refresh" at bounding box center [143, 104] width 20 height 8
click at [296, 77] on div "1" at bounding box center [336, 78] width 85 height 8
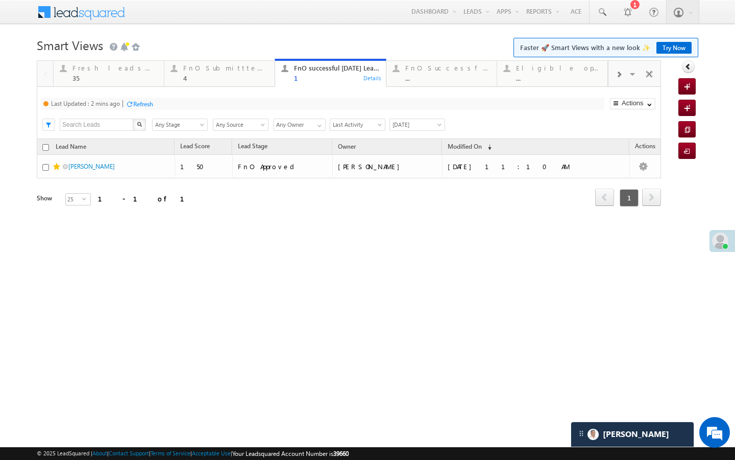
click at [150, 104] on div "Refresh" at bounding box center [143, 104] width 20 height 8
click at [147, 79] on div "35" at bounding box center [115, 78] width 85 height 8
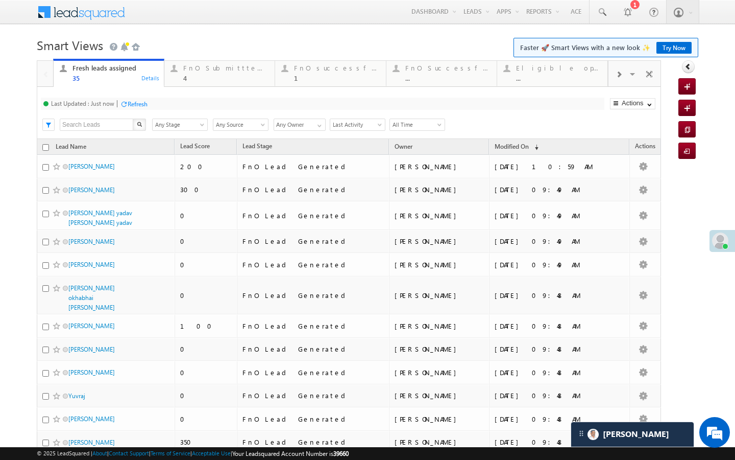
click at [141, 103] on div "Refresh" at bounding box center [138, 104] width 20 height 8
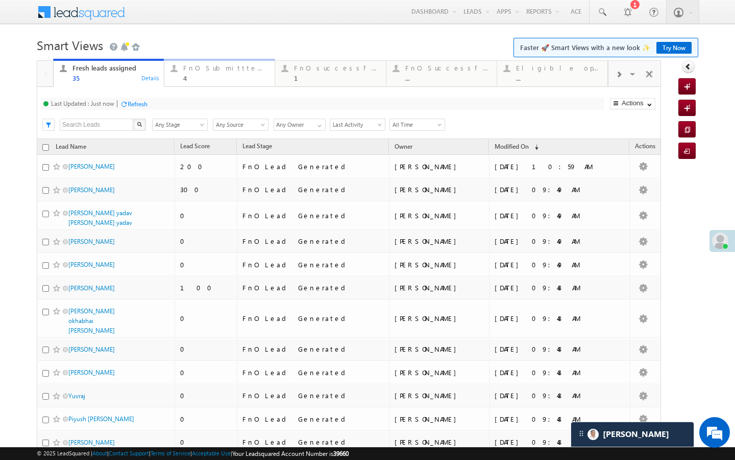
click at [189, 83] on link "FnO Submittted Leads 4 Details" at bounding box center [219, 73] width 111 height 28
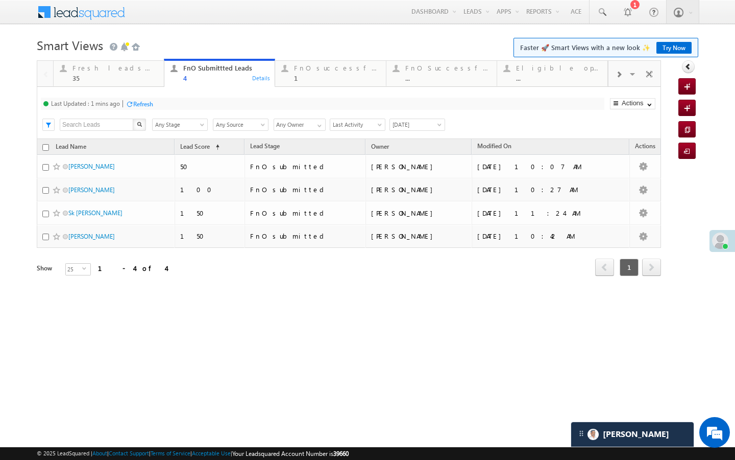
click at [145, 102] on div "Refresh" at bounding box center [143, 104] width 20 height 8
click at [317, 88] on div "Last Updated : Just now Refresh Refreshing... Search X Lead Stage Any Stage Any…" at bounding box center [349, 113] width 624 height 52
click at [317, 82] on link "FnO successful today Leads 1 Details" at bounding box center [330, 73] width 111 height 28
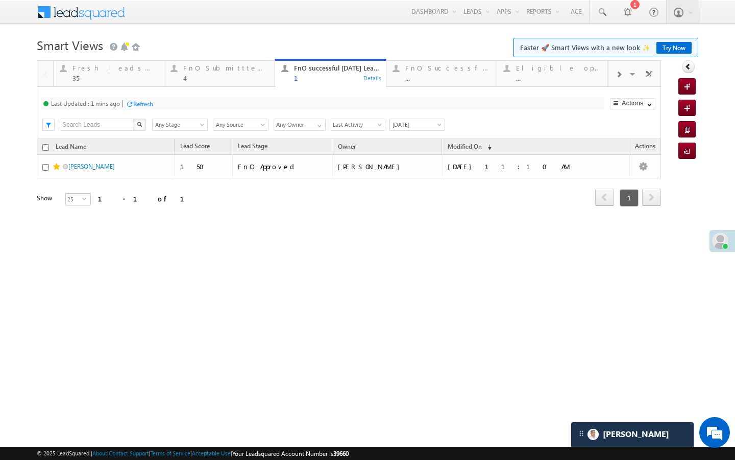
click at [146, 99] on div "Refresh" at bounding box center [140, 104] width 28 height 10
click at [153, 66] on div "Fresh leads assigned" at bounding box center [115, 68] width 85 height 8
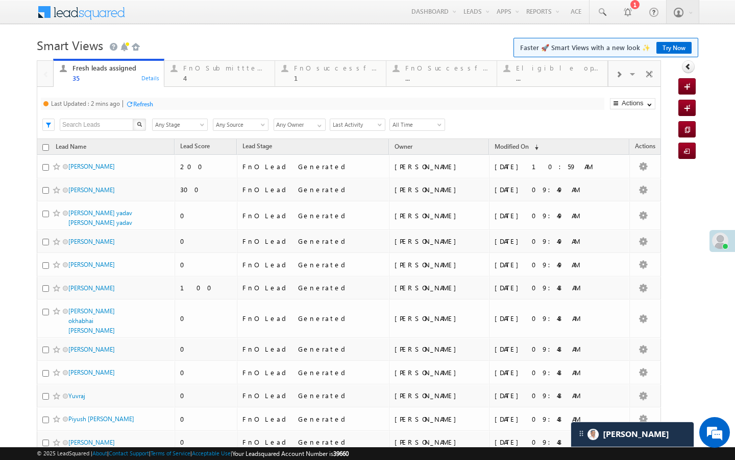
click at [152, 103] on div "Refresh" at bounding box center [143, 104] width 20 height 8
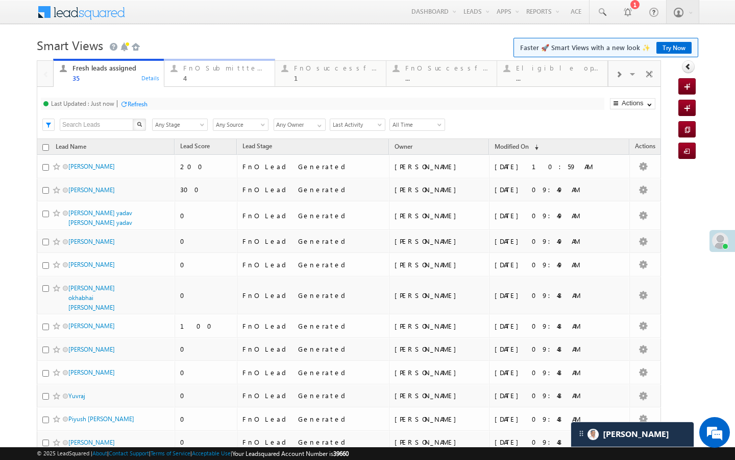
drag, startPoint x: 182, startPoint y: 84, endPoint x: 158, endPoint y: 99, distance: 28.6
click at [182, 84] on link "FnO Submittted Leads 4 Details" at bounding box center [219, 73] width 111 height 28
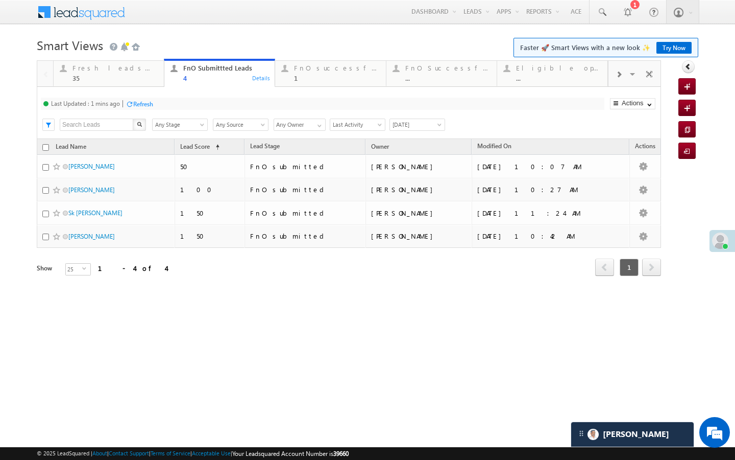
click at [148, 103] on div "Refresh" at bounding box center [143, 104] width 20 height 8
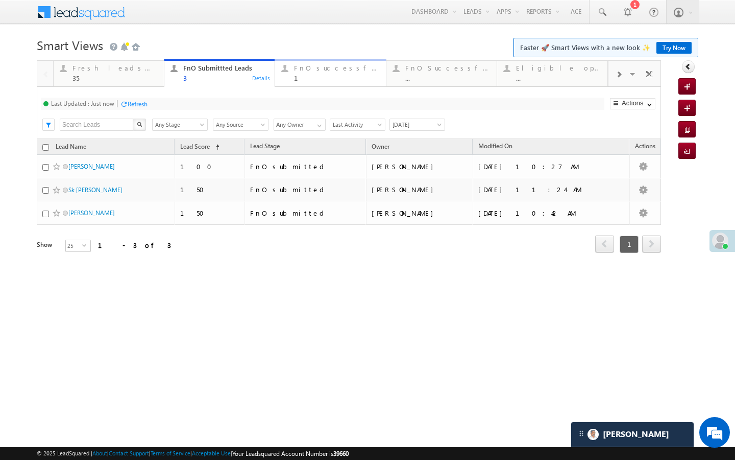
drag, startPoint x: 333, startPoint y: 62, endPoint x: 237, endPoint y: 105, distance: 105.6
click at [333, 62] on div "FnO successful today Leads 1" at bounding box center [336, 72] width 85 height 20
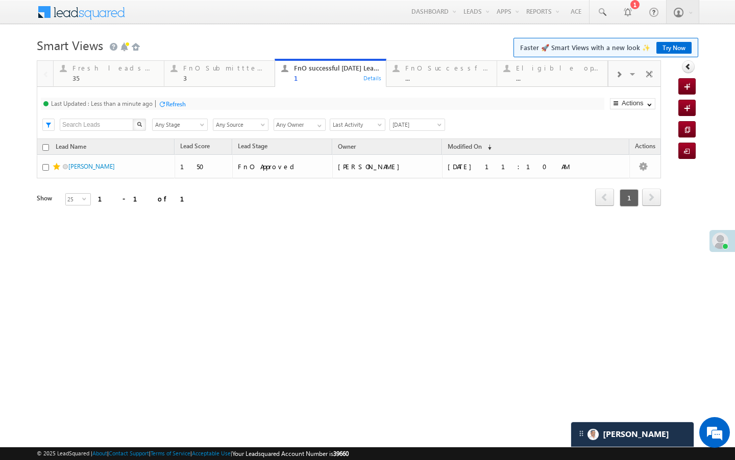
click at [167, 105] on div "Refresh" at bounding box center [176, 104] width 20 height 8
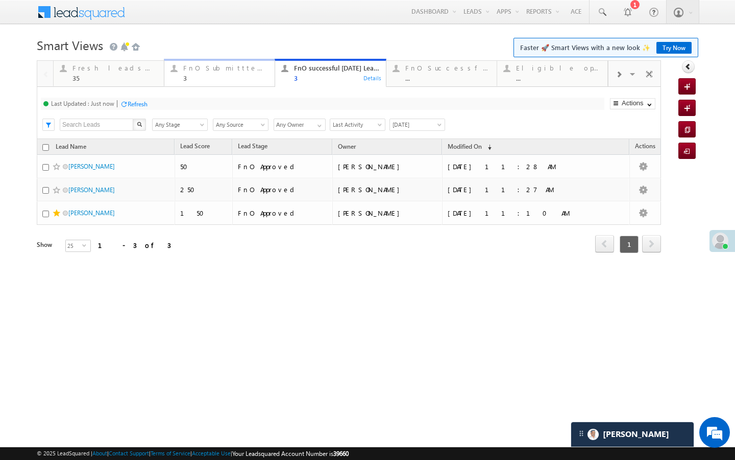
click at [240, 84] on link "FnO Submittted Leads 3 Details" at bounding box center [219, 73] width 111 height 28
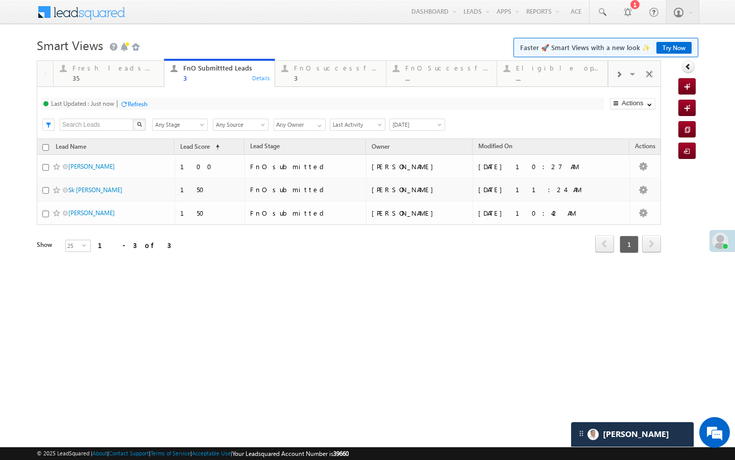
click at [141, 102] on div "Refresh" at bounding box center [138, 104] width 20 height 8
drag, startPoint x: 144, startPoint y: 66, endPoint x: 144, endPoint y: 79, distance: 12.3
click at [144, 66] on div "Fresh leads assigned" at bounding box center [115, 68] width 85 height 8
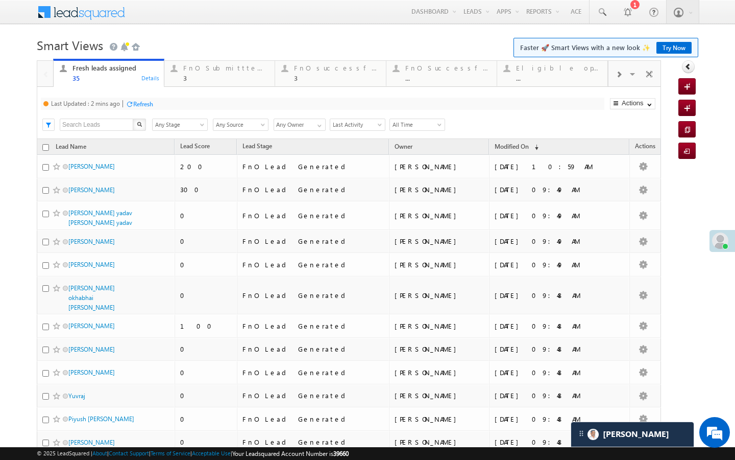
click at [156, 105] on div "Last Updated : 2 mins ago Refresh Refreshing..." at bounding box center [323, 104] width 564 height 12
click at [152, 105] on div "Refresh" at bounding box center [143, 104] width 20 height 8
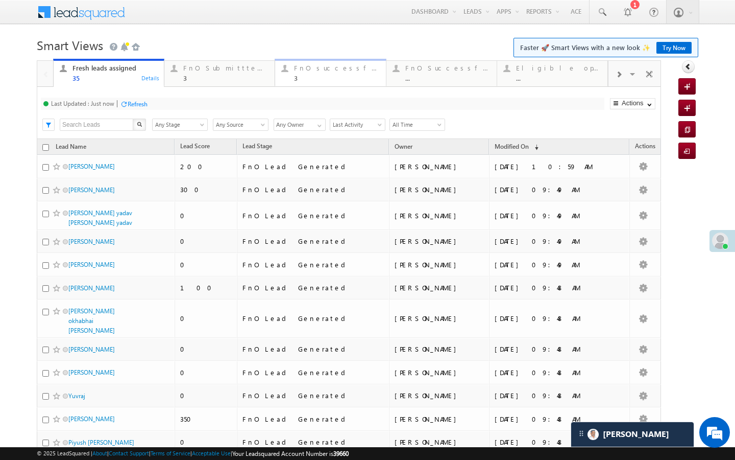
drag, startPoint x: 319, startPoint y: 92, endPoint x: 323, endPoint y: 82, distance: 11.2
click at [319, 92] on div "Last Updated : Just now Refresh Refreshing... Search X Lead Stage Any Stage Any…" at bounding box center [349, 113] width 624 height 52
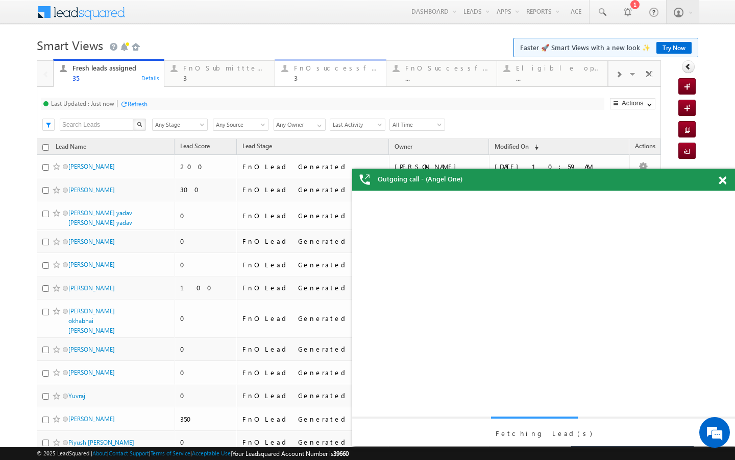
click at [323, 77] on div "3" at bounding box center [336, 78] width 85 height 8
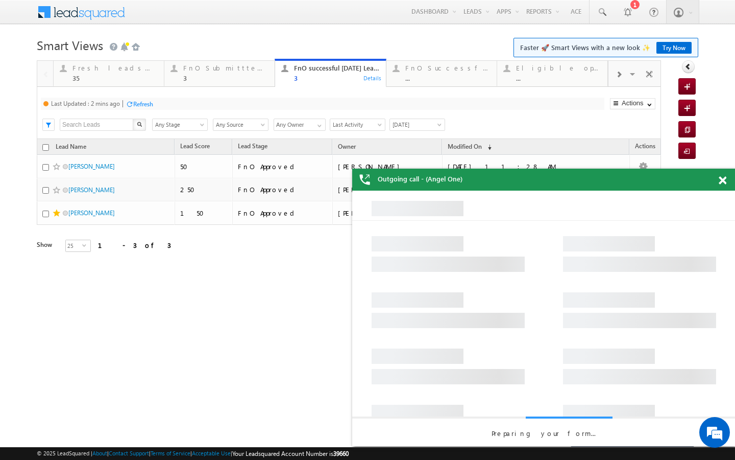
click at [144, 100] on div "Refresh" at bounding box center [143, 104] width 20 height 8
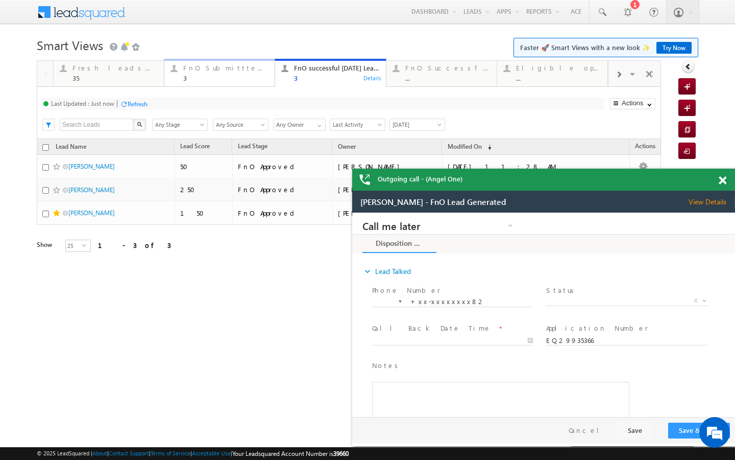
drag, startPoint x: 175, startPoint y: 76, endPoint x: 149, endPoint y: 90, distance: 29.7
click at [175, 76] on div "FnO Submittted Leads 3 Details" at bounding box center [219, 72] width 108 height 20
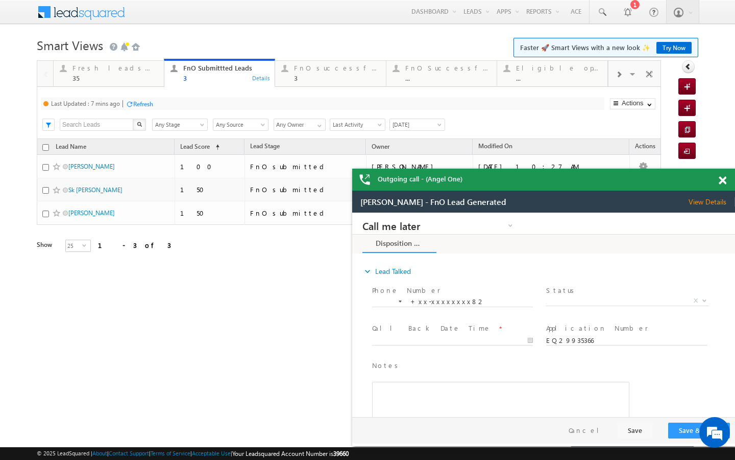
click at [130, 111] on div "Last Updated : 7 mins ago Refresh Refreshing... Search X Lead Stage Any Stage A…" at bounding box center [349, 113] width 624 height 52
click at [131, 111] on div "Last Updated : 7 mins ago Refresh Refreshing... Search X Lead Stage Any Stage A…" at bounding box center [349, 113] width 624 height 52
click at [147, 97] on div "Last Updated : 7 mins ago Refresh Refreshing... Search X Lead Stage Any Stage A…" at bounding box center [349, 113] width 624 height 52
click at [147, 102] on div "Refresh" at bounding box center [143, 104] width 20 height 8
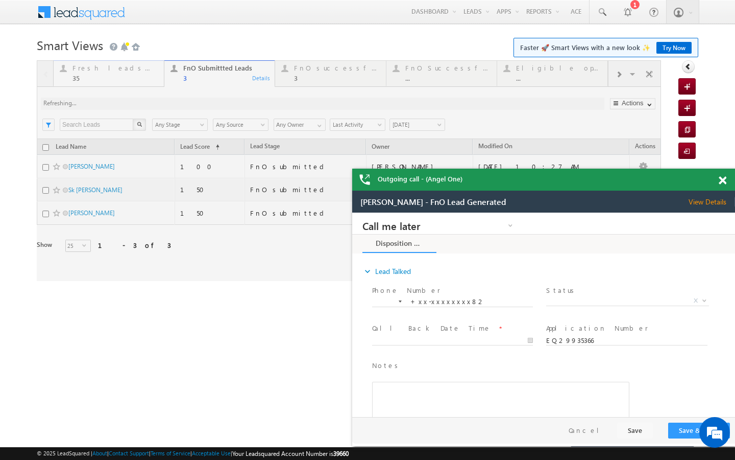
click at [144, 76] on div "35" at bounding box center [115, 78] width 85 height 8
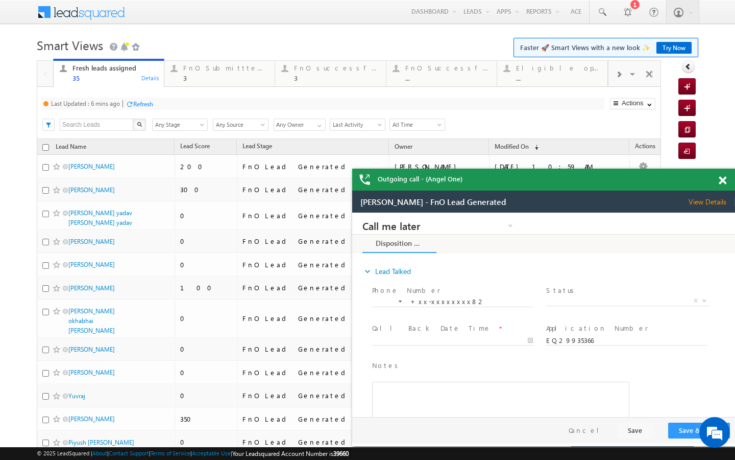
click at [148, 104] on div "Refresh" at bounding box center [143, 104] width 20 height 8
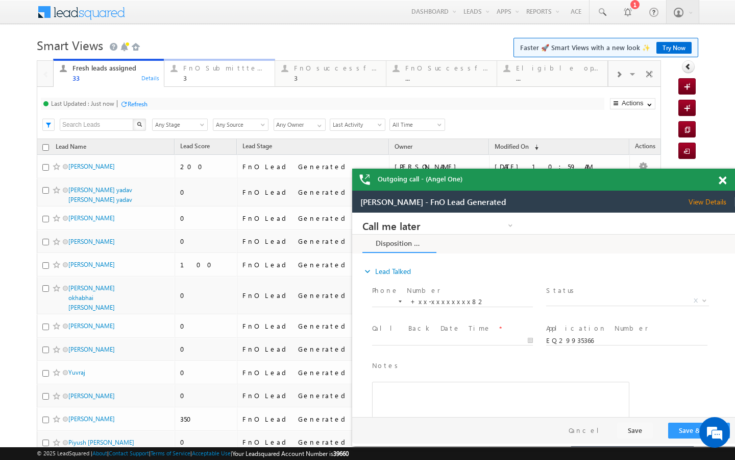
click at [203, 82] on link "FnO Submittted Leads 3 Details" at bounding box center [219, 73] width 111 height 28
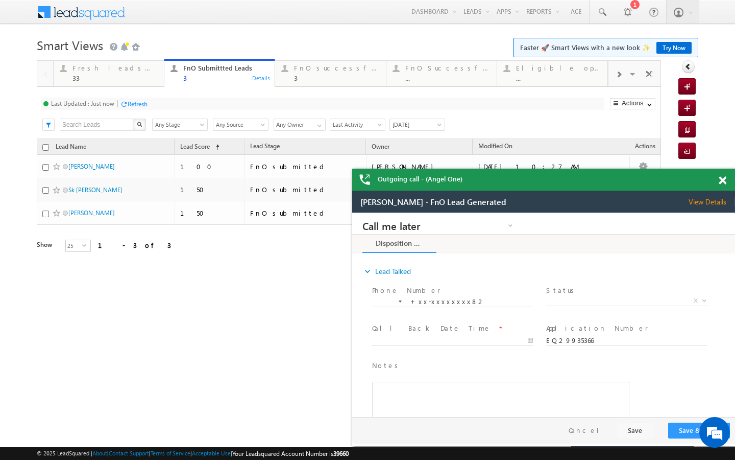
click at [148, 103] on div "Refresh" at bounding box center [138, 104] width 20 height 8
click at [151, 79] on div "33" at bounding box center [115, 78] width 85 height 8
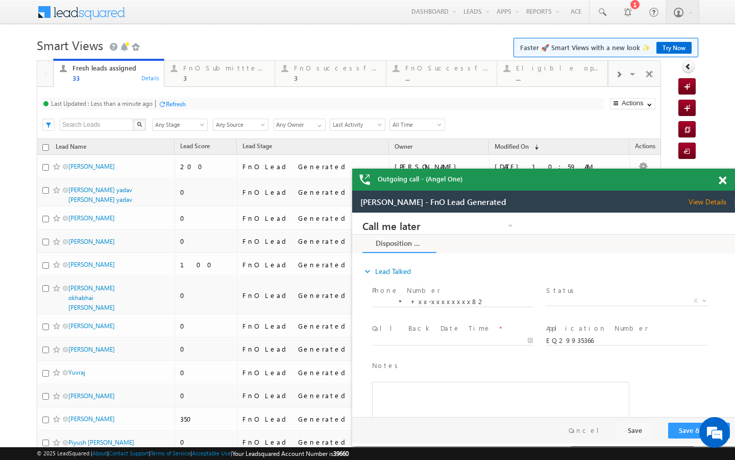
click at [164, 106] on div at bounding box center [162, 104] width 8 height 8
click at [248, 72] on div "FnO Submittted Leads 3" at bounding box center [225, 72] width 85 height 20
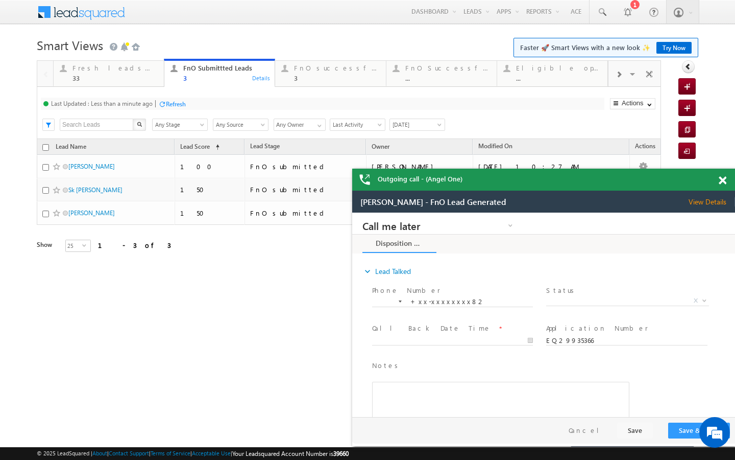
click at [178, 103] on div "Refresh" at bounding box center [176, 104] width 20 height 8
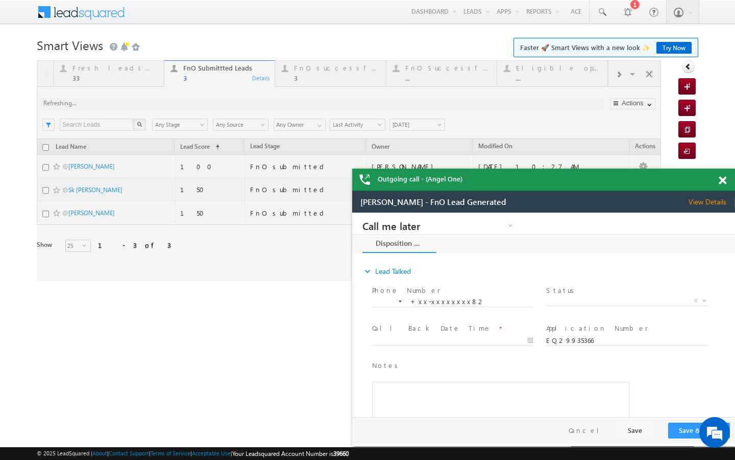
click at [105, 60] on div at bounding box center [368, 57] width 662 height 6
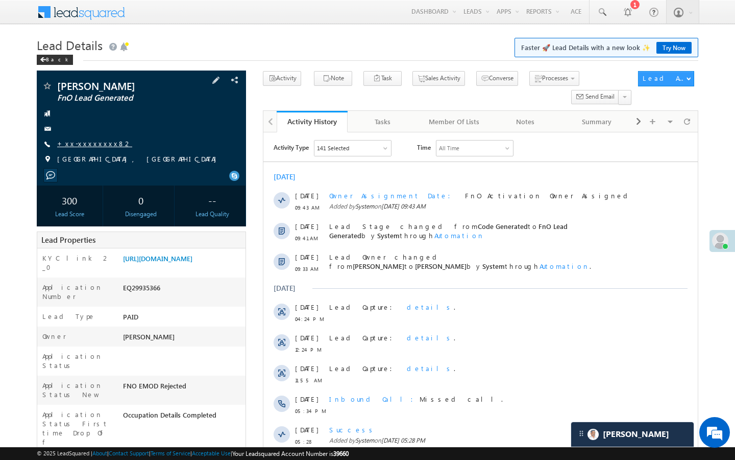
click at [94, 147] on link "+xx-xxxxxxxx82" at bounding box center [94, 143] width 75 height 9
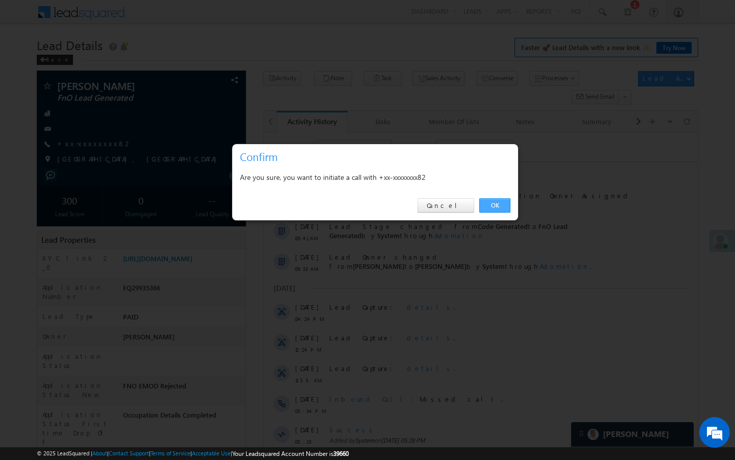
click at [507, 202] on link "OK" at bounding box center [494, 205] width 31 height 14
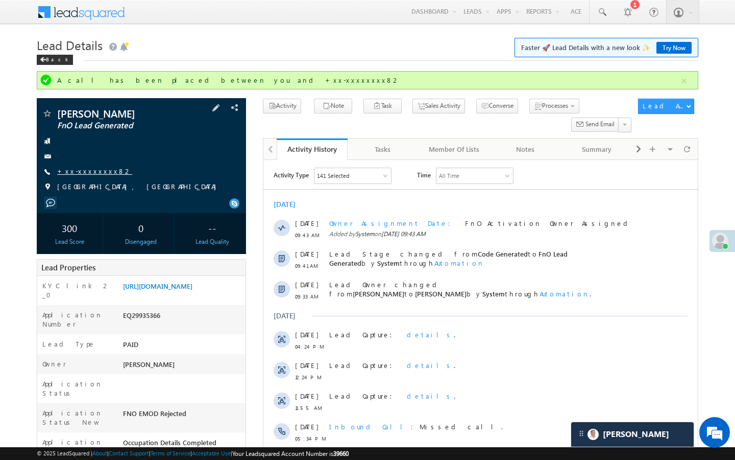
click at [87, 174] on link "+xx-xxxxxxxx82" at bounding box center [94, 170] width 75 height 9
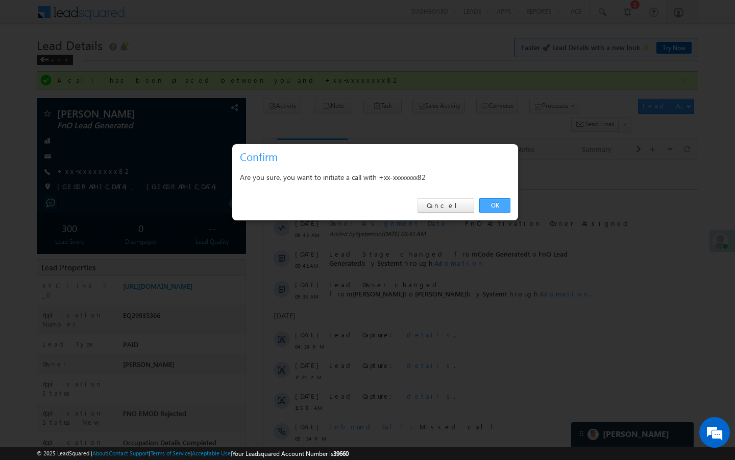
click at [495, 200] on link "OK" at bounding box center [494, 205] width 31 height 14
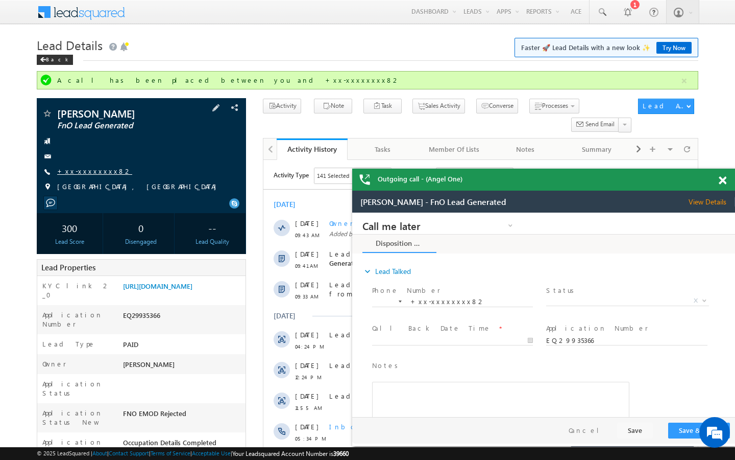
click at [95, 173] on link "+xx-xxxxxxxx82" at bounding box center [94, 170] width 75 height 9
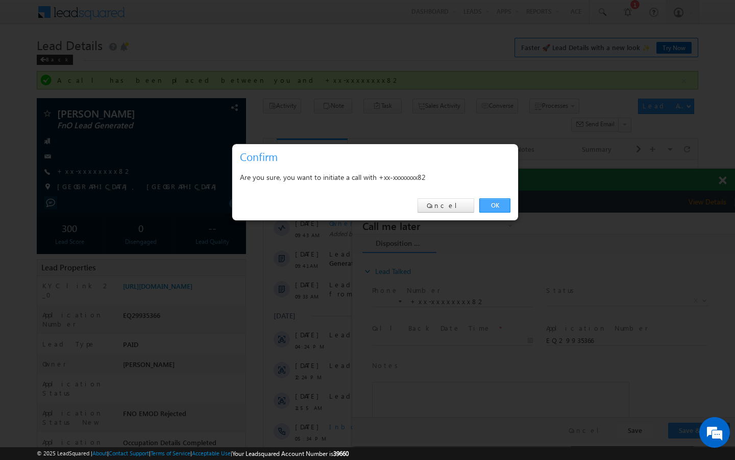
click at [498, 208] on link "OK" at bounding box center [494, 205] width 31 height 14
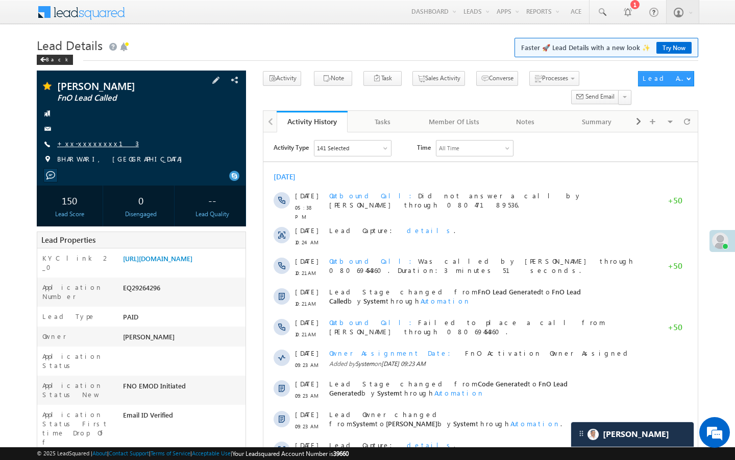
click at [91, 142] on link "+xx-xxxxxxxx13" at bounding box center [98, 143] width 82 height 9
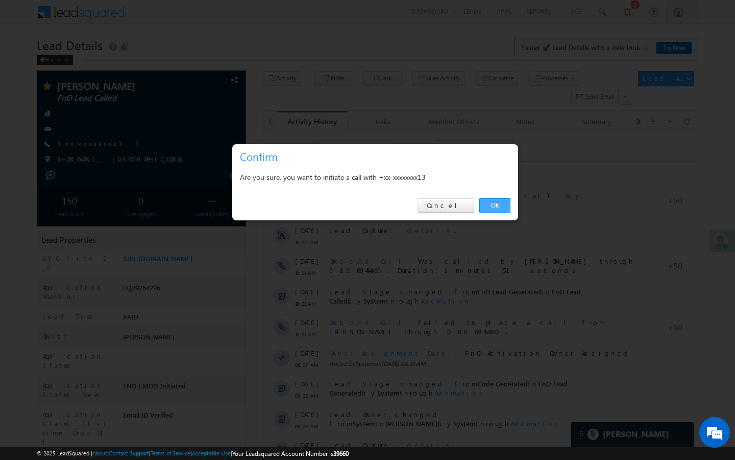
click at [493, 200] on link "OK" at bounding box center [494, 205] width 31 height 14
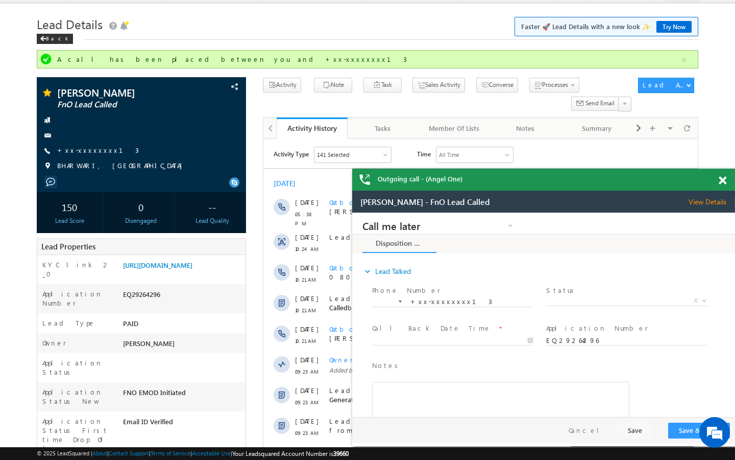
scroll to position [20, 0]
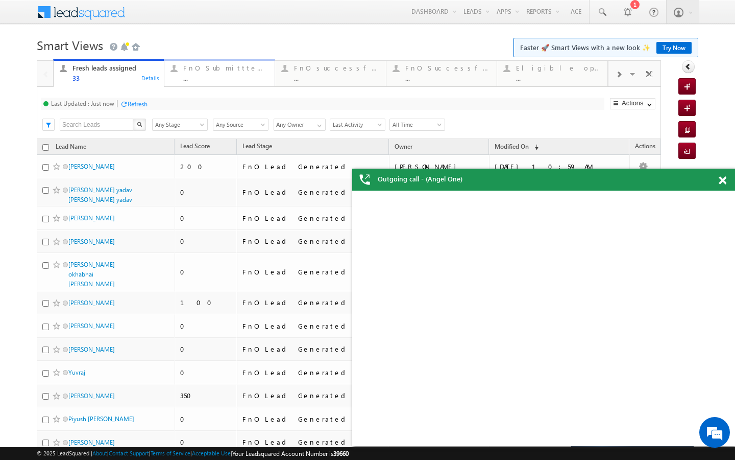
click at [202, 79] on div "..." at bounding box center [225, 78] width 85 height 8
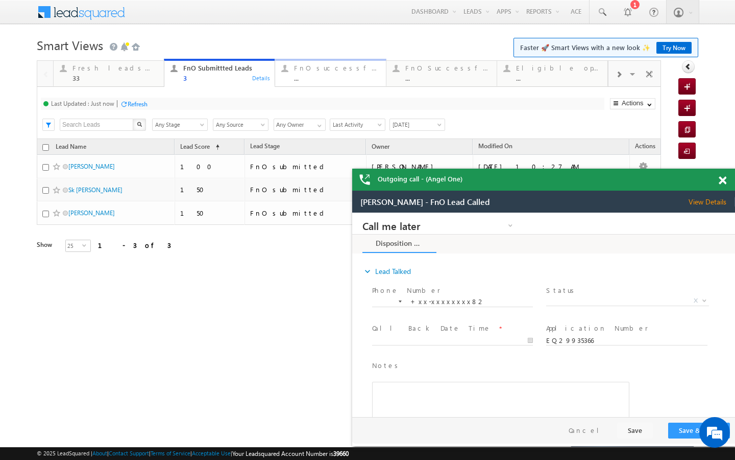
click at [315, 80] on div "..." at bounding box center [336, 78] width 85 height 8
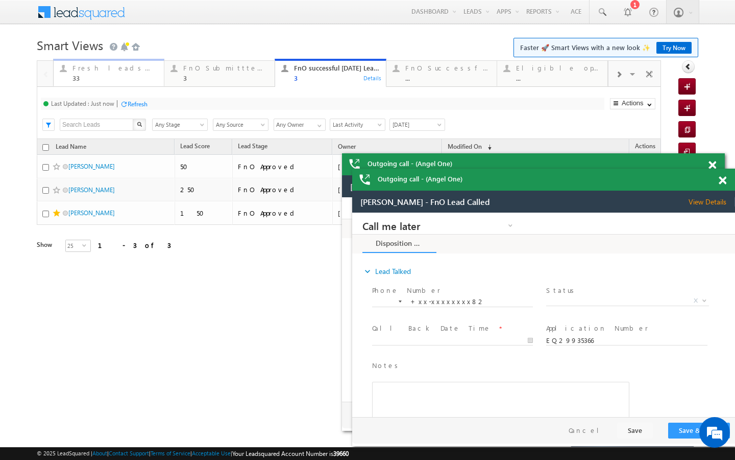
click at [139, 79] on div "33" at bounding box center [115, 78] width 85 height 8
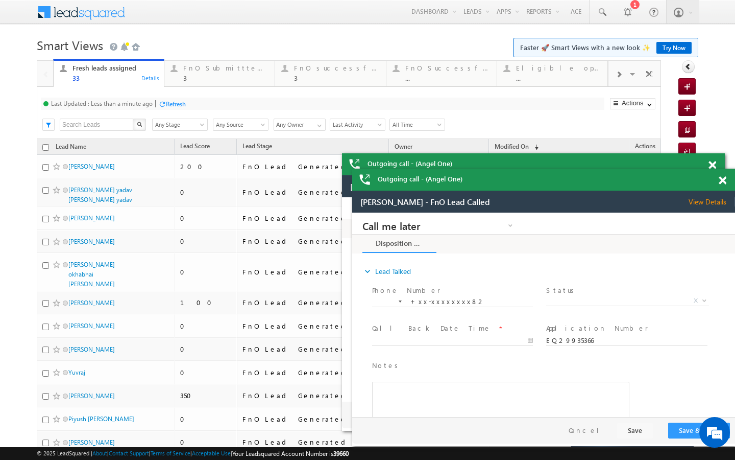
click at [163, 103] on div at bounding box center [162, 104] width 8 height 8
click at [182, 83] on link "FnO Submittted Leads 3 Details" at bounding box center [219, 73] width 111 height 28
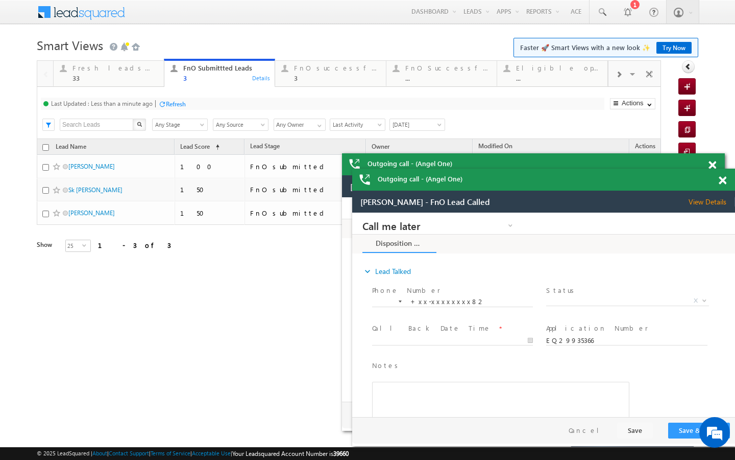
click at [168, 96] on div "Last Updated : Less than a minute ago Refresh Refreshing... Search X Lead Stage…" at bounding box center [349, 113] width 624 height 52
click at [168, 101] on div "Refresh" at bounding box center [176, 104] width 20 height 8
click at [161, 81] on div "Fresh leads assigned 33 Details" at bounding box center [109, 72] width 108 height 20
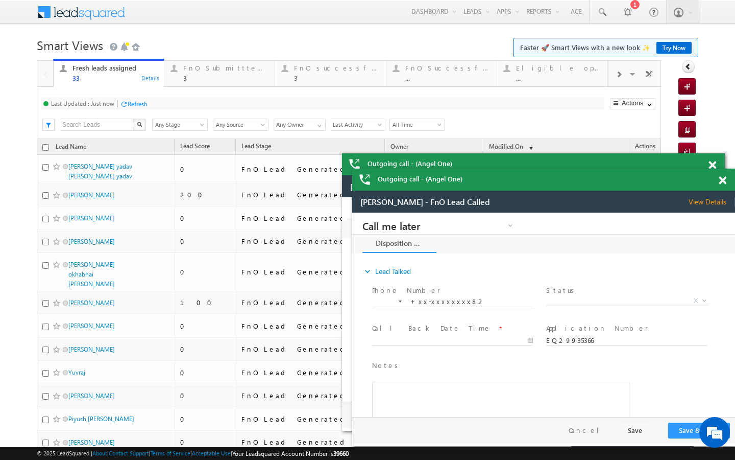
click at [141, 105] on div "Refresh" at bounding box center [138, 104] width 20 height 8
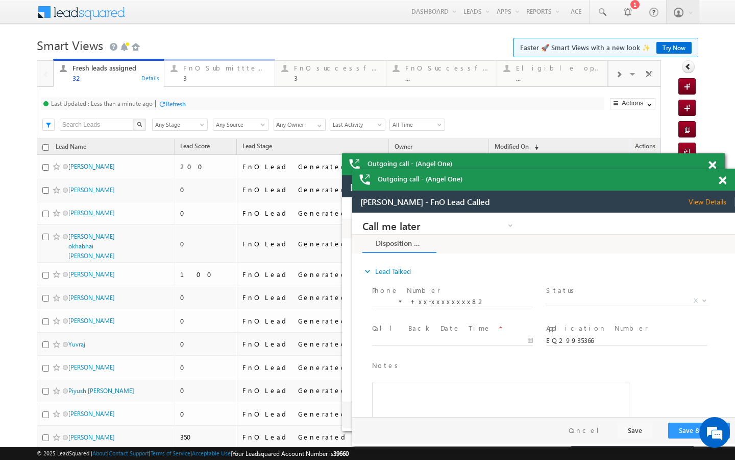
drag, startPoint x: 215, startPoint y: 74, endPoint x: 225, endPoint y: 72, distance: 9.9
click at [225, 72] on div "FnO Submittted Leads 3" at bounding box center [225, 72] width 85 height 20
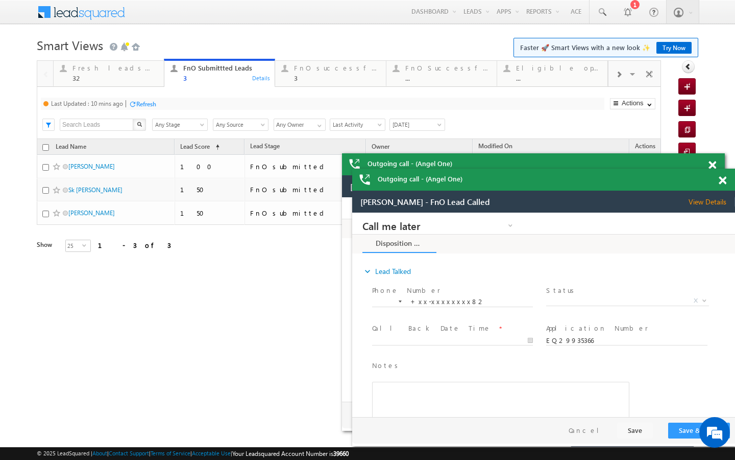
click at [146, 106] on div "Refresh" at bounding box center [146, 104] width 20 height 8
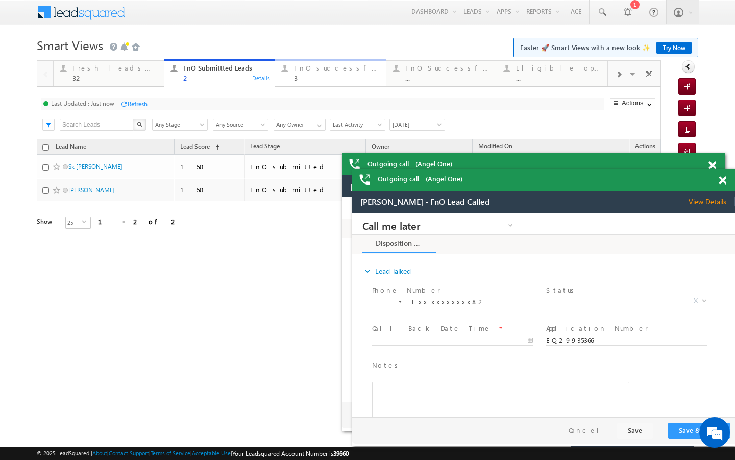
click at [315, 75] on div "3" at bounding box center [336, 78] width 85 height 8
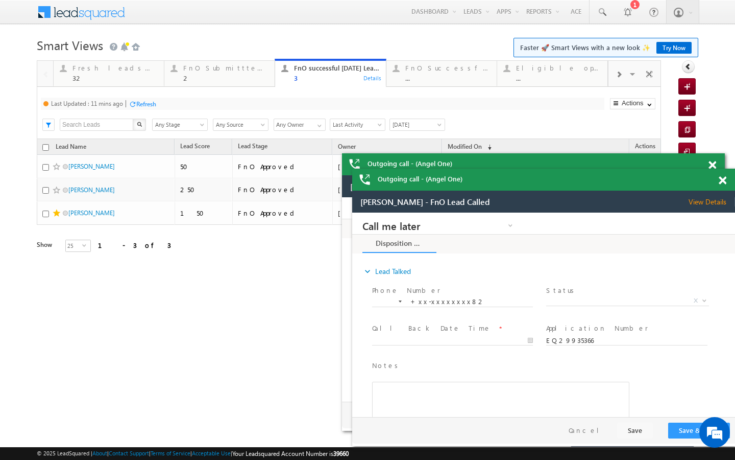
click at [146, 100] on div "Refresh" at bounding box center [146, 104] width 20 height 8
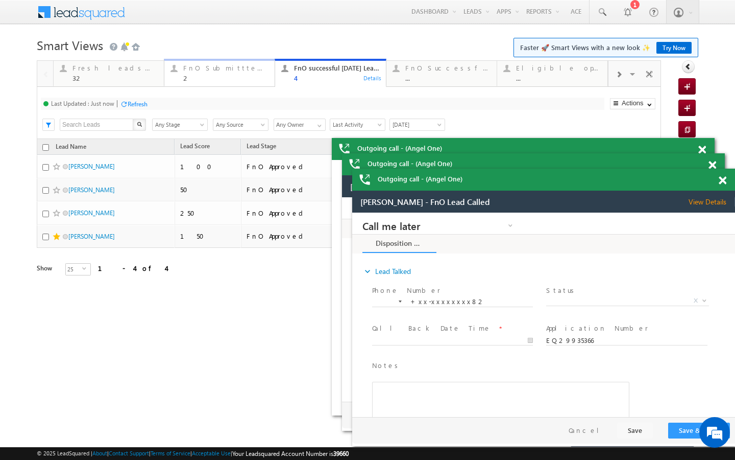
click at [183, 72] on div "FnO Submittted Leads 2" at bounding box center [225, 72] width 85 height 20
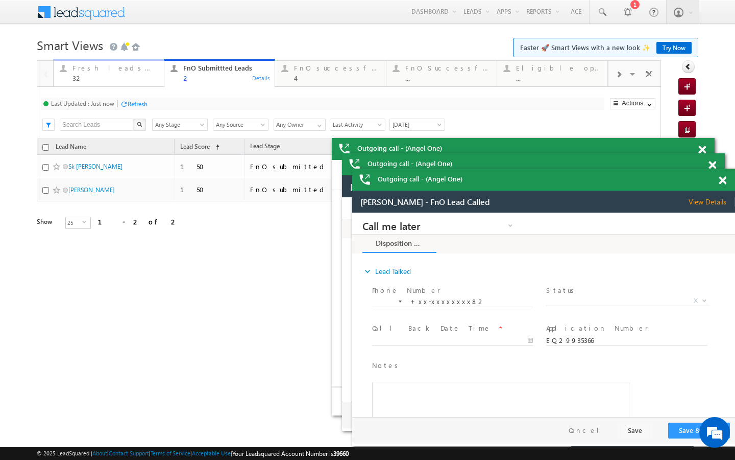
click at [108, 75] on div "32" at bounding box center [115, 78] width 85 height 8
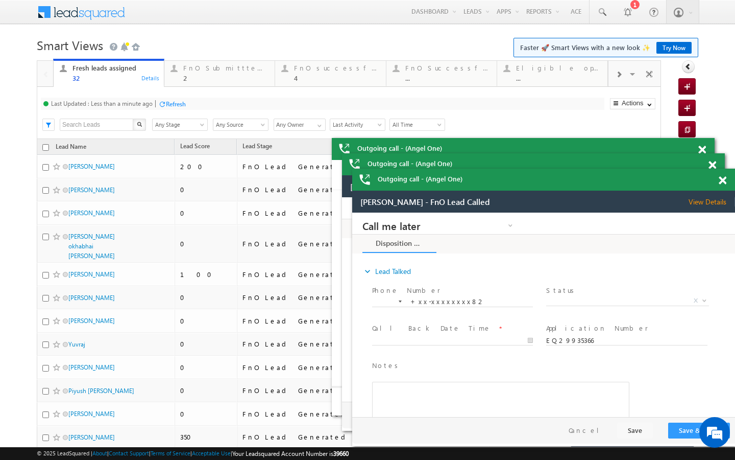
click at [175, 102] on div "Refresh" at bounding box center [176, 104] width 20 height 8
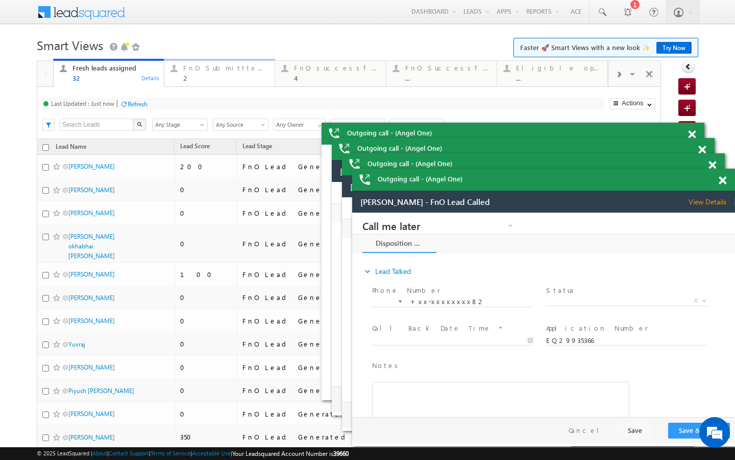
click at [214, 82] on link "FnO Submittted Leads 2 Details" at bounding box center [219, 73] width 111 height 28
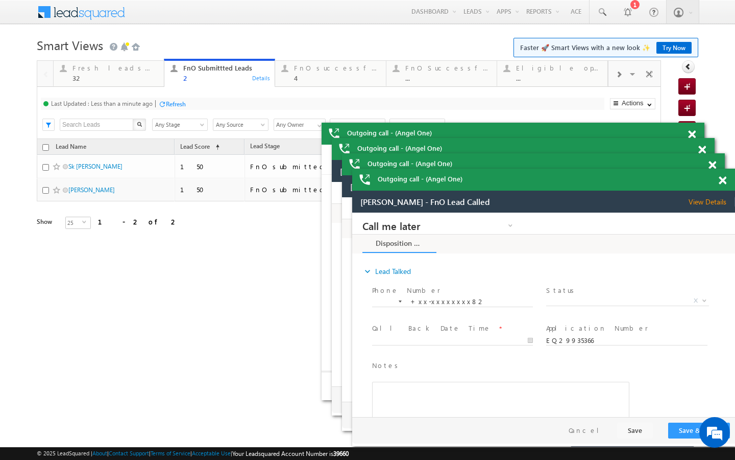
click at [165, 103] on div at bounding box center [162, 104] width 8 height 8
click at [159, 77] on div "Fresh leads assigned 32 Details" at bounding box center [109, 72] width 108 height 20
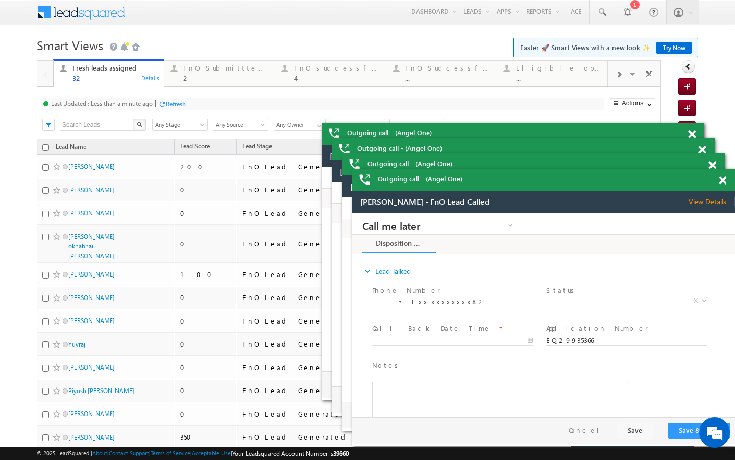
click at [164, 102] on div at bounding box center [162, 104] width 8 height 8
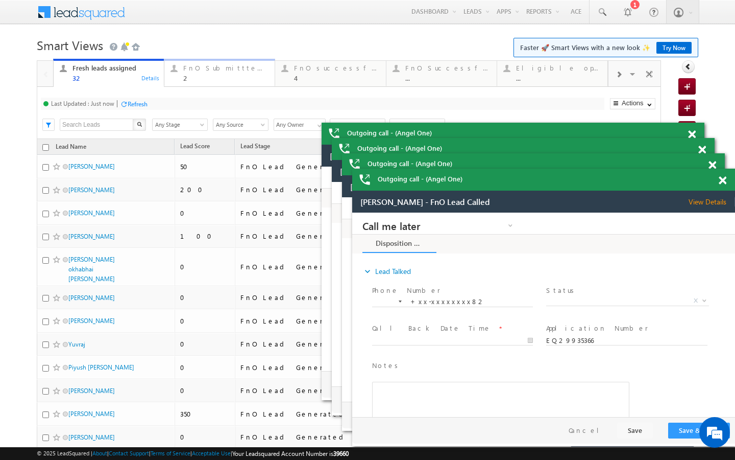
click at [188, 70] on div "FnO Submittted Leads" at bounding box center [225, 68] width 85 height 8
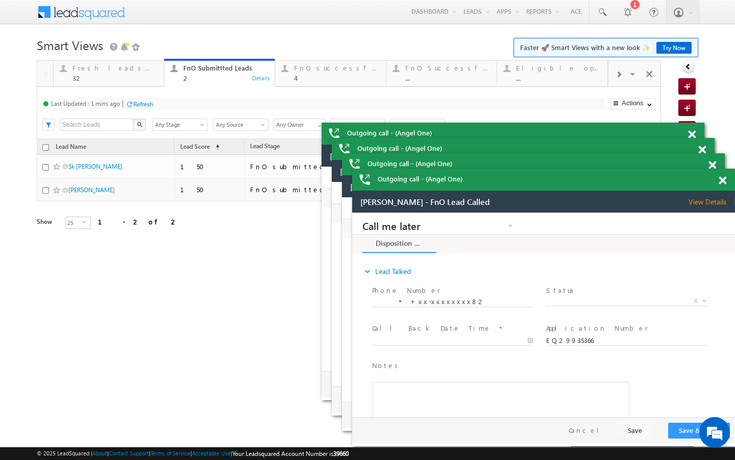
click at [146, 105] on div "Refresh" at bounding box center [143, 104] width 20 height 8
click at [136, 67] on div "Fresh leads assigned" at bounding box center [115, 68] width 85 height 8
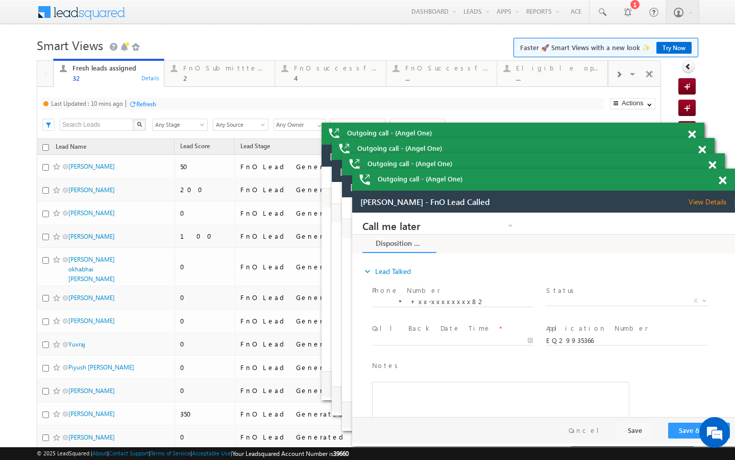
click at [170, 106] on div "Last Updated : 10 mins ago Refresh Refreshing..." at bounding box center [323, 104] width 564 height 12
click at [160, 106] on div "Last Updated : 10 mins ago Refresh Refreshing..." at bounding box center [323, 104] width 564 height 12
click at [149, 107] on div "Refresh" at bounding box center [146, 104] width 20 height 8
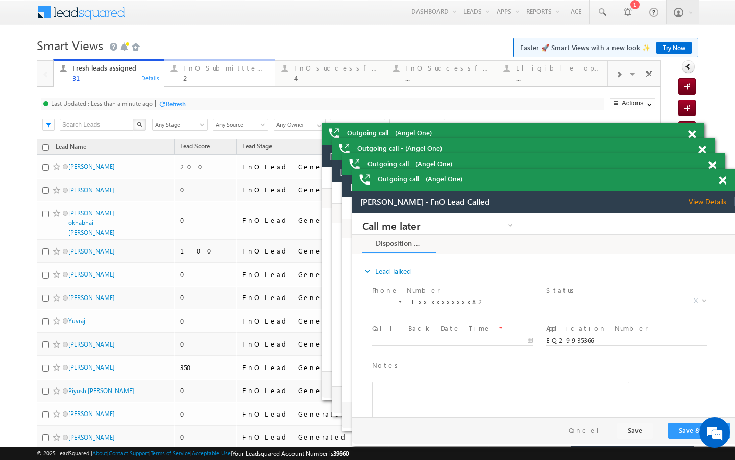
drag, startPoint x: 214, startPoint y: 71, endPoint x: 184, endPoint y: 96, distance: 39.2
click at [214, 71] on div "FnO Submittted Leads" at bounding box center [225, 68] width 85 height 8
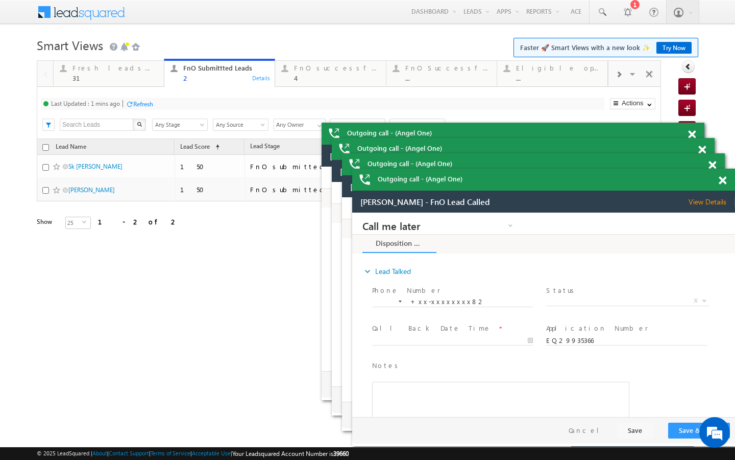
click at [142, 107] on div "Refresh" at bounding box center [143, 104] width 20 height 8
click at [300, 62] on div "FnO successful today Leads 4" at bounding box center [336, 72] width 85 height 20
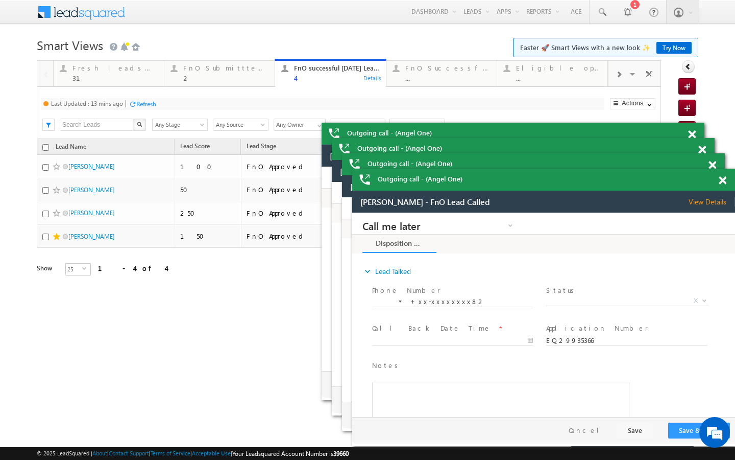
click at [282, 75] on div "FnO successful today Leads 4 Details" at bounding box center [330, 72] width 108 height 20
click at [152, 102] on div "Refresh" at bounding box center [146, 104] width 20 height 8
click at [114, 80] on div "31" at bounding box center [115, 78] width 85 height 8
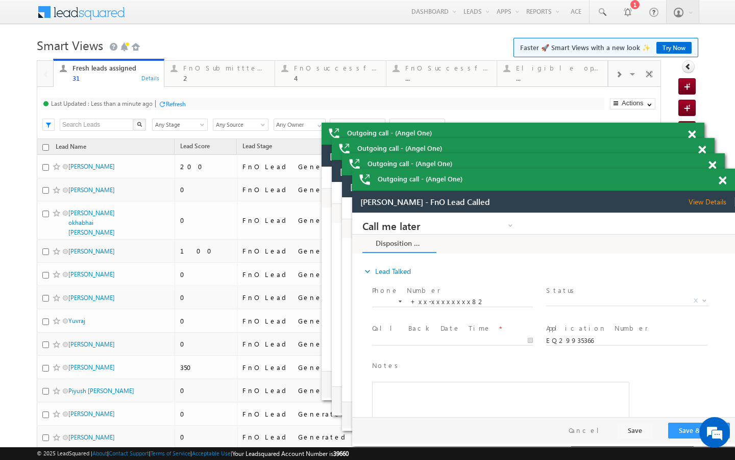
click at [158, 100] on div "Last Updated : Less than a minute ago Refresh Refreshing..." at bounding box center [323, 104] width 564 height 12
click at [170, 103] on div "Refresh" at bounding box center [176, 104] width 20 height 8
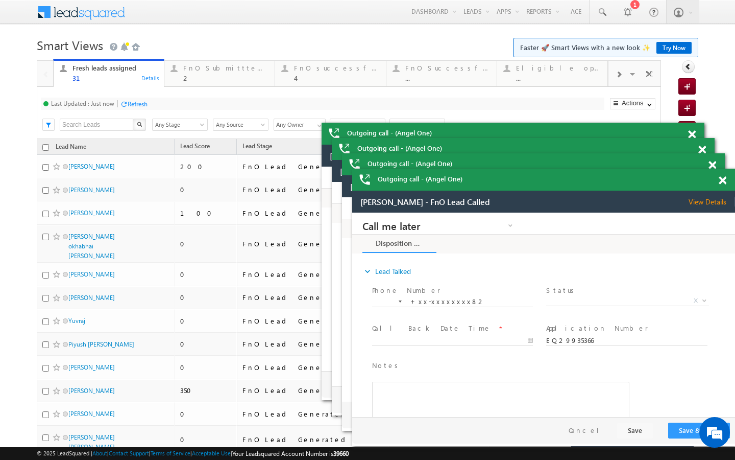
click at [206, 87] on div "Last Updated : Just now Refresh Refreshing... Search X Lead Stage Any Stage Any…" at bounding box center [349, 113] width 624 height 52
click at [208, 73] on div "FnO Submittted Leads 2" at bounding box center [225, 72] width 85 height 20
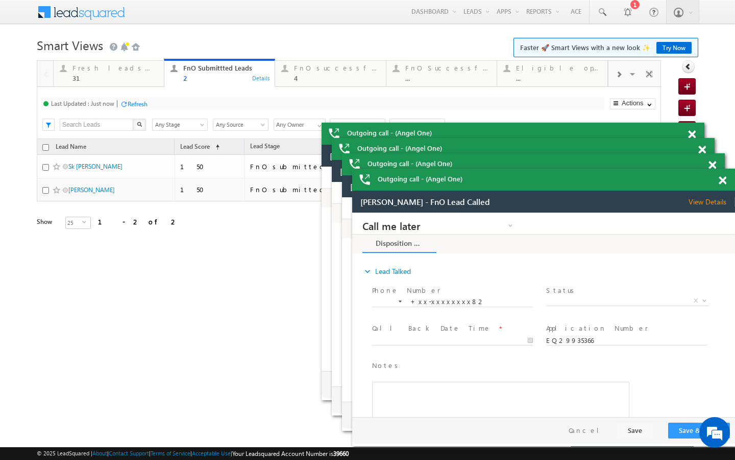
click at [114, 104] on div "Last Updated : Just now" at bounding box center [82, 104] width 63 height 8
click at [150, 76] on div "31" at bounding box center [115, 78] width 85 height 8
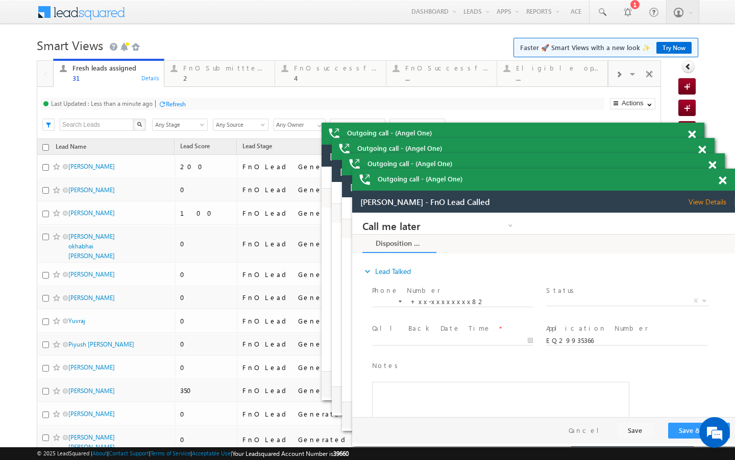
click at [170, 103] on div "Refresh" at bounding box center [176, 104] width 20 height 8
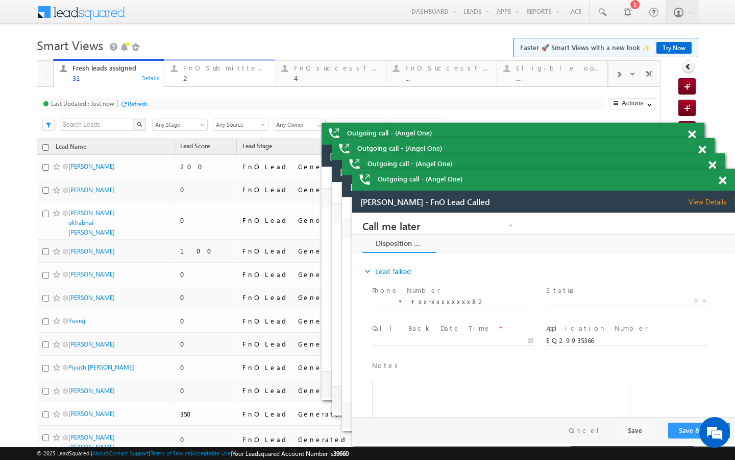
click at [251, 77] on div "2" at bounding box center [225, 78] width 85 height 8
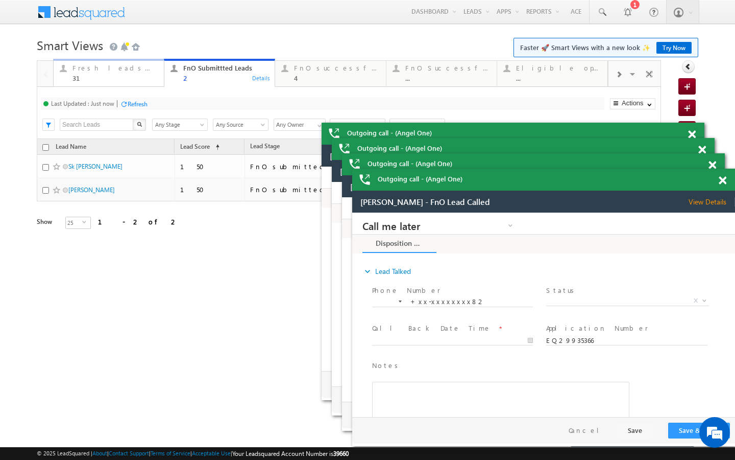
click at [109, 78] on div "31" at bounding box center [115, 78] width 85 height 8
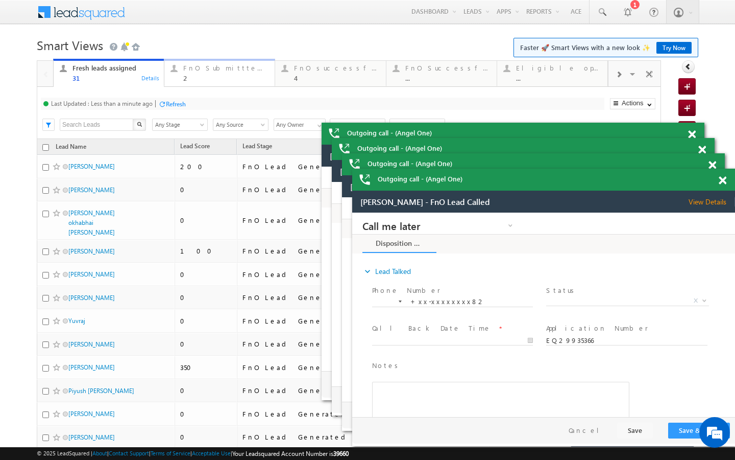
click at [185, 76] on div "2" at bounding box center [225, 78] width 85 height 8
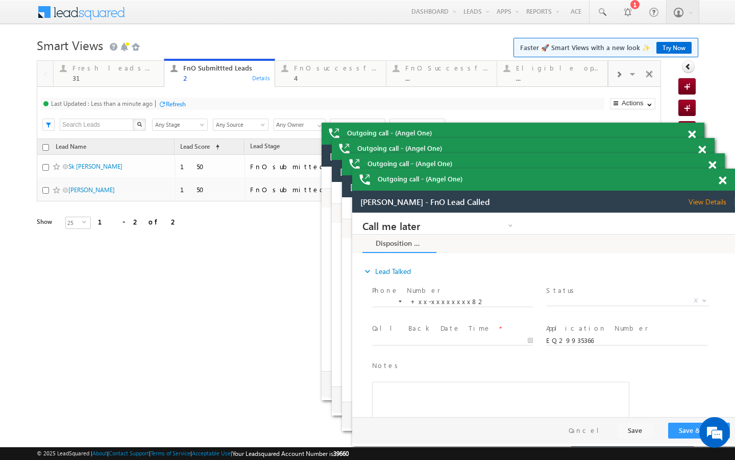
click at [163, 103] on div at bounding box center [162, 104] width 8 height 8
click at [155, 83] on link "Fresh leads assigned 31 Details" at bounding box center [108, 73] width 111 height 28
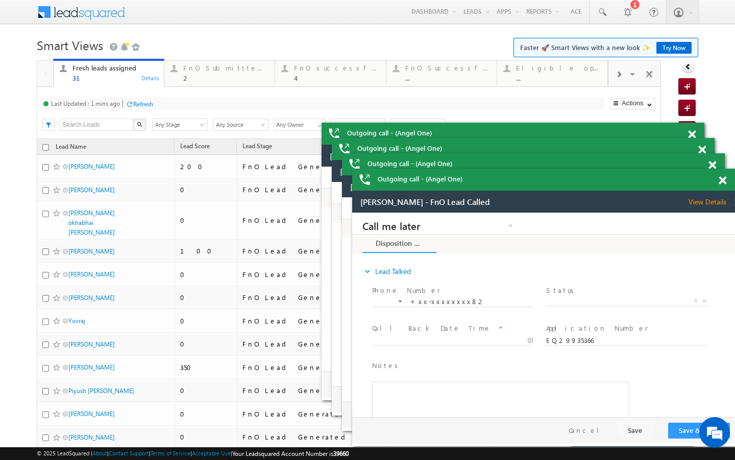
click at [148, 105] on div "Refresh" at bounding box center [143, 104] width 20 height 8
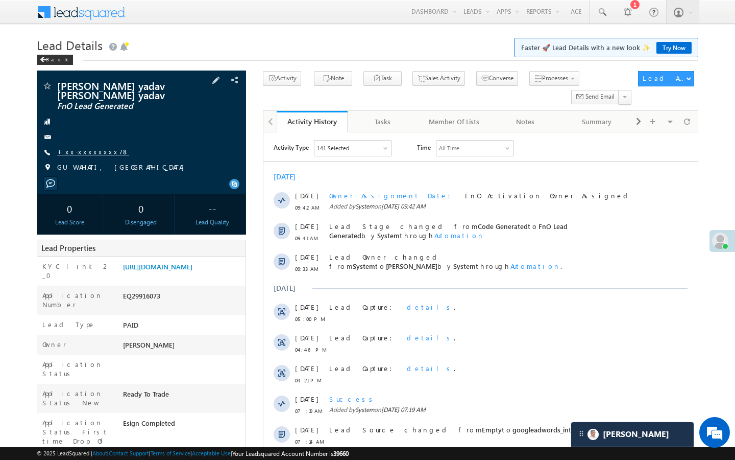
click at [82, 152] on link "+xx-xxxxxxxx78" at bounding box center [93, 151] width 72 height 9
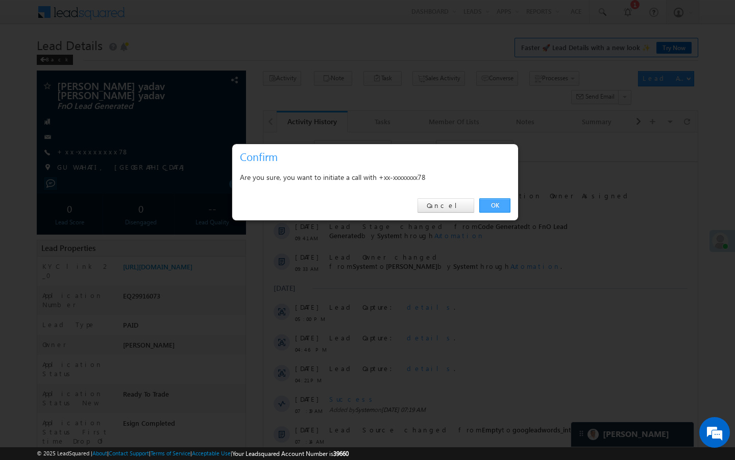
drag, startPoint x: 493, startPoint y: 205, endPoint x: 10, endPoint y: 133, distance: 487.8
click at [493, 205] on link "OK" at bounding box center [494, 205] width 31 height 14
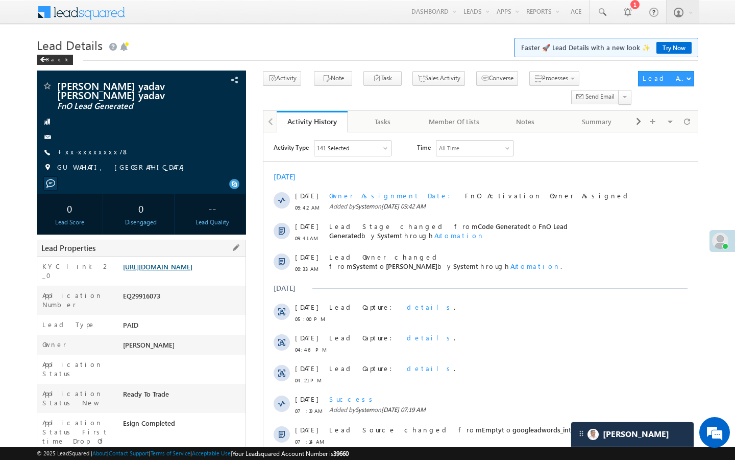
click at [164, 271] on link "https://angelbroking1-pk3em7sa.customui-test.leadsquared.com?leadId=cdb29e43-84…" at bounding box center [157, 266] width 69 height 9
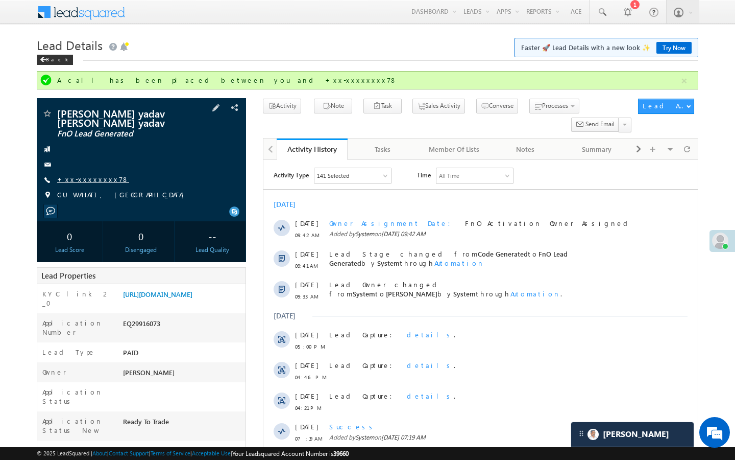
click at [100, 179] on link "+xx-xxxxxxxx78" at bounding box center [93, 179] width 72 height 9
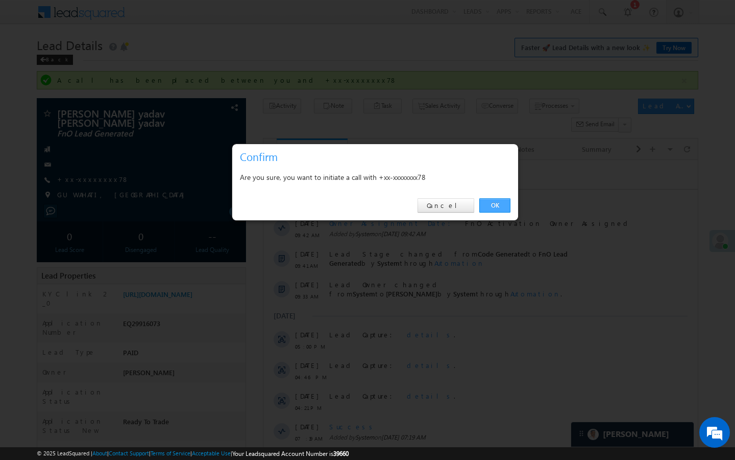
click at [500, 199] on link "OK" at bounding box center [494, 205] width 31 height 14
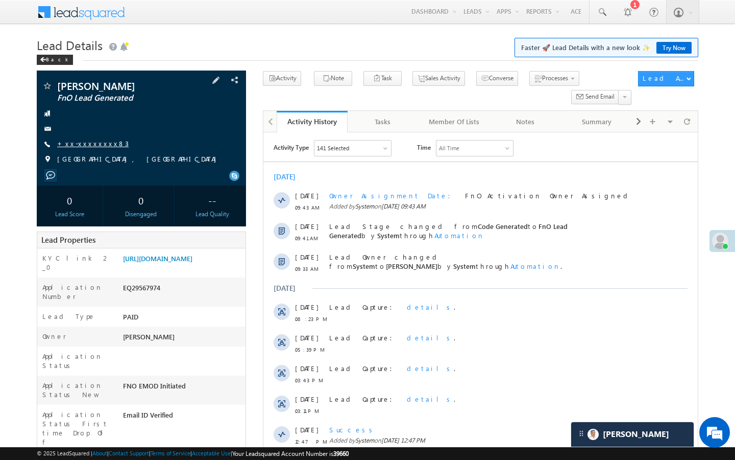
click at [95, 144] on link "+xx-xxxxxxxx83" at bounding box center [92, 143] width 71 height 9
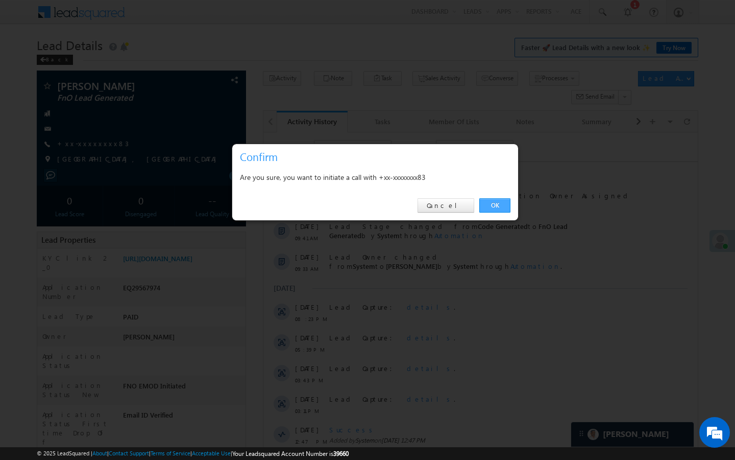
click at [497, 209] on link "OK" at bounding box center [494, 205] width 31 height 14
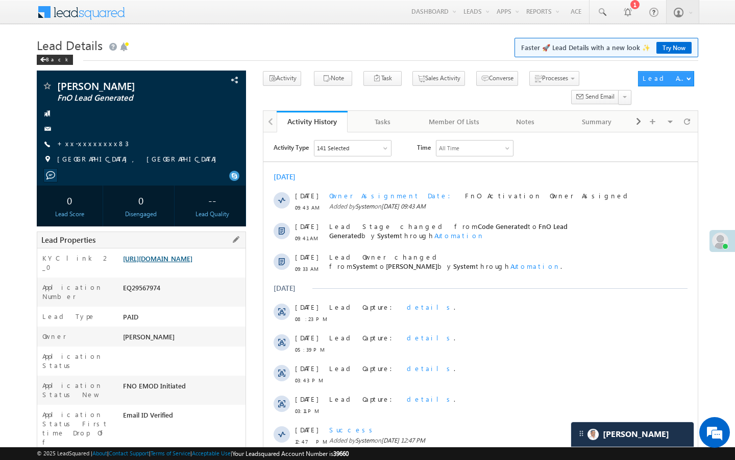
click at [131, 262] on link "https://angelbroking1-pk3em7sa.customui-test.leadsquared.com?leadId=021f0873-09…" at bounding box center [157, 258] width 69 height 9
